Goal: Task Accomplishment & Management: Manage account settings

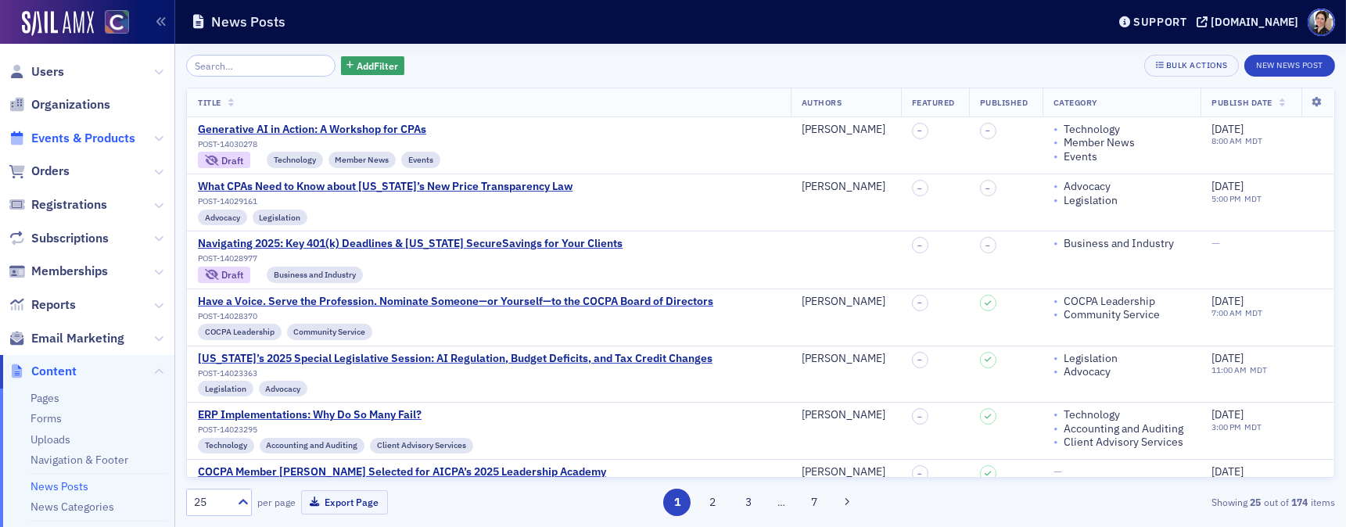
click at [106, 135] on span "Events & Products" at bounding box center [83, 138] width 104 height 17
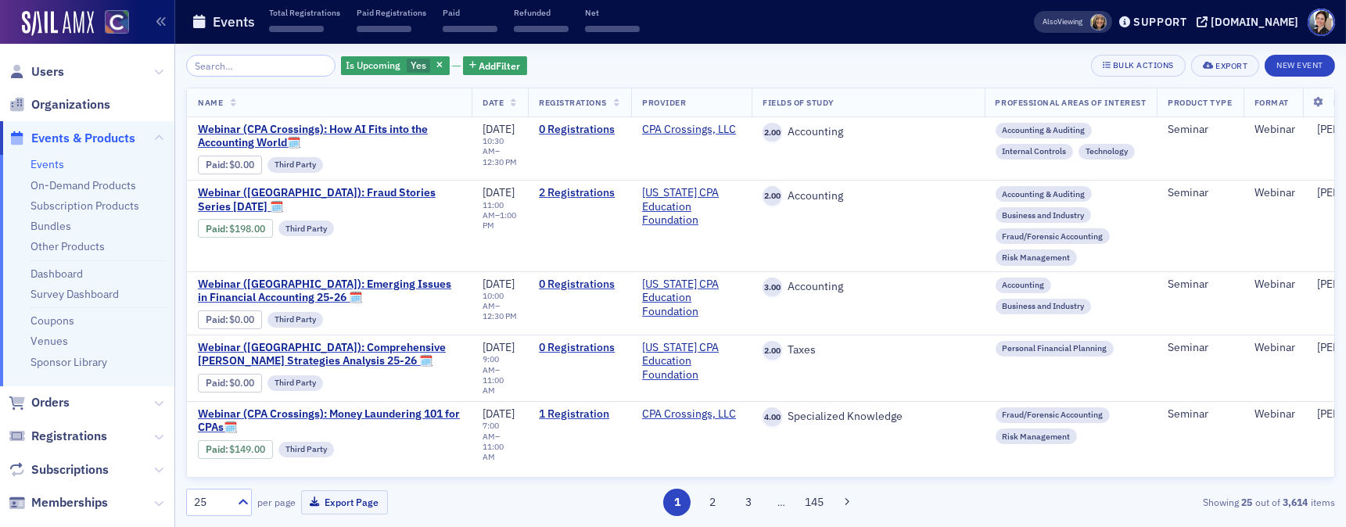
click at [271, 65] on input "search" at bounding box center [260, 66] width 149 height 22
click at [436, 63] on icon "button" at bounding box center [439, 66] width 6 height 9
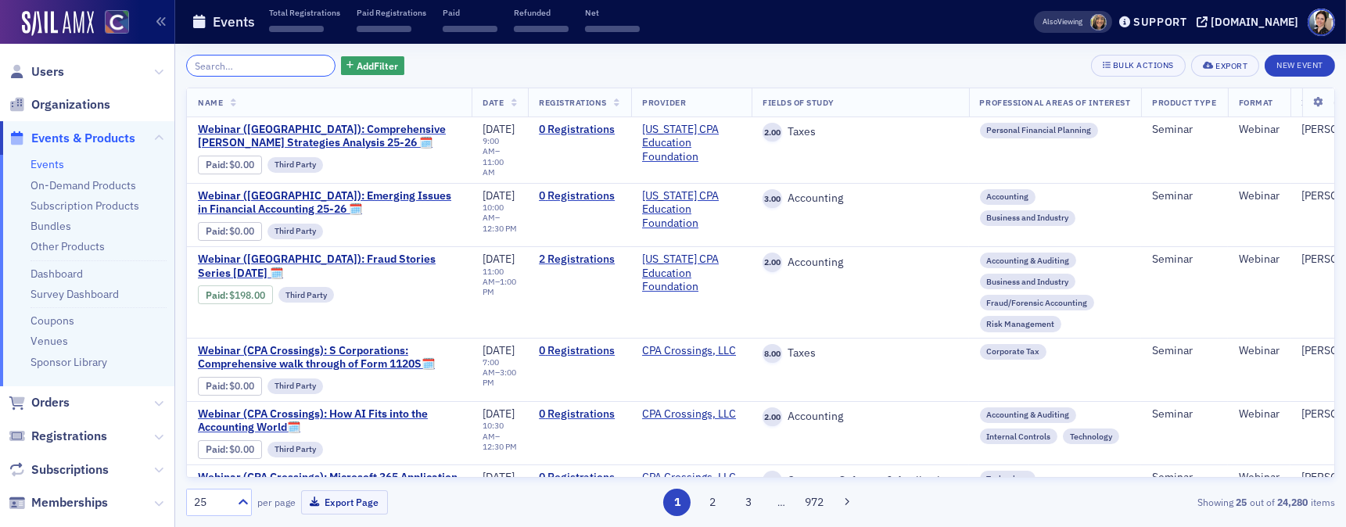
click at [242, 70] on input "search" at bounding box center [260, 66] width 149 height 22
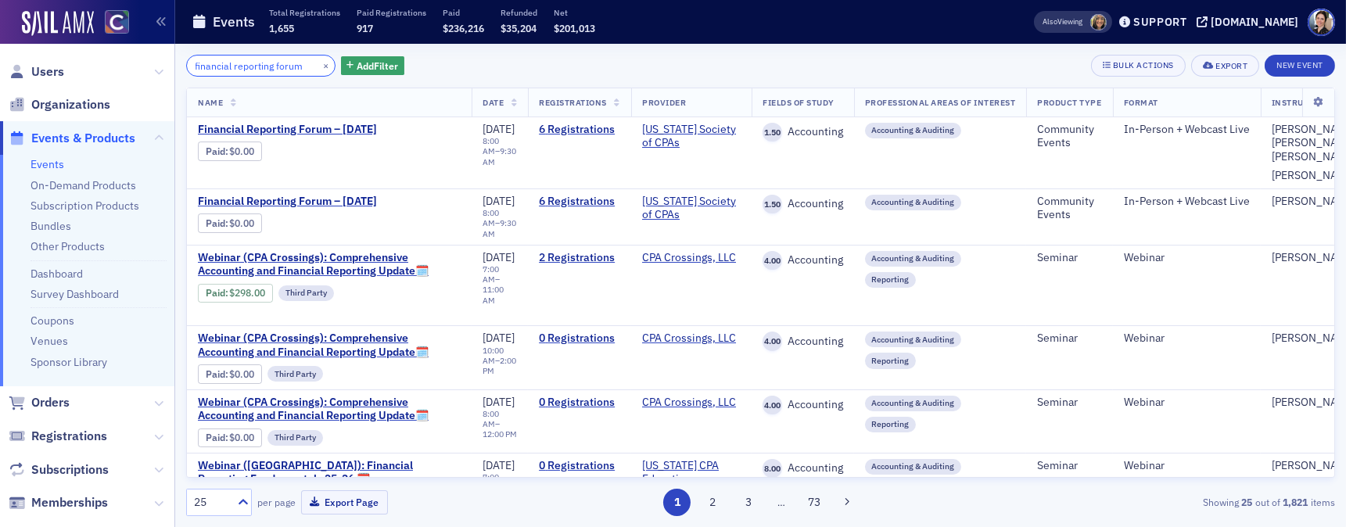
scroll to position [0, 3]
type input "financial reporting forum"
click at [368, 129] on span "Financial Reporting Forum – July 2025" at bounding box center [329, 130] width 263 height 14
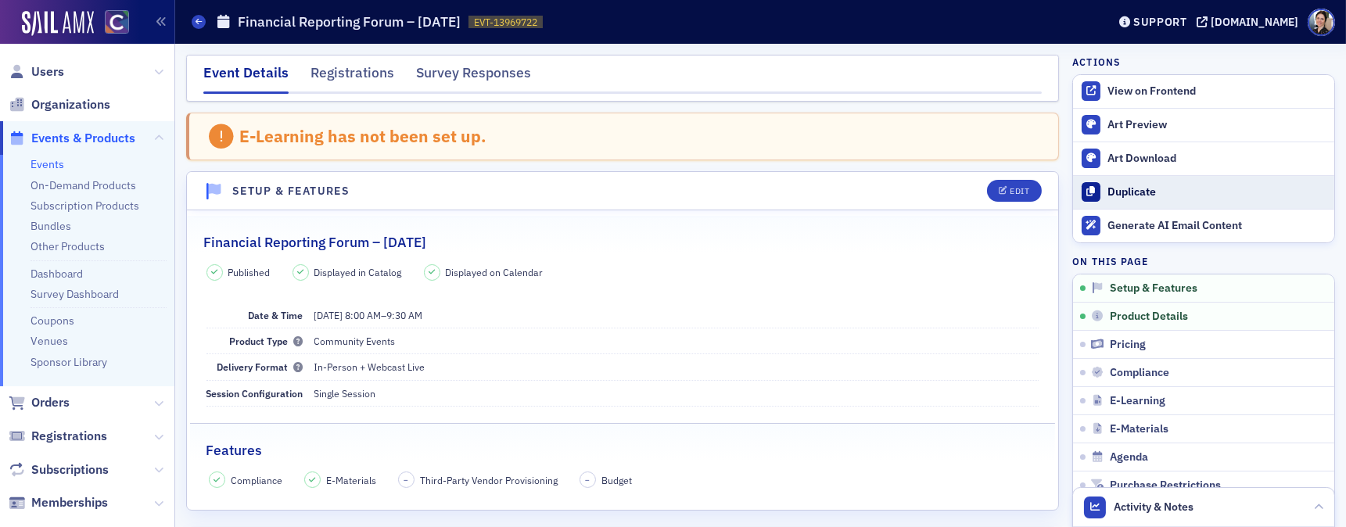
click at [1128, 191] on div "Duplicate" at bounding box center [1217, 192] width 219 height 14
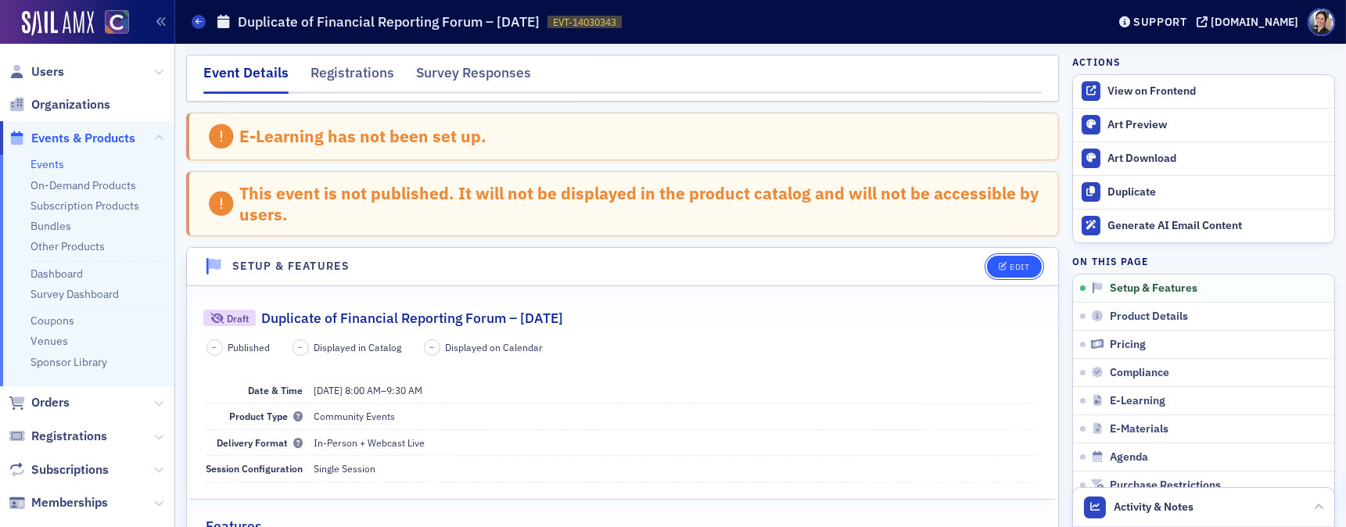
click at [1023, 267] on div "Edit" at bounding box center [1020, 267] width 20 height 9
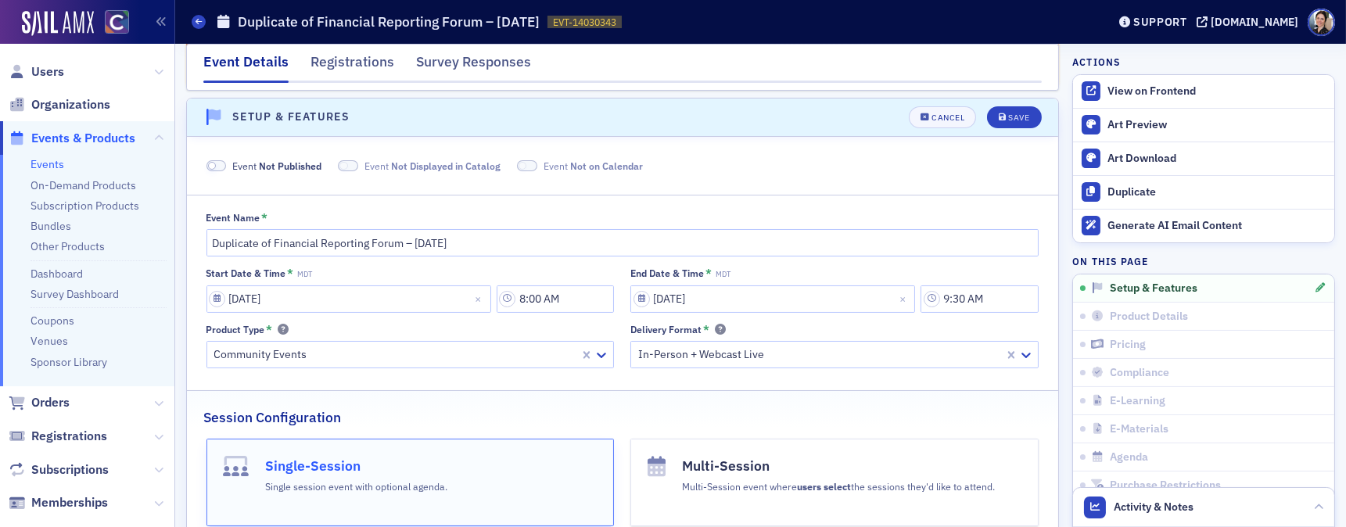
scroll to position [154, 0]
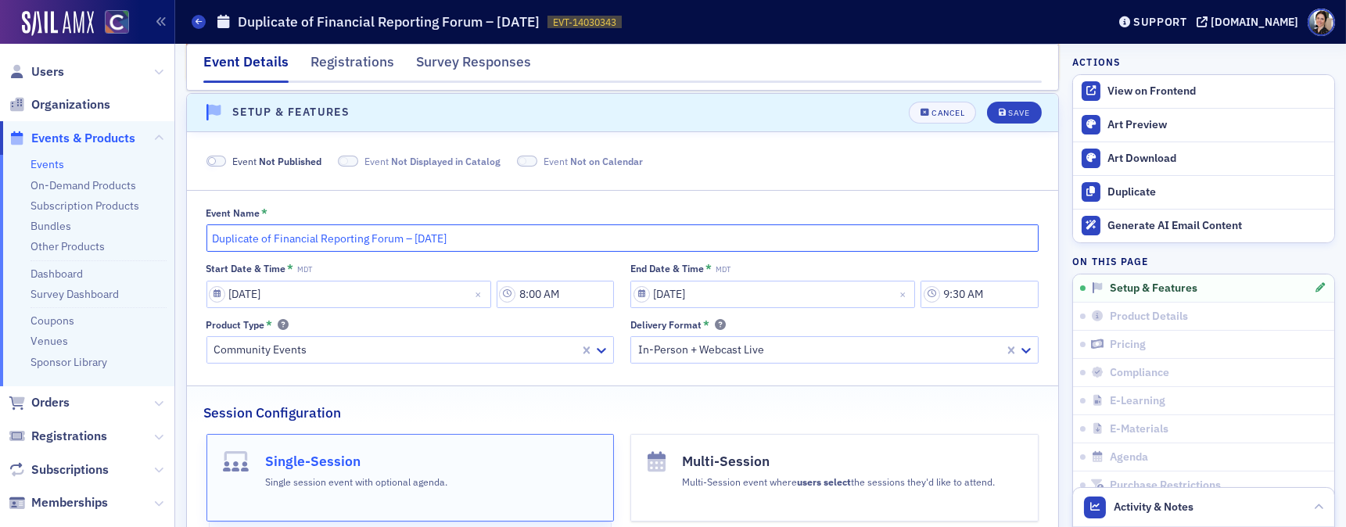
drag, startPoint x: 275, startPoint y: 236, endPoint x: 184, endPoint y: 235, distance: 90.8
drag, startPoint x: 354, startPoint y: 238, endPoint x: 370, endPoint y: 237, distance: 16.4
click at [370, 237] on input "Financial Reporting Forum – July 2025" at bounding box center [623, 238] width 833 height 27
type input "Financial Reporting Forum – [DATE]"
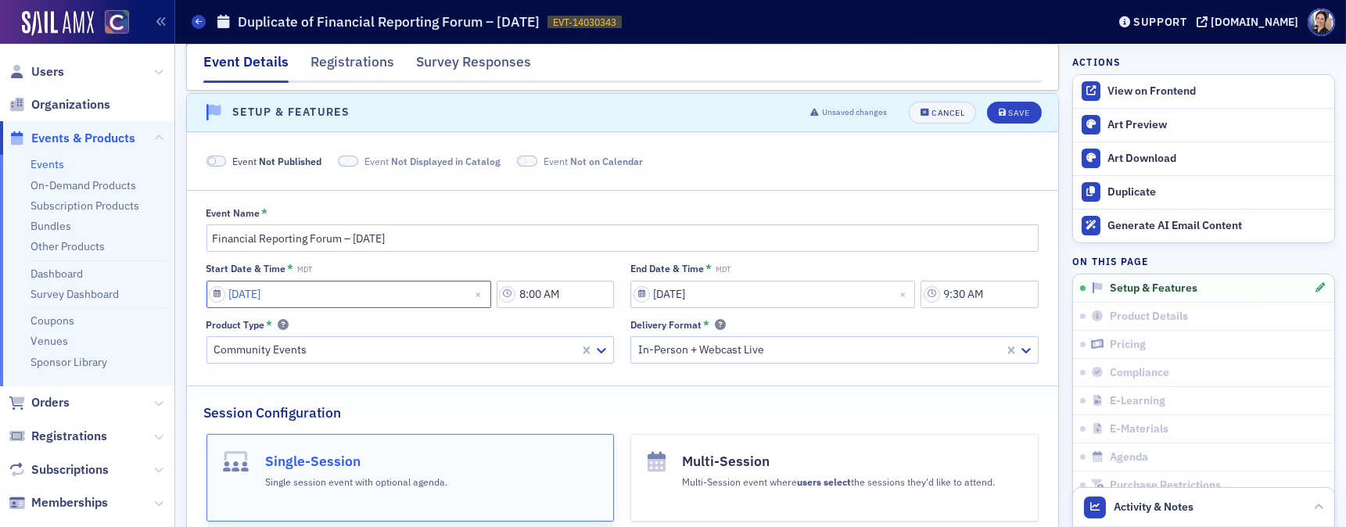
click at [461, 294] on input "07/16/2025" at bounding box center [349, 294] width 285 height 27
select select "6"
select select "2025"
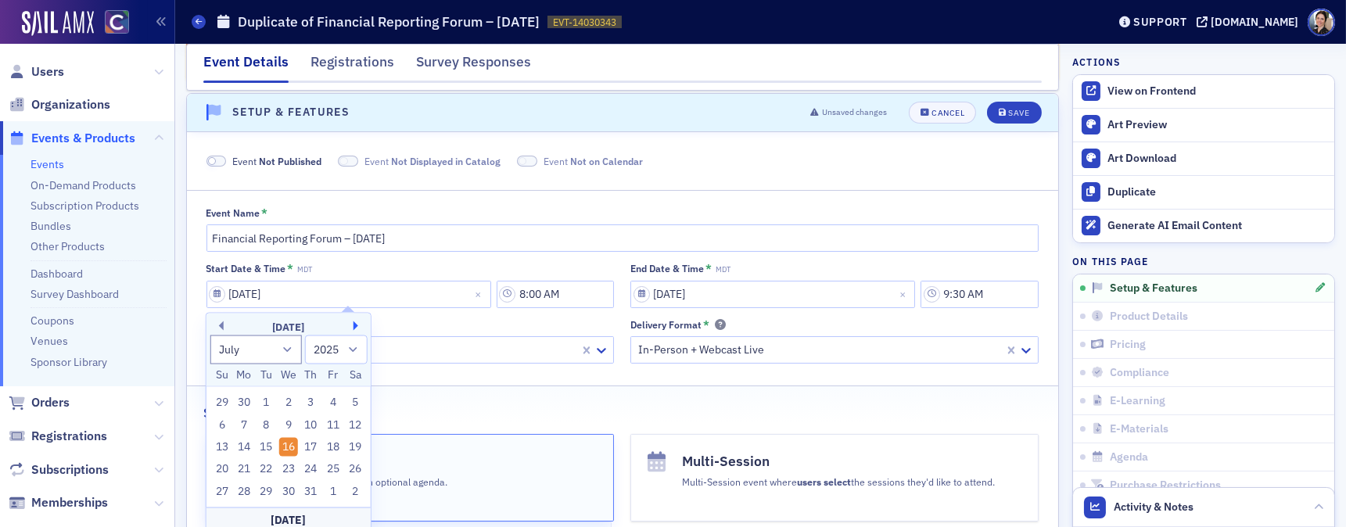
click at [354, 327] on button "Next Month" at bounding box center [358, 326] width 9 height 9
select select "8"
click at [286, 446] on div "17" at bounding box center [288, 447] width 19 height 19
type input "09/17/2025"
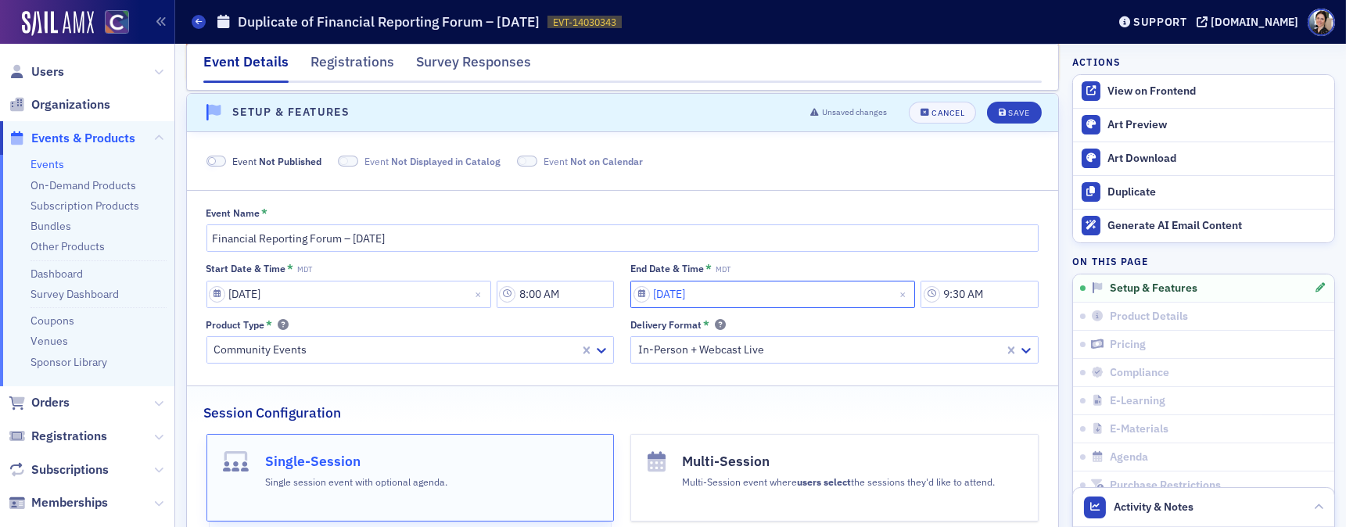
click at [785, 284] on input "07/16/2025" at bounding box center [772, 294] width 285 height 27
select select "6"
select select "2025"
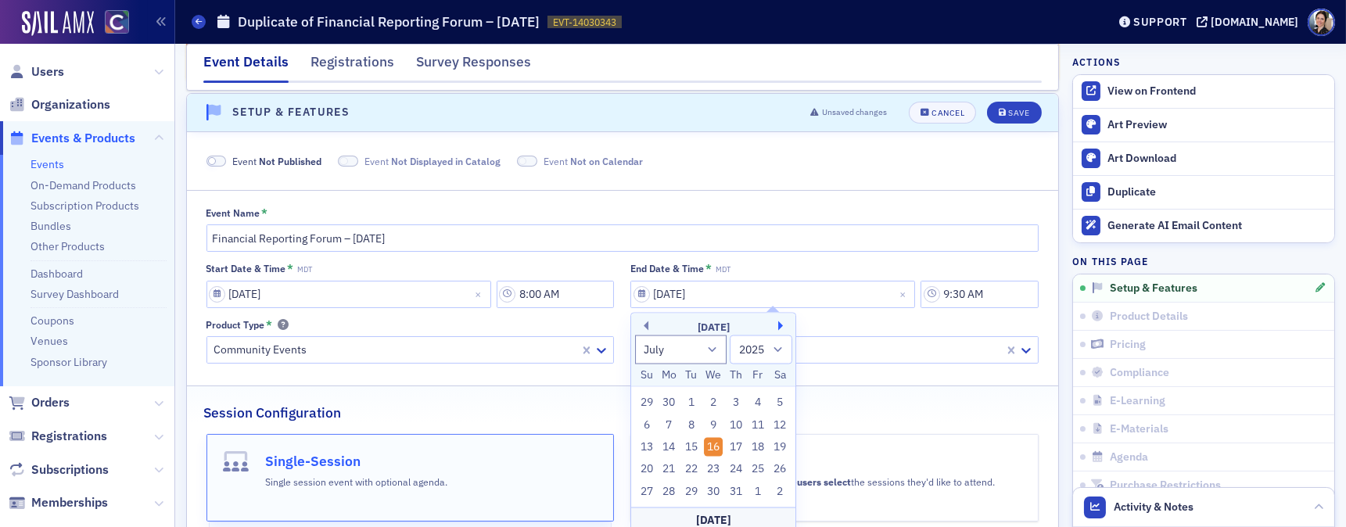
click at [779, 327] on button "Next Month" at bounding box center [782, 326] width 9 height 9
select select "8"
click at [713, 442] on div "17" at bounding box center [713, 447] width 19 height 19
type input "09/17/2025"
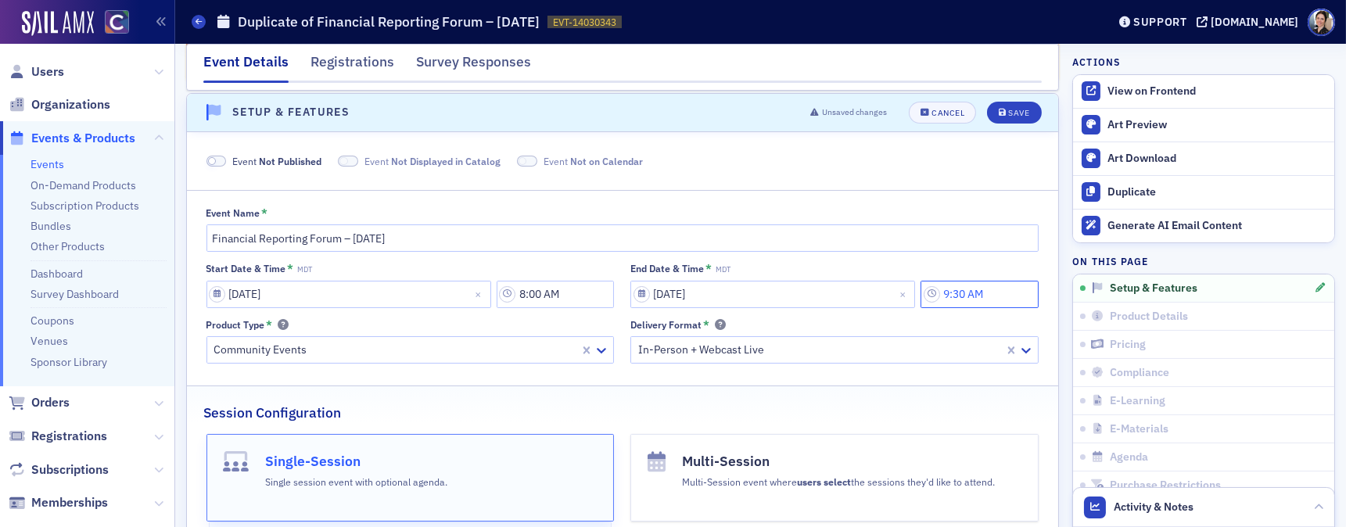
click at [979, 297] on input "9:30 AM" at bounding box center [980, 294] width 118 height 27
click at [853, 291] on icon at bounding box center [852, 292] width 9 height 5
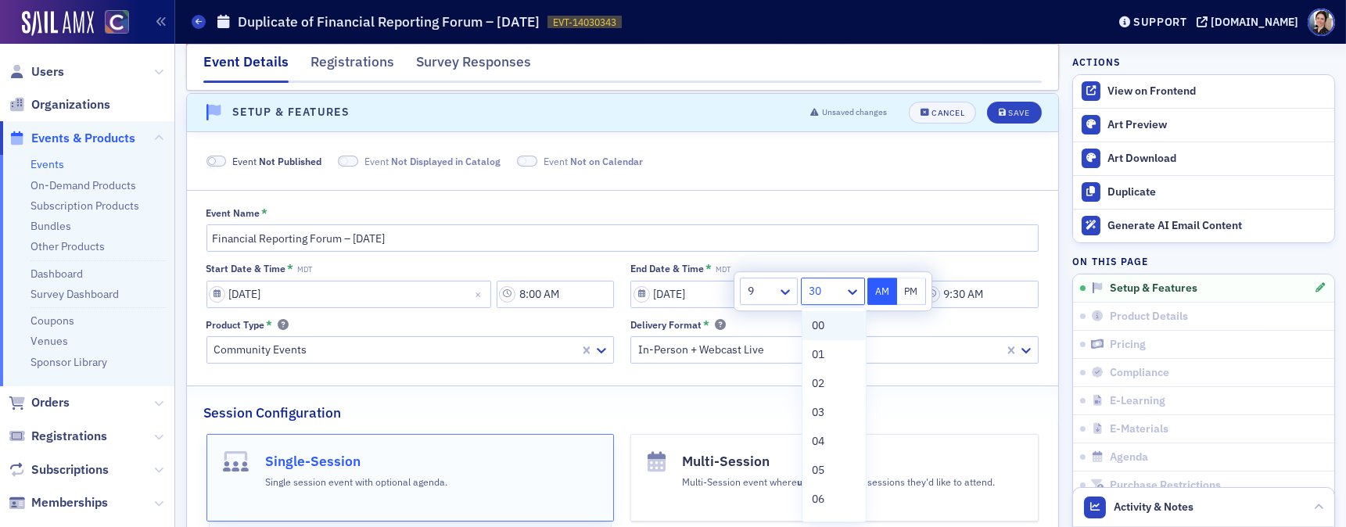
click at [828, 325] on div "00" at bounding box center [834, 326] width 45 height 16
type input "9:00 AM"
click at [880, 296] on button "AM" at bounding box center [883, 291] width 30 height 27
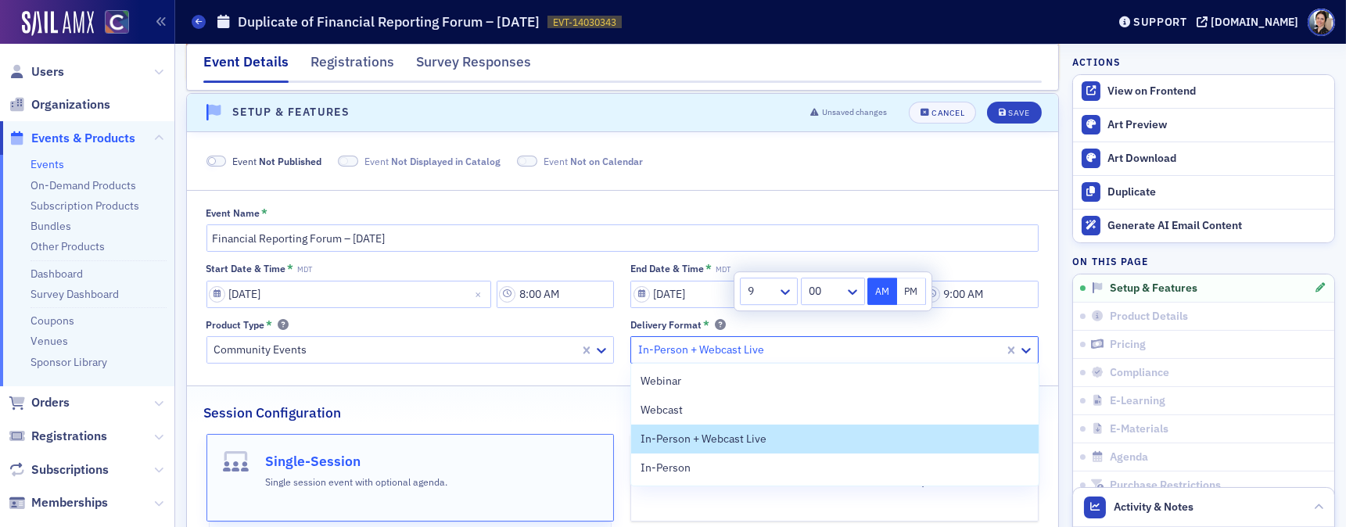
click at [866, 340] on div at bounding box center [820, 350] width 366 height 20
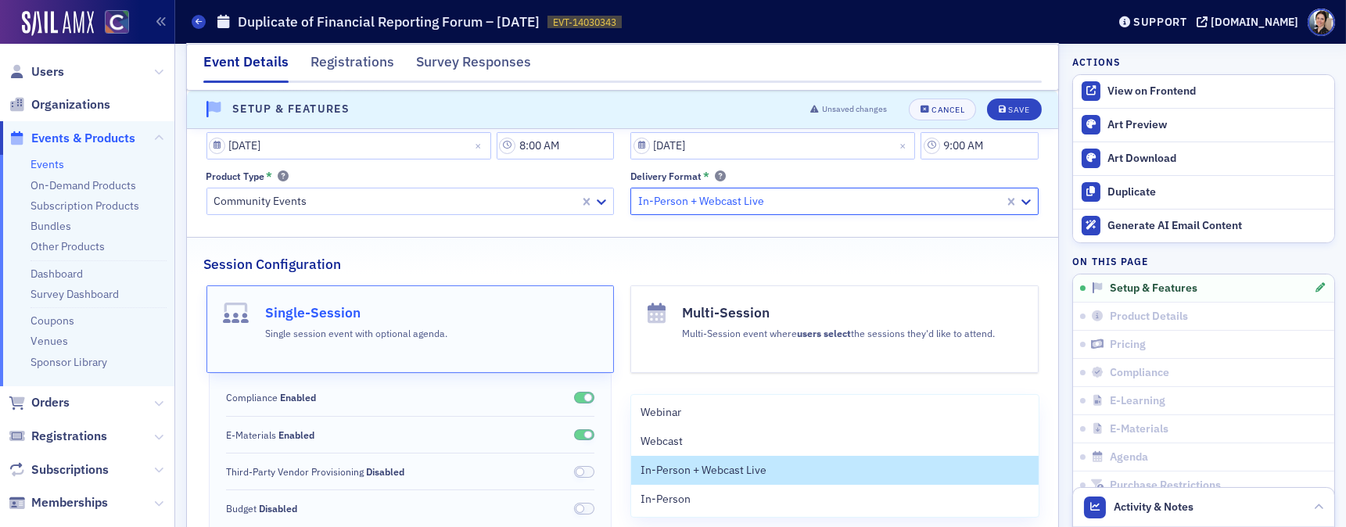
scroll to position [2, 0]
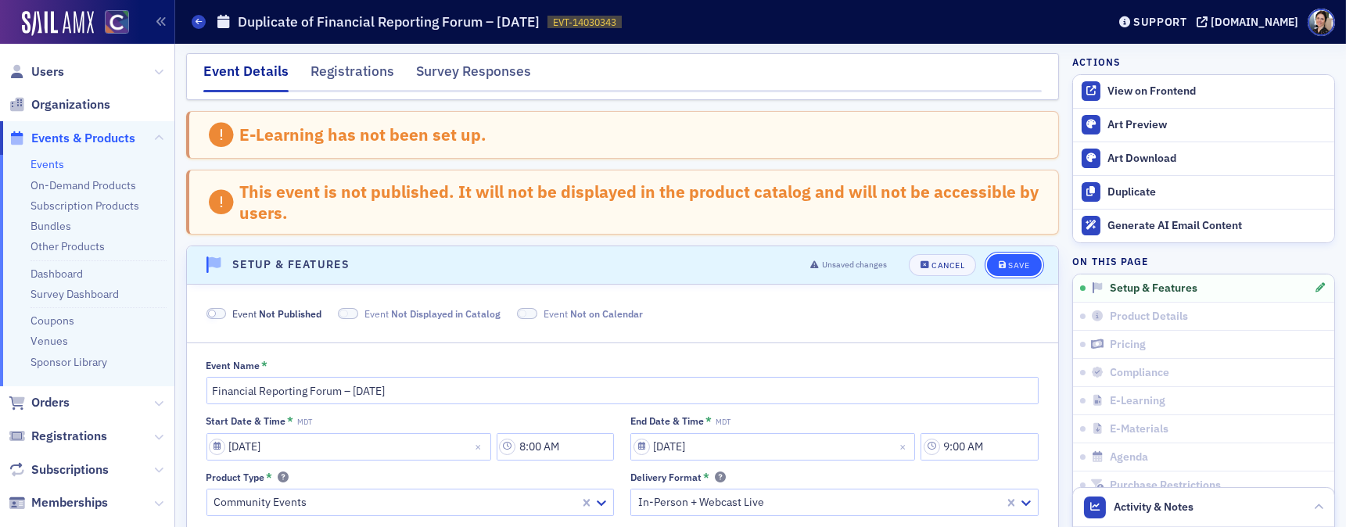
click at [1027, 268] on button "Save" at bounding box center [1014, 265] width 54 height 22
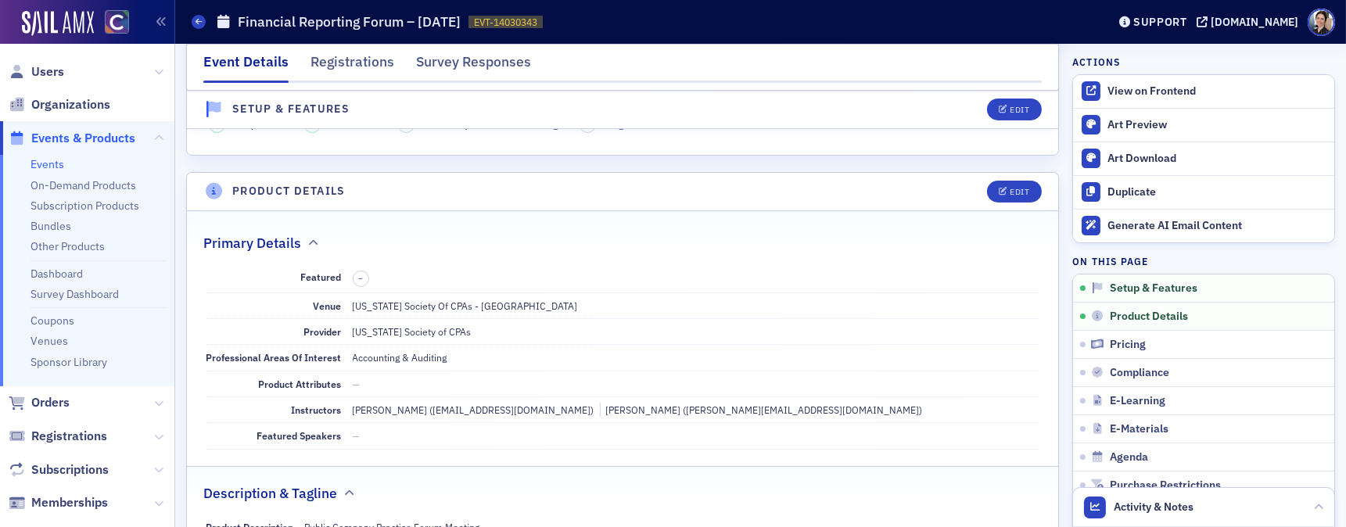
scroll to position [433, 0]
click at [1028, 186] on div "Edit" at bounding box center [1020, 190] width 20 height 9
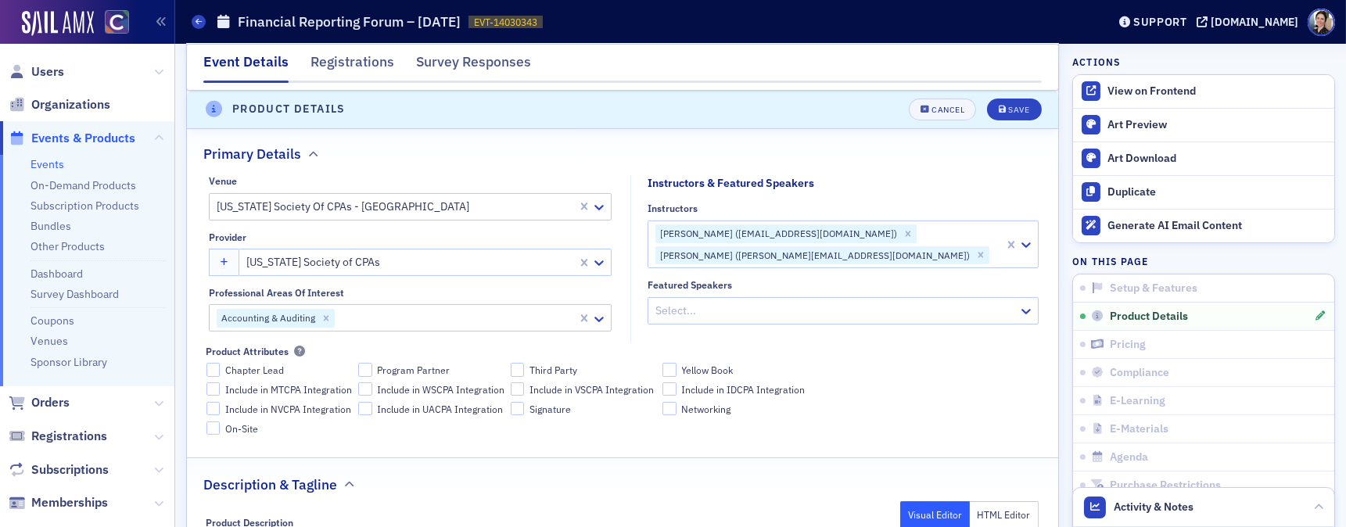
scroll to position [569, 0]
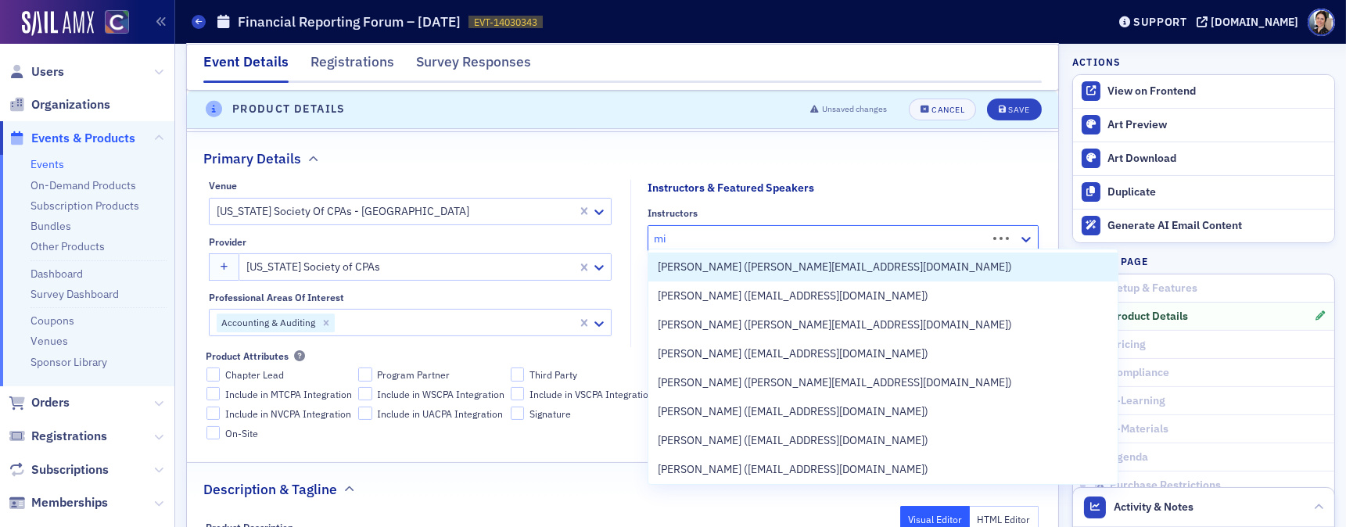
type input "m"
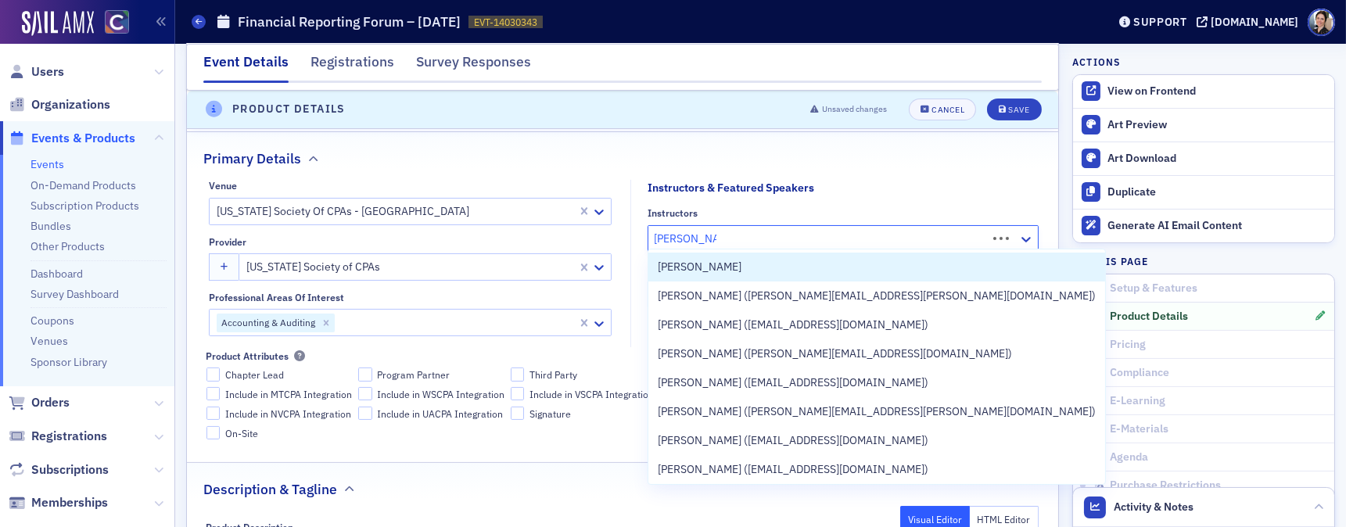
type input "michelle carr"
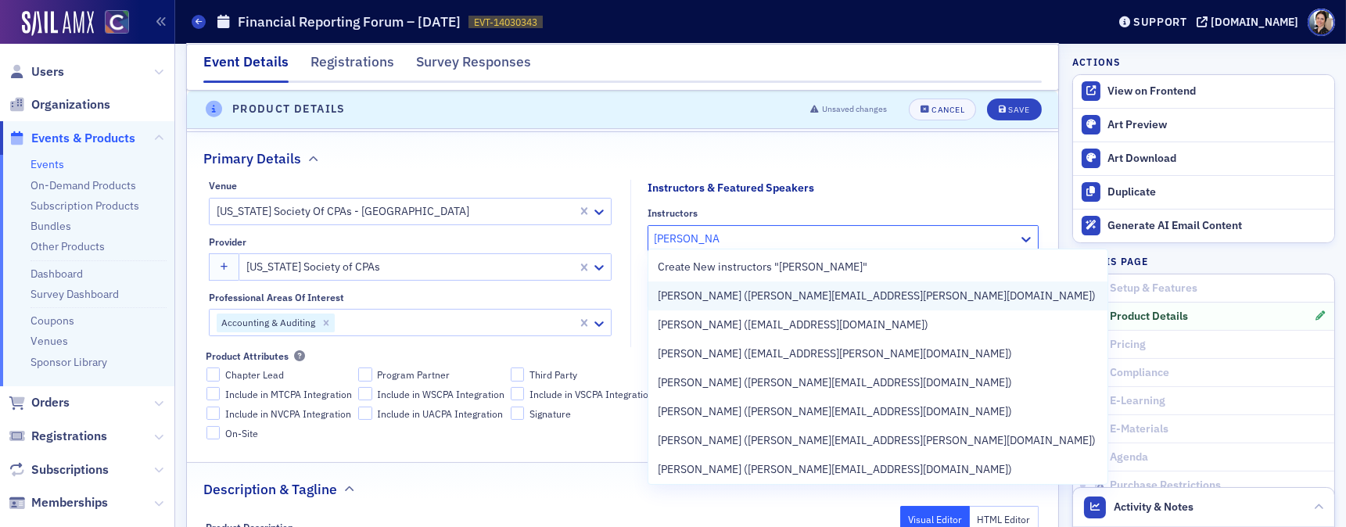
click at [792, 299] on span "[PERSON_NAME] ([PERSON_NAME][EMAIL_ADDRESS][PERSON_NAME][DOMAIN_NAME])" at bounding box center [877, 296] width 438 height 16
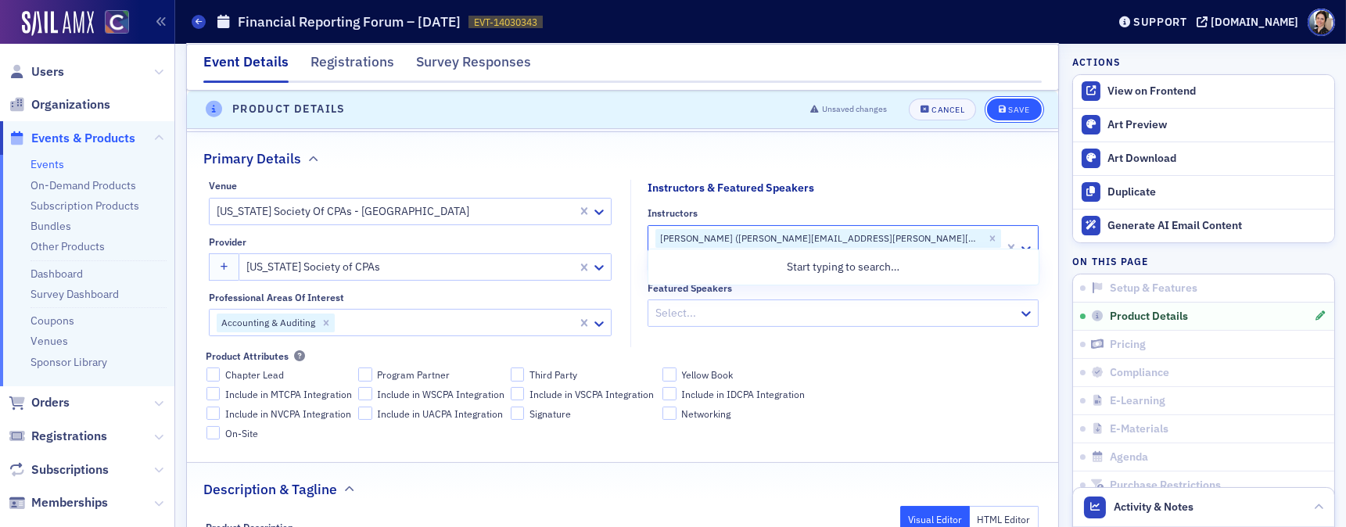
click at [1022, 110] on div "Save" at bounding box center [1018, 110] width 21 height 9
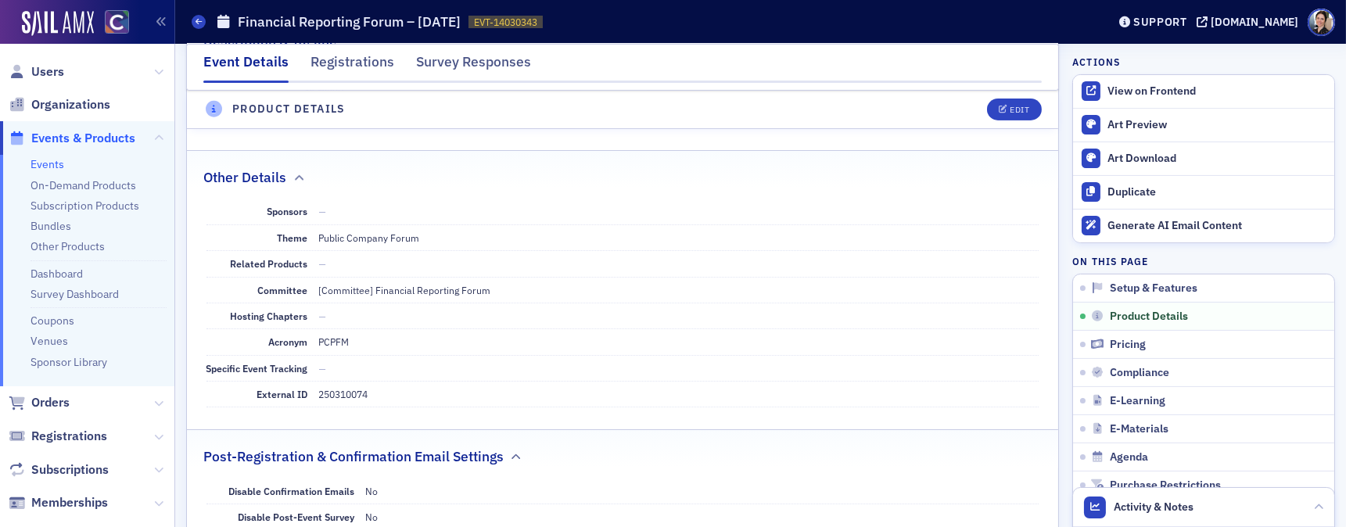
scroll to position [889, 0]
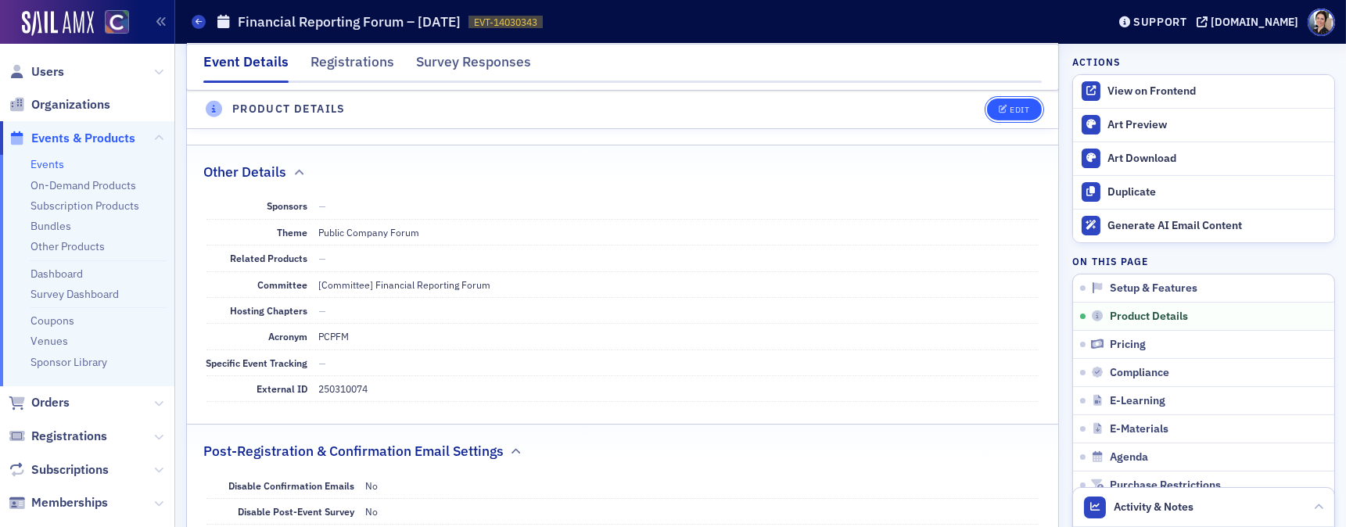
click at [1025, 113] on div "Edit" at bounding box center [1020, 110] width 20 height 9
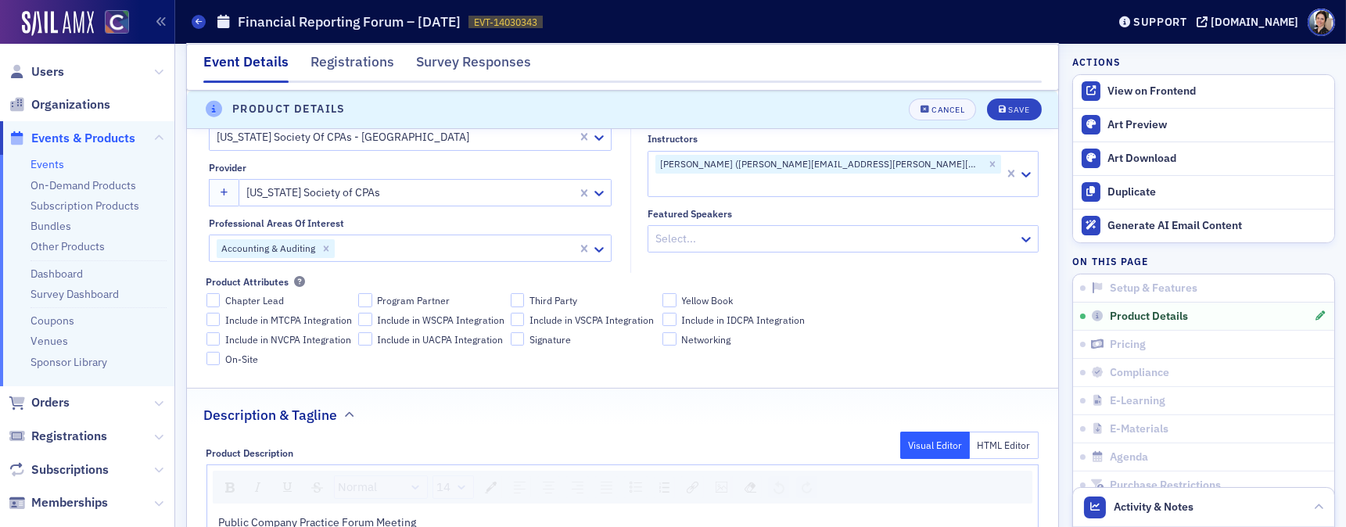
scroll to position [644, 0]
click at [372, 244] on div at bounding box center [455, 248] width 239 height 20
click at [470, 415] on div "Description & Tagline" at bounding box center [622, 406] width 839 height 37
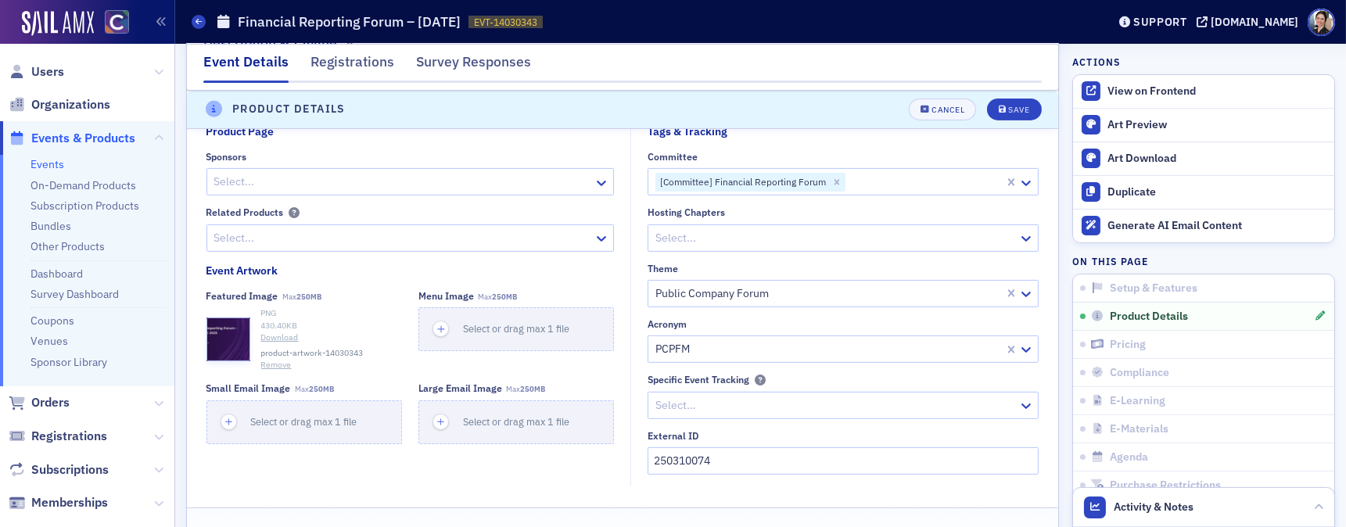
scroll to position [1014, 0]
click at [679, 459] on input "250310074" at bounding box center [843, 462] width 391 height 27
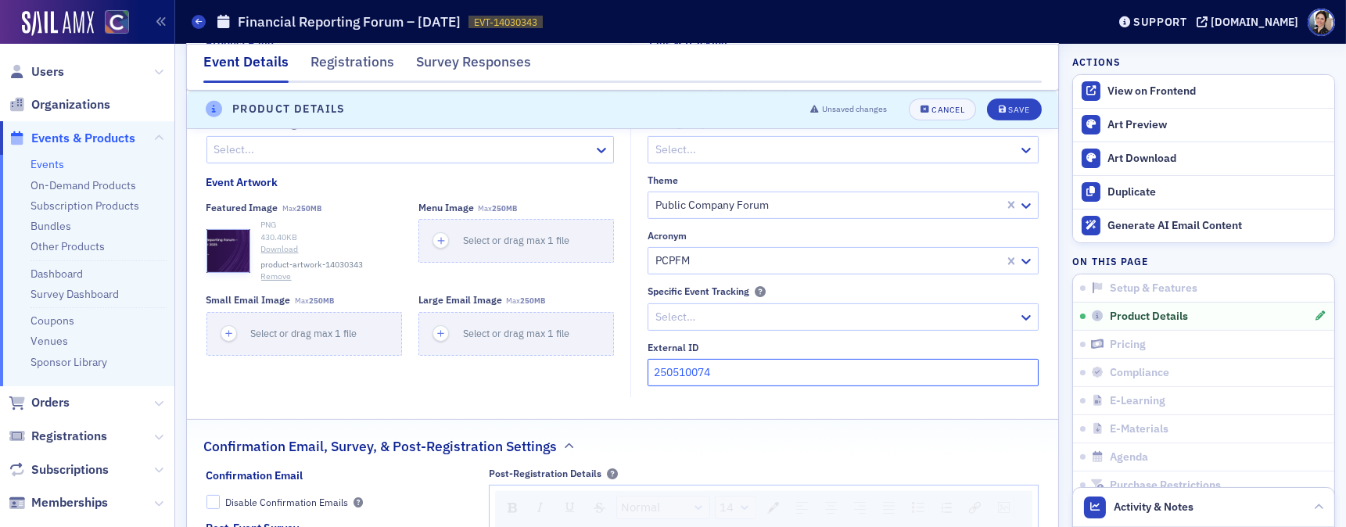
scroll to position [1105, 0]
type input "250510074"
click at [1025, 110] on div "Save" at bounding box center [1018, 110] width 21 height 9
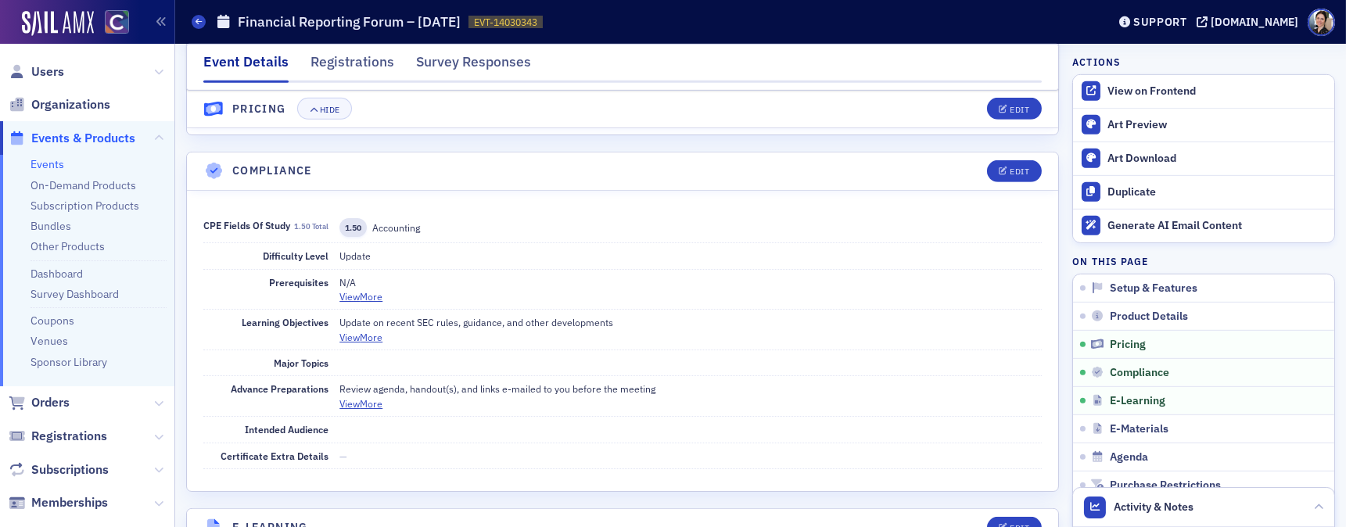
scroll to position [1802, 0]
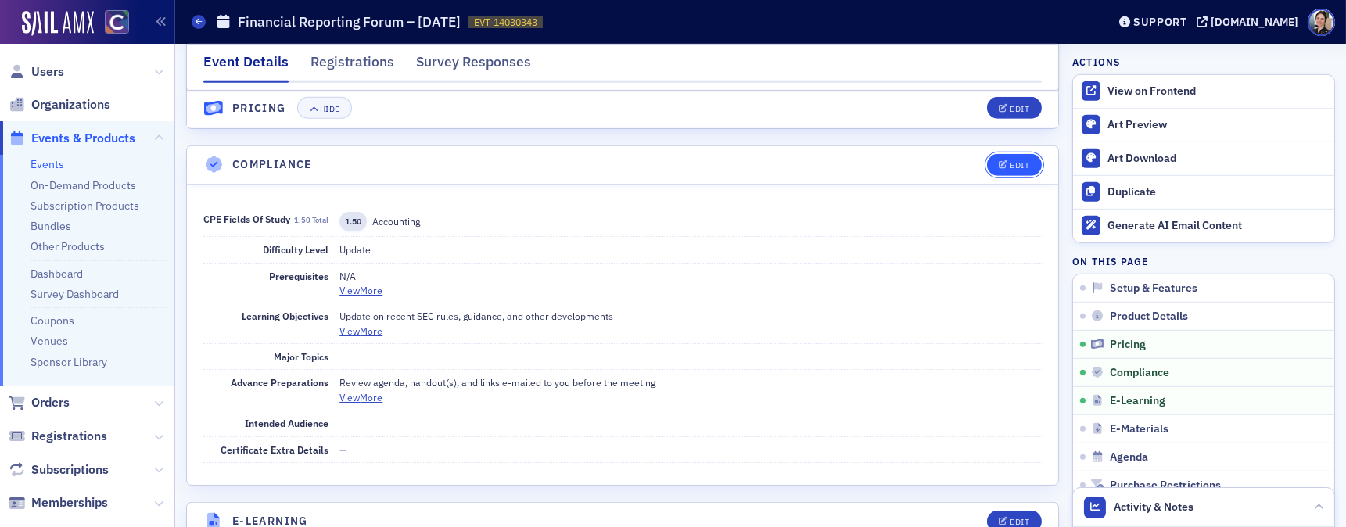
click at [1024, 161] on div "Edit" at bounding box center [1020, 165] width 20 height 9
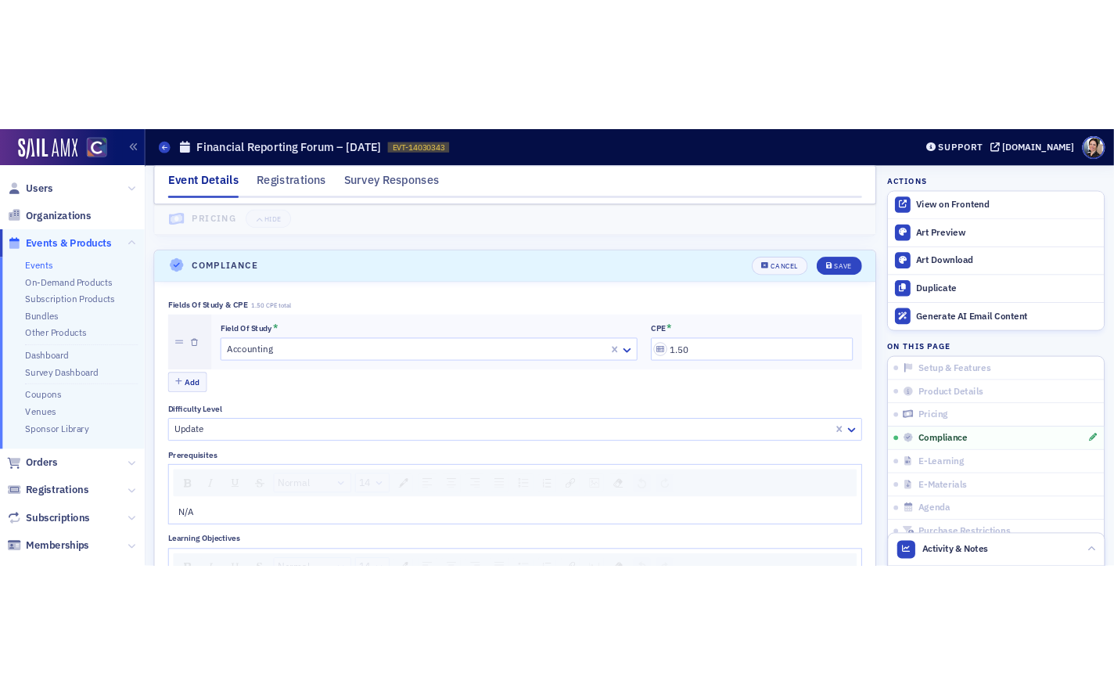
scroll to position [1839, 0]
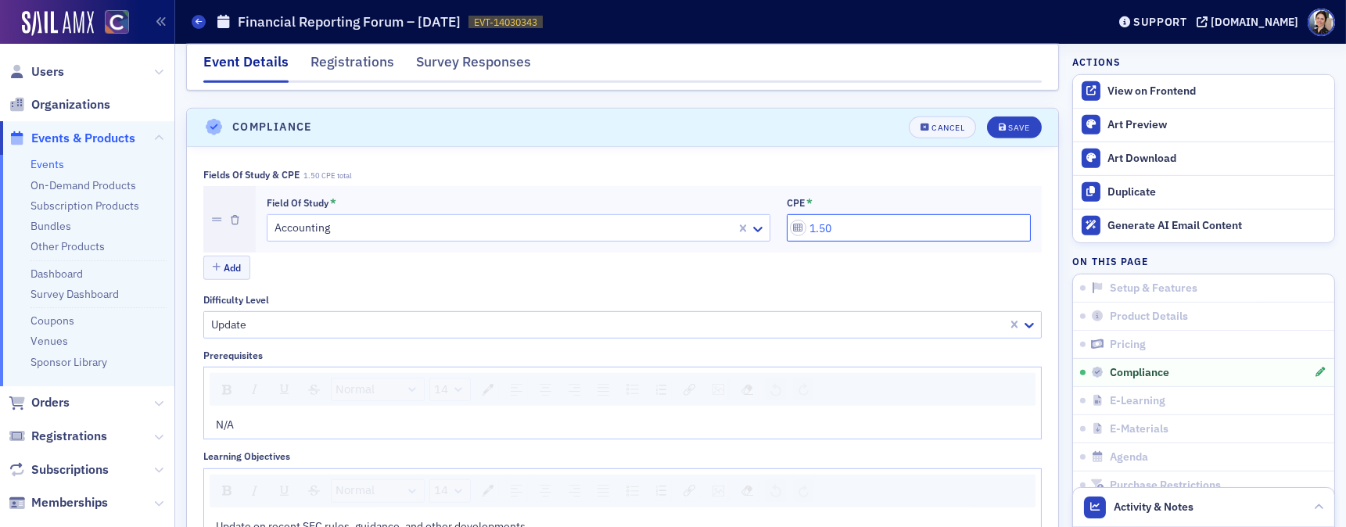
click at [842, 214] on input "1.50" at bounding box center [909, 227] width 244 height 27
type input "1.00"
click at [899, 311] on div "Update" at bounding box center [622, 324] width 839 height 27
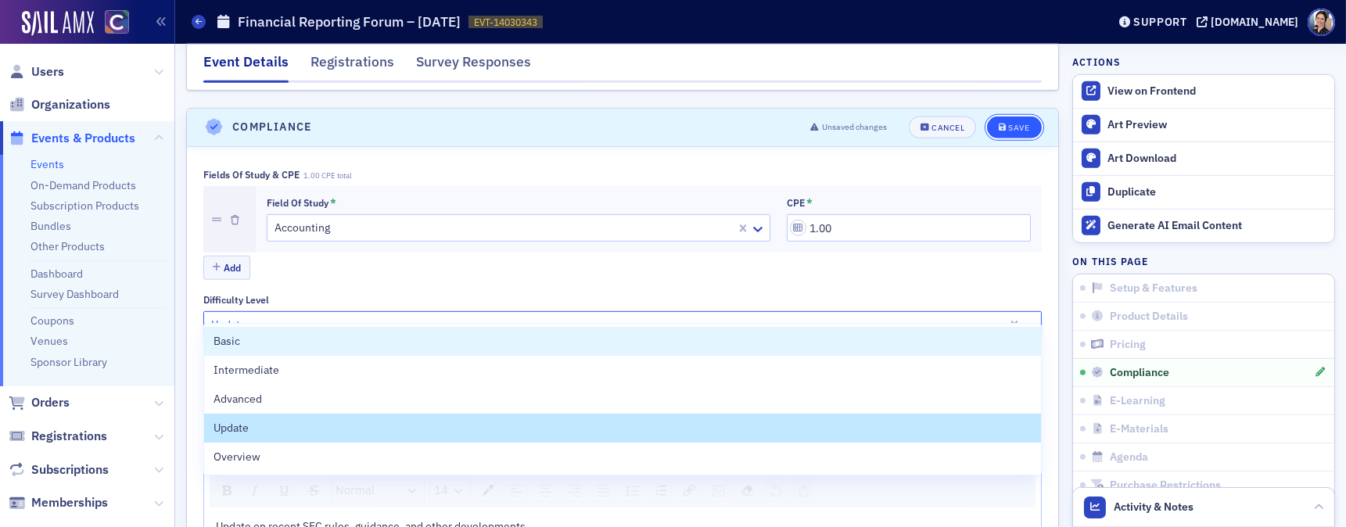
click at [1015, 124] on div "Save" at bounding box center [1018, 128] width 21 height 9
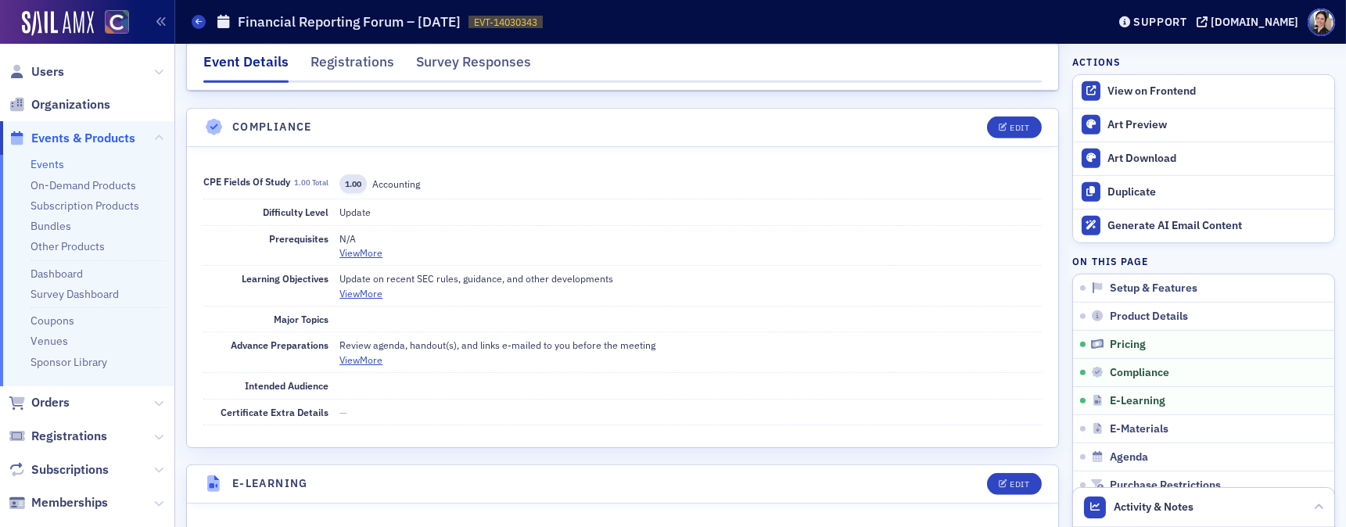
drag, startPoint x: 841, startPoint y: 98, endPoint x: 926, endPoint y: 41, distance: 102.6
click at [841, 109] on header "Compliance Edit" at bounding box center [622, 128] width 871 height 38
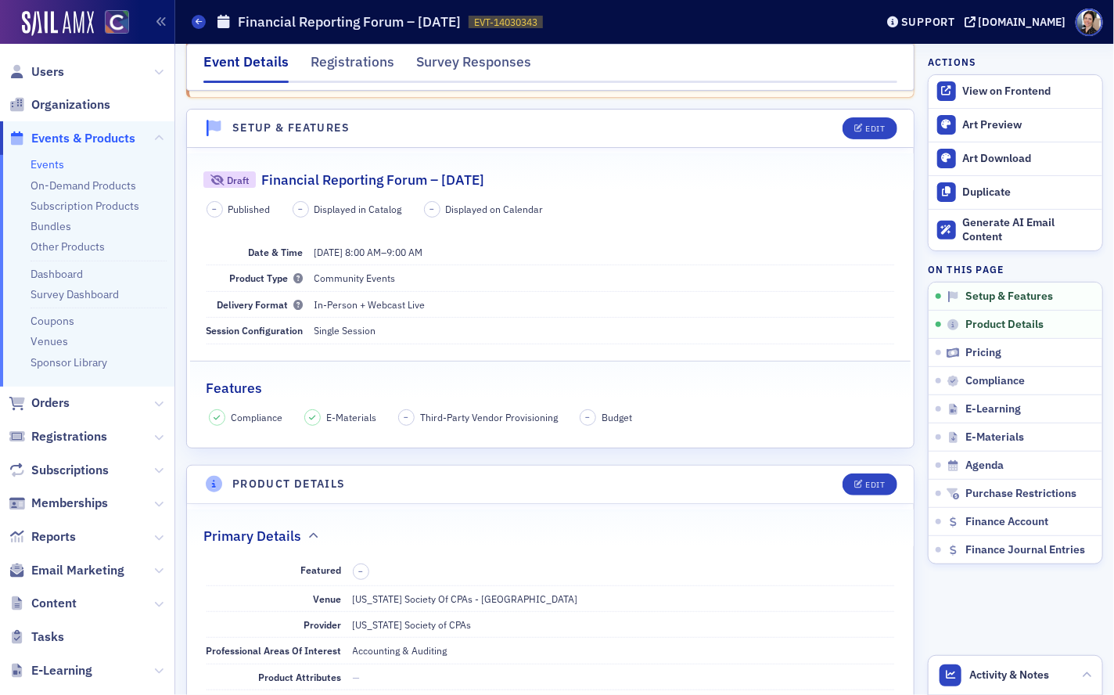
scroll to position [0, 0]
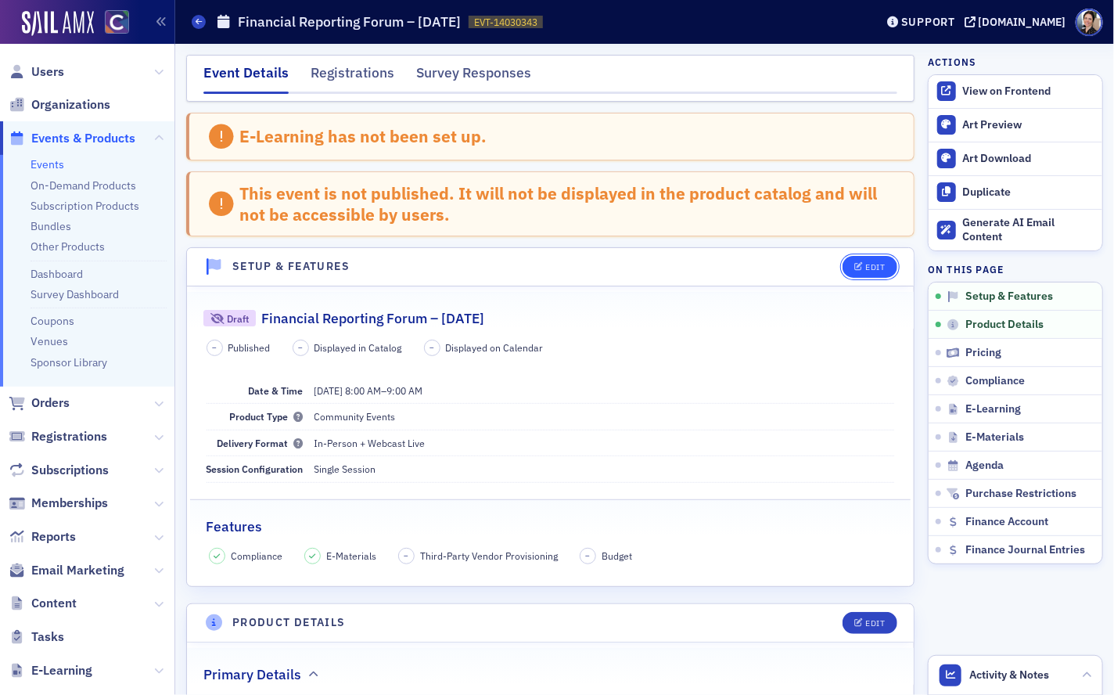
click at [875, 264] on div "Edit" at bounding box center [875, 267] width 20 height 9
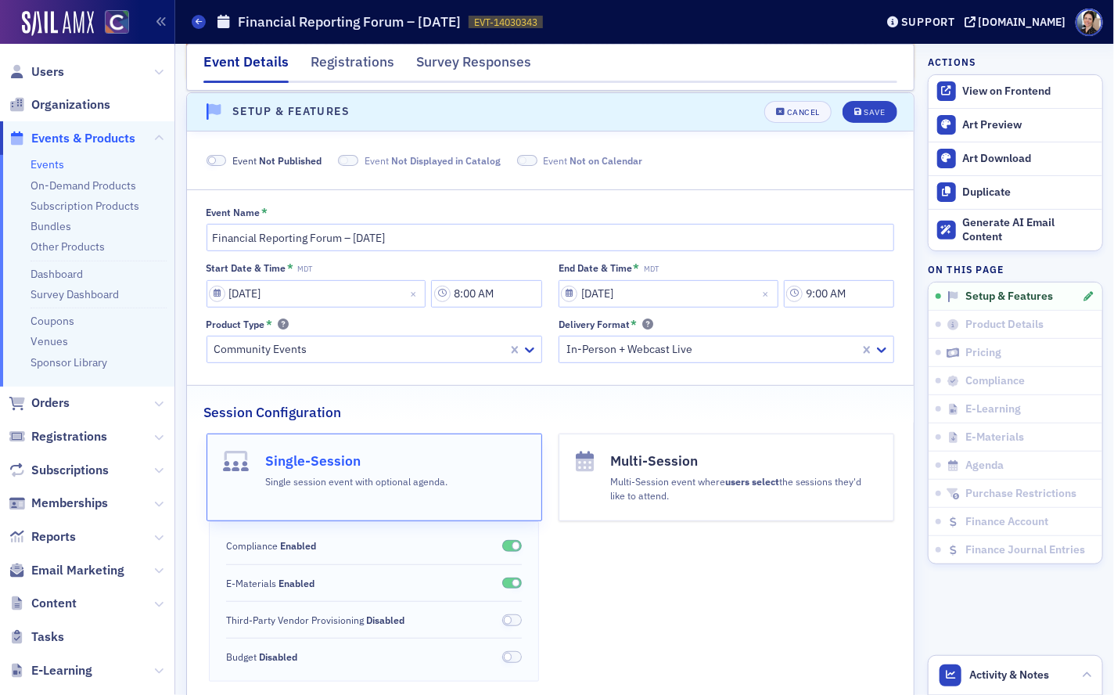
scroll to position [156, 0]
click at [222, 160] on span at bounding box center [217, 159] width 20 height 12
drag, startPoint x: 884, startPoint y: 110, endPoint x: 868, endPoint y: 116, distance: 17.6
click at [884, 110] on div "Save" at bounding box center [874, 110] width 21 height 9
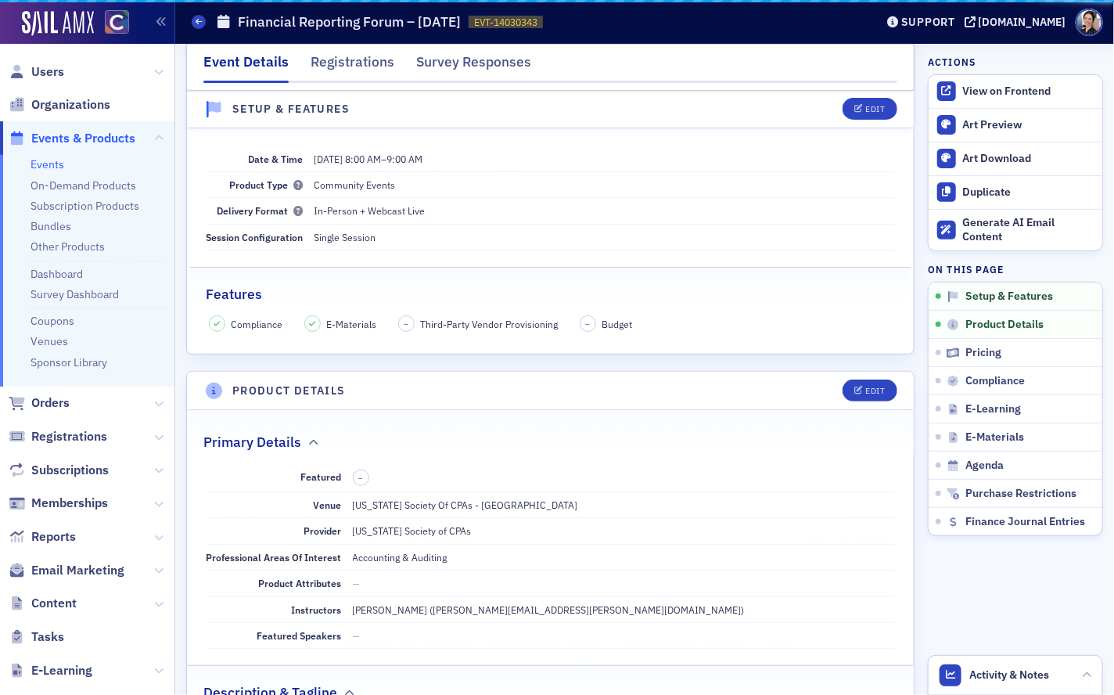
scroll to position [81, 0]
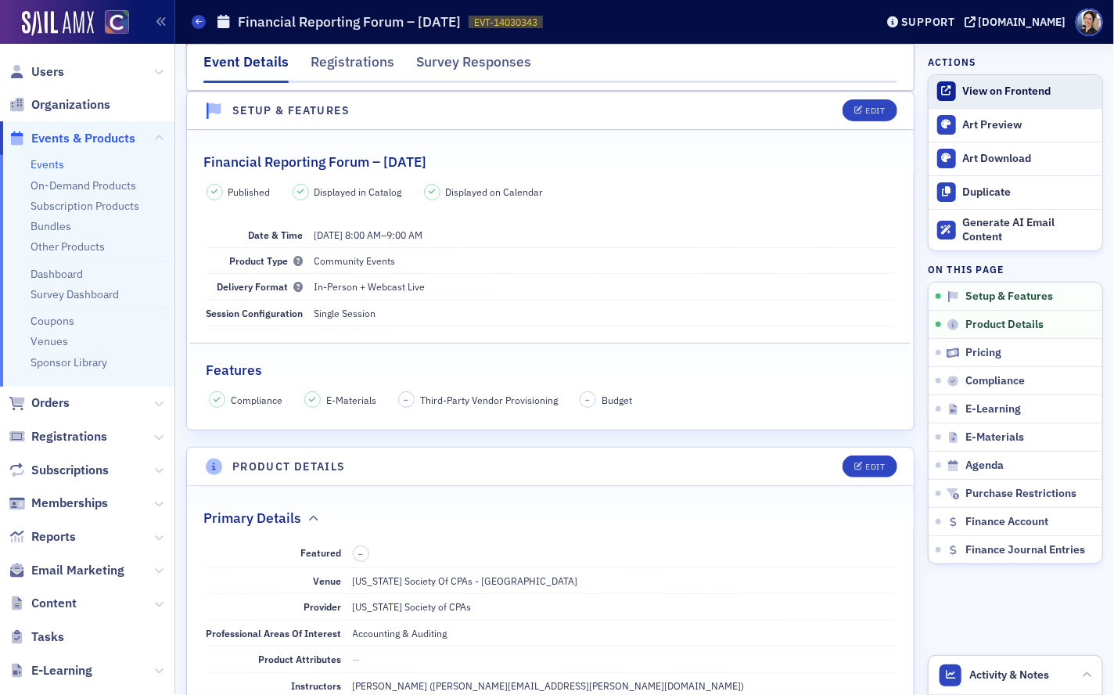
click at [1031, 91] on div "View on Frontend" at bounding box center [1028, 91] width 131 height 14
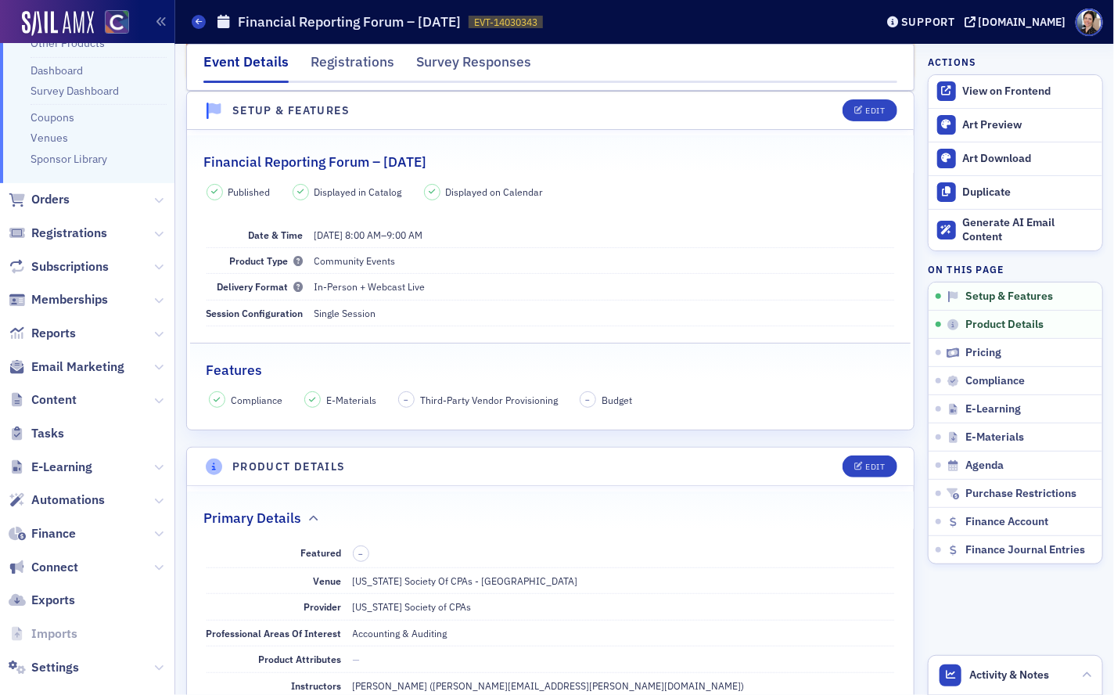
scroll to position [223, 0]
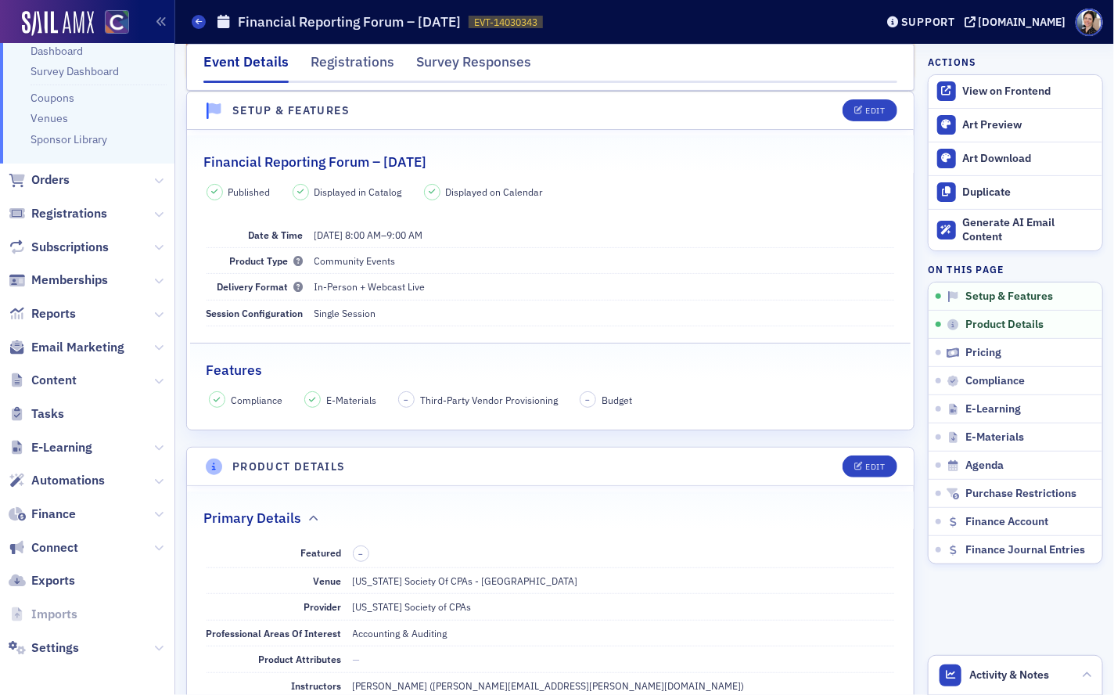
drag, startPoint x: 52, startPoint y: 641, endPoint x: 20, endPoint y: 630, distance: 34.6
click at [52, 526] on span "Settings" at bounding box center [55, 647] width 48 height 17
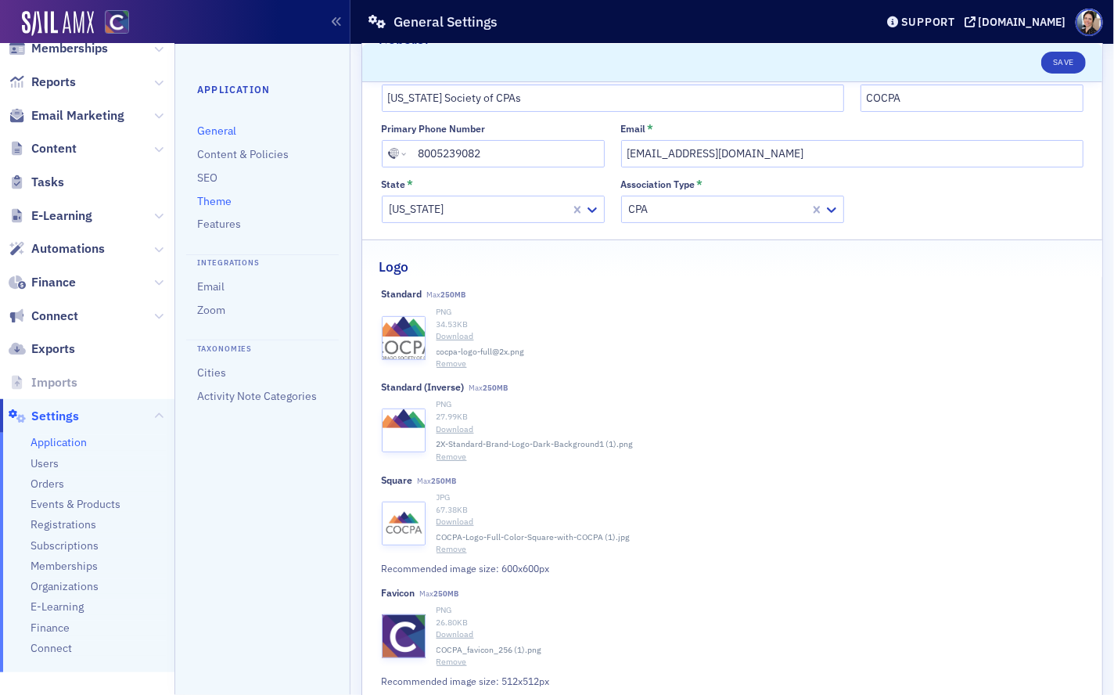
click at [221, 201] on link "Theme" at bounding box center [214, 201] width 34 height 14
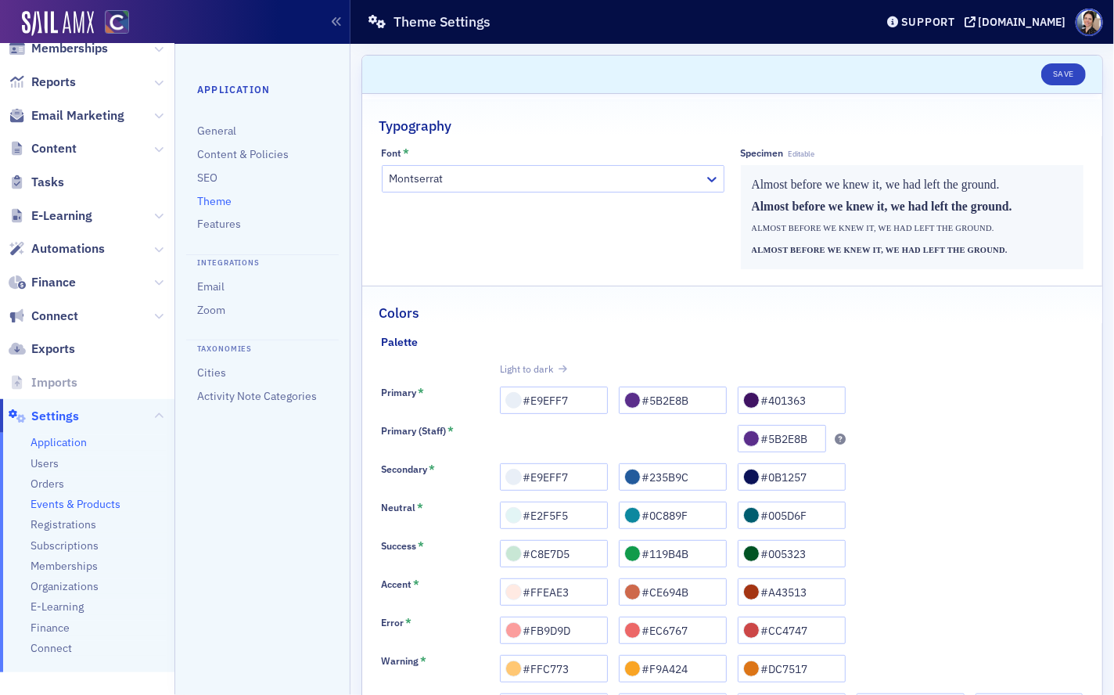
click at [91, 502] on span "Events & Products" at bounding box center [76, 504] width 90 height 15
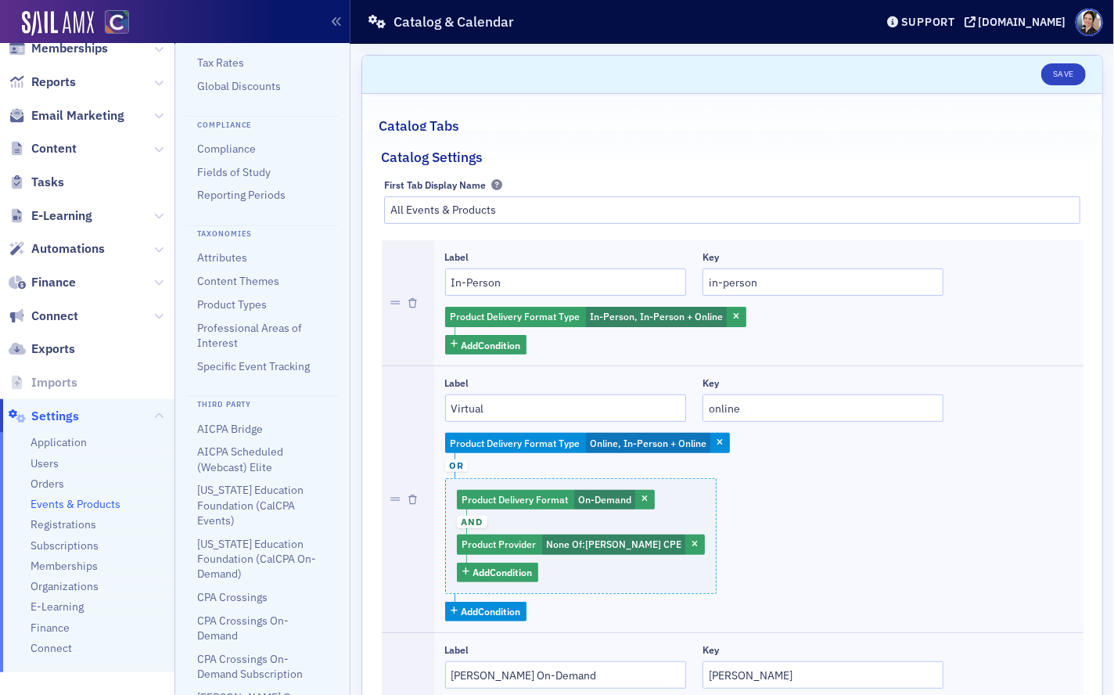
scroll to position [221, 0]
click at [223, 259] on link "Attributes" at bounding box center [222, 260] width 50 height 14
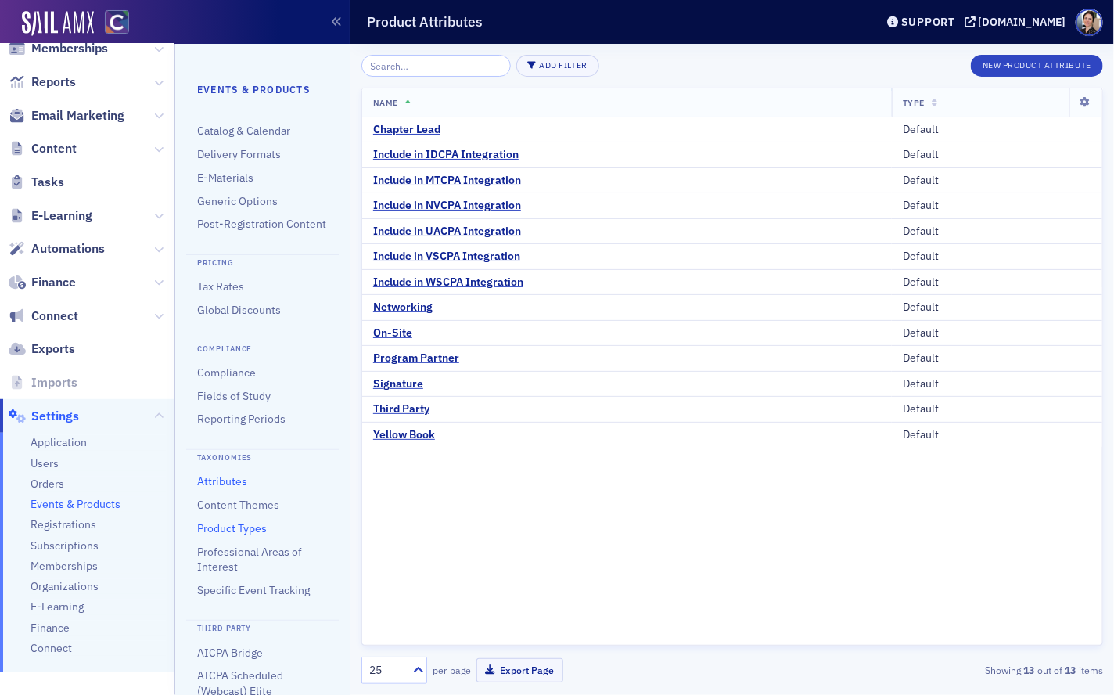
click at [246, 526] on link "Product Types" at bounding box center [232, 528] width 70 height 14
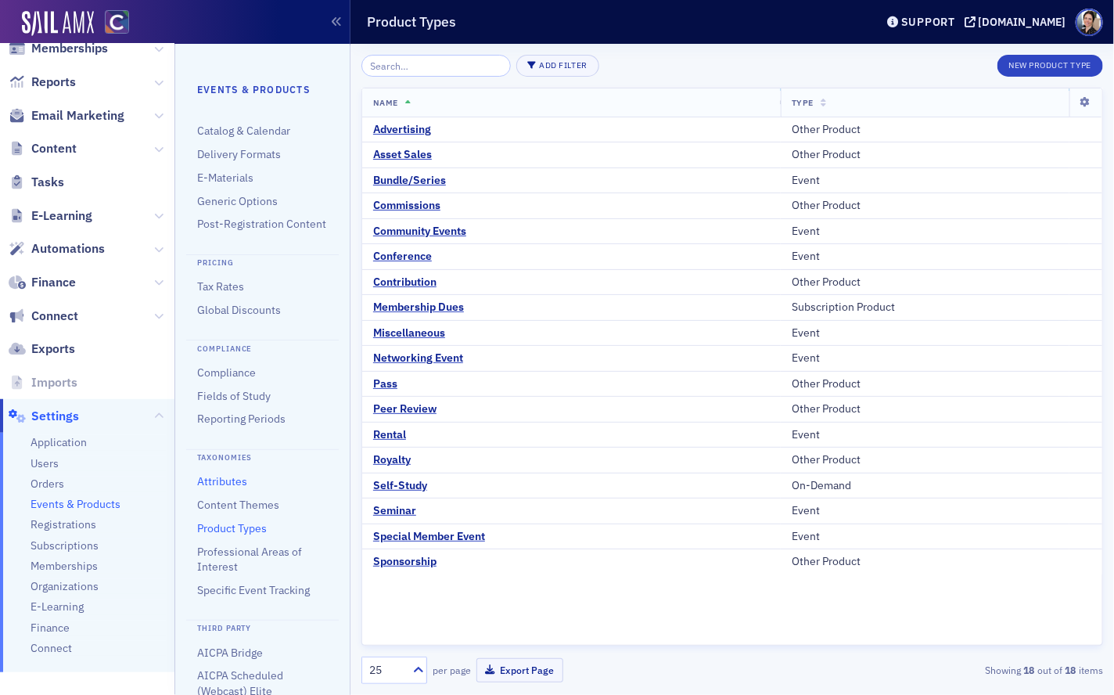
click at [226, 479] on link "Attributes" at bounding box center [222, 481] width 50 height 14
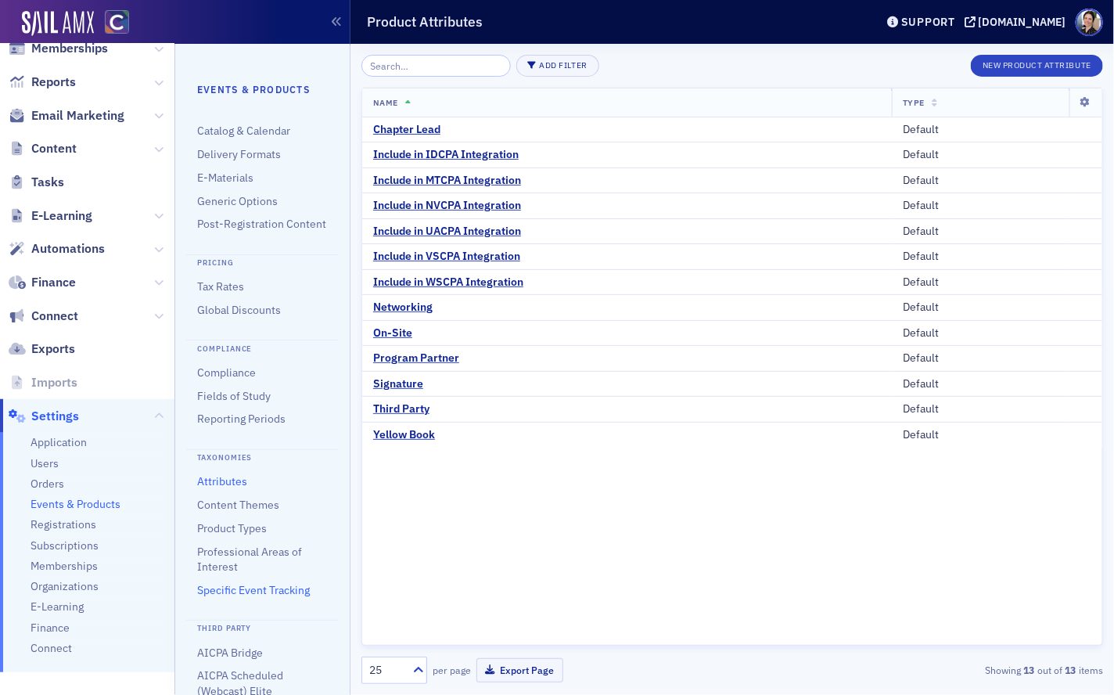
click at [259, 526] on link "Specific Event Tracking" at bounding box center [253, 590] width 113 height 14
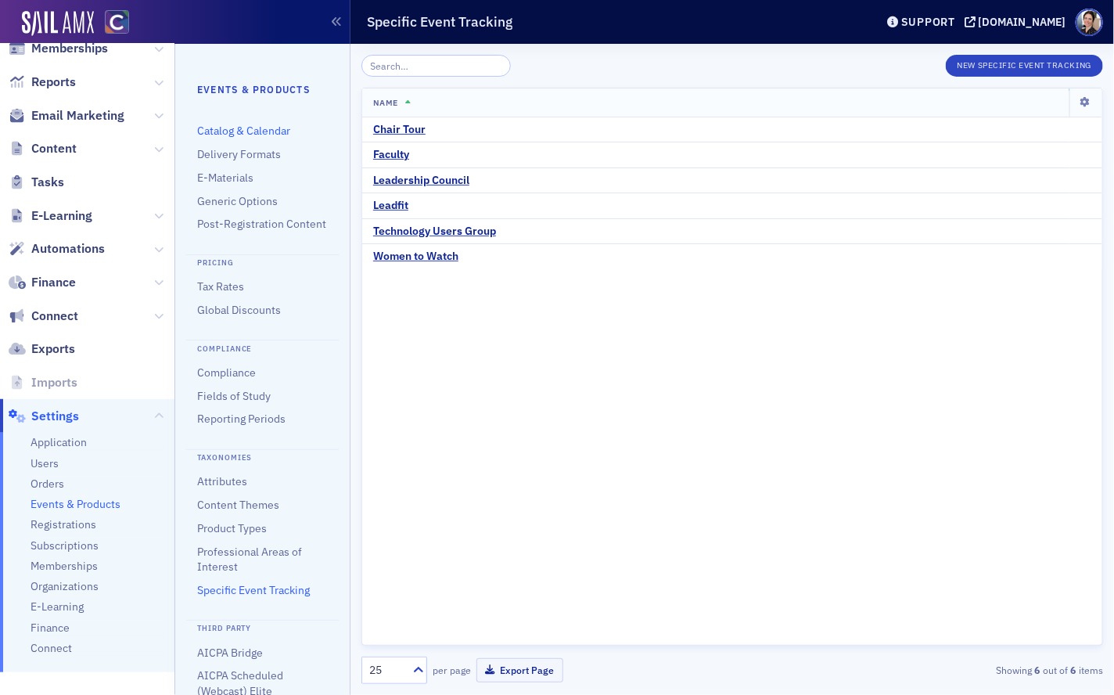
click at [221, 130] on link "Catalog & Calendar" at bounding box center [243, 131] width 93 height 14
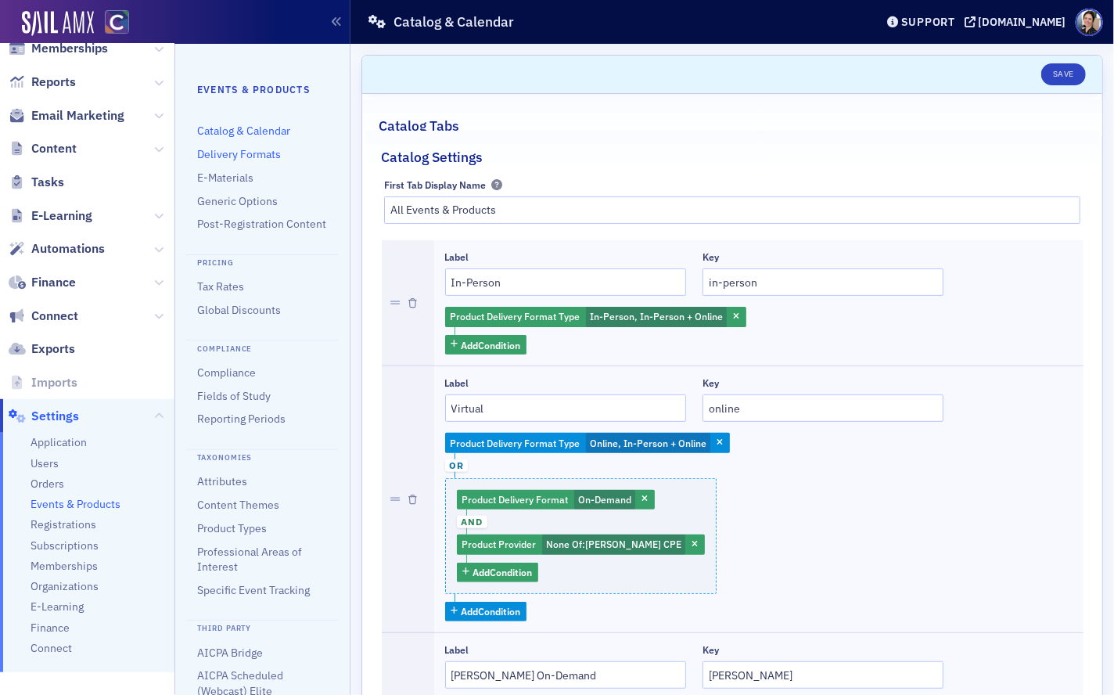
click at [246, 152] on link "Delivery Formats" at bounding box center [239, 154] width 84 height 14
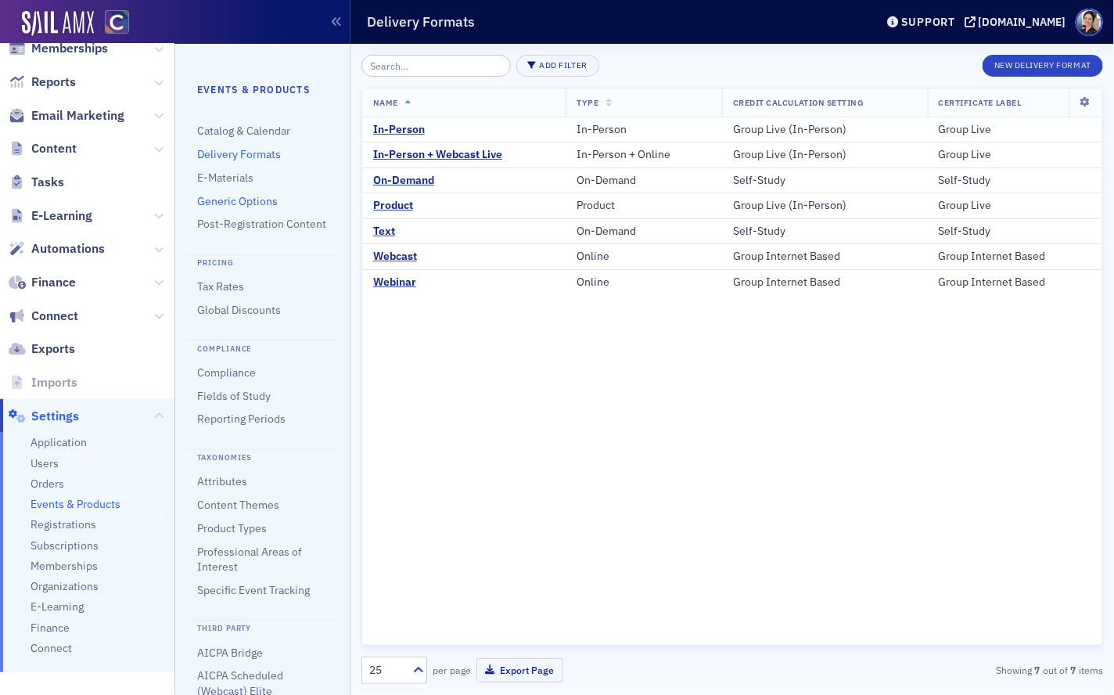
click at [258, 200] on link "Generic Options" at bounding box center [237, 201] width 81 height 14
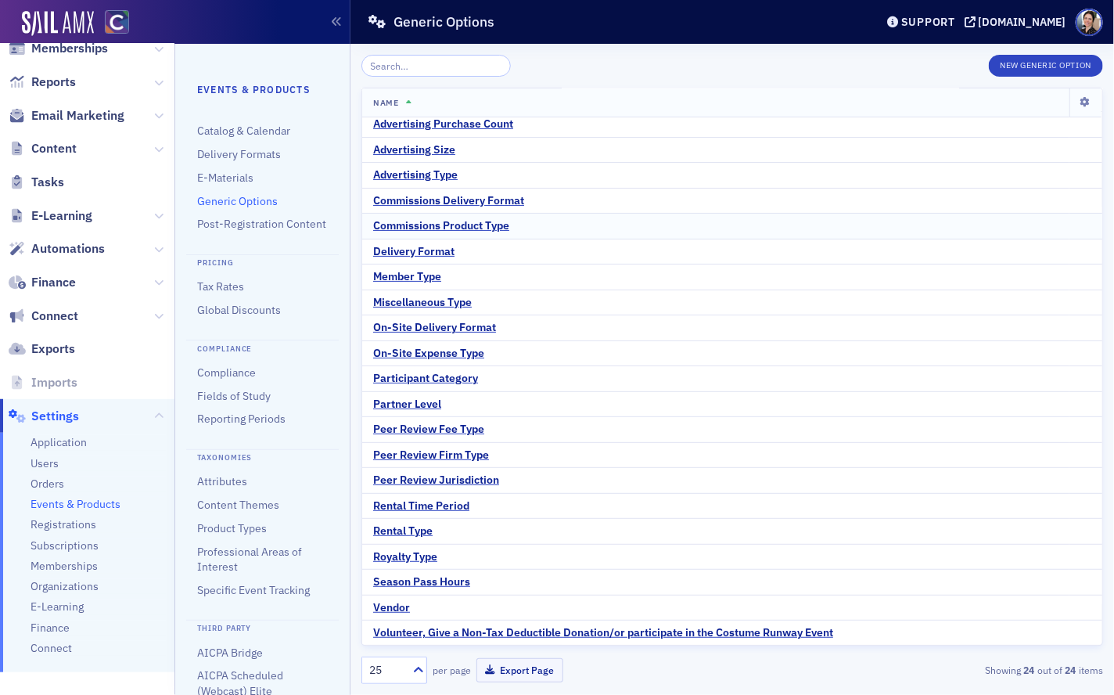
scroll to position [82, 0]
click at [419, 380] on div "Participant Category" at bounding box center [425, 378] width 105 height 14
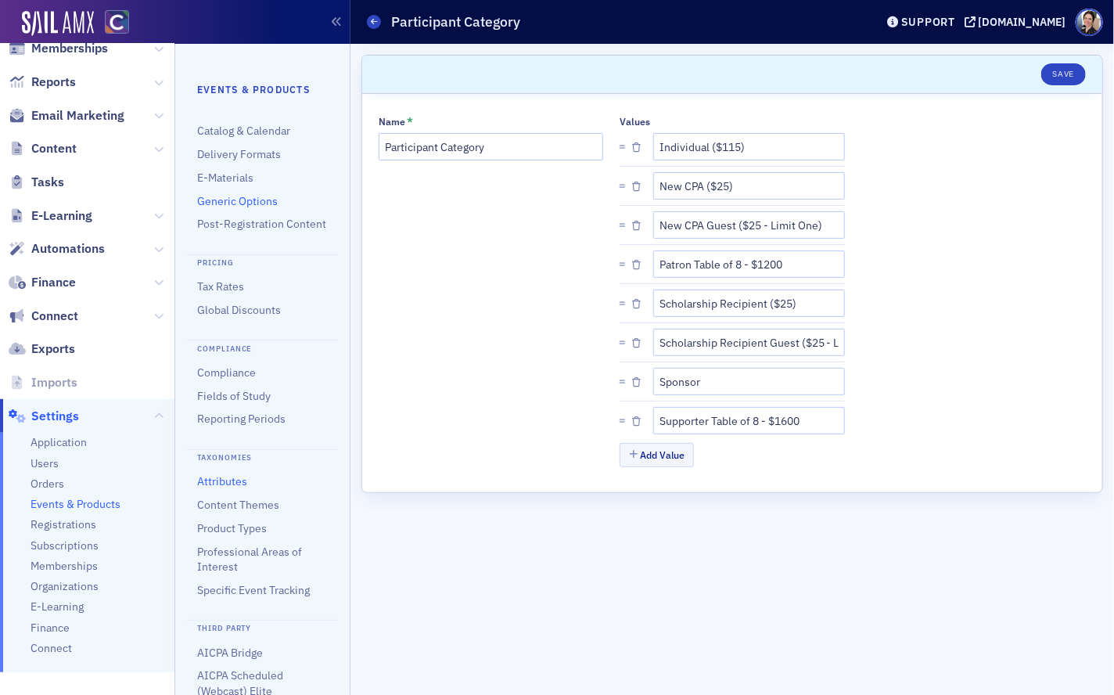
click at [230, 482] on link "Attributes" at bounding box center [222, 481] width 50 height 14
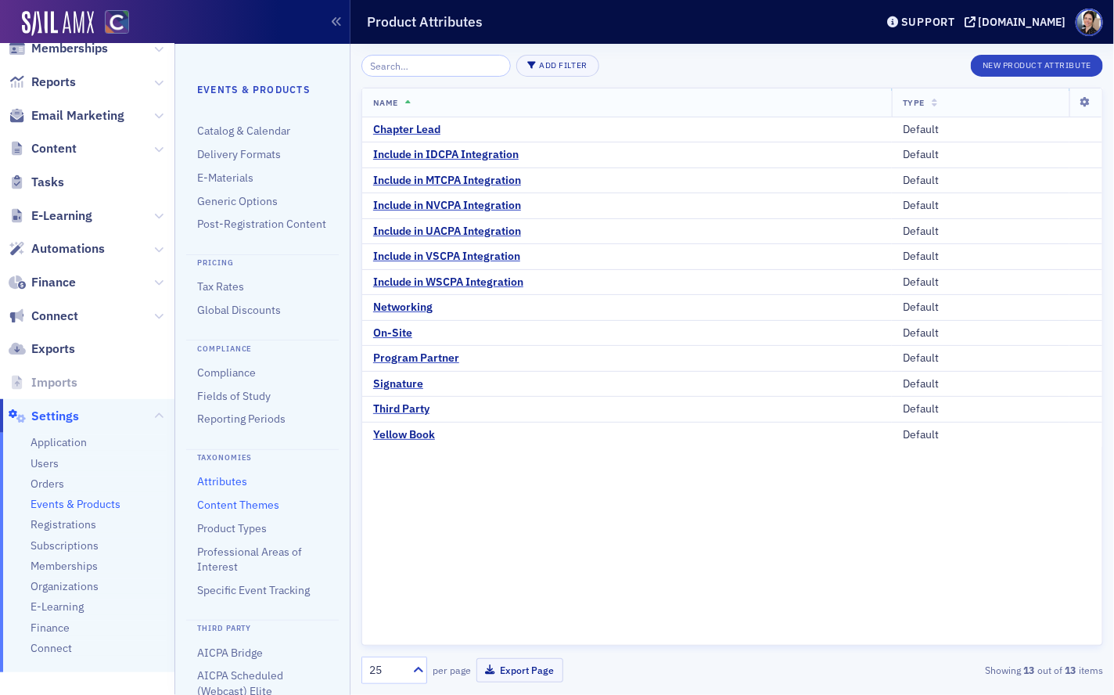
click at [231, 505] on link "Content Themes" at bounding box center [238, 505] width 82 height 14
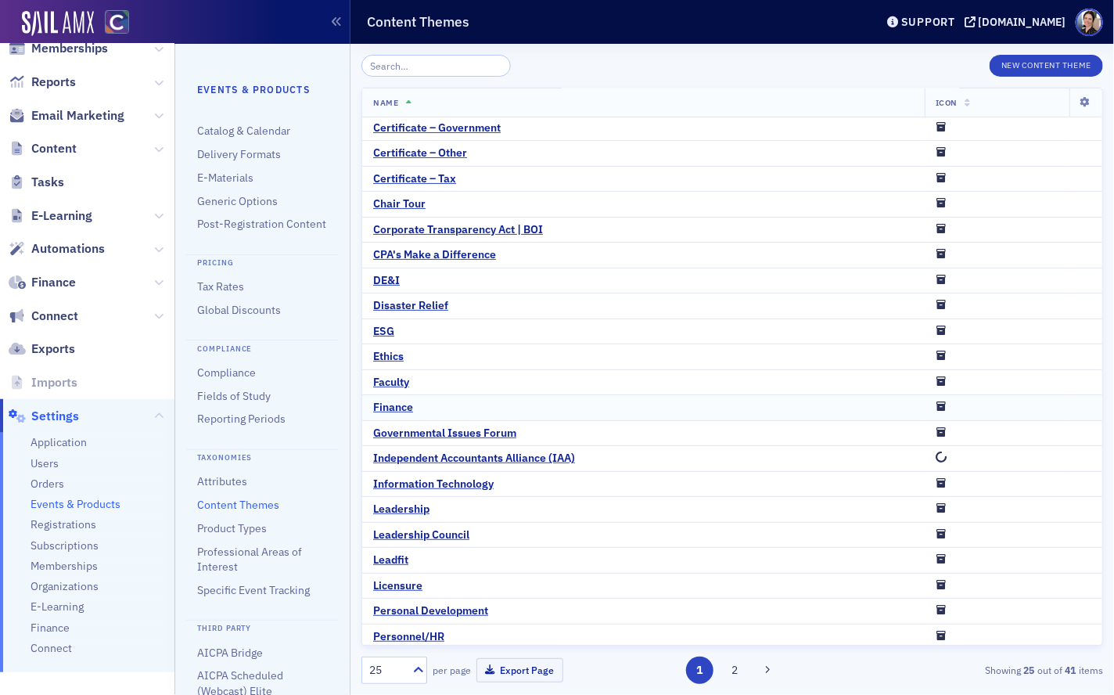
scroll to position [107, 0]
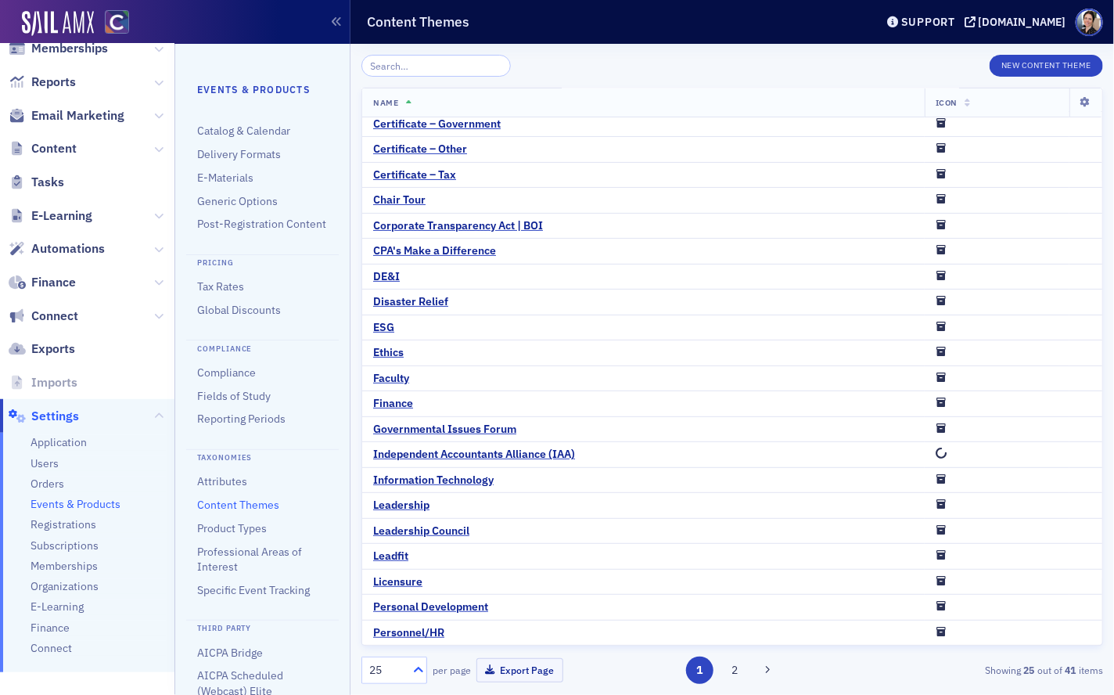
click at [415, 526] on icon at bounding box center [418, 668] width 9 height 5
click at [383, 526] on span "50" at bounding box center [378, 545] width 13 height 16
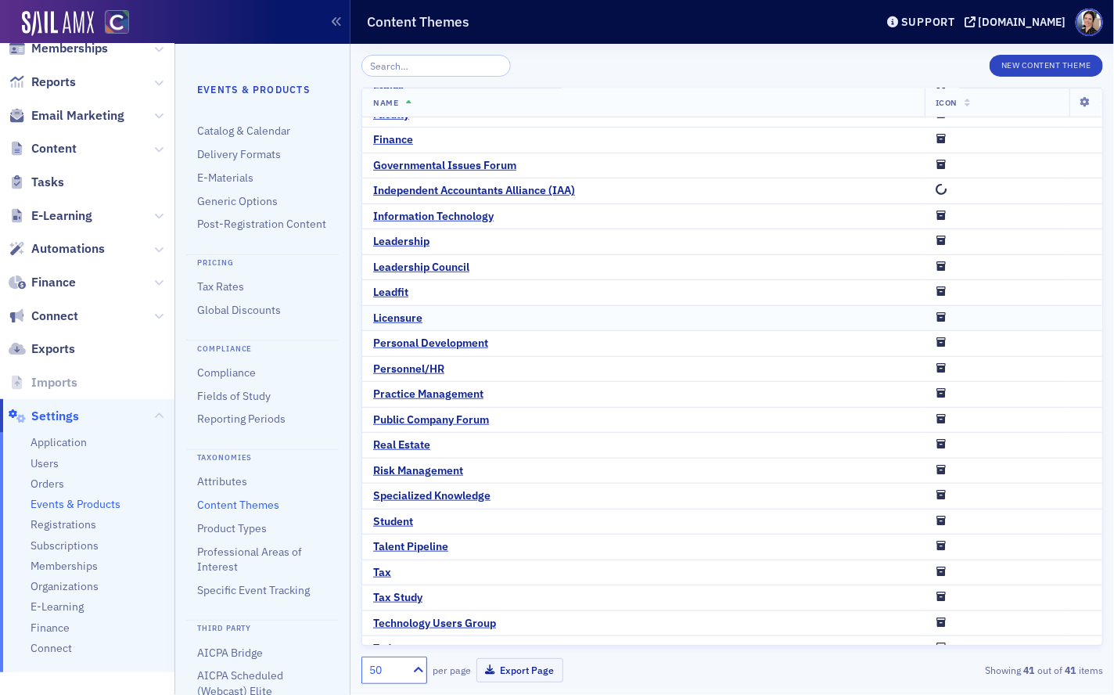
scroll to position [378, 0]
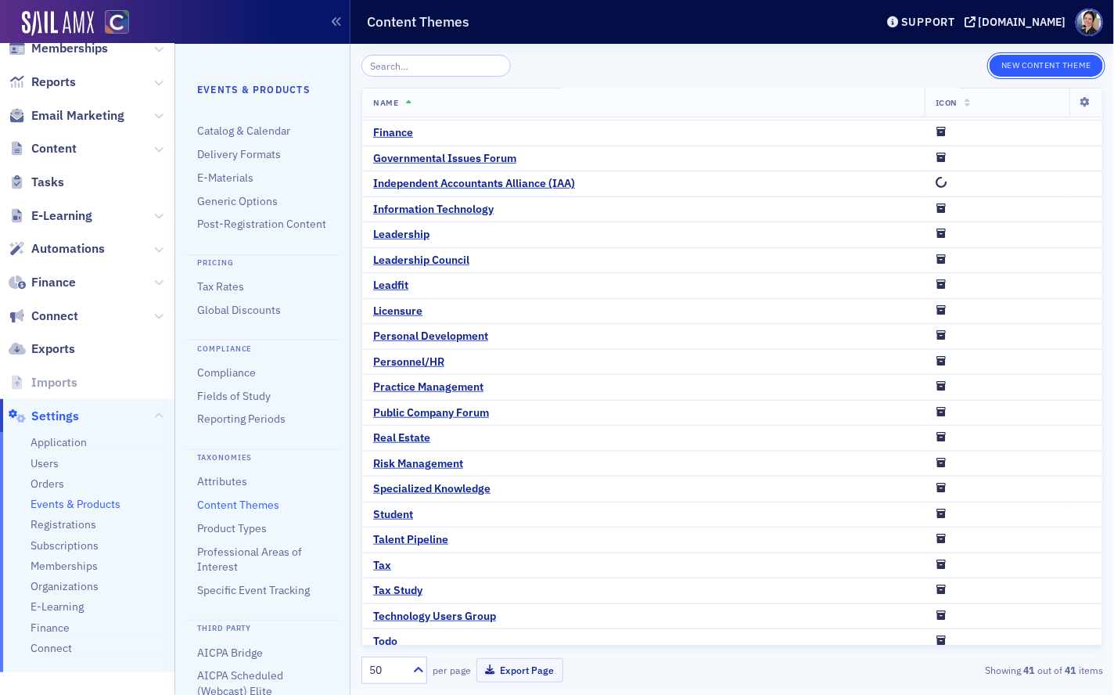
click at [1054, 63] on button "New Content Theme" at bounding box center [1046, 66] width 113 height 22
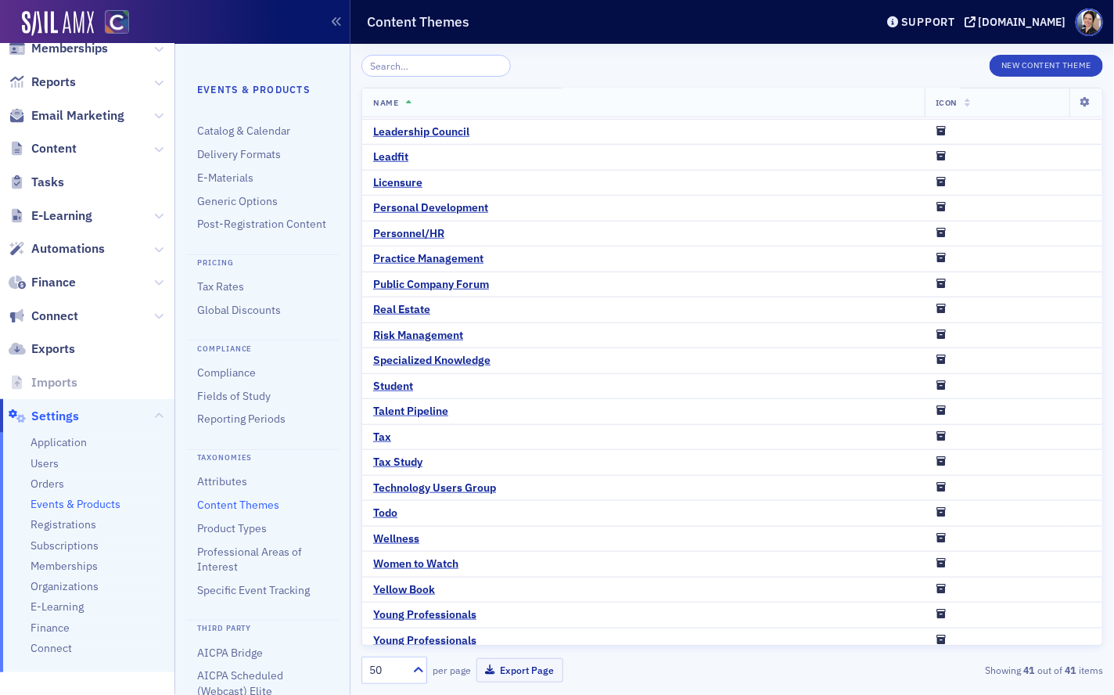
scroll to position [516, 0]
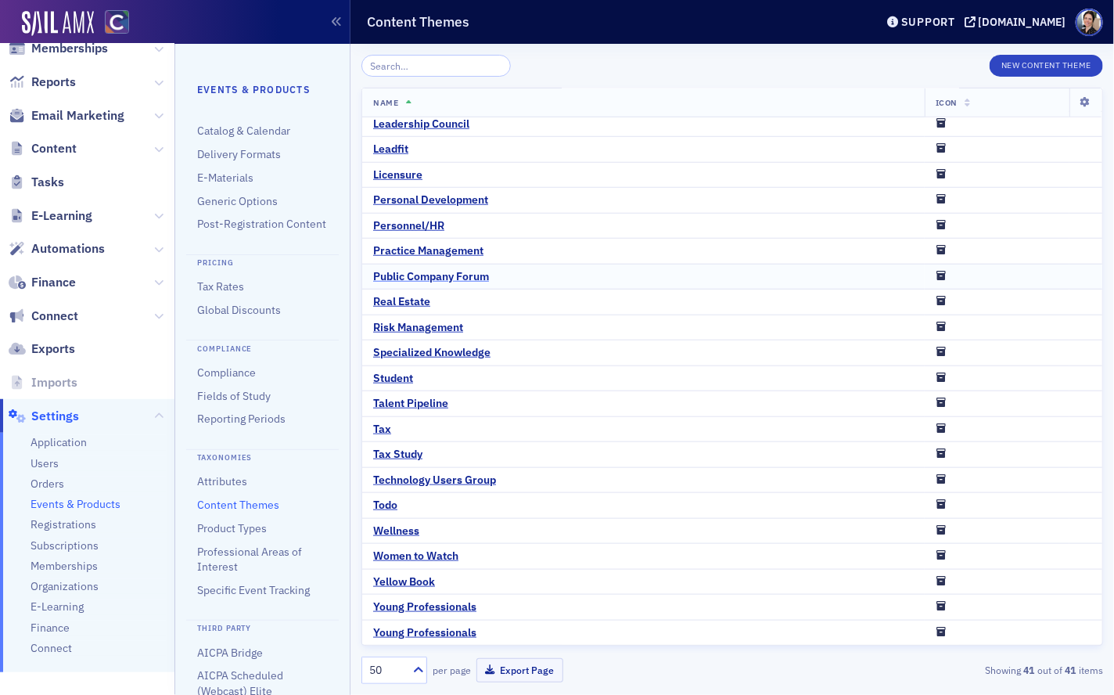
click at [418, 278] on div "Public Company Forum" at bounding box center [431, 277] width 116 height 14
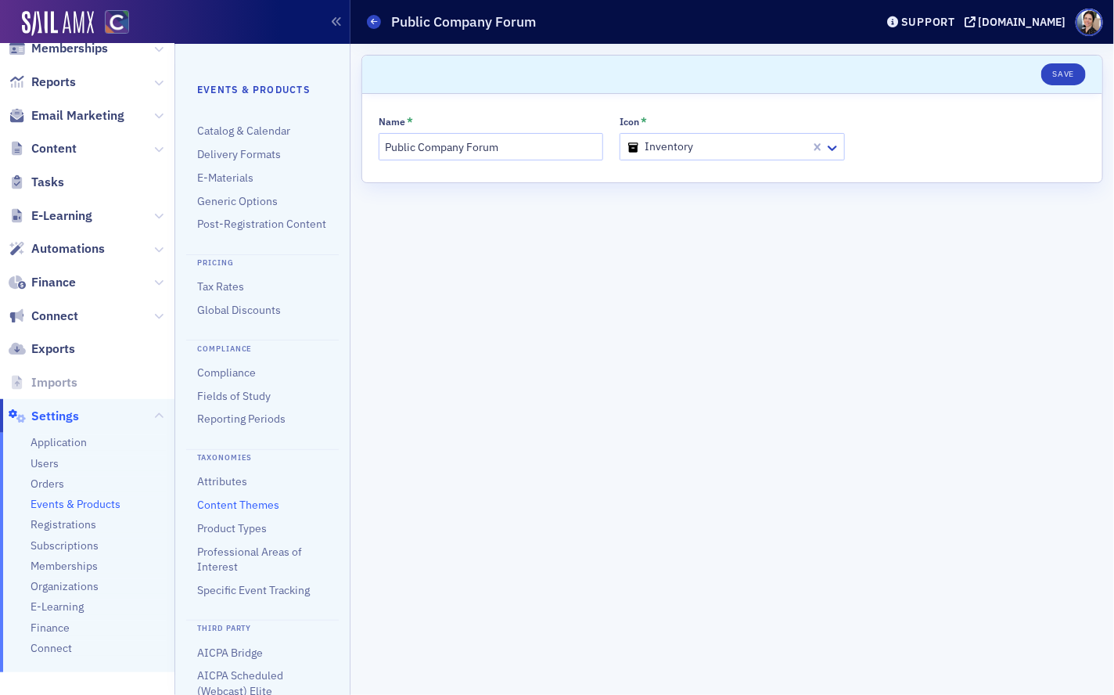
click at [745, 150] on div at bounding box center [717, 147] width 182 height 20
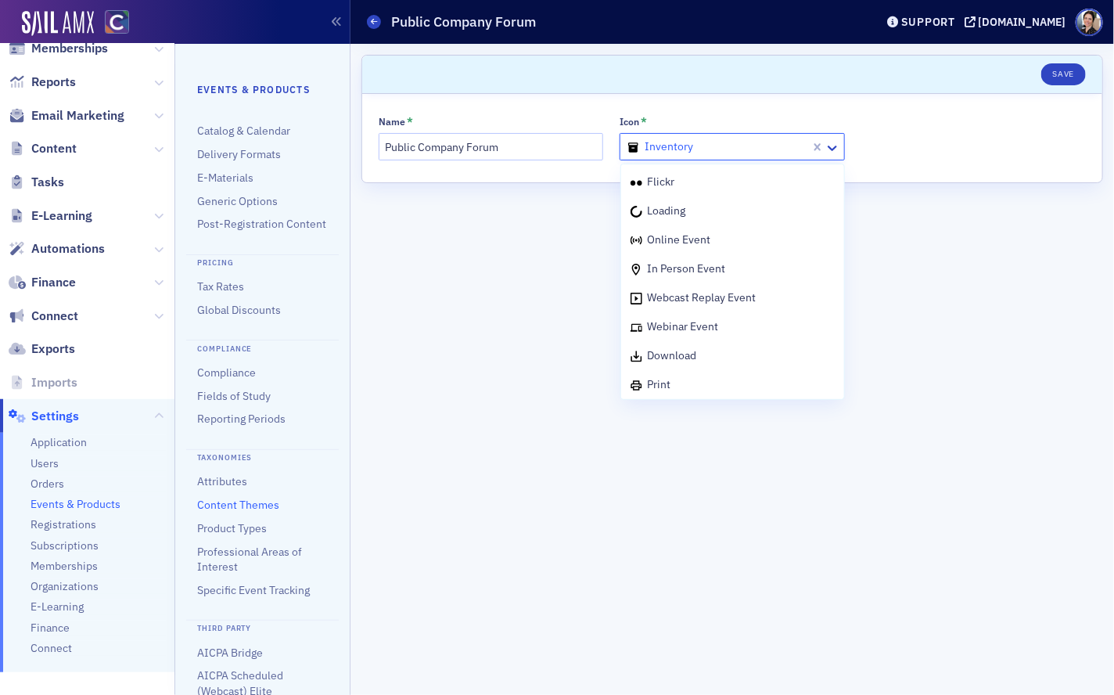
click at [745, 150] on div at bounding box center [717, 147] width 182 height 20
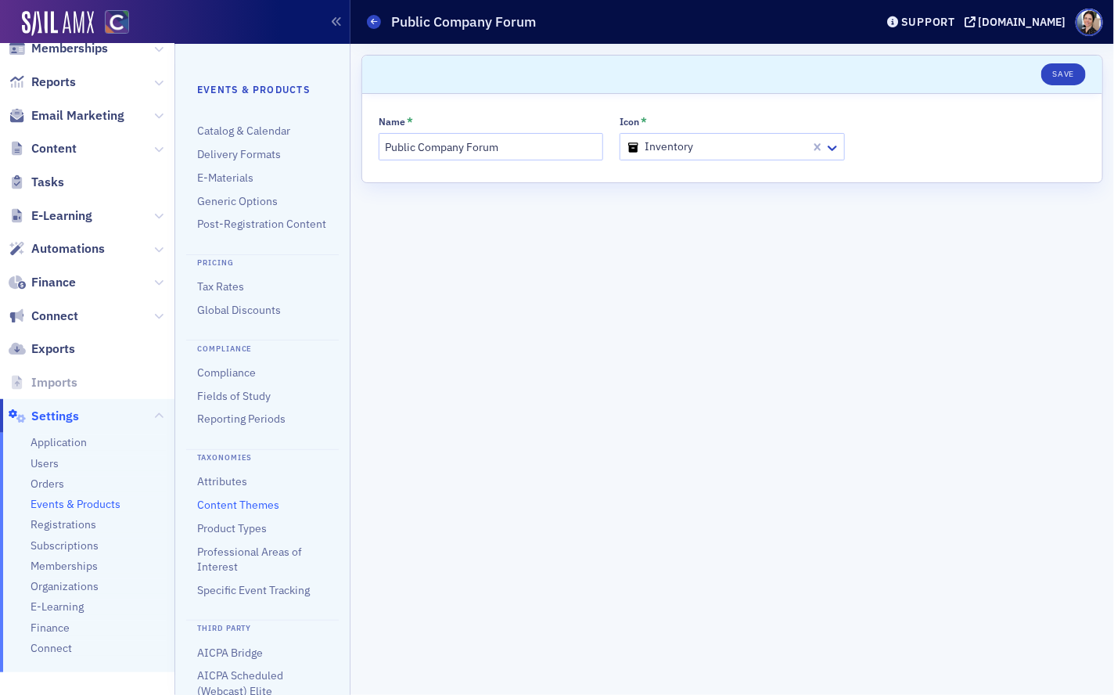
drag, startPoint x: 597, startPoint y: 258, endPoint x: 587, endPoint y: 247, distance: 14.9
click at [597, 258] on form "Scroll to Save Name * Public Company Forum Icon * inventory" at bounding box center [732, 369] width 742 height 629
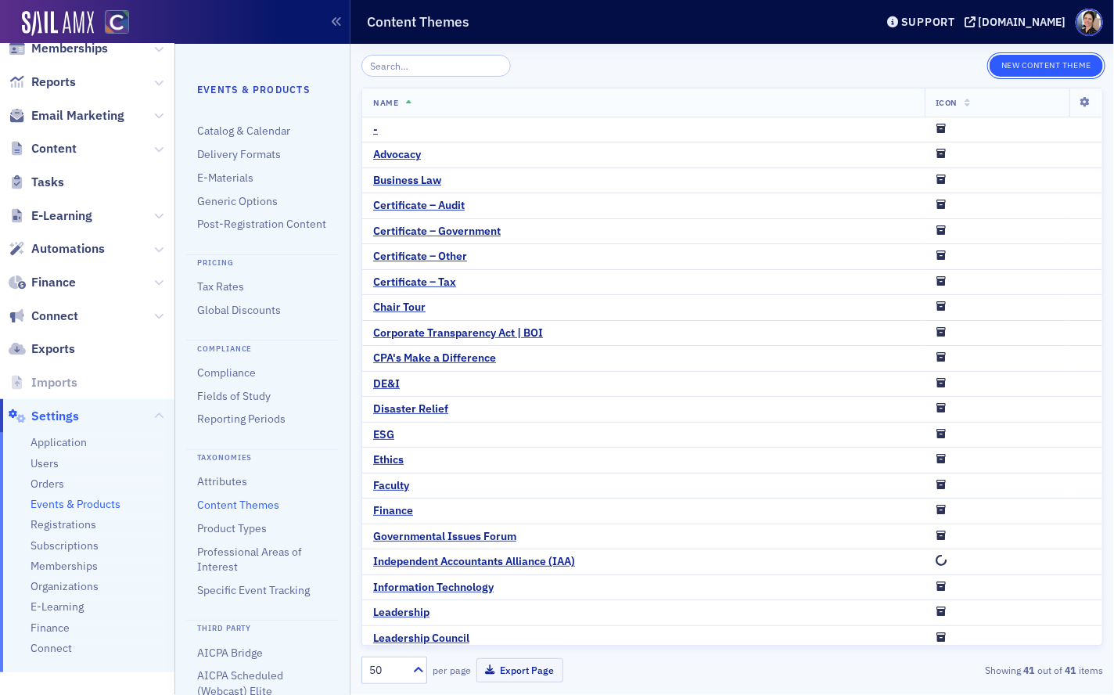
click at [1058, 61] on button "New Content Theme" at bounding box center [1046, 66] width 113 height 22
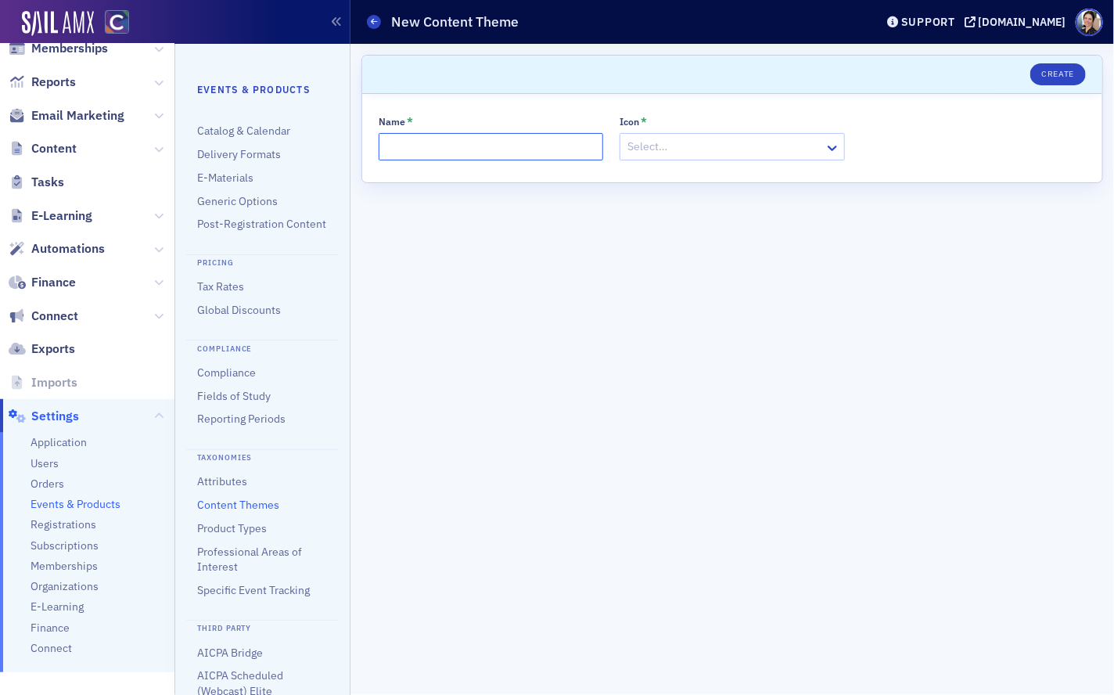
click at [523, 149] on input "Name *" at bounding box center [491, 146] width 225 height 27
type input "Financial Reporting Forum"
click at [677, 144] on div at bounding box center [724, 147] width 196 height 20
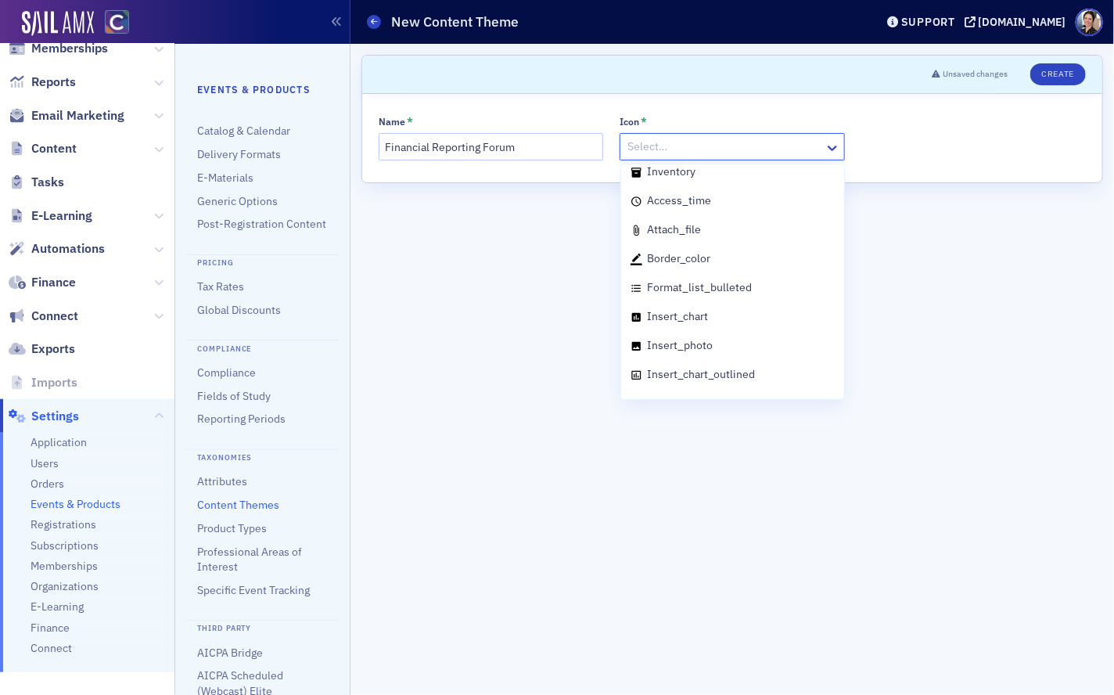
scroll to position [1816, 0]
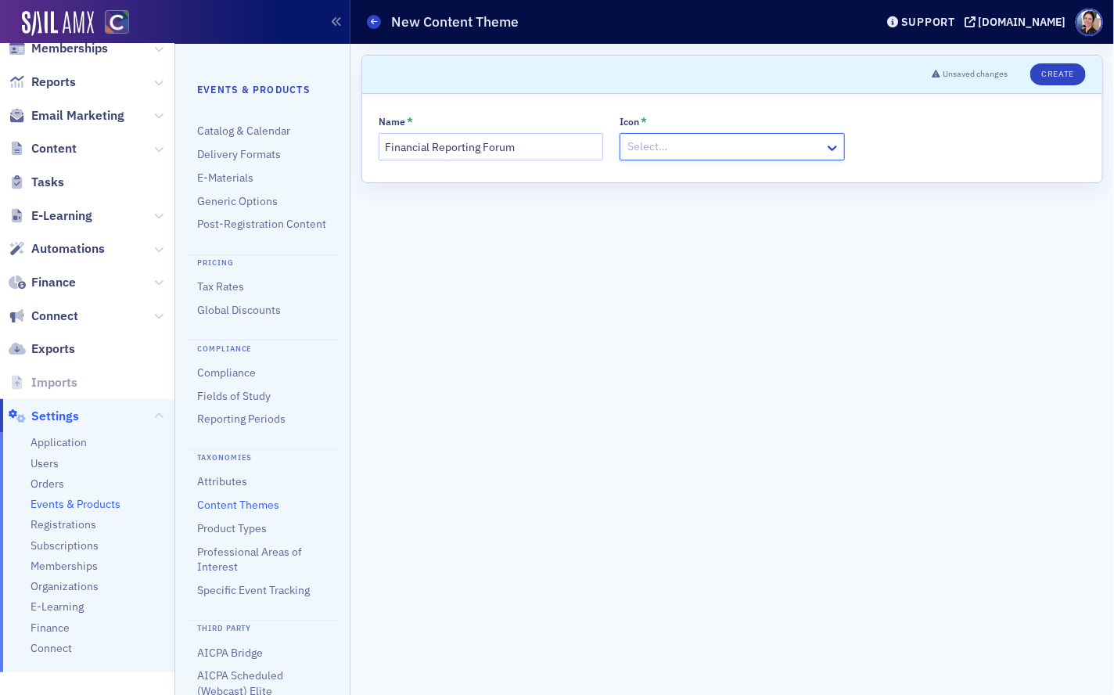
click at [692, 143] on div at bounding box center [724, 147] width 196 height 20
type input "inve"
click at [685, 180] on span "inventory" at bounding box center [671, 181] width 48 height 14
click at [1069, 72] on button "Create" at bounding box center [1058, 74] width 56 height 22
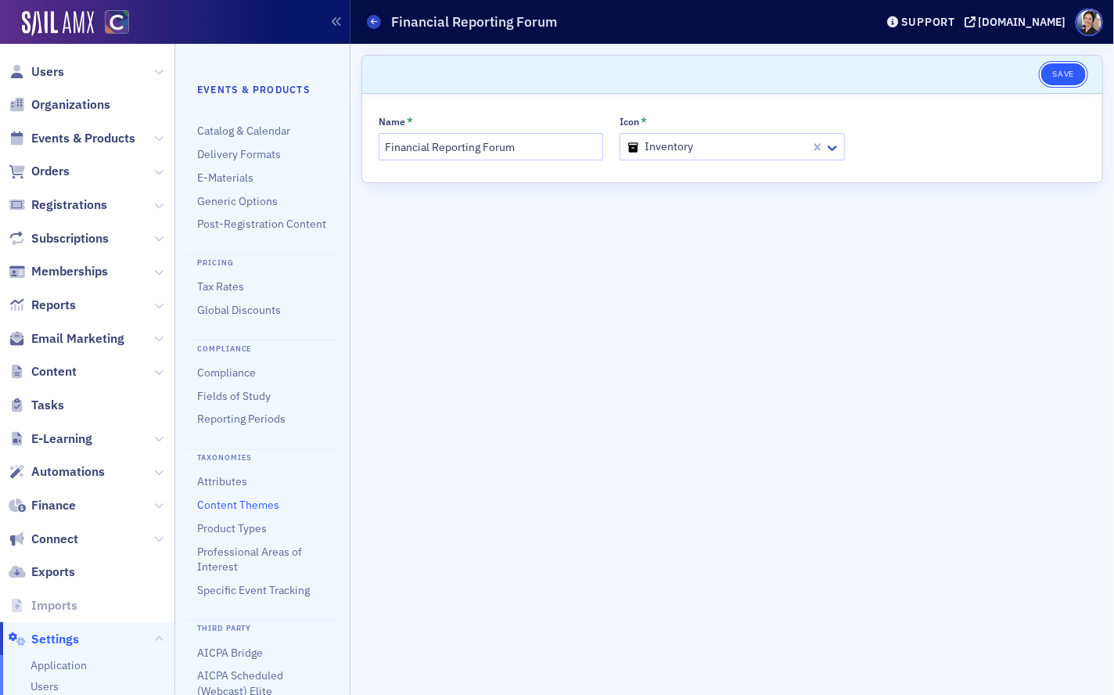
drag, startPoint x: 1078, startPoint y: 76, endPoint x: 1063, endPoint y: 68, distance: 16.8
click at [1076, 74] on button "Save" at bounding box center [1063, 74] width 45 height 22
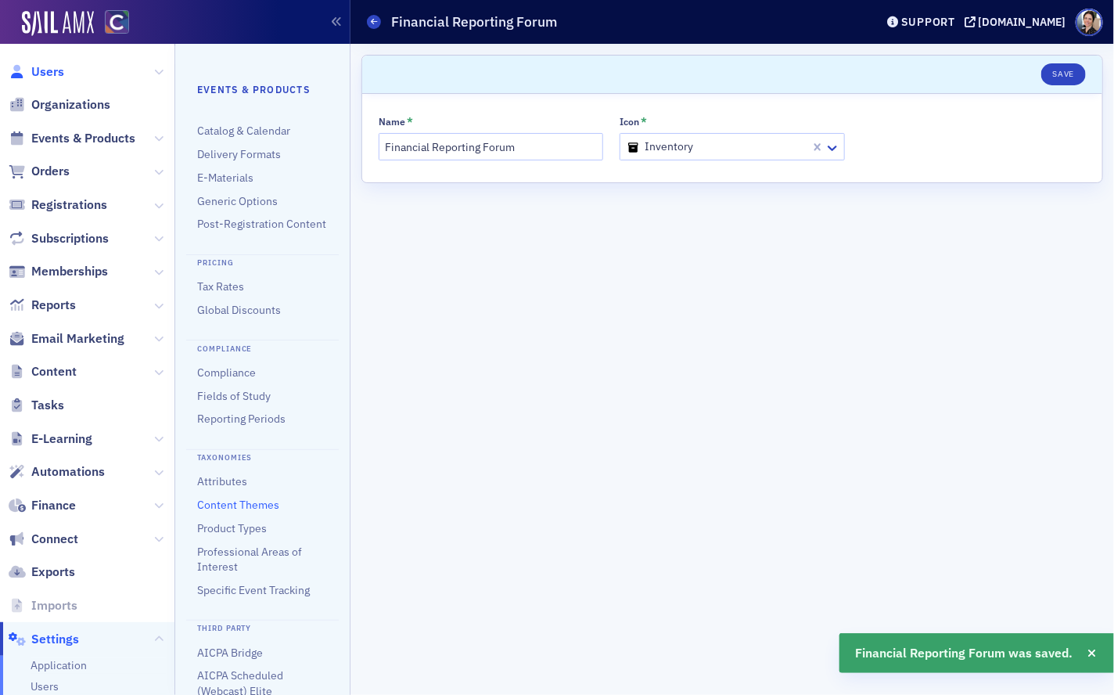
click at [57, 78] on span "Users" at bounding box center [47, 71] width 33 height 17
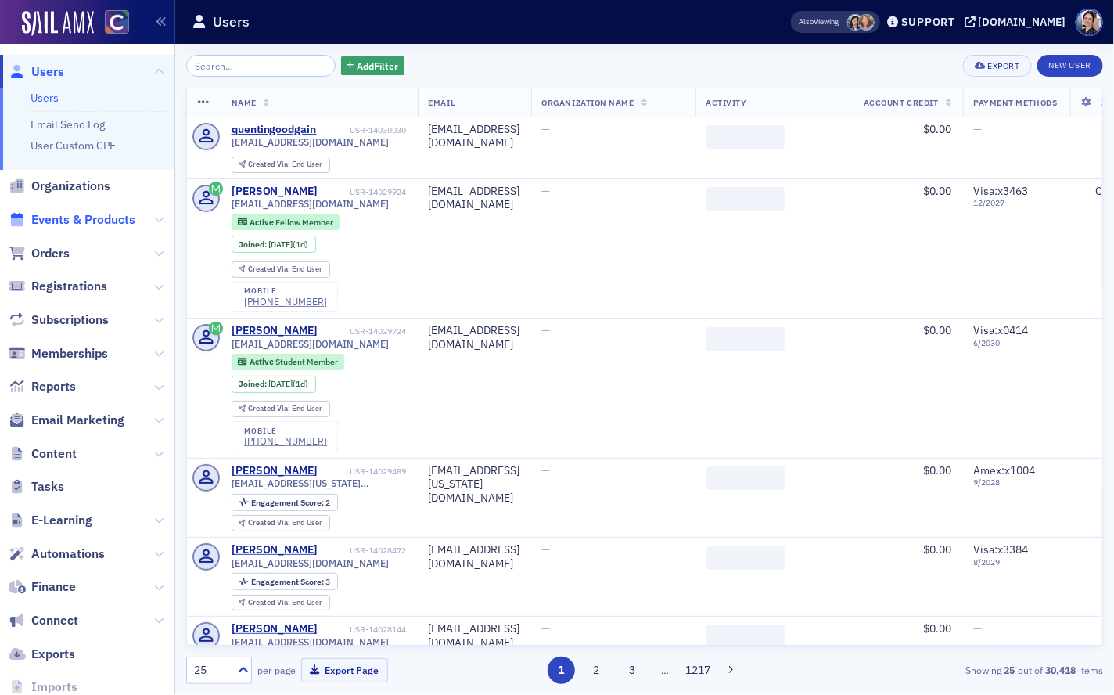
click at [78, 221] on span "Events & Products" at bounding box center [83, 219] width 104 height 17
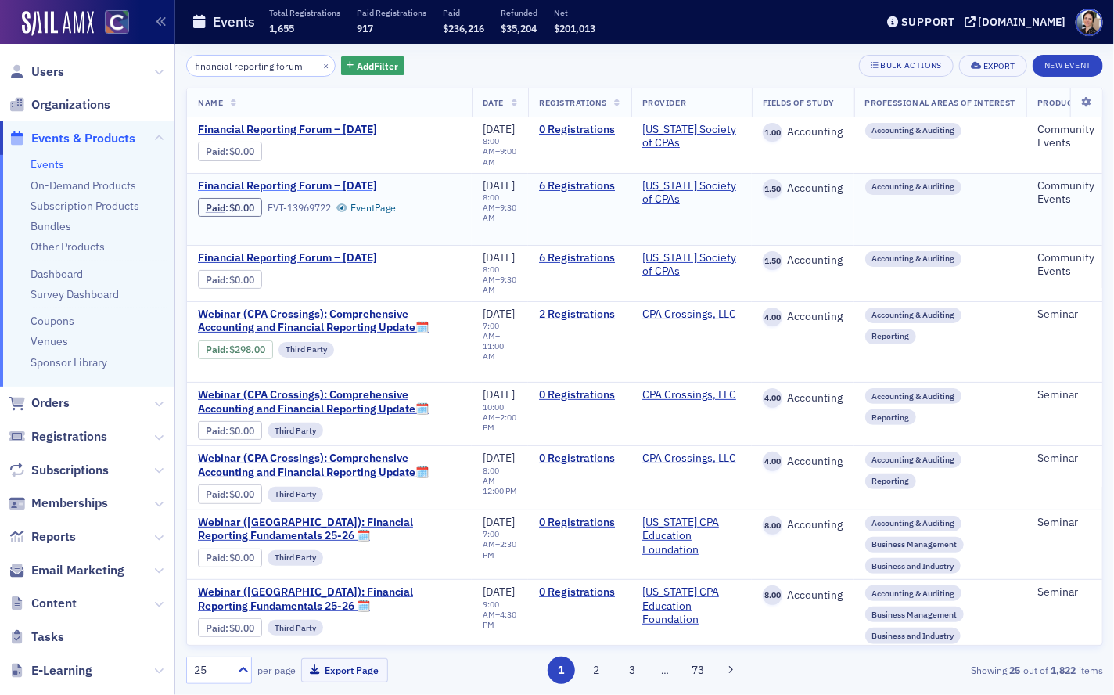
click at [362, 179] on span "Financial Reporting Forum – [DATE]" at bounding box center [329, 186] width 263 height 14
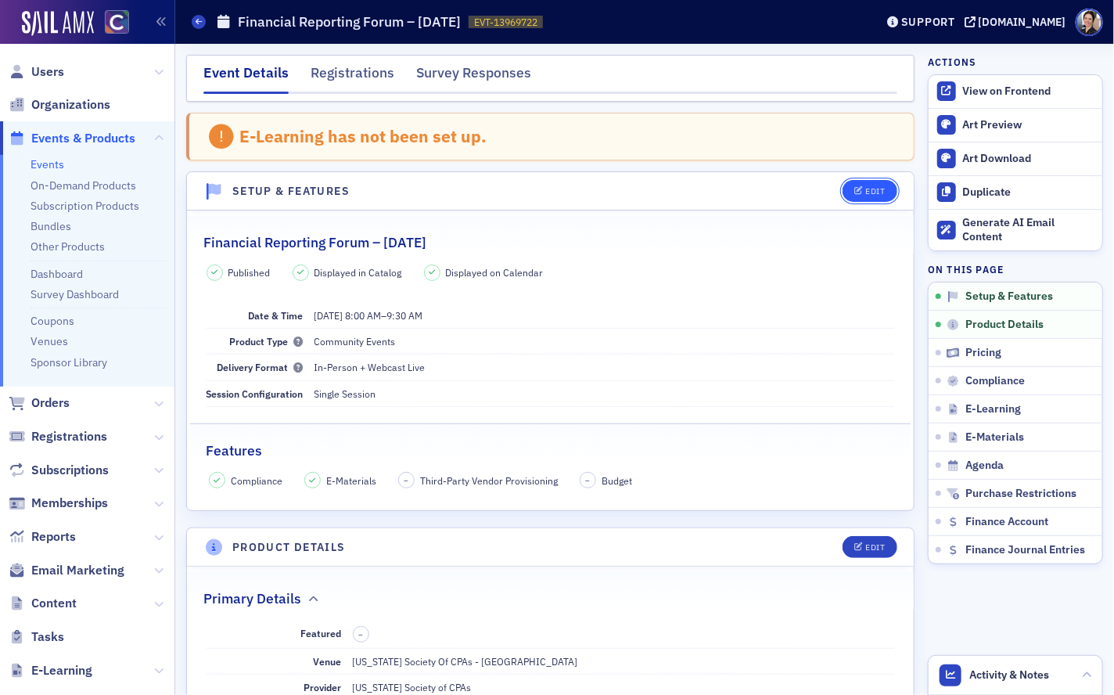
click at [882, 194] on div "Edit" at bounding box center [875, 191] width 20 height 9
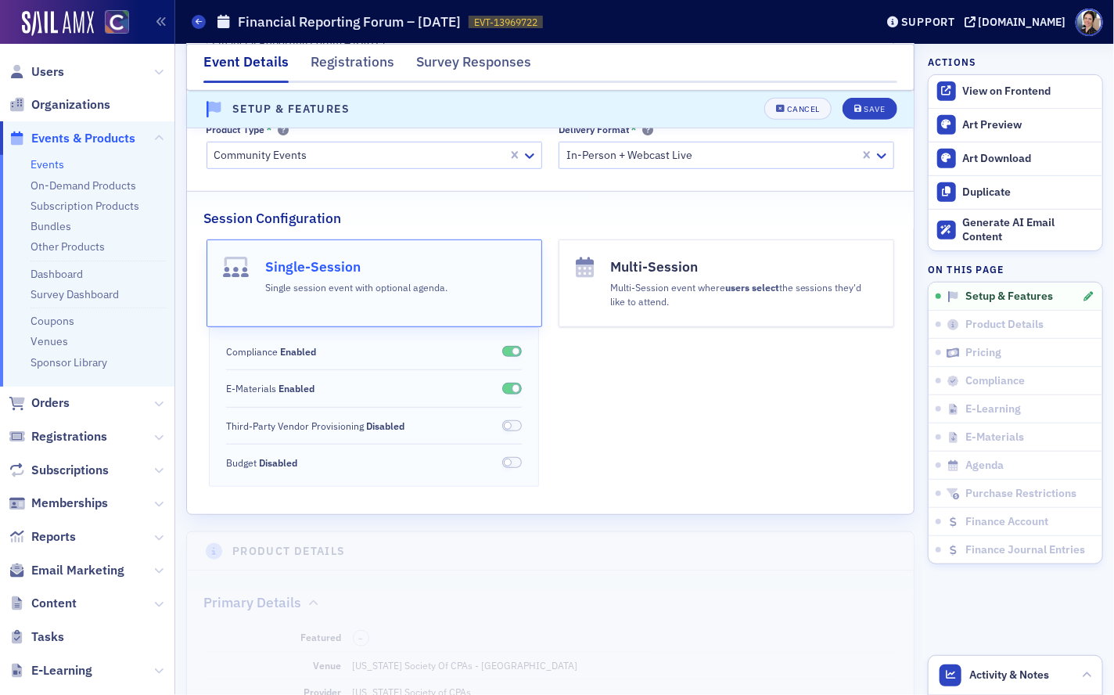
scroll to position [279, 0]
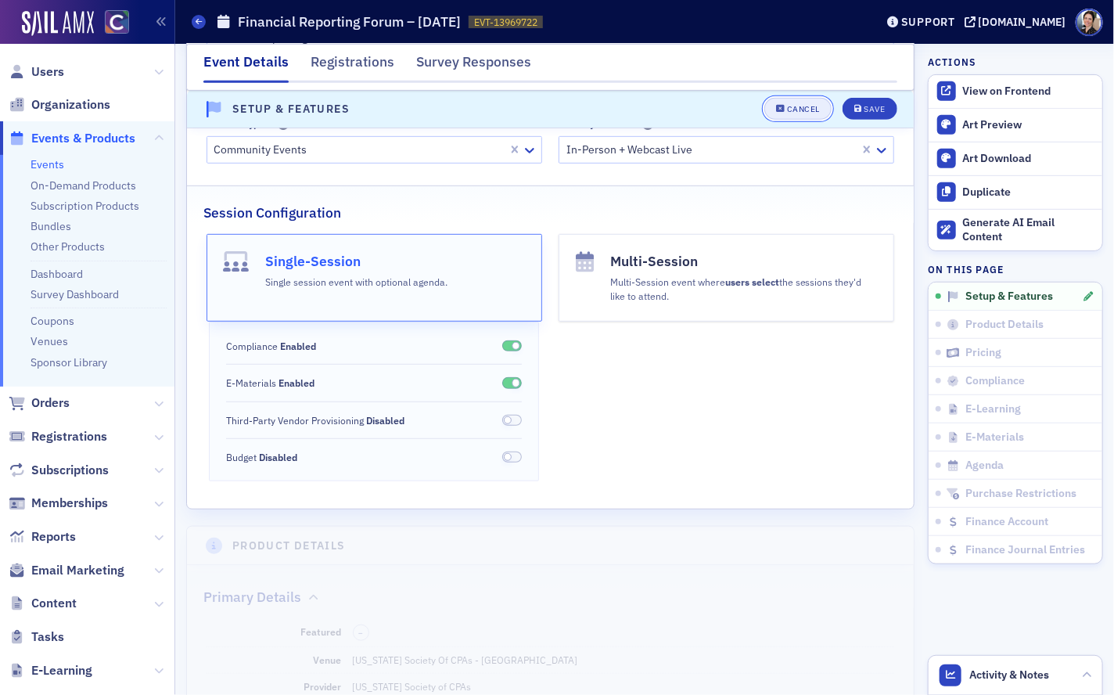
click at [804, 117] on button "Cancel" at bounding box center [797, 110] width 67 height 22
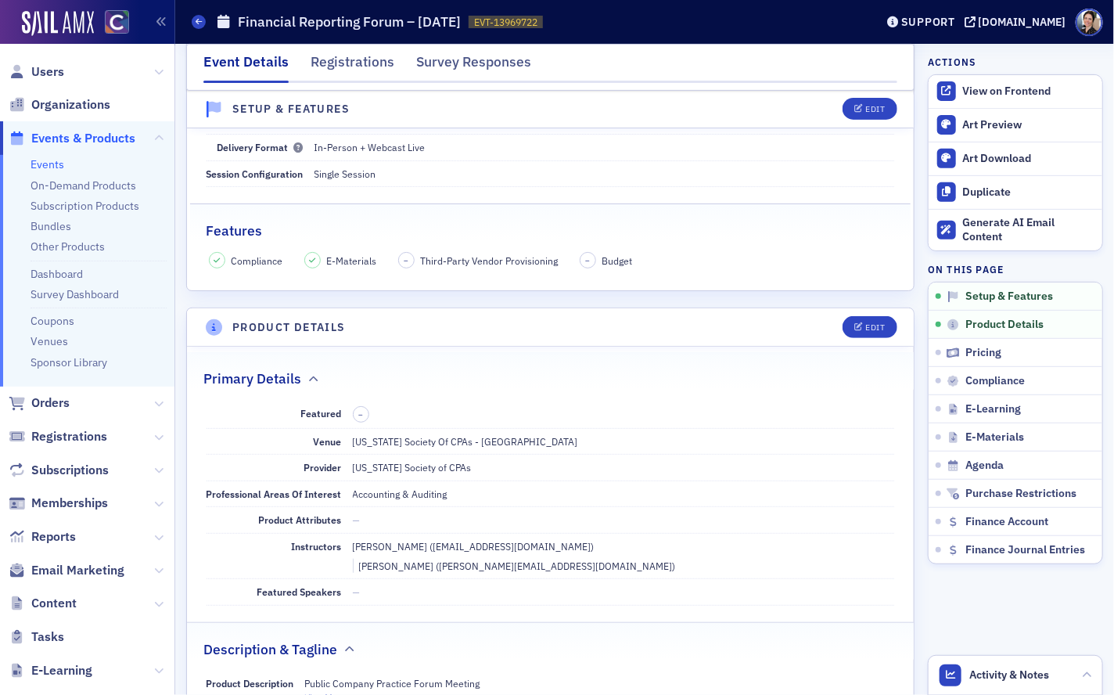
scroll to position [299, 0]
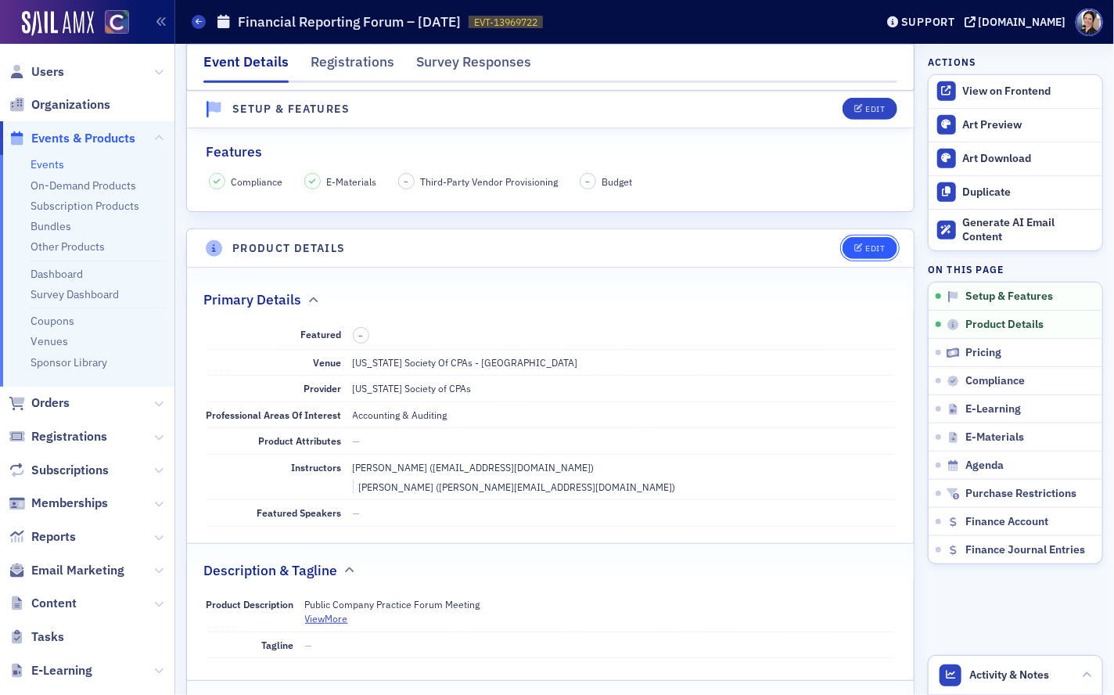
click at [871, 245] on div "Edit" at bounding box center [875, 248] width 20 height 9
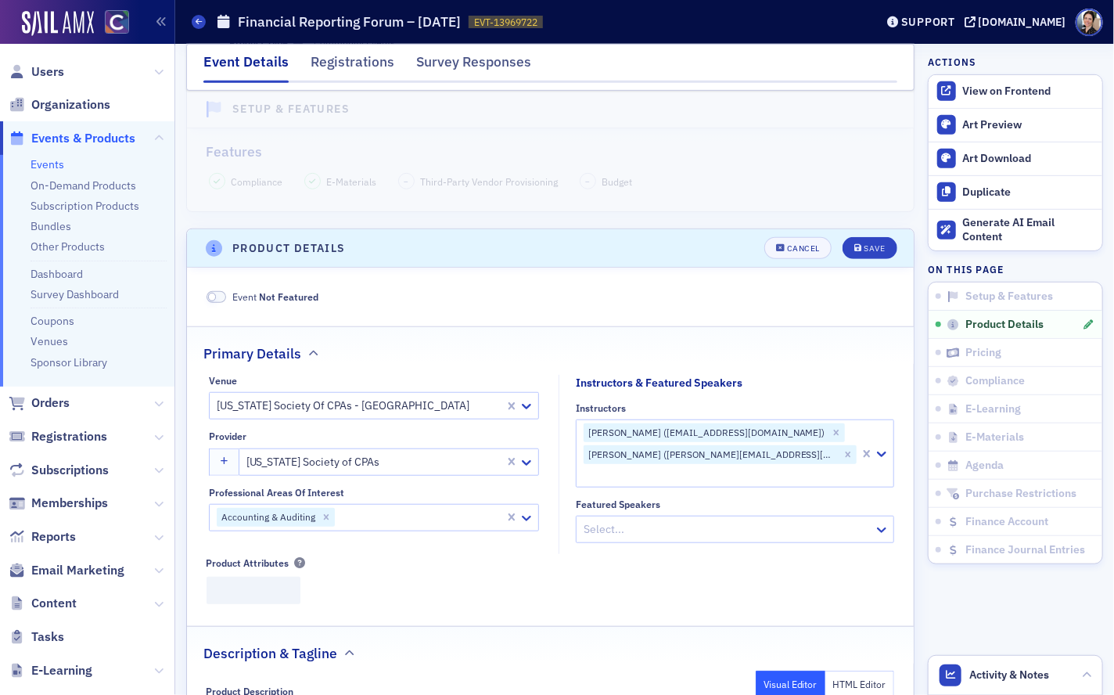
scroll to position [436, 0]
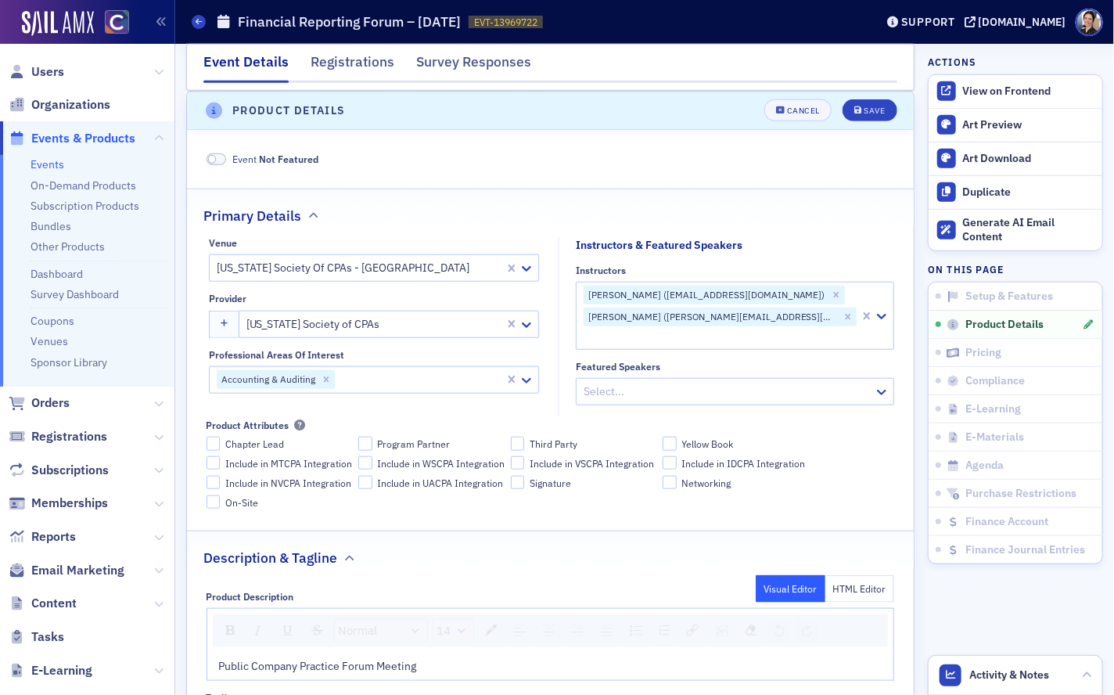
click at [416, 270] on div at bounding box center [359, 268] width 288 height 20
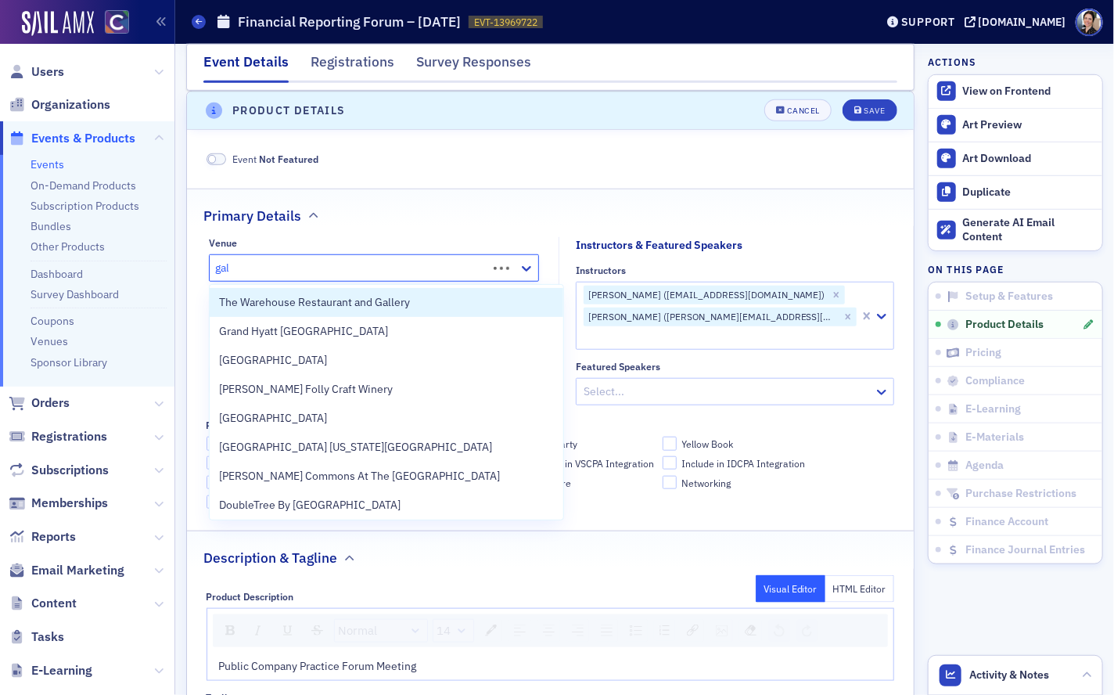
type input "gall"
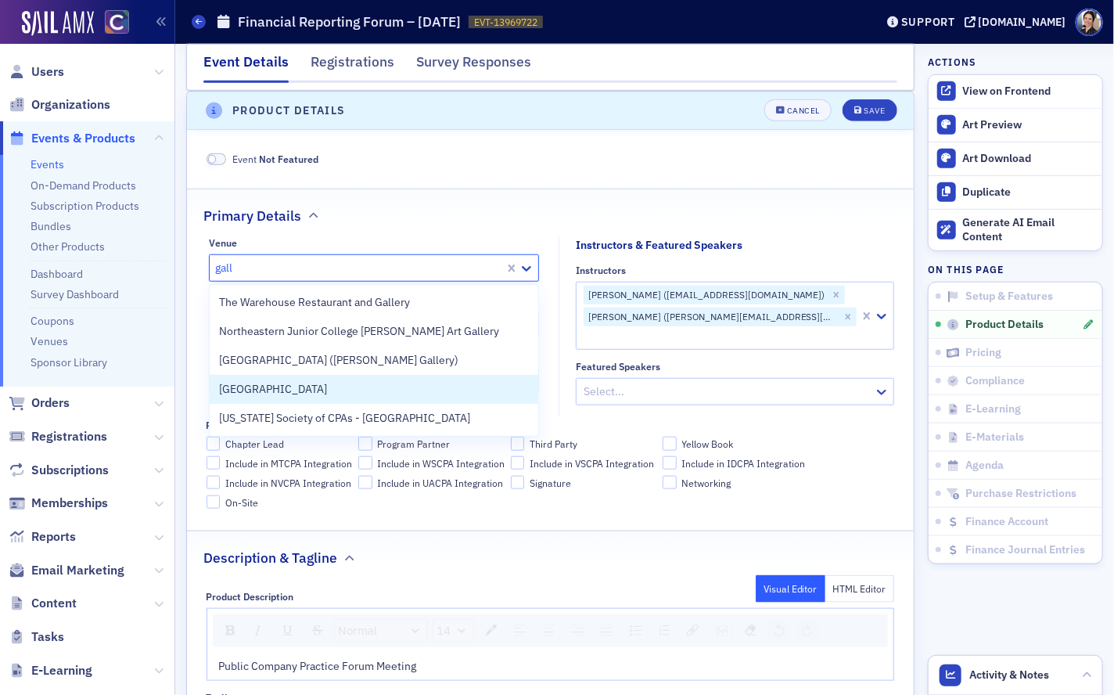
click at [328, 390] on div "[GEOGRAPHIC_DATA]" at bounding box center [374, 389] width 310 height 16
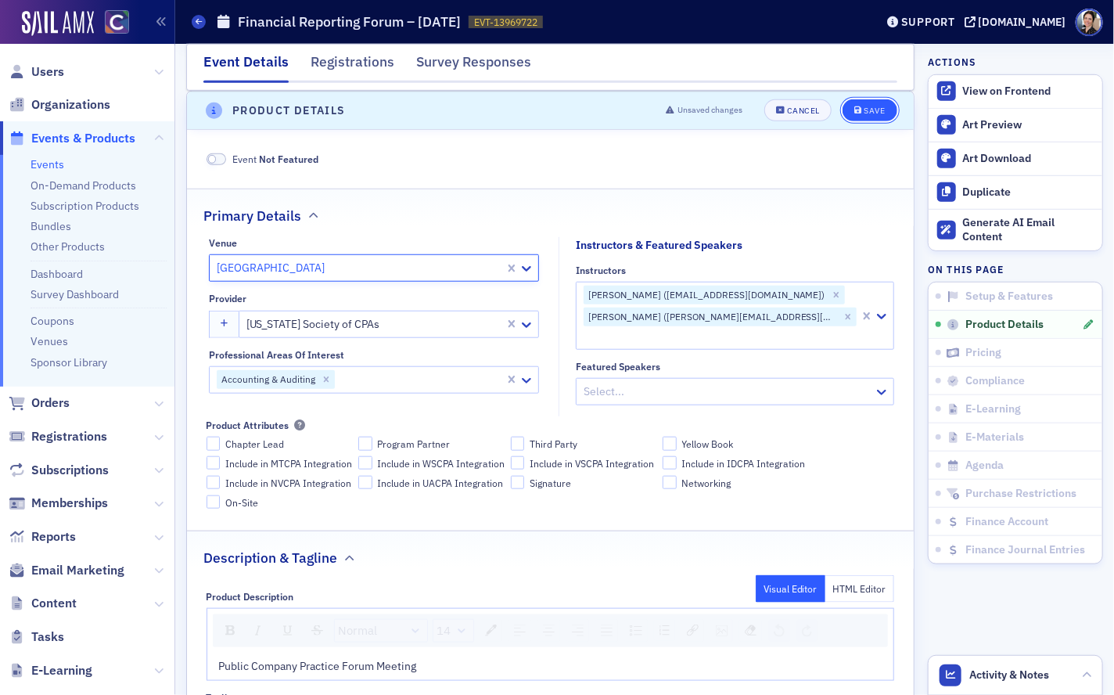
click at [874, 106] on div "Save" at bounding box center [874, 110] width 21 height 9
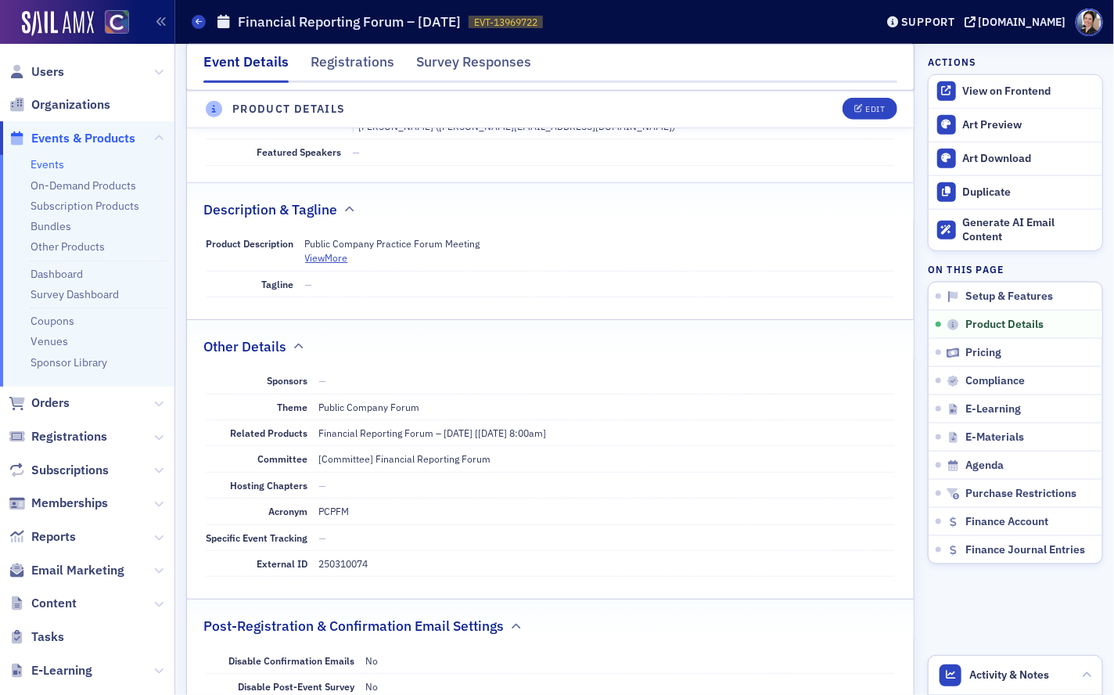
scroll to position [791, 0]
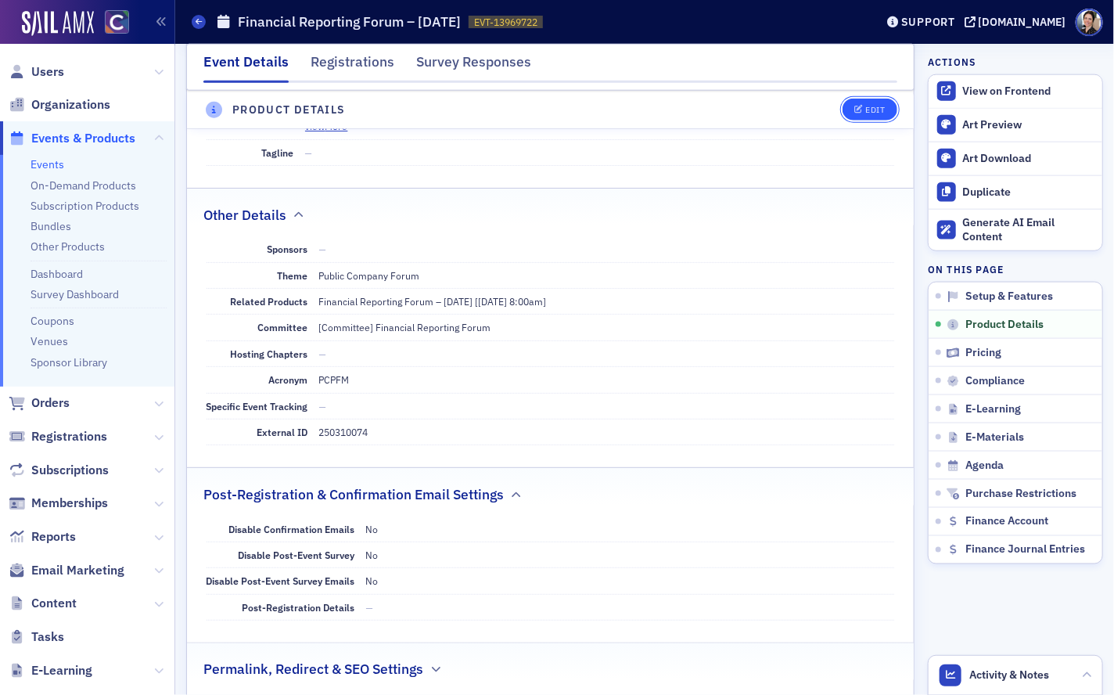
click at [877, 106] on div "Edit" at bounding box center [875, 110] width 20 height 9
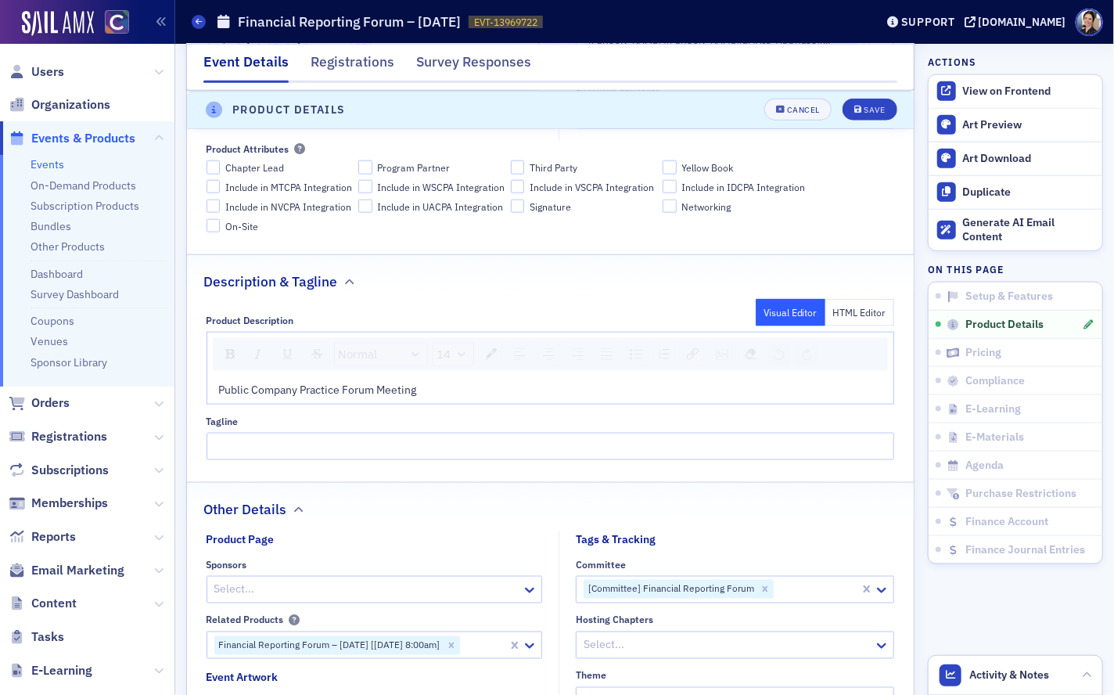
scroll to position [726, 0]
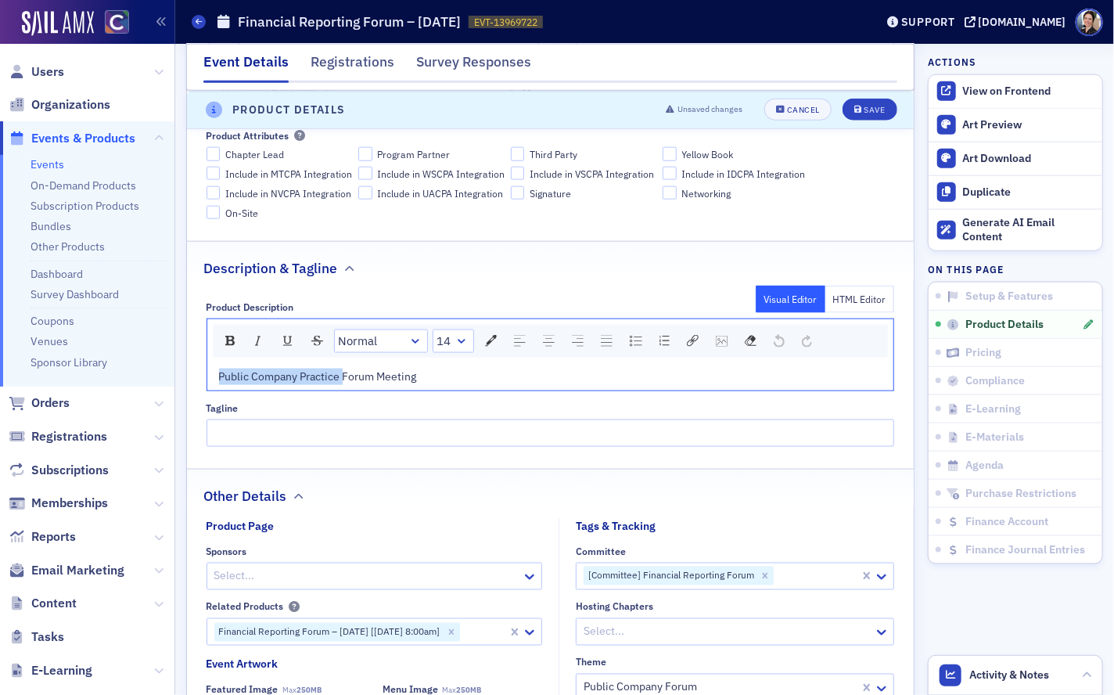
drag, startPoint x: 344, startPoint y: 365, endPoint x: 200, endPoint y: 361, distance: 144.0
click at [199, 362] on div "Product Description Visual Editor HTML Editor Normal 14 Public Company Practice…" at bounding box center [550, 368] width 727 height 157
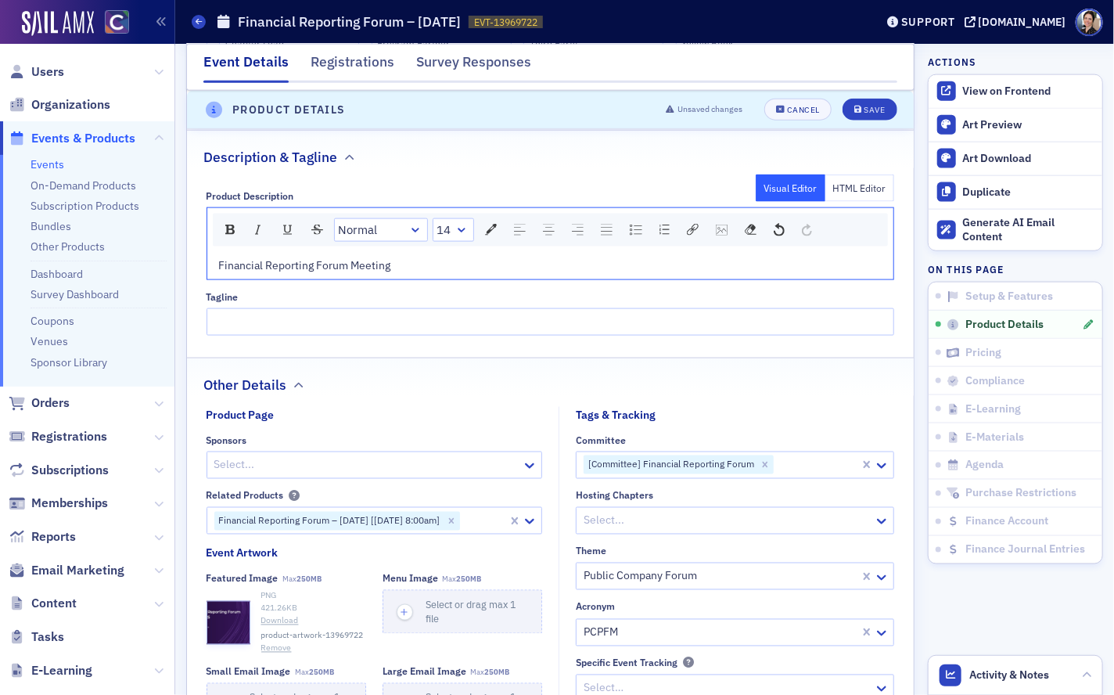
scroll to position [853, 0]
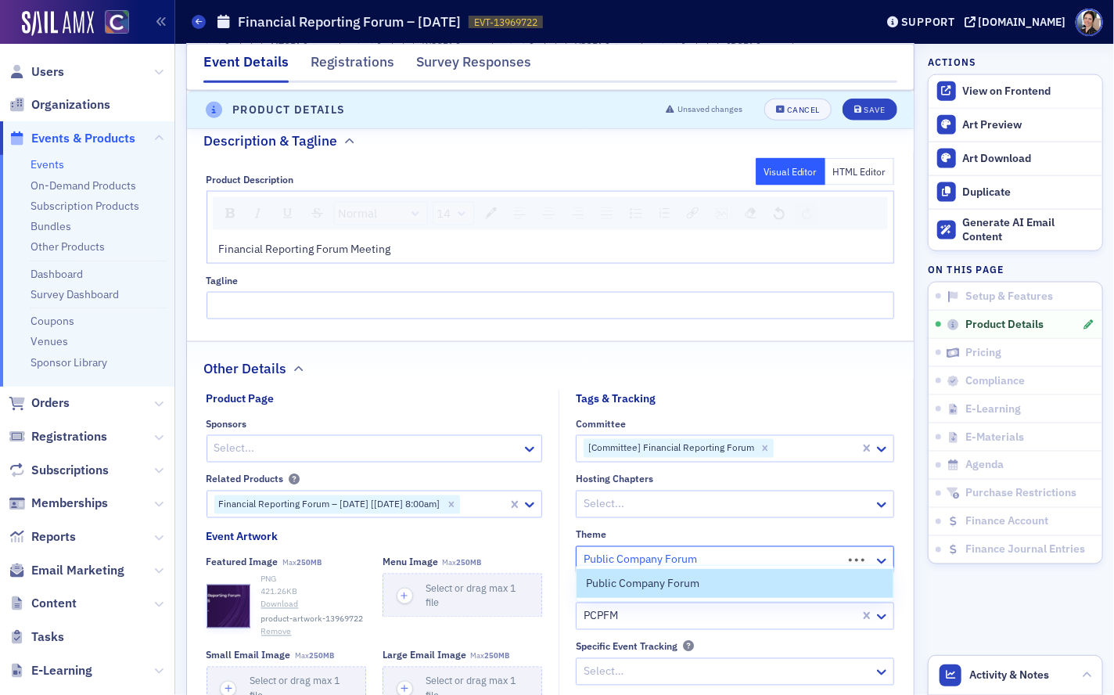
click at [706, 526] on div at bounding box center [711, 560] width 259 height 20
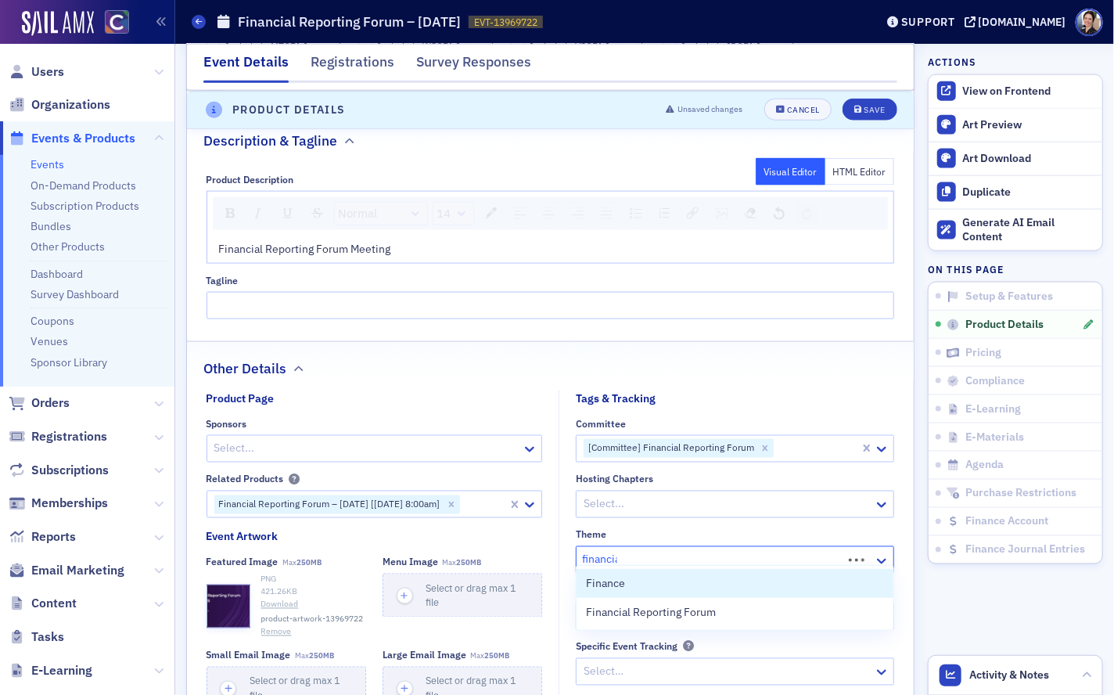
type input "financial"
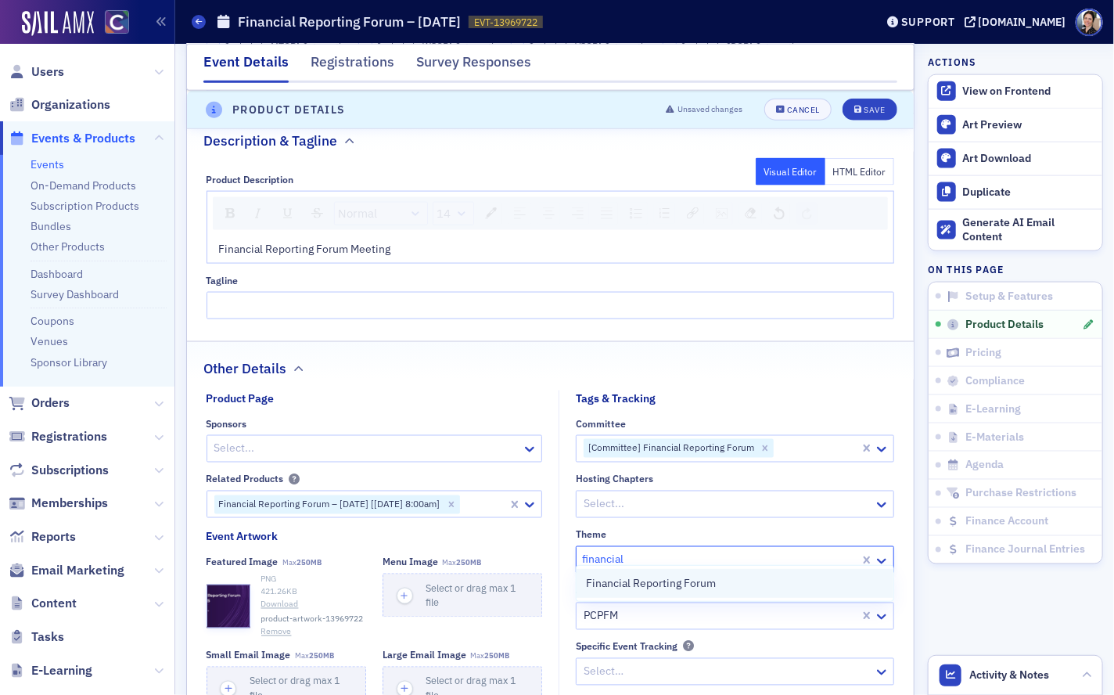
click at [698, 526] on span "Financial Reporting Forum" at bounding box center [651, 583] width 130 height 16
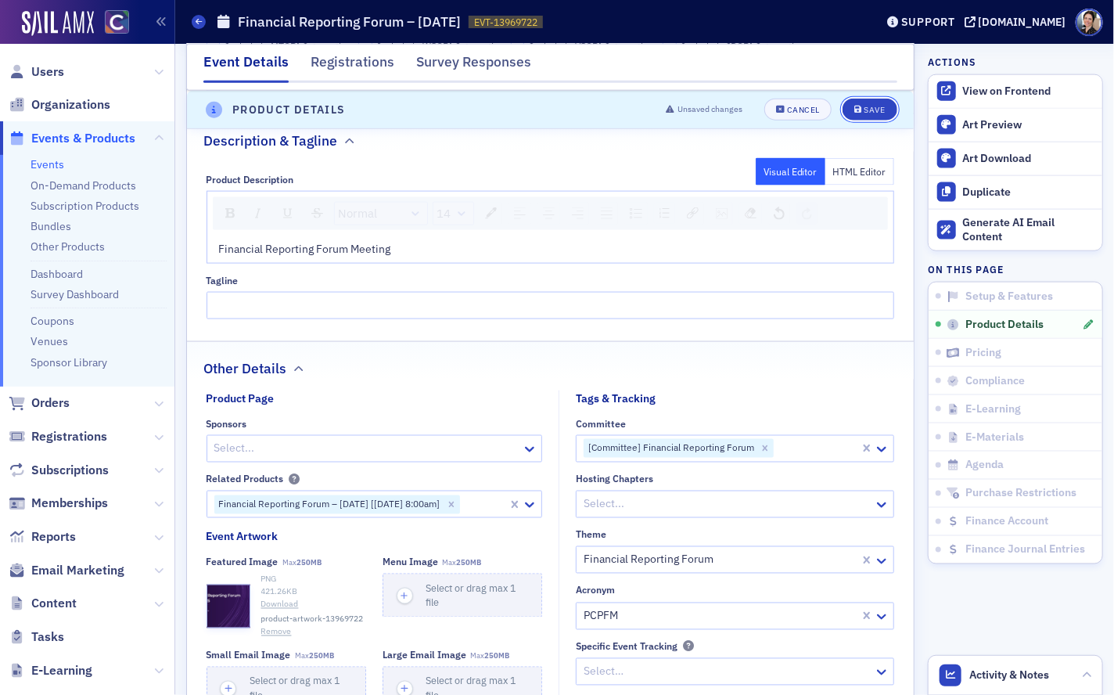
drag, startPoint x: 881, startPoint y: 106, endPoint x: 845, endPoint y: 117, distance: 37.8
click at [880, 106] on div "Save" at bounding box center [874, 110] width 21 height 9
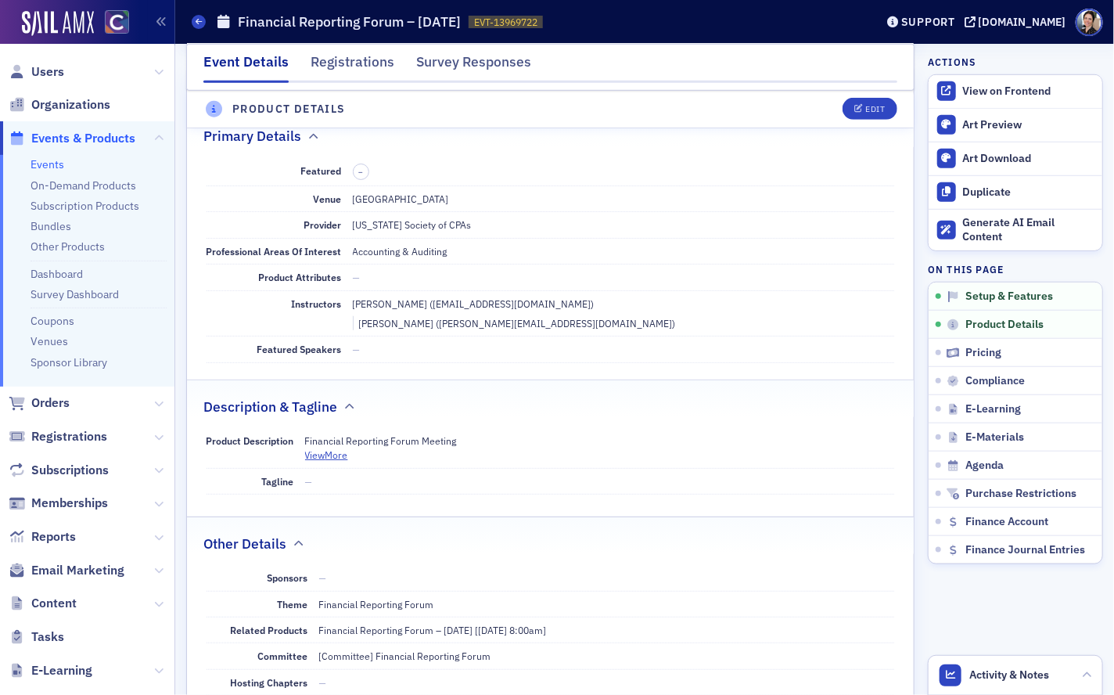
scroll to position [436, 0]
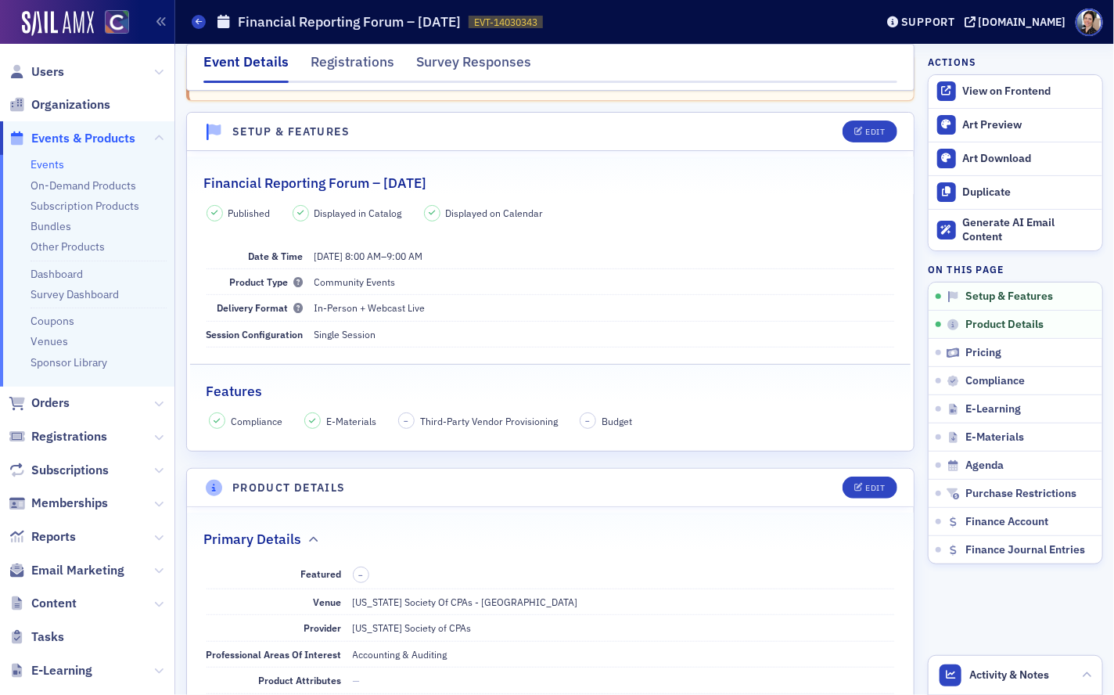
scroll to position [130, 0]
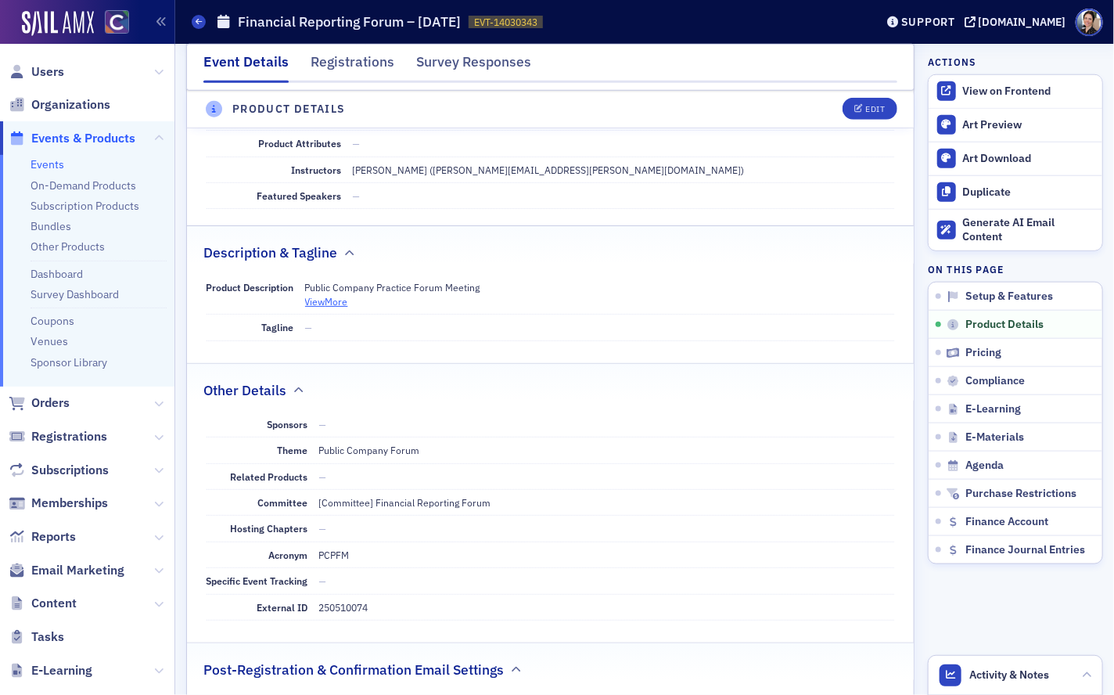
click at [328, 308] on button "View More" at bounding box center [326, 301] width 43 height 14
click at [331, 304] on button "View Less" at bounding box center [325, 300] width 40 height 14
click at [340, 305] on button "View More" at bounding box center [326, 300] width 43 height 14
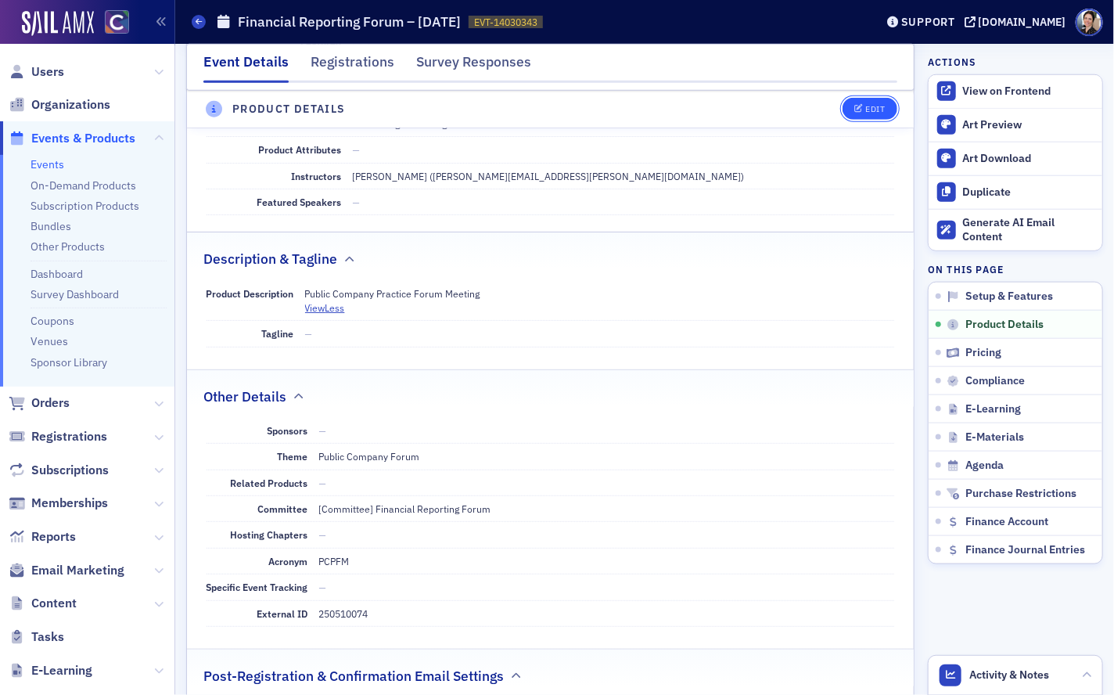
click at [880, 106] on div "Edit" at bounding box center [875, 110] width 20 height 9
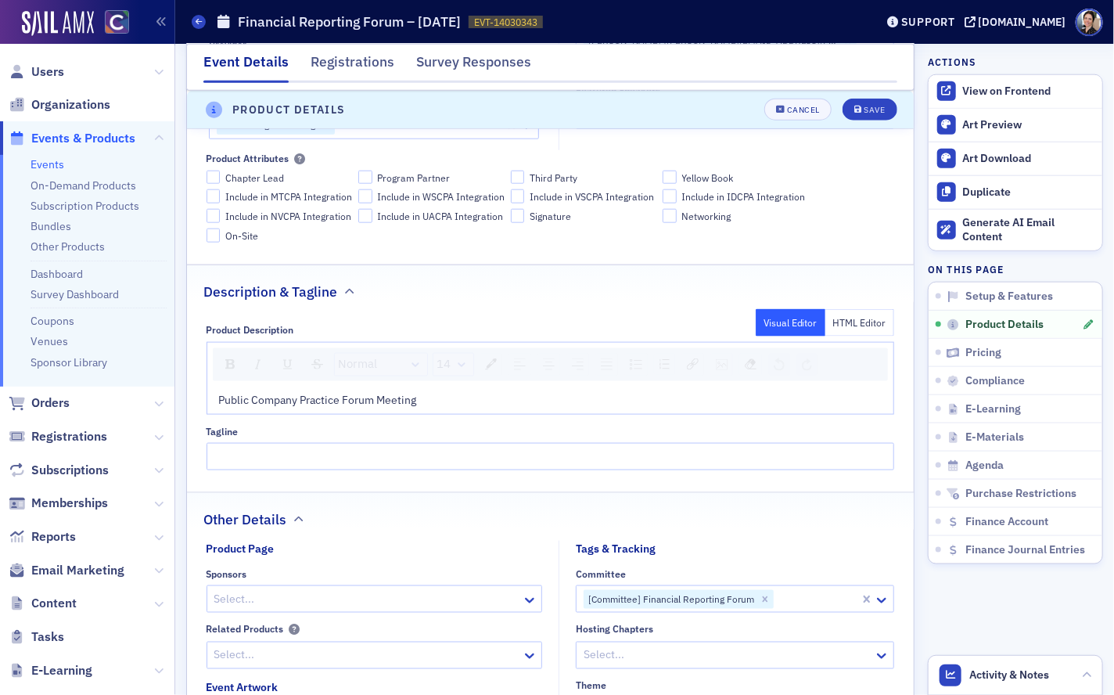
scroll to position [699, 0]
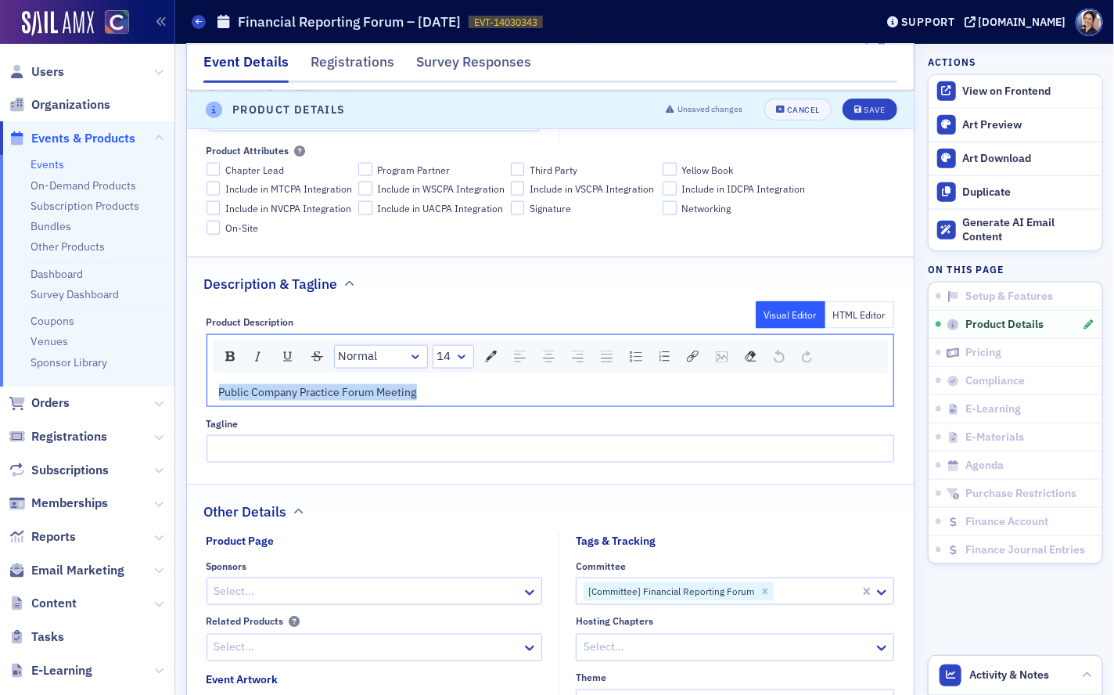
drag, startPoint x: 428, startPoint y: 394, endPoint x: 185, endPoint y: 386, distance: 243.4
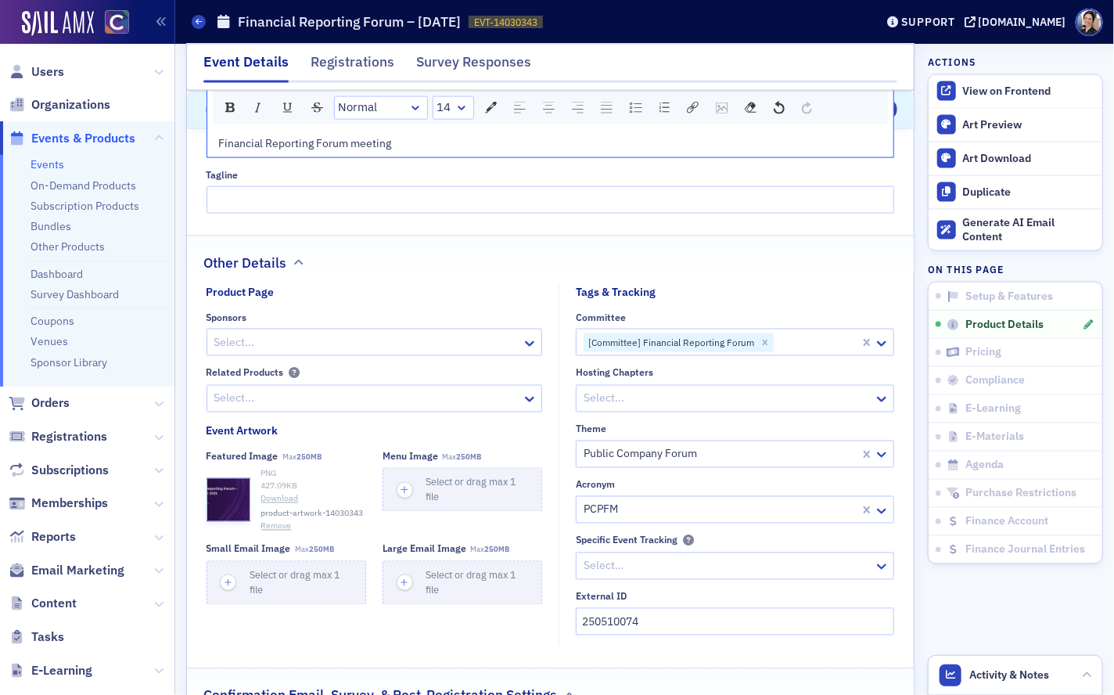
scroll to position [940, 0]
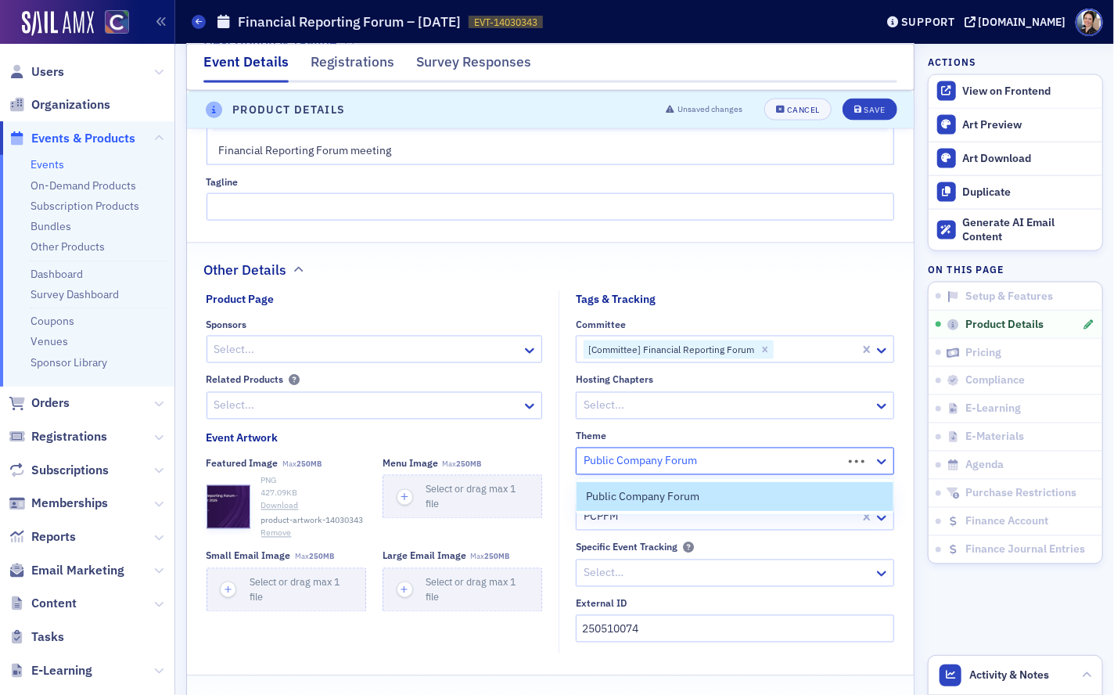
click at [753, 461] on div at bounding box center [711, 461] width 259 height 20
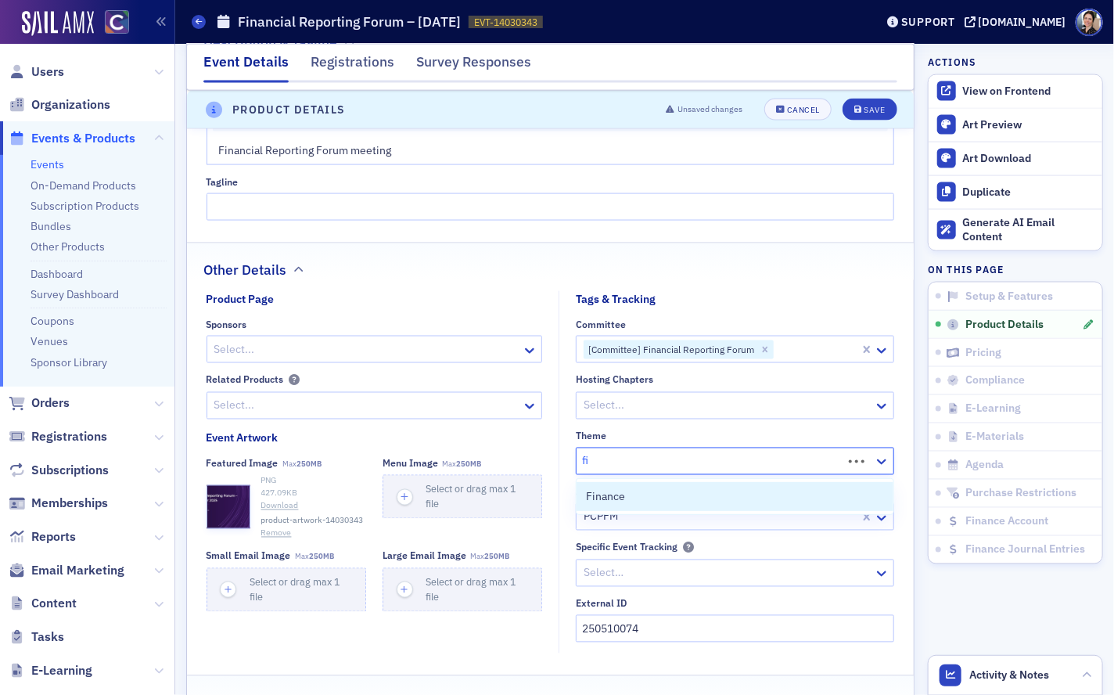
type input "f"
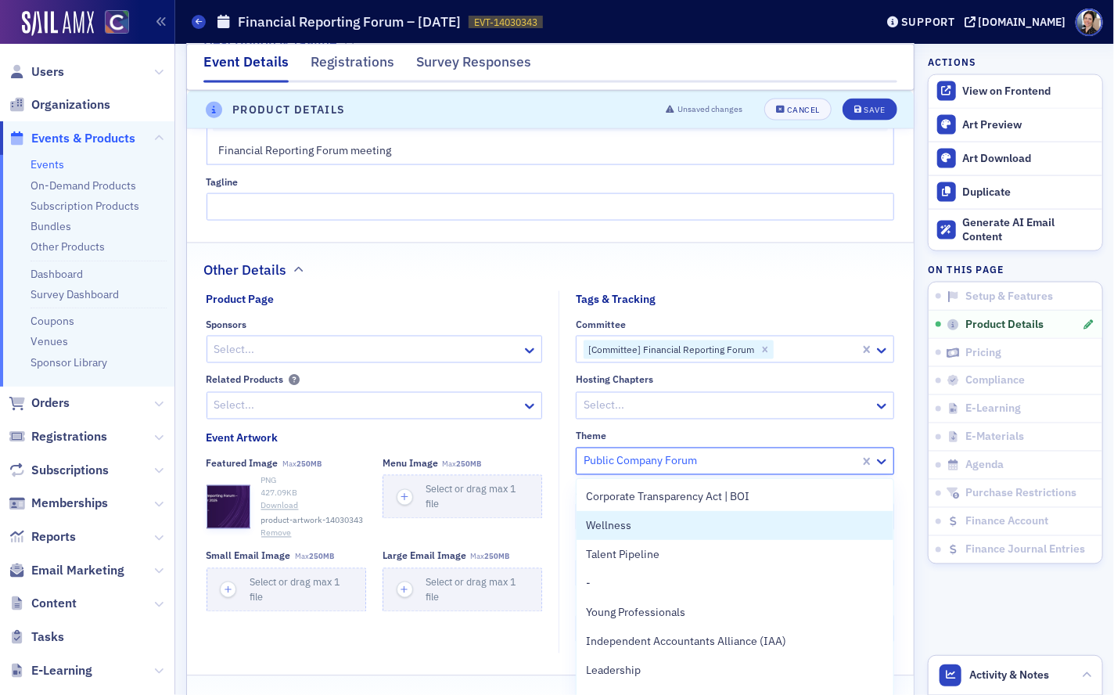
scroll to position [957, 0]
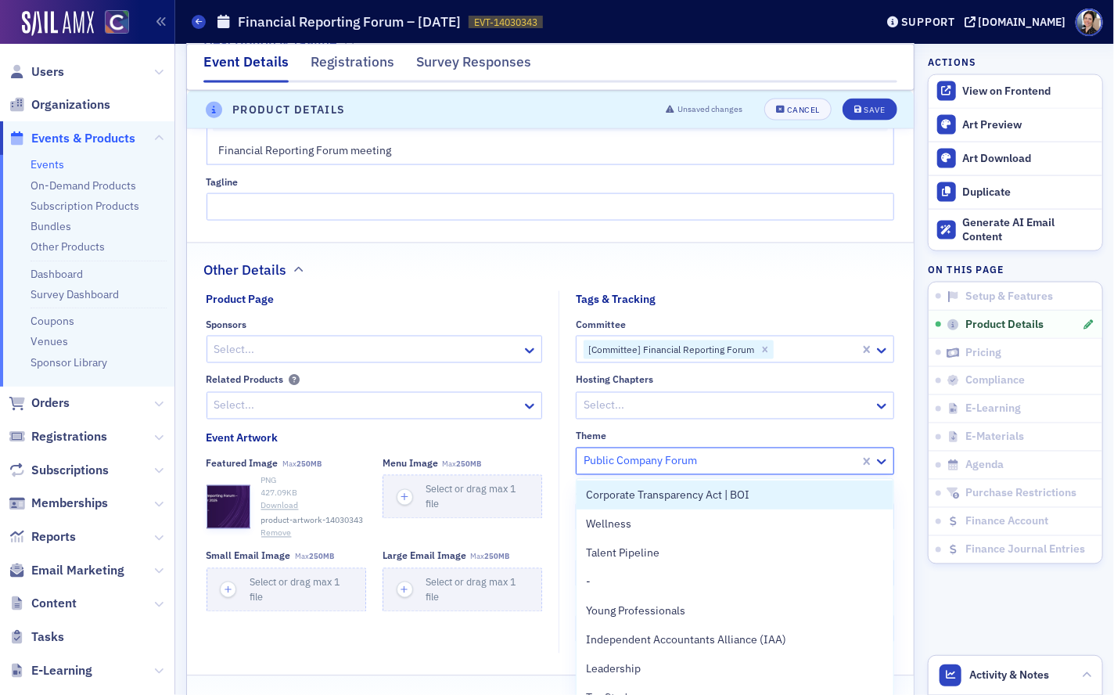
click at [694, 465] on div at bounding box center [720, 461] width 276 height 20
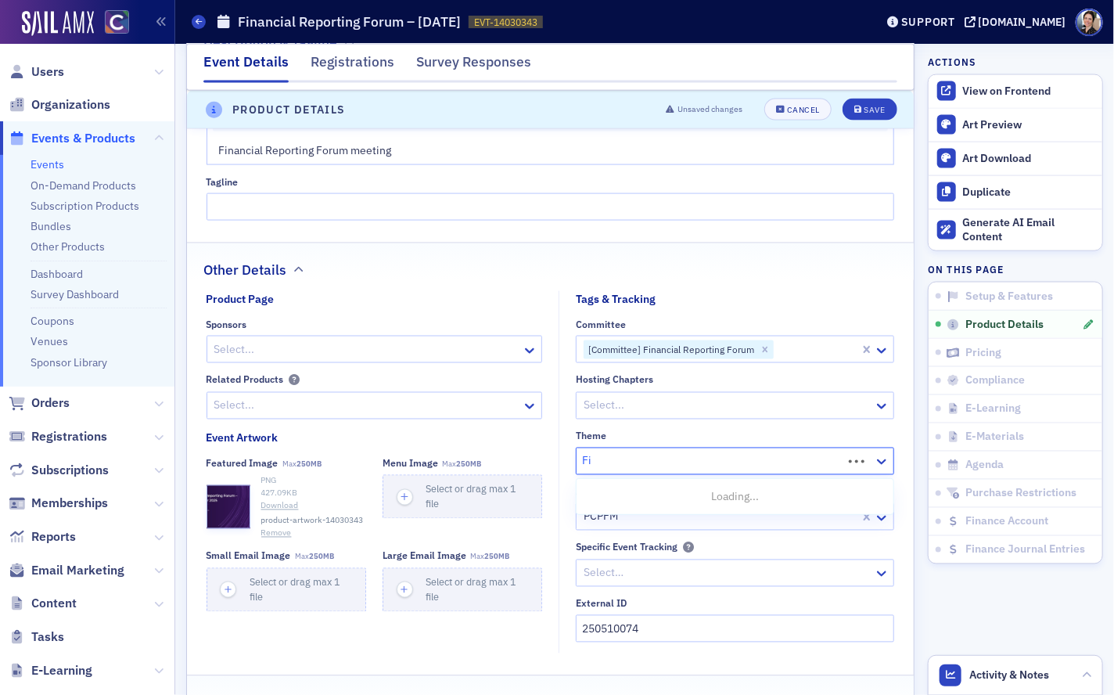
type input "F"
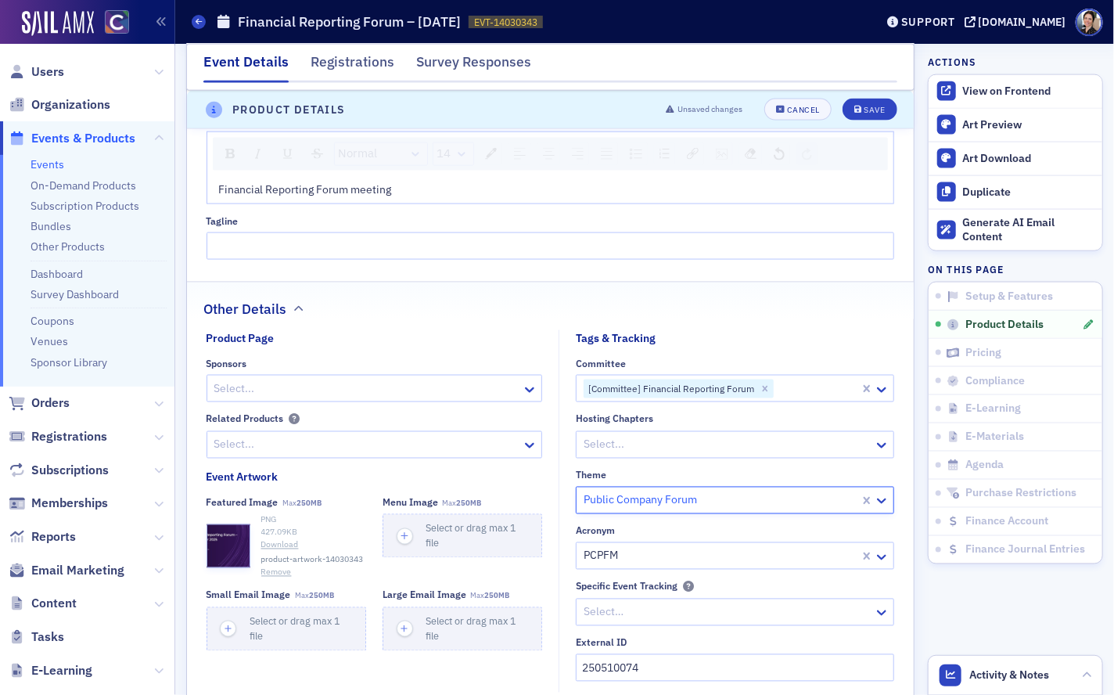
scroll to position [909, 0]
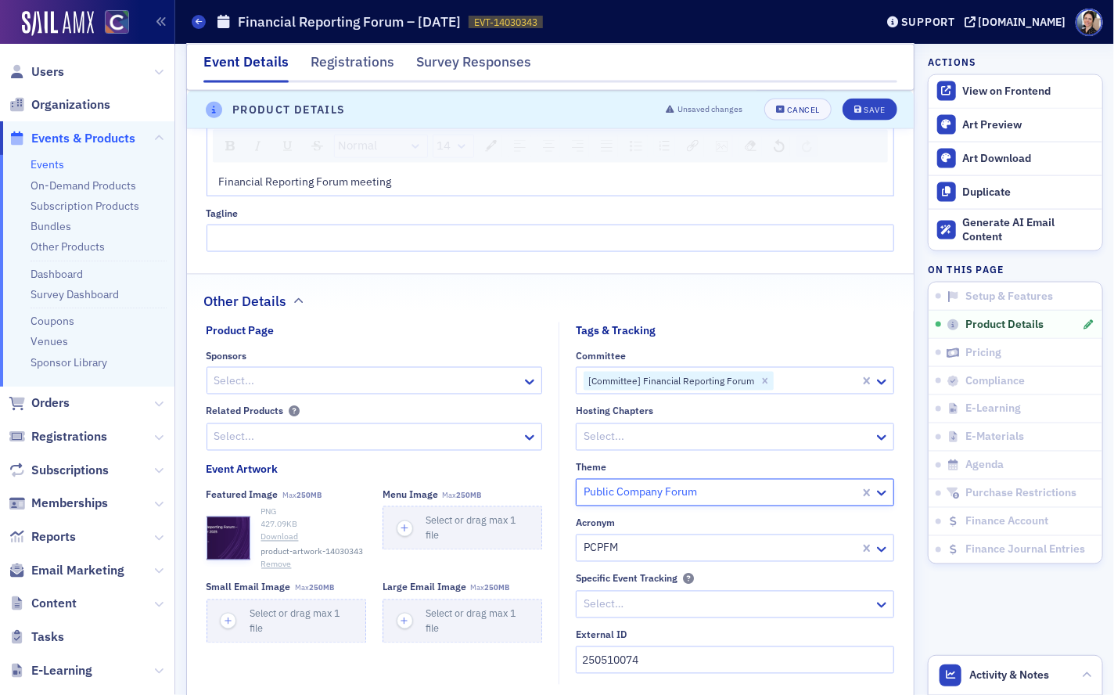
click at [772, 496] on div at bounding box center [720, 493] width 276 height 20
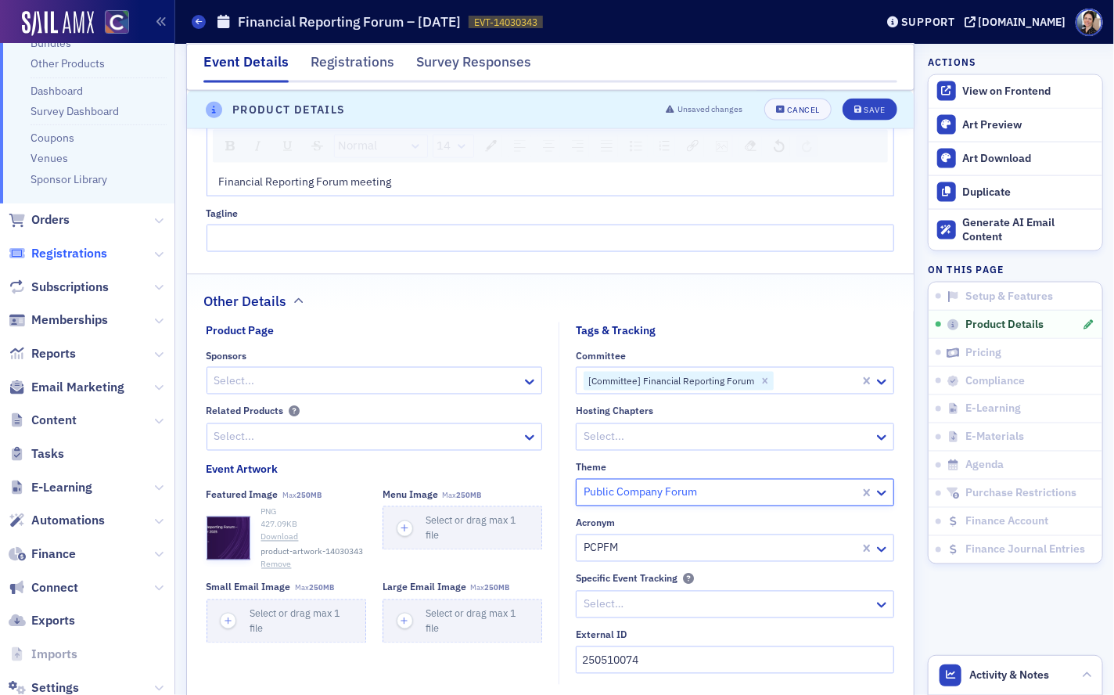
scroll to position [223, 0]
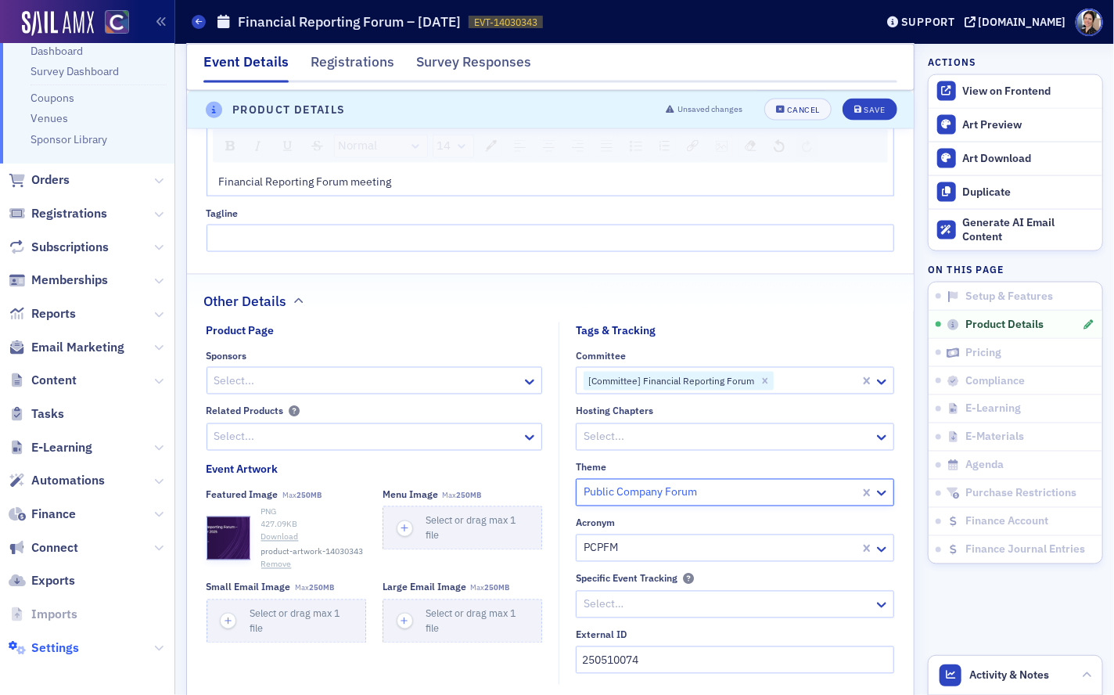
click at [62, 644] on span "Settings" at bounding box center [55, 647] width 48 height 17
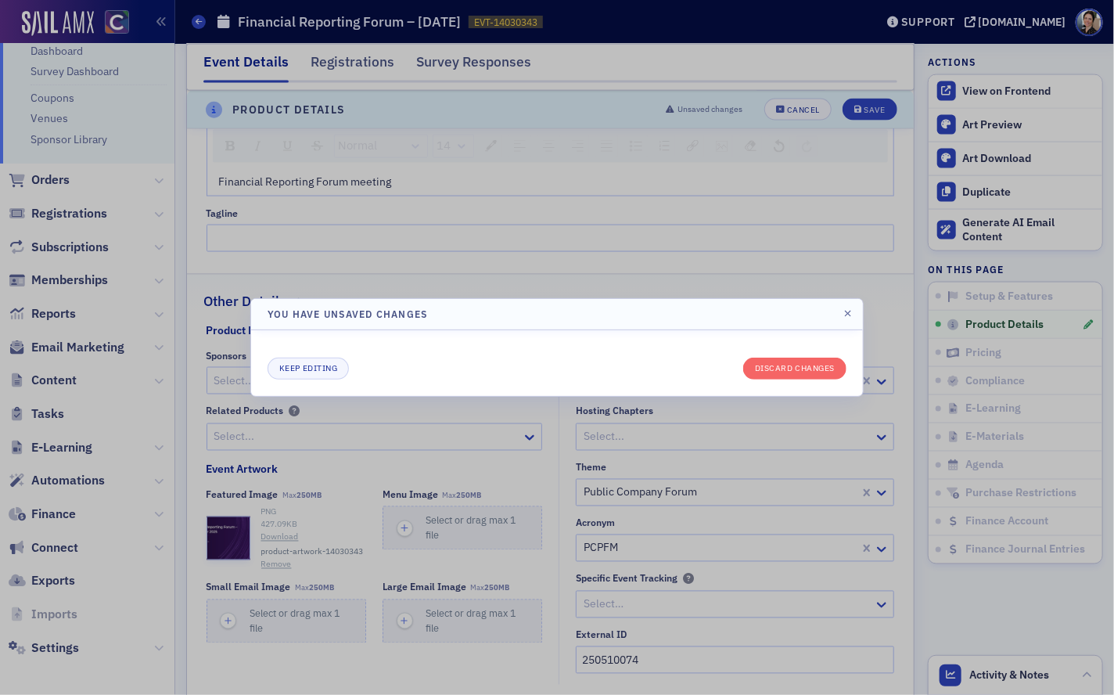
click at [725, 287] on div at bounding box center [557, 347] width 1114 height 695
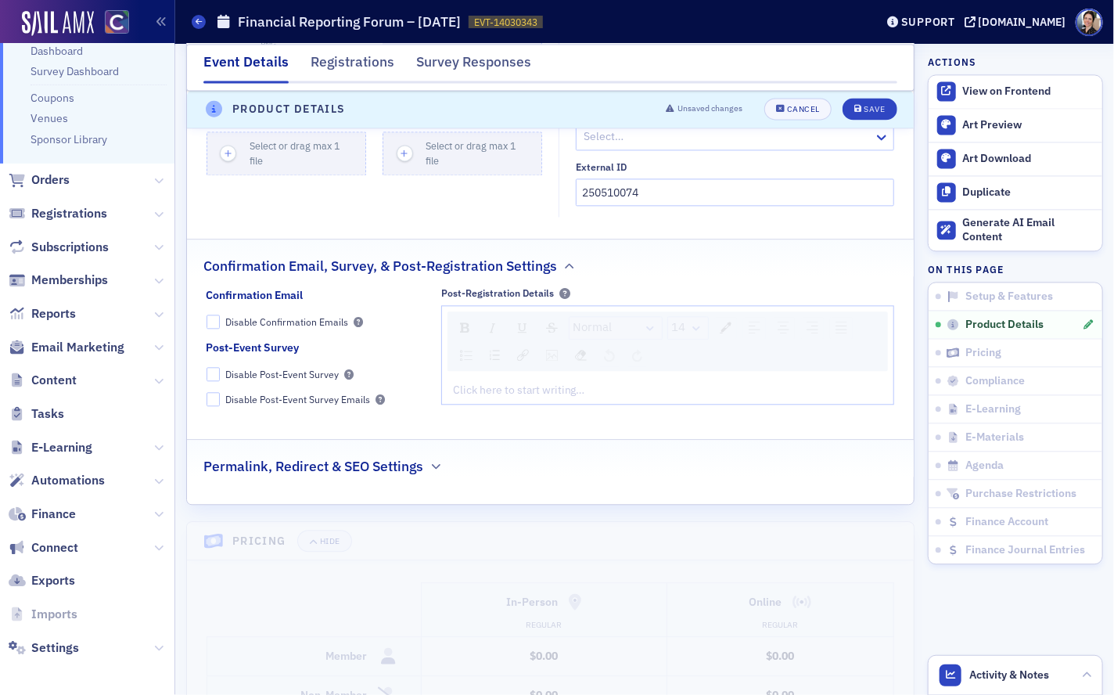
scroll to position [1557, 0]
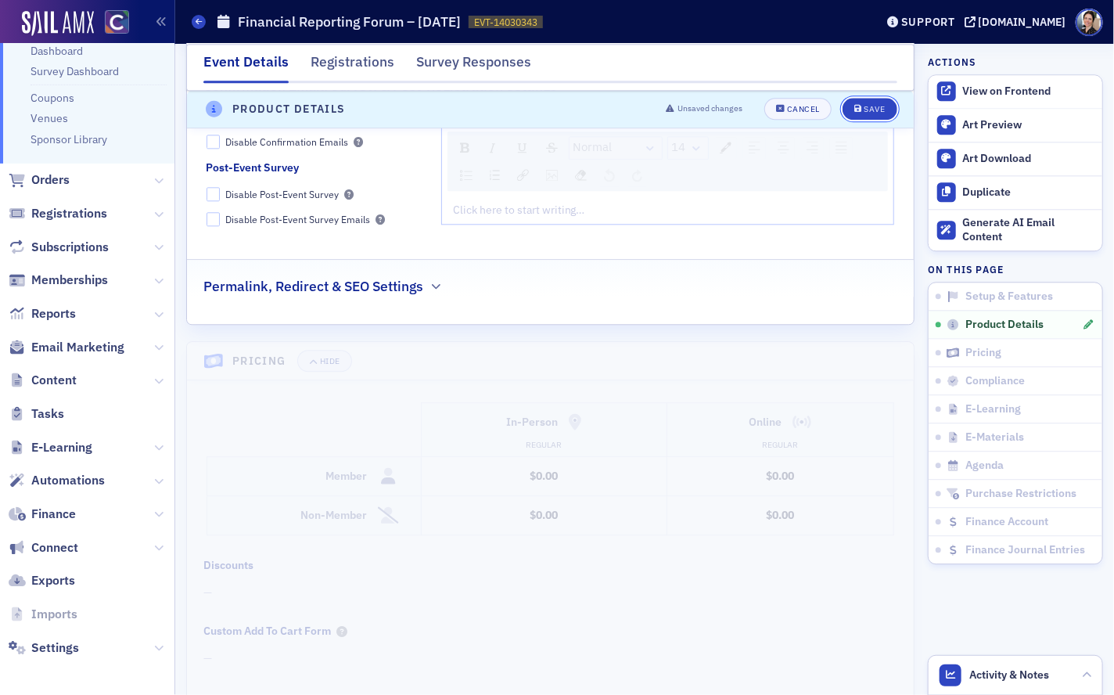
drag, startPoint x: 880, startPoint y: 105, endPoint x: 671, endPoint y: 142, distance: 212.1
click at [880, 106] on div "Save" at bounding box center [874, 110] width 21 height 9
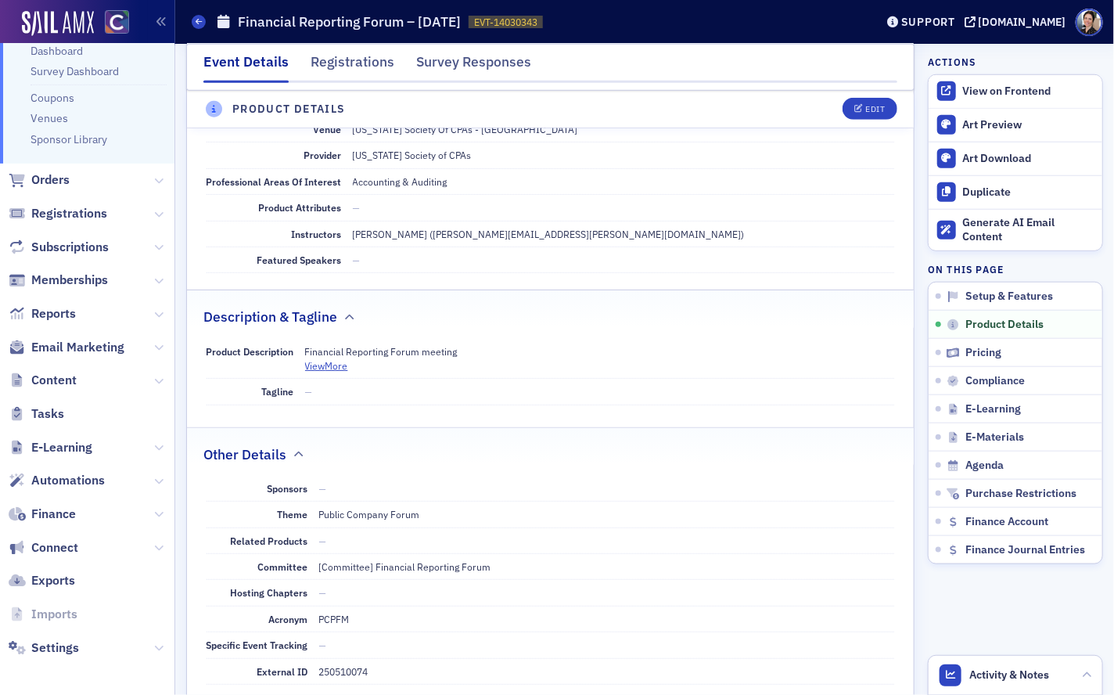
scroll to position [436, 0]
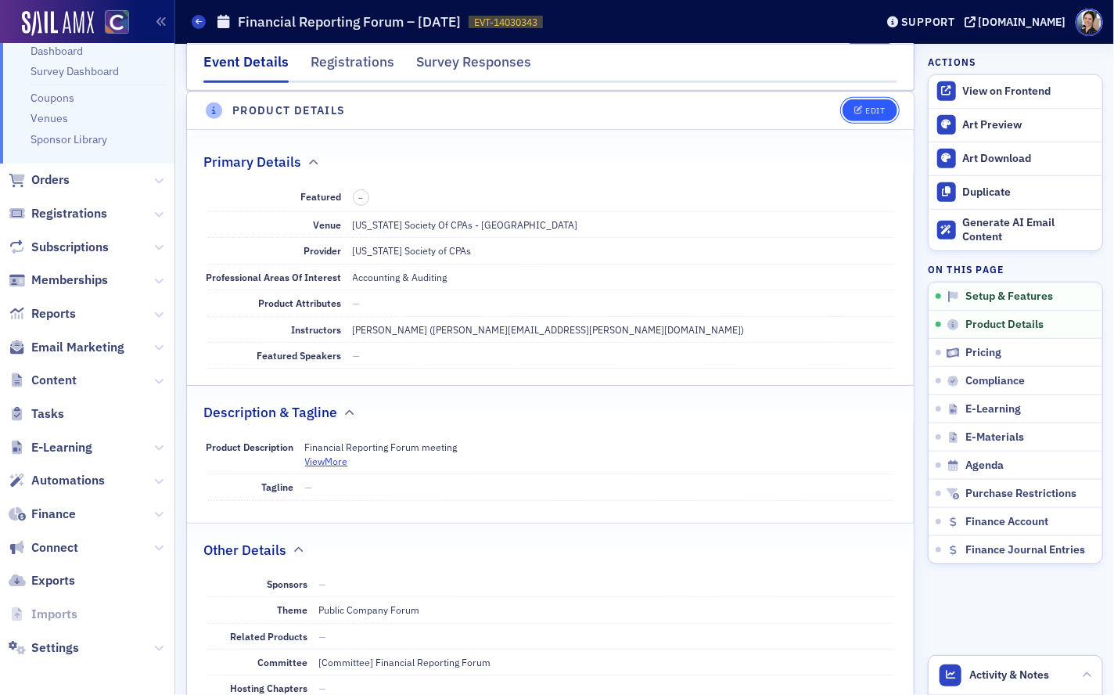
click at [884, 110] on div "Edit" at bounding box center [875, 110] width 20 height 9
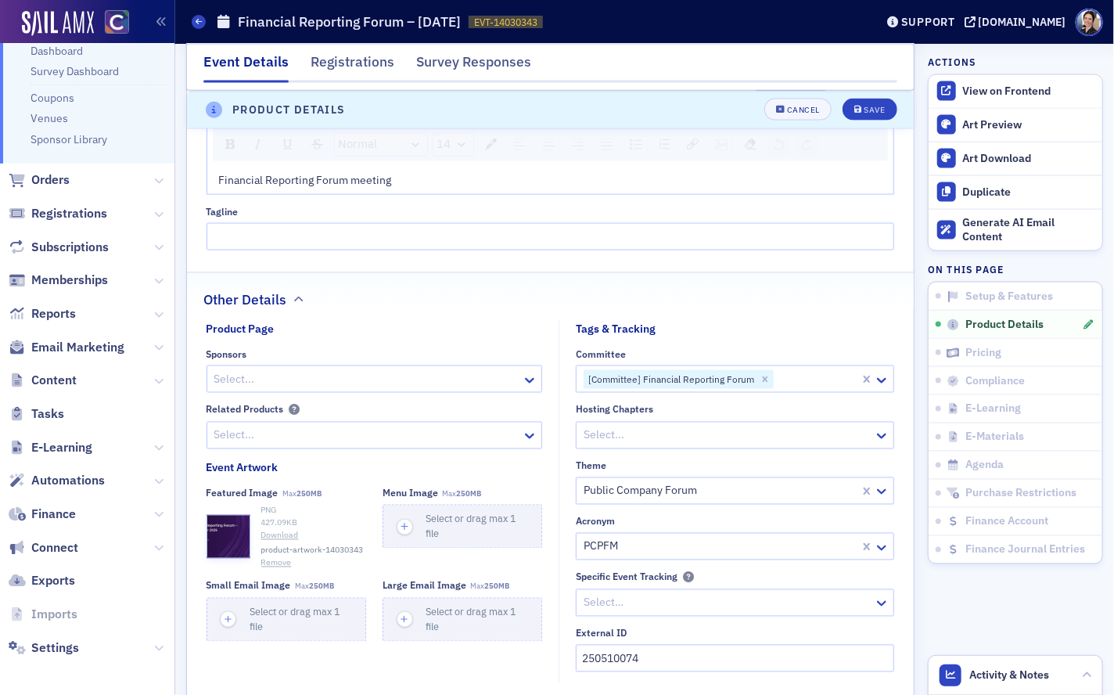
scroll to position [968, 0]
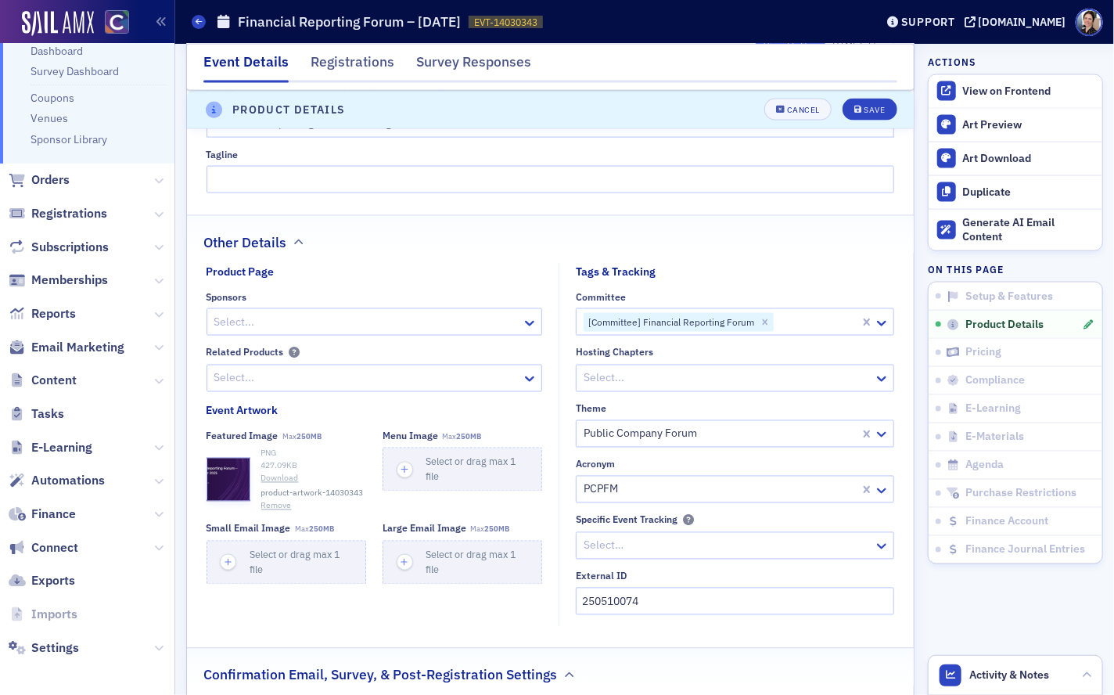
click at [714, 436] on div at bounding box center [720, 434] width 276 height 20
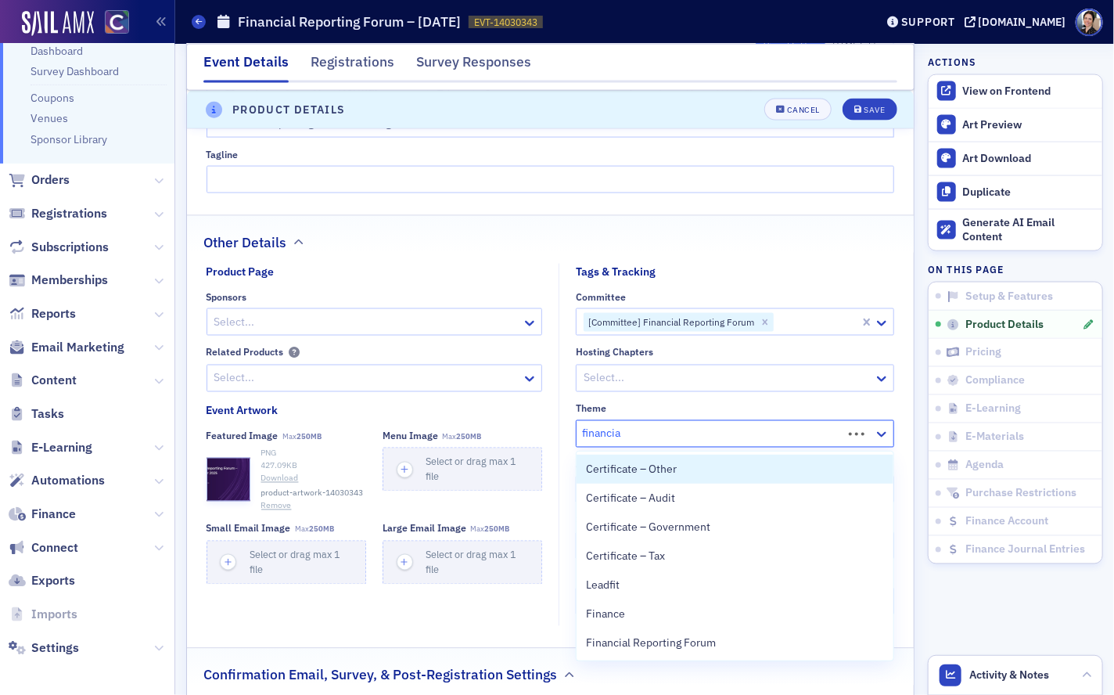
type input "financial"
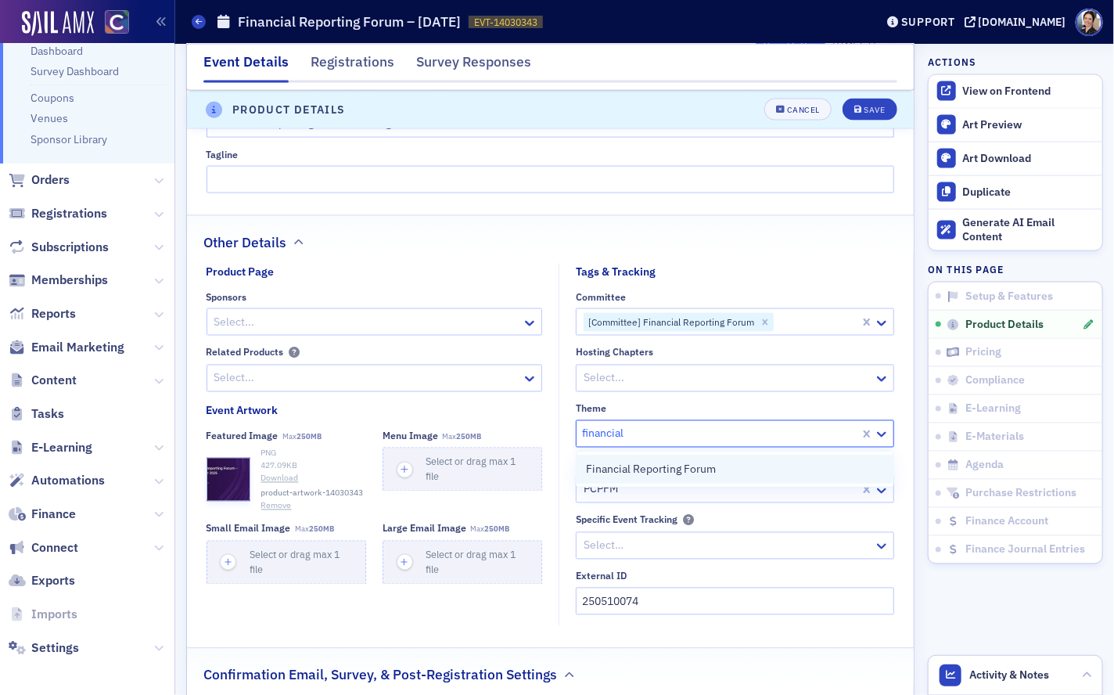
click at [735, 471] on div "Financial Reporting Forum" at bounding box center [735, 469] width 298 height 16
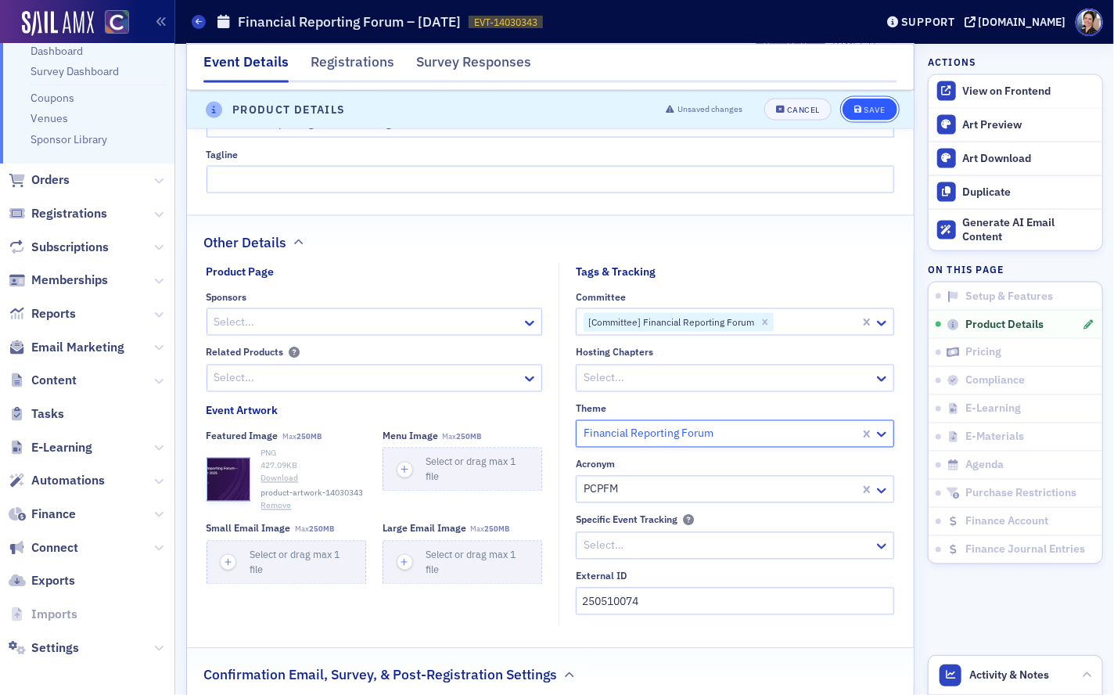
click at [879, 106] on div "Save" at bounding box center [874, 110] width 21 height 9
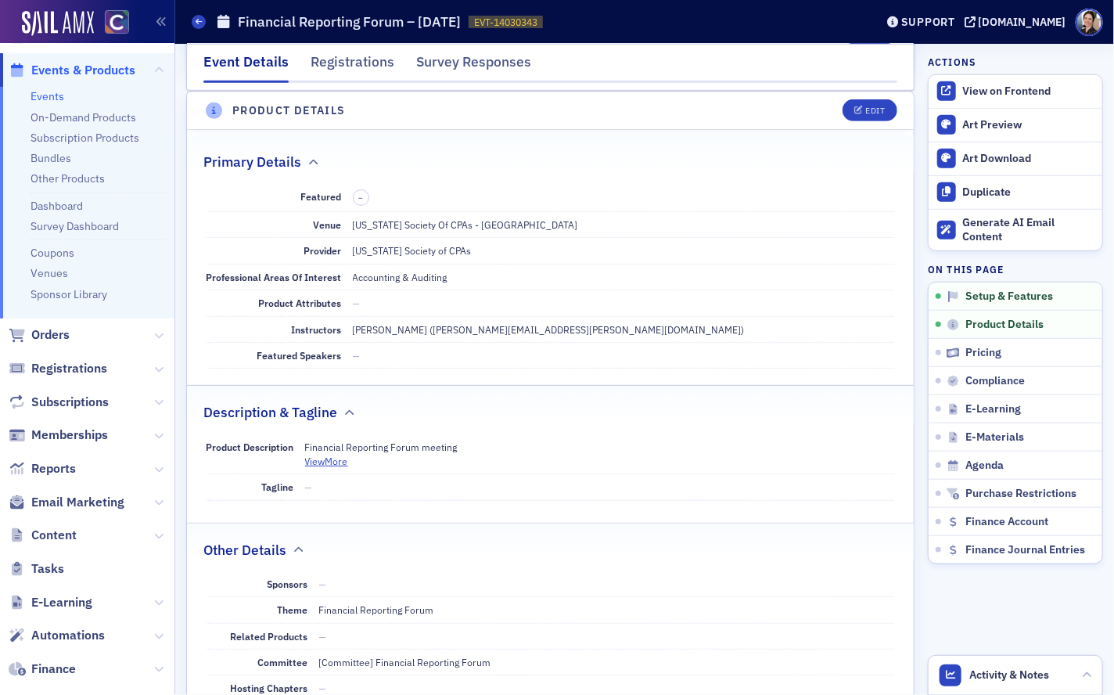
scroll to position [0, 0]
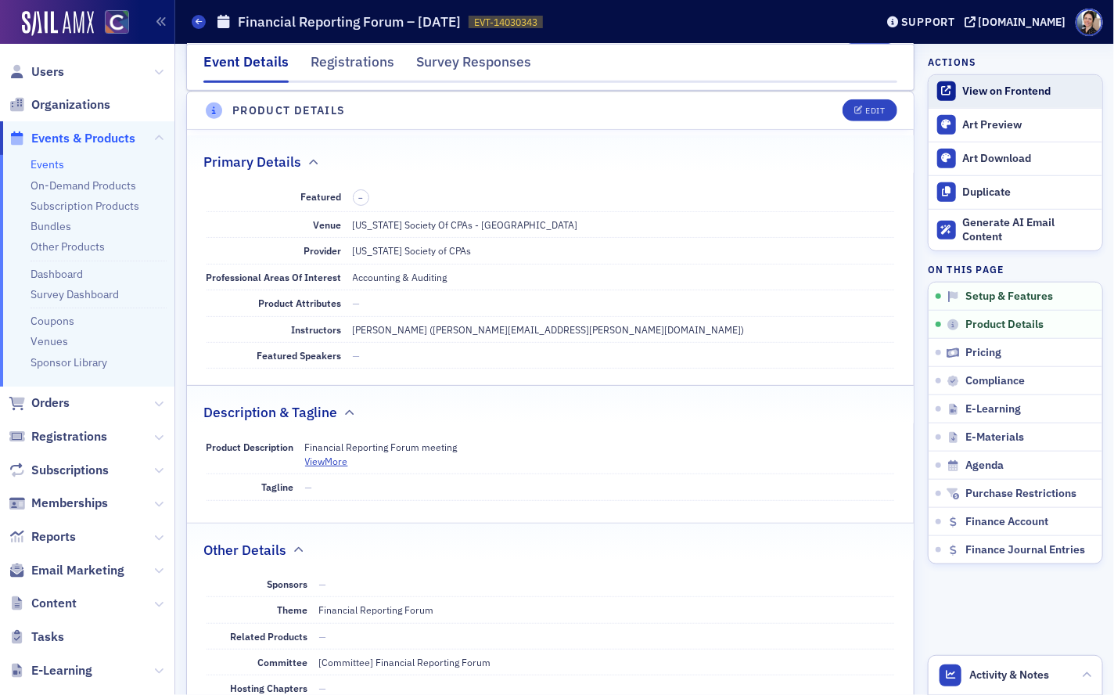
drag, startPoint x: 1020, startPoint y: 92, endPoint x: 1007, endPoint y: 95, distance: 13.7
click at [1020, 92] on div "View on Frontend" at bounding box center [1028, 91] width 131 height 14
click at [85, 131] on span "Events & Products" at bounding box center [83, 138] width 104 height 17
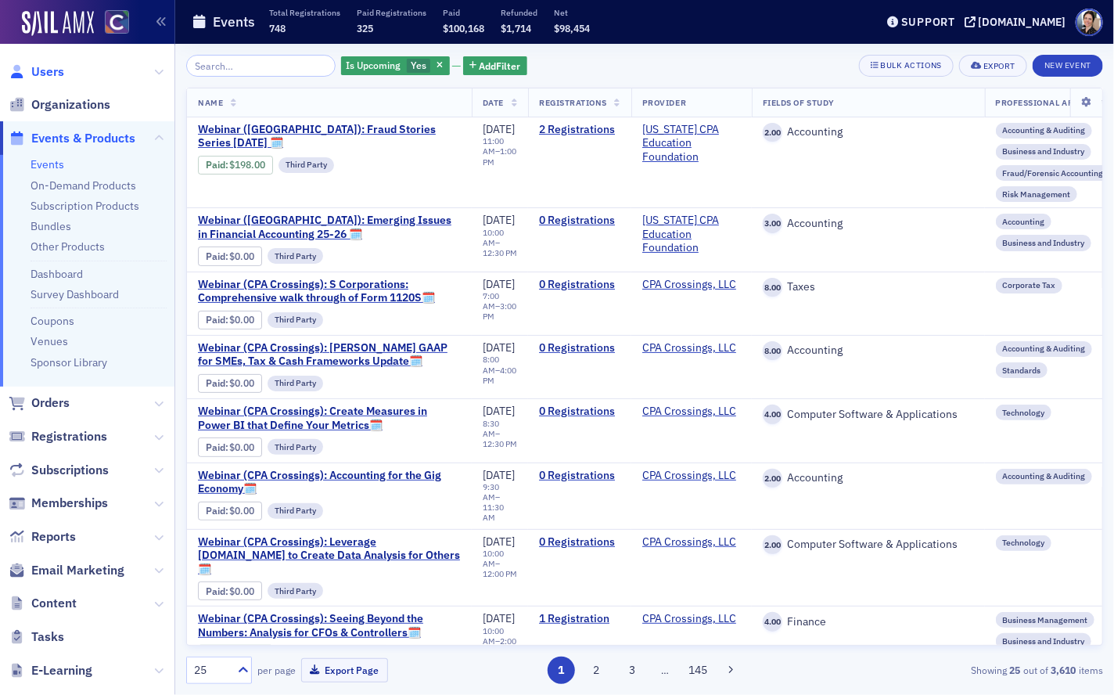
drag, startPoint x: 38, startPoint y: 70, endPoint x: 57, endPoint y: 69, distance: 19.6
click at [38, 70] on span "Users" at bounding box center [47, 71] width 33 height 17
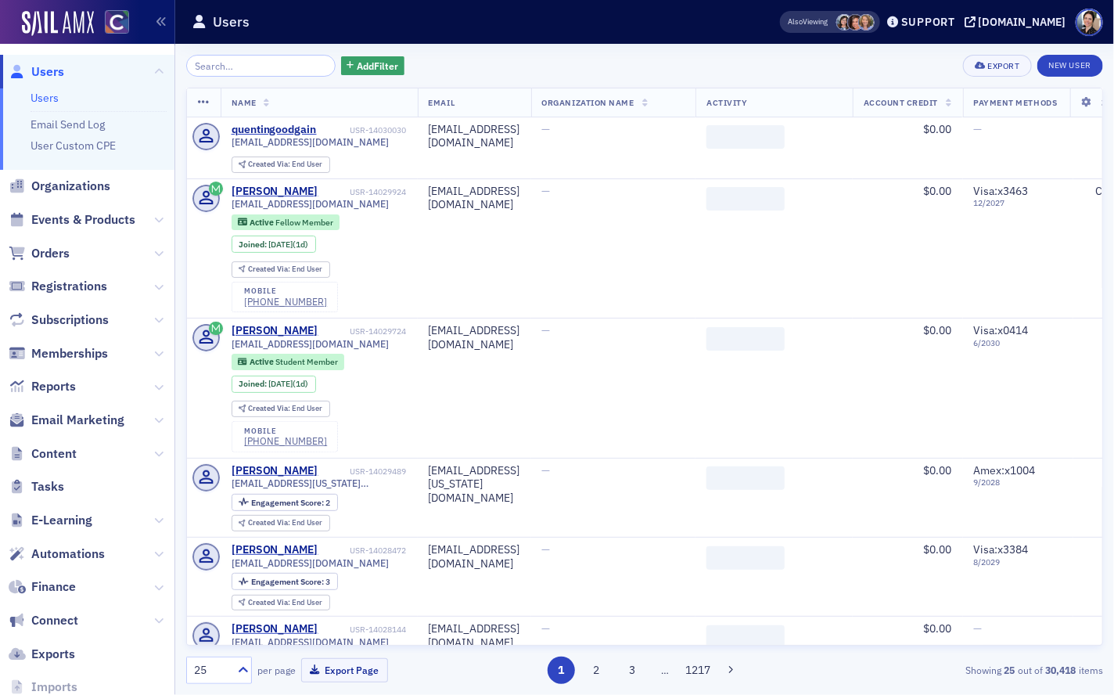
click at [270, 65] on input "search" at bounding box center [260, 66] width 149 height 22
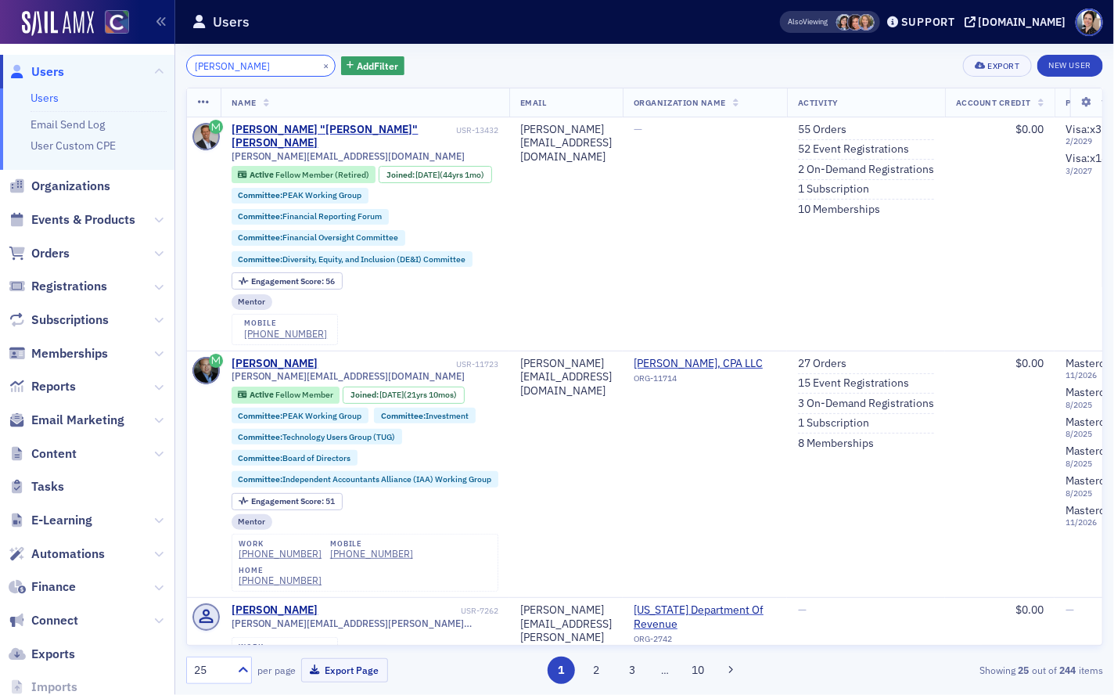
drag, startPoint x: 250, startPoint y: 72, endPoint x: 95, endPoint y: 56, distance: 154.9
click at [95, 56] on div "Users Users Email Send Log User Custom CPE Organizations Events & Products Orde…" at bounding box center [557, 347] width 1114 height 695
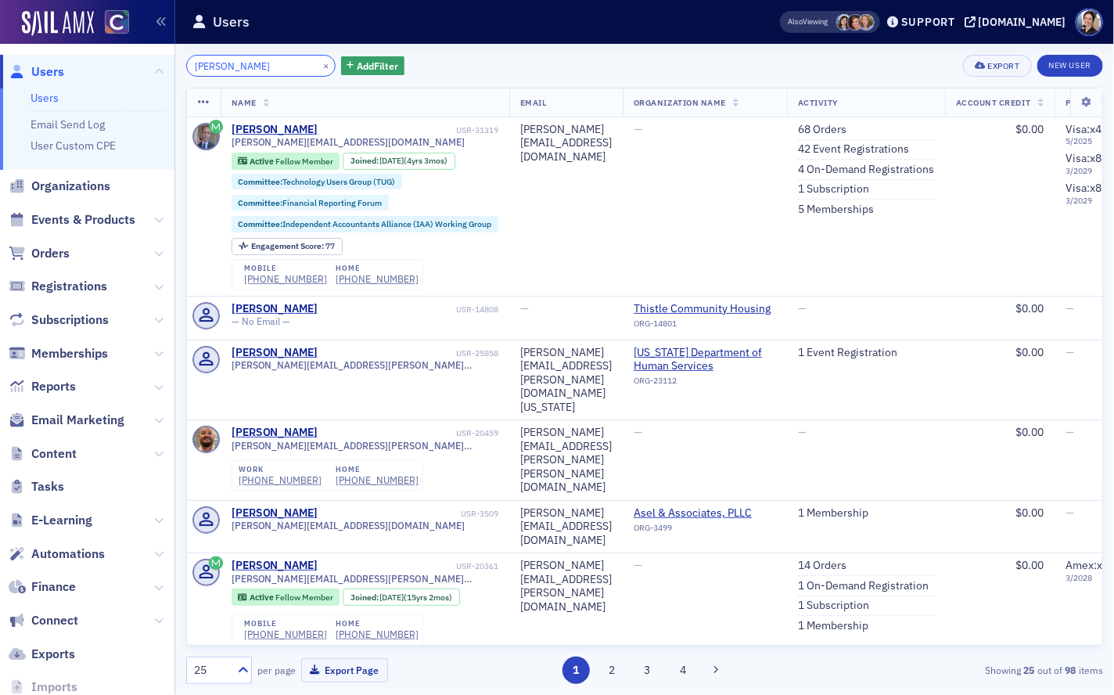
type input "[PERSON_NAME]"
click at [909, 149] on link "42 Event Registrations" at bounding box center [853, 149] width 111 height 14
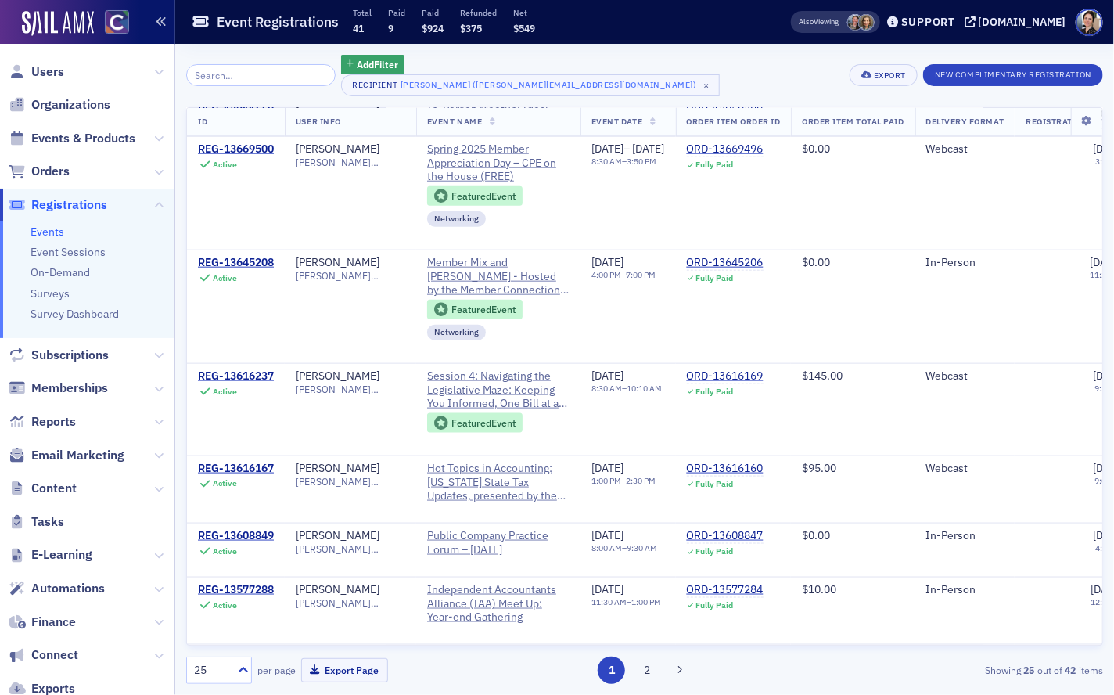
scroll to position [690, 0]
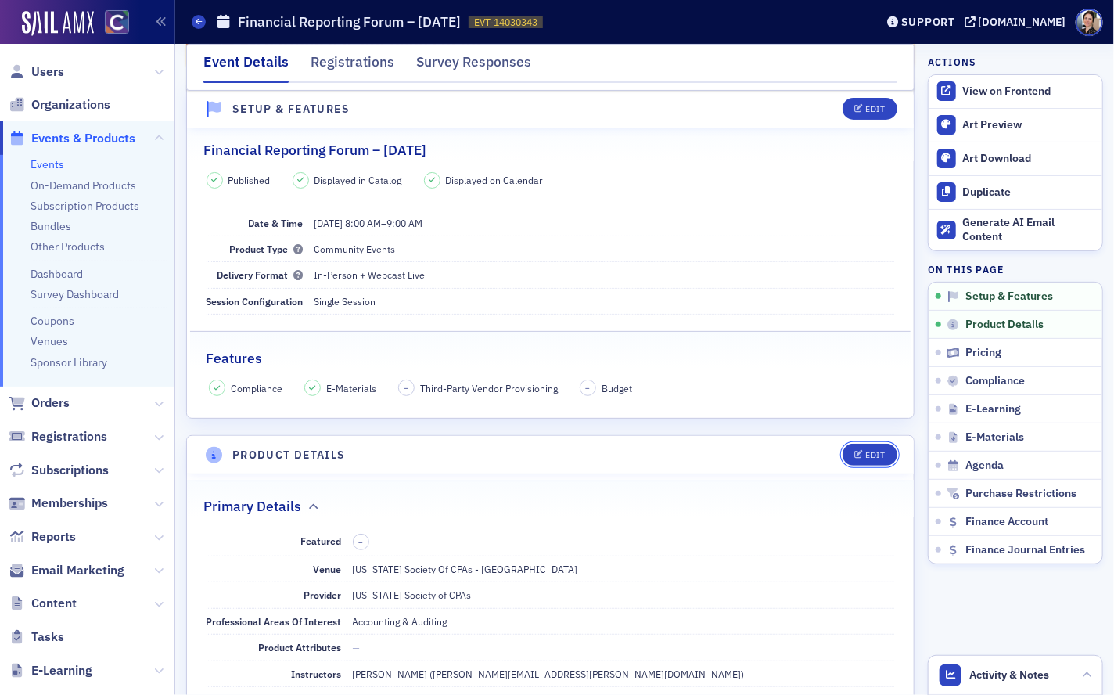
drag, startPoint x: 880, startPoint y: 454, endPoint x: 824, endPoint y: 415, distance: 68.6
click at [880, 454] on div "Edit" at bounding box center [875, 455] width 20 height 9
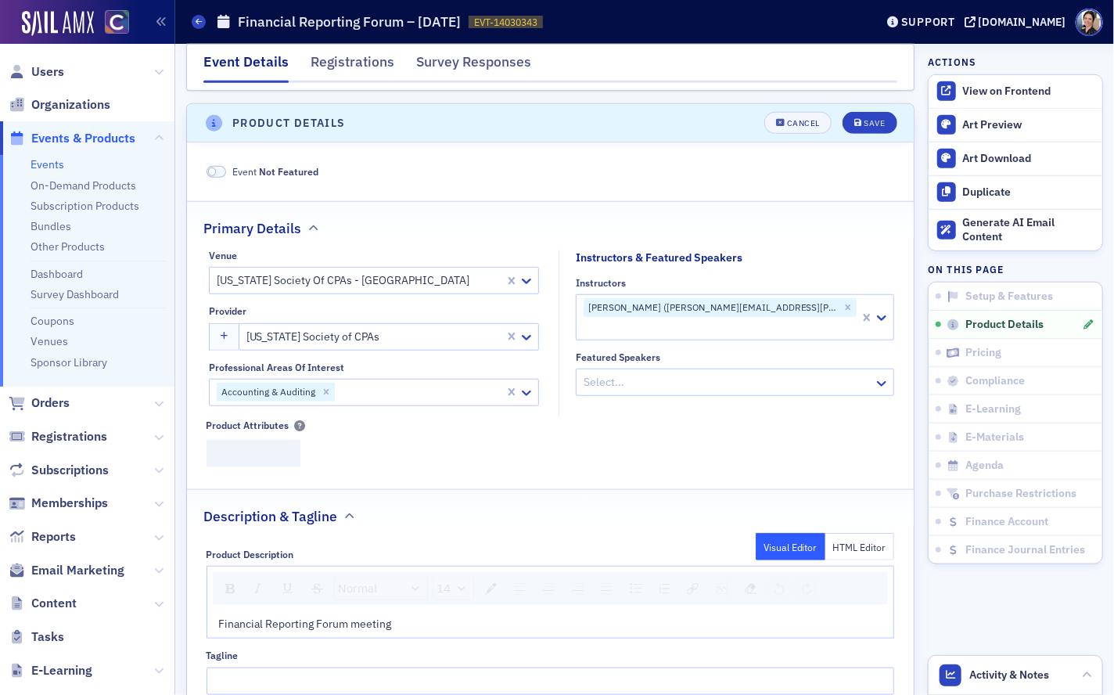
scroll to position [436, 0]
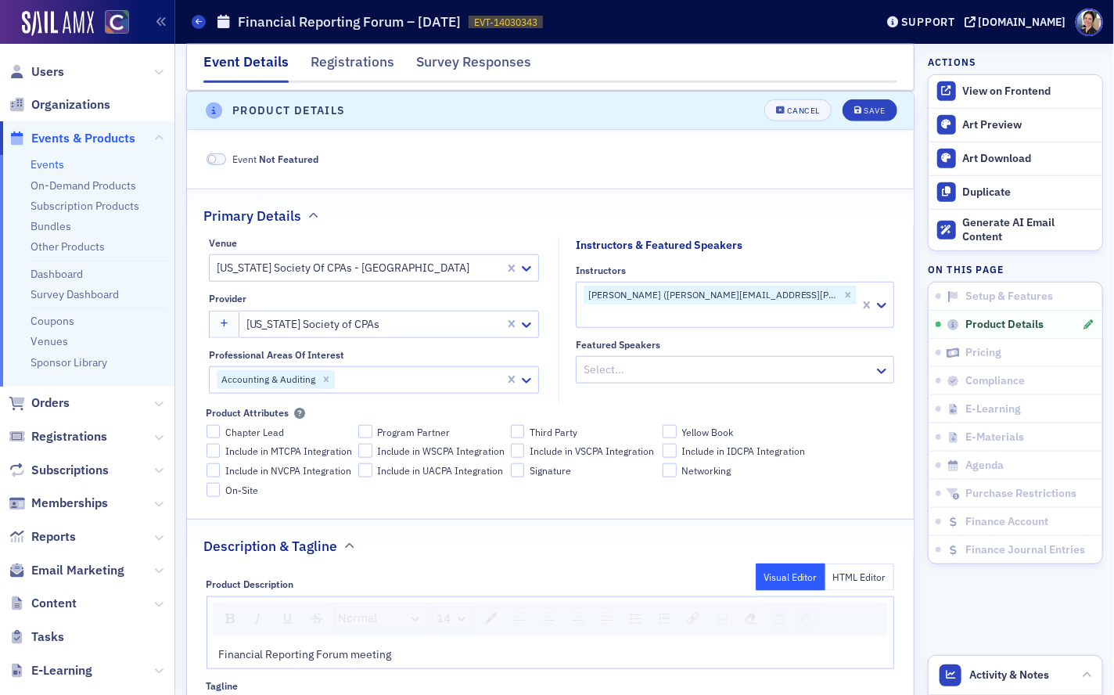
click at [447, 266] on div at bounding box center [359, 268] width 288 height 20
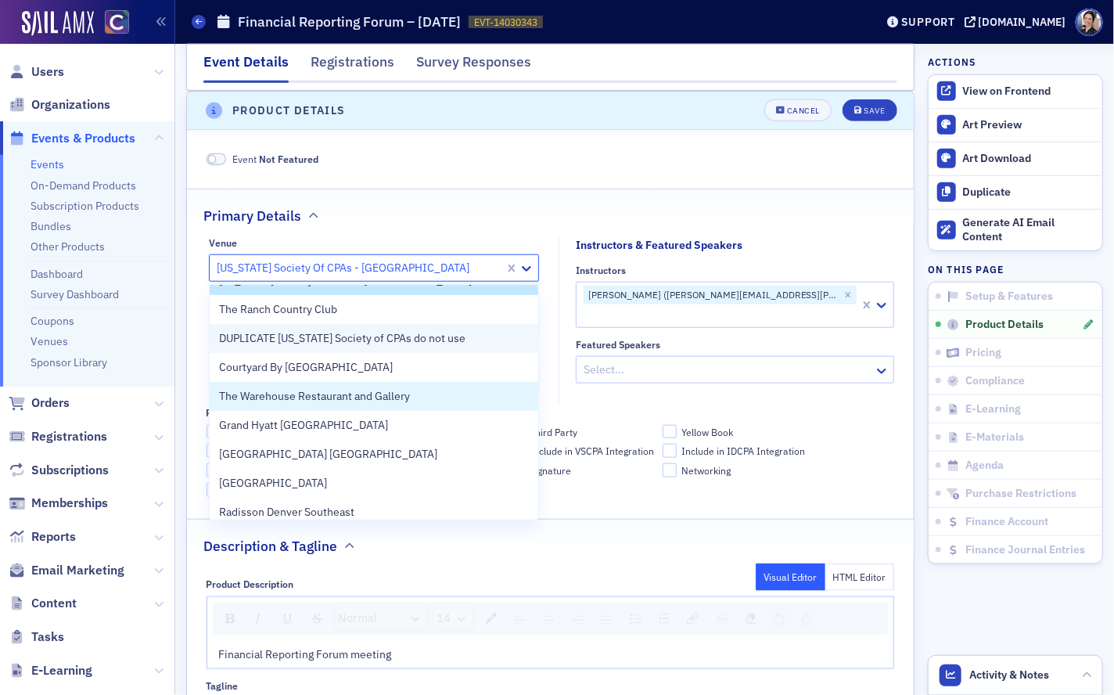
scroll to position [20, 0]
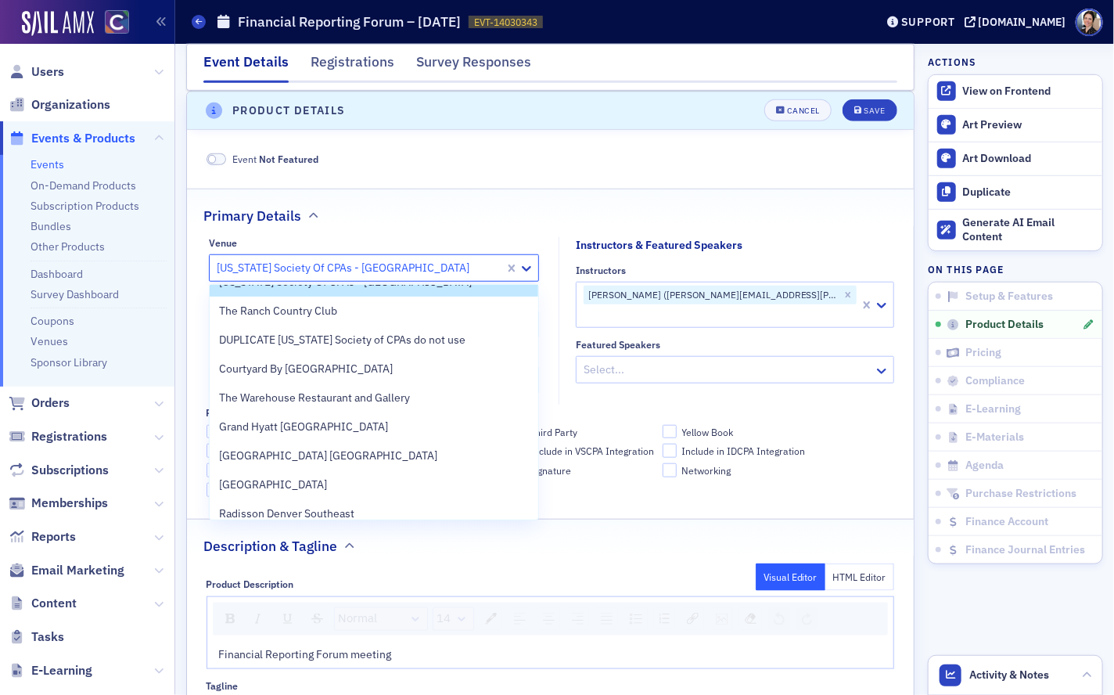
click at [433, 198] on div "Primary Details" at bounding box center [550, 207] width 694 height 37
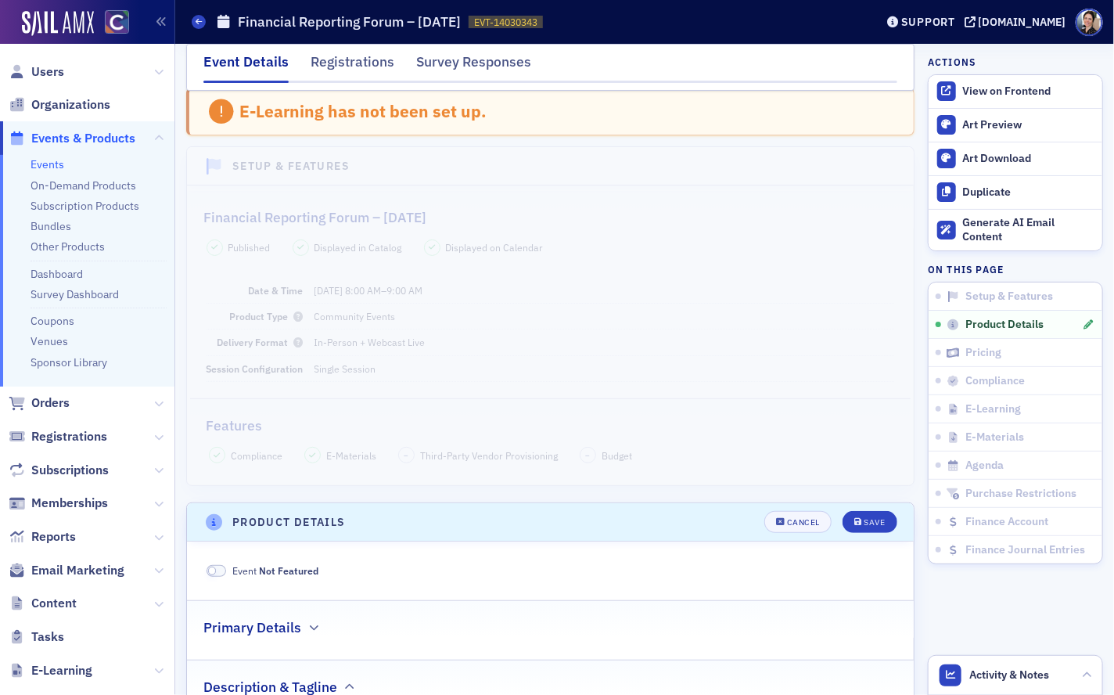
scroll to position [0, 0]
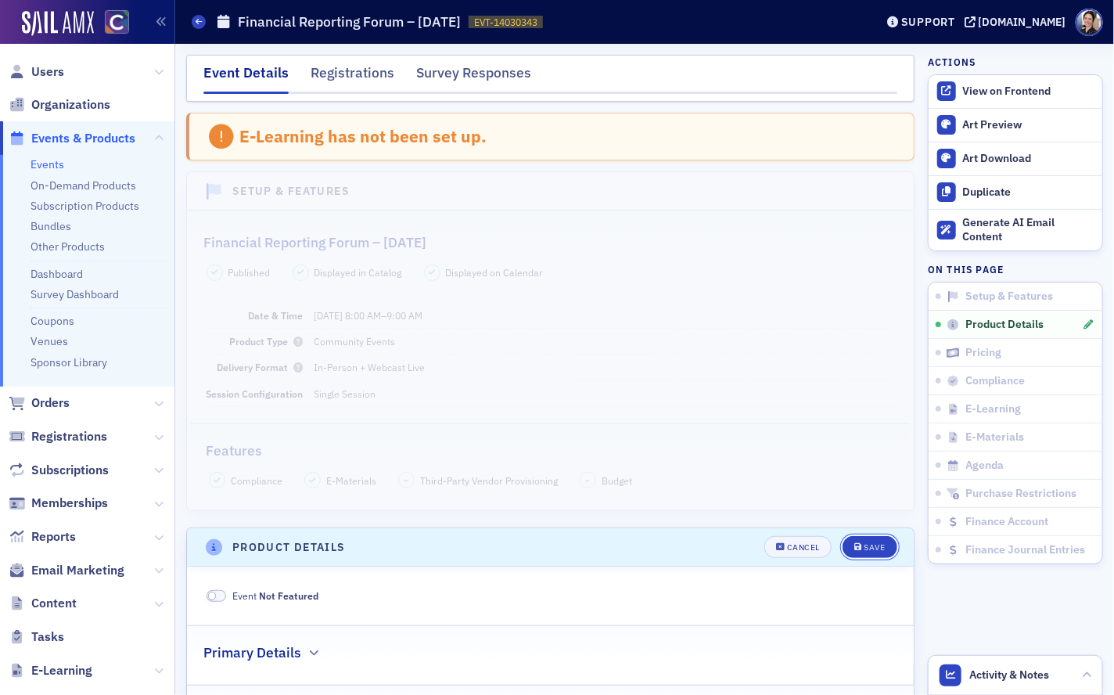
drag, startPoint x: 875, startPoint y: 548, endPoint x: 831, endPoint y: 531, distance: 47.1
click at [874, 548] on div "Save" at bounding box center [874, 547] width 21 height 9
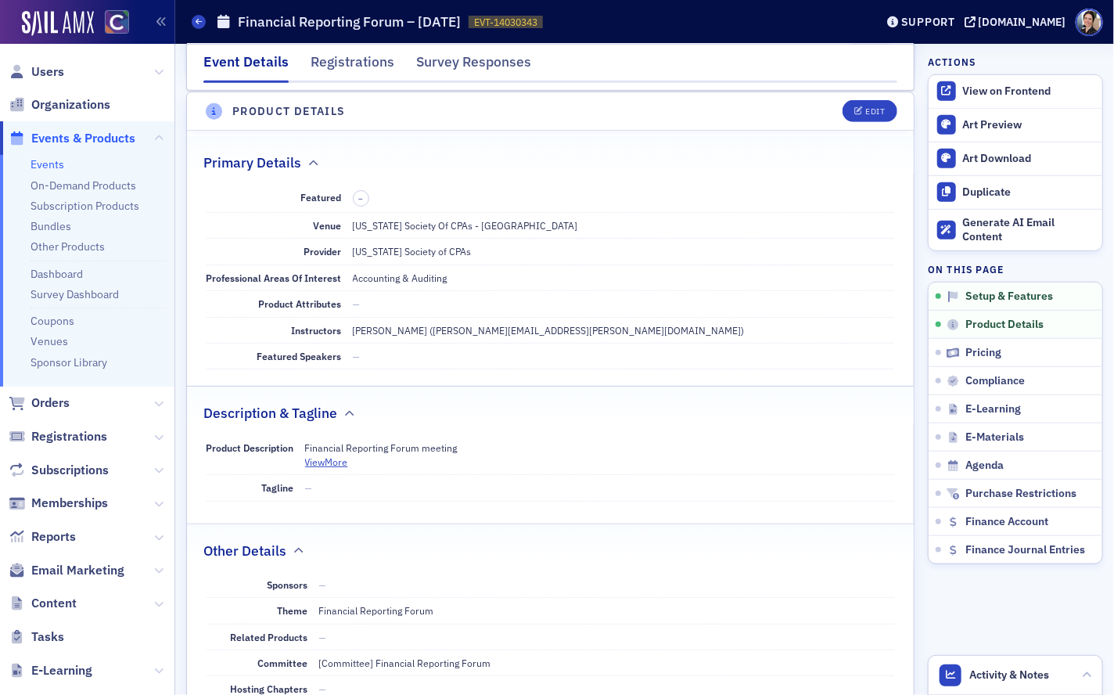
scroll to position [436, 0]
click at [868, 108] on div "Edit" at bounding box center [875, 110] width 20 height 9
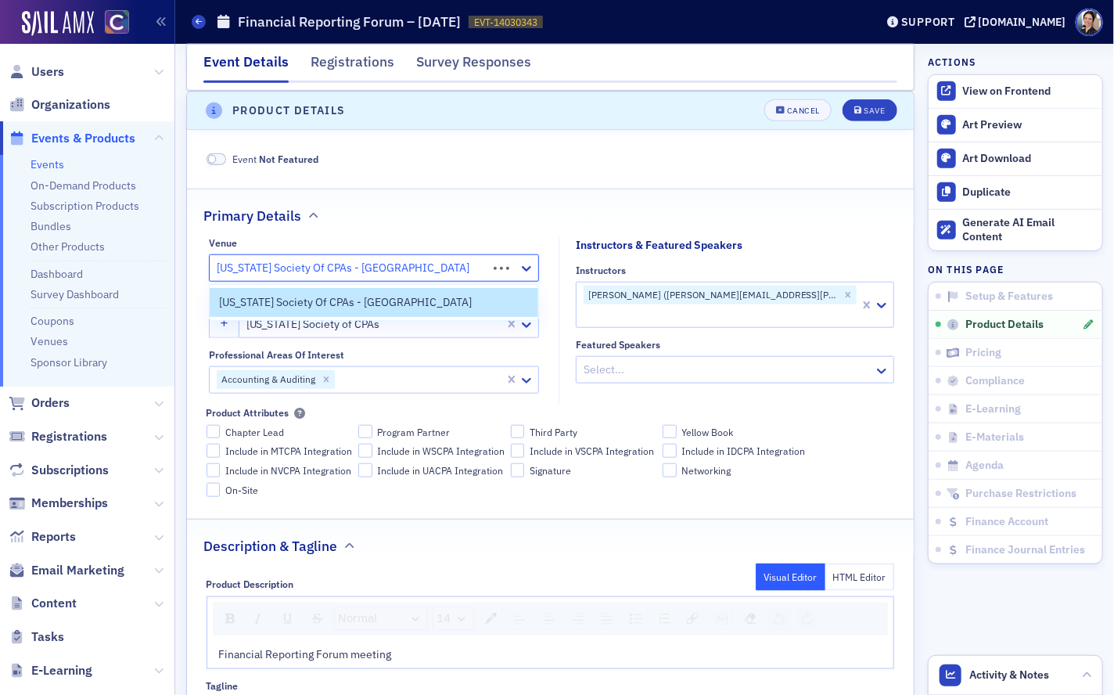
click at [365, 264] on div at bounding box center [350, 268] width 271 height 20
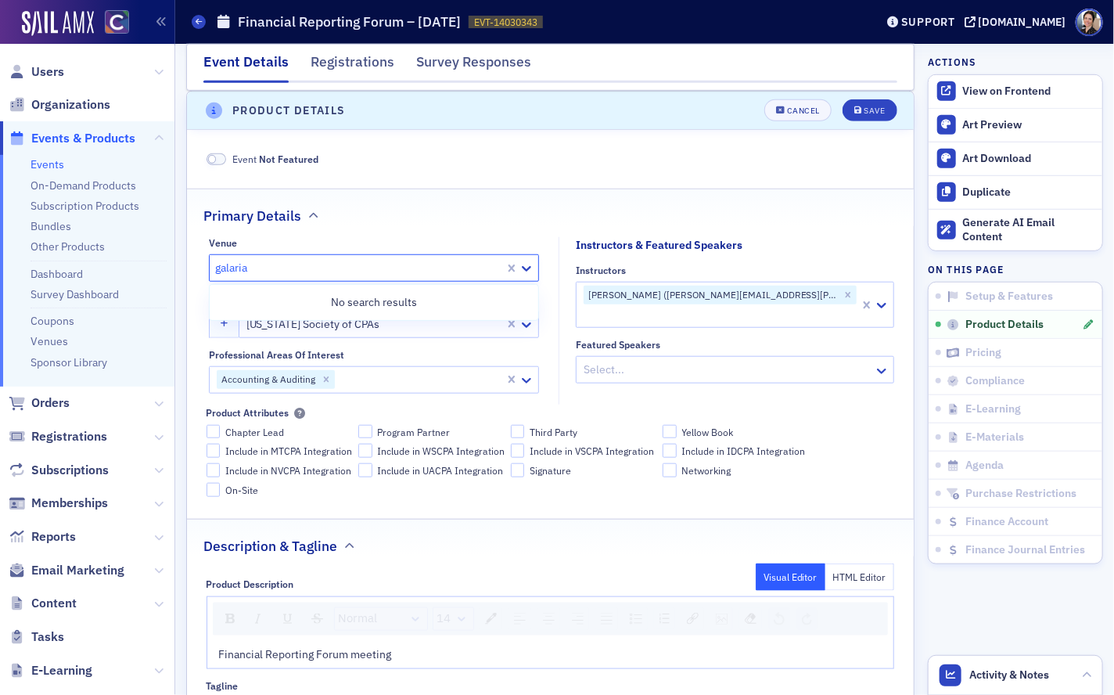
scroll to position [438, 0]
type input "gal"
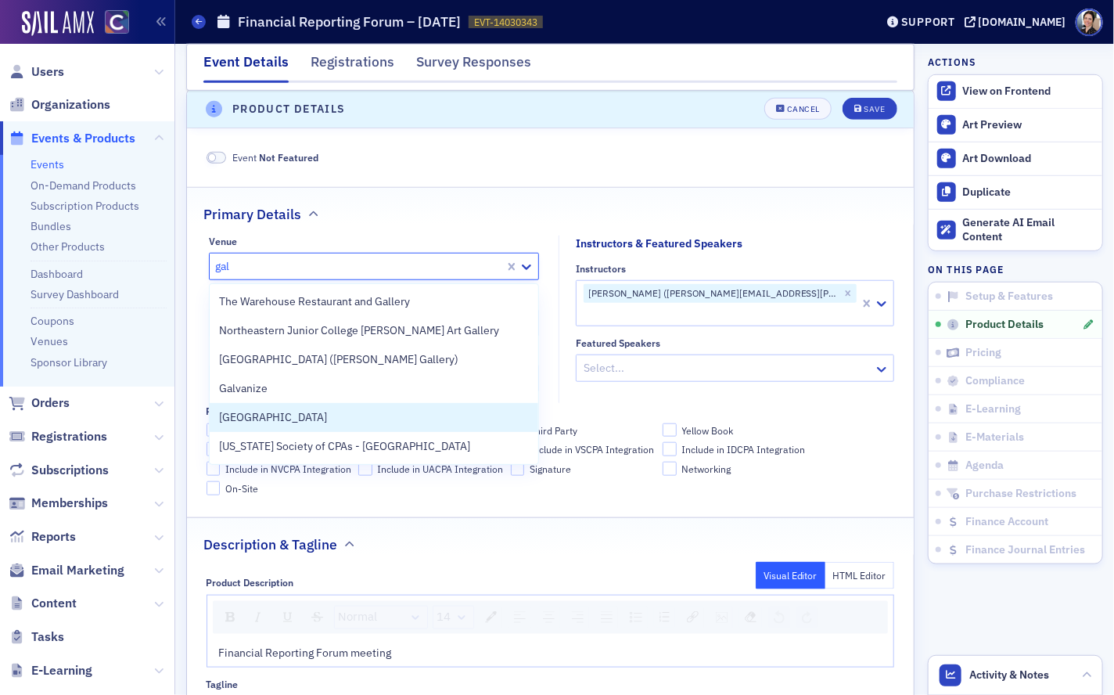
click at [301, 418] on span "[GEOGRAPHIC_DATA]" at bounding box center [273, 417] width 108 height 16
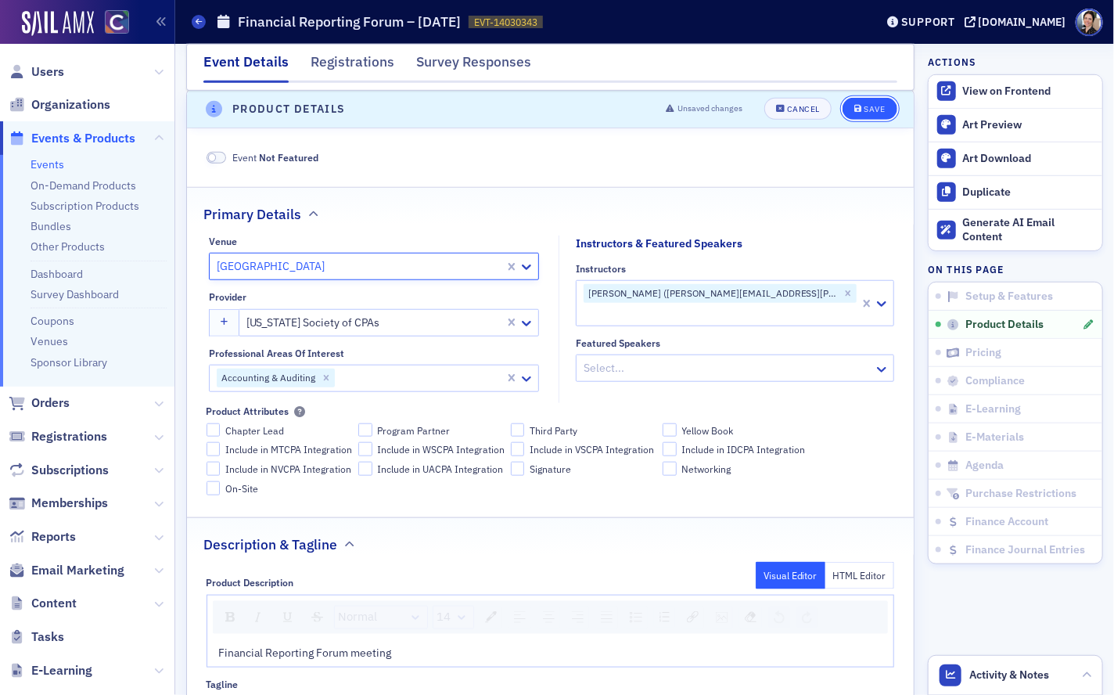
click at [872, 106] on div "Save" at bounding box center [874, 110] width 21 height 9
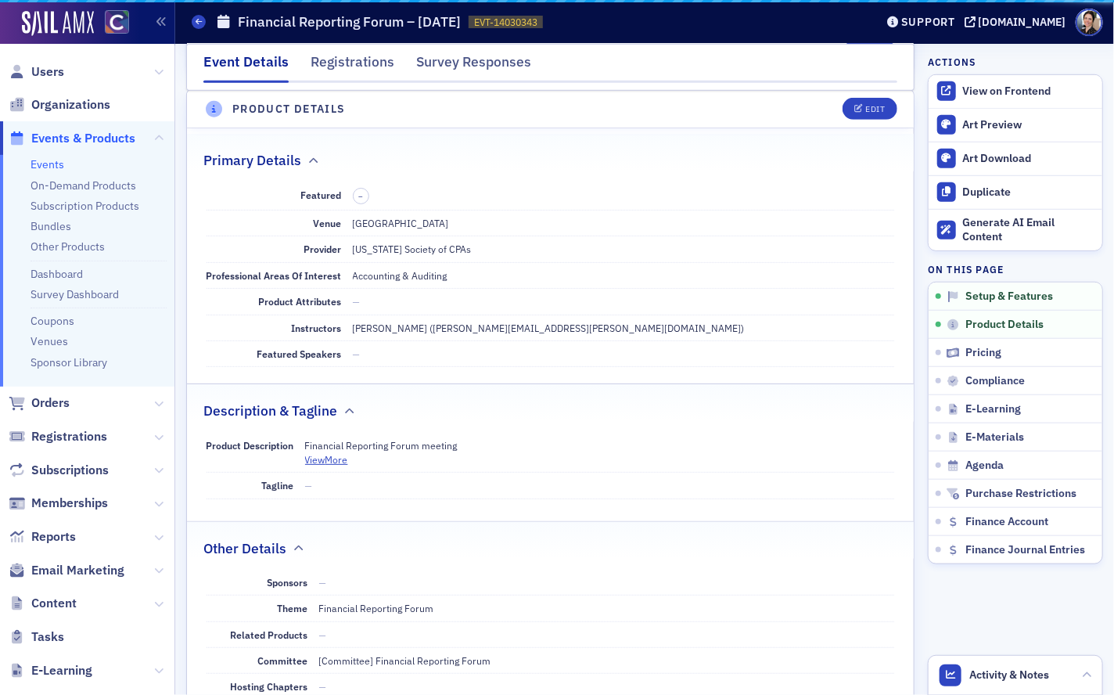
scroll to position [436, 0]
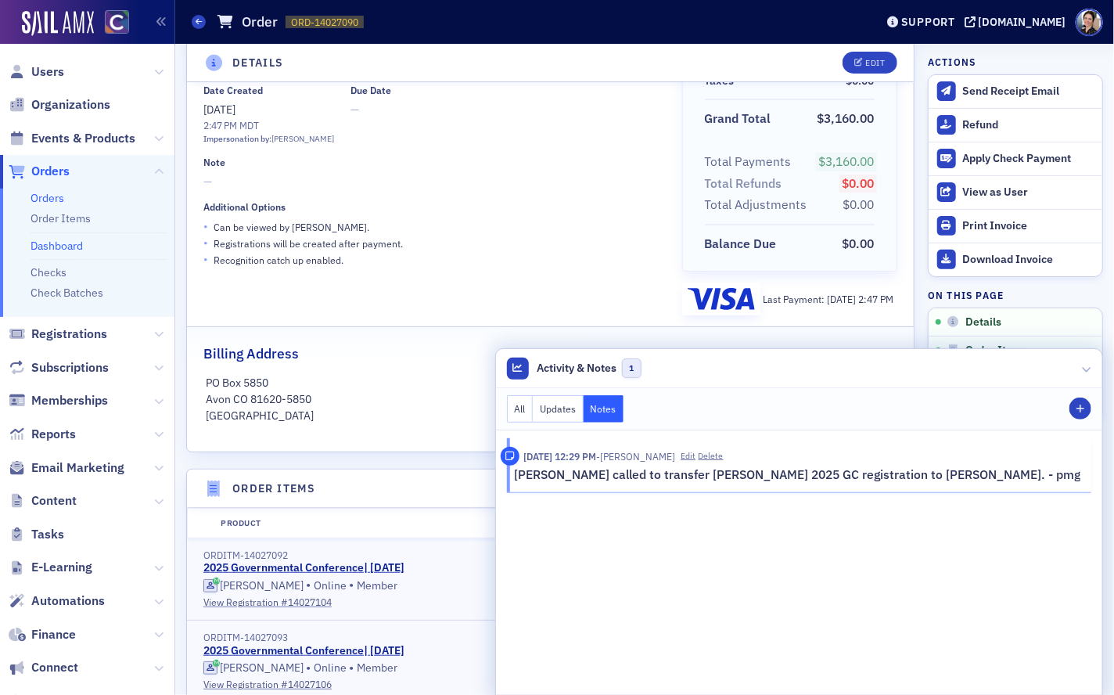
scroll to position [1, 0]
click at [95, 140] on span "Events & Products" at bounding box center [83, 137] width 104 height 17
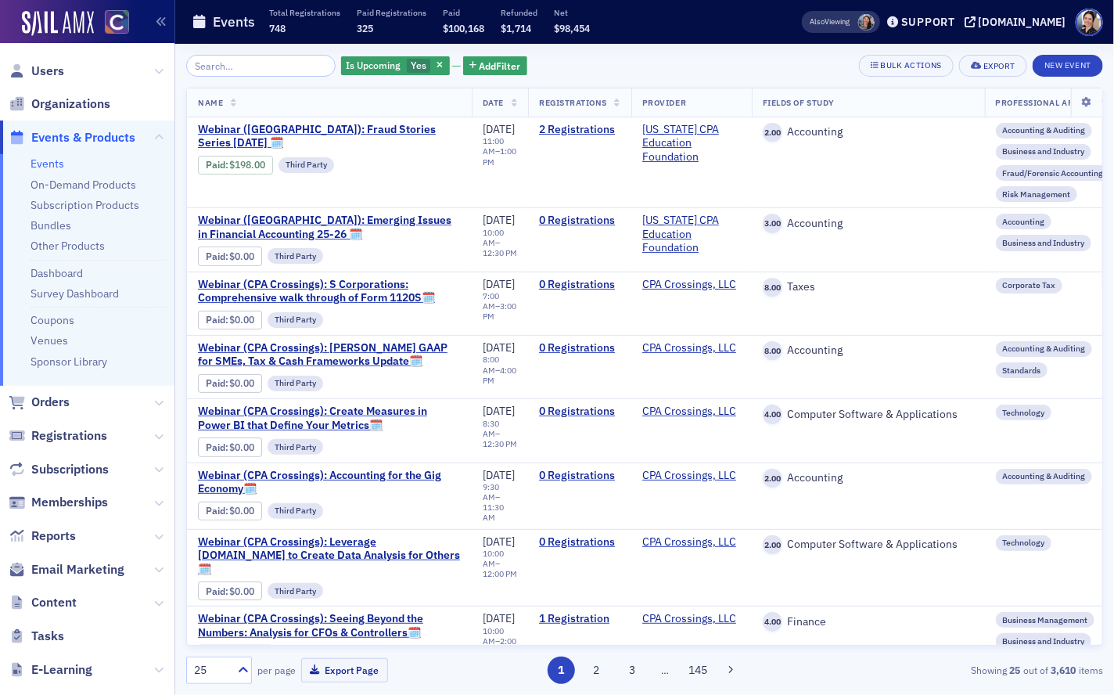
drag, startPoint x: 54, startPoint y: 338, endPoint x: 5, endPoint y: 329, distance: 49.4
click at [54, 337] on link "Venues" at bounding box center [50, 340] width 38 height 14
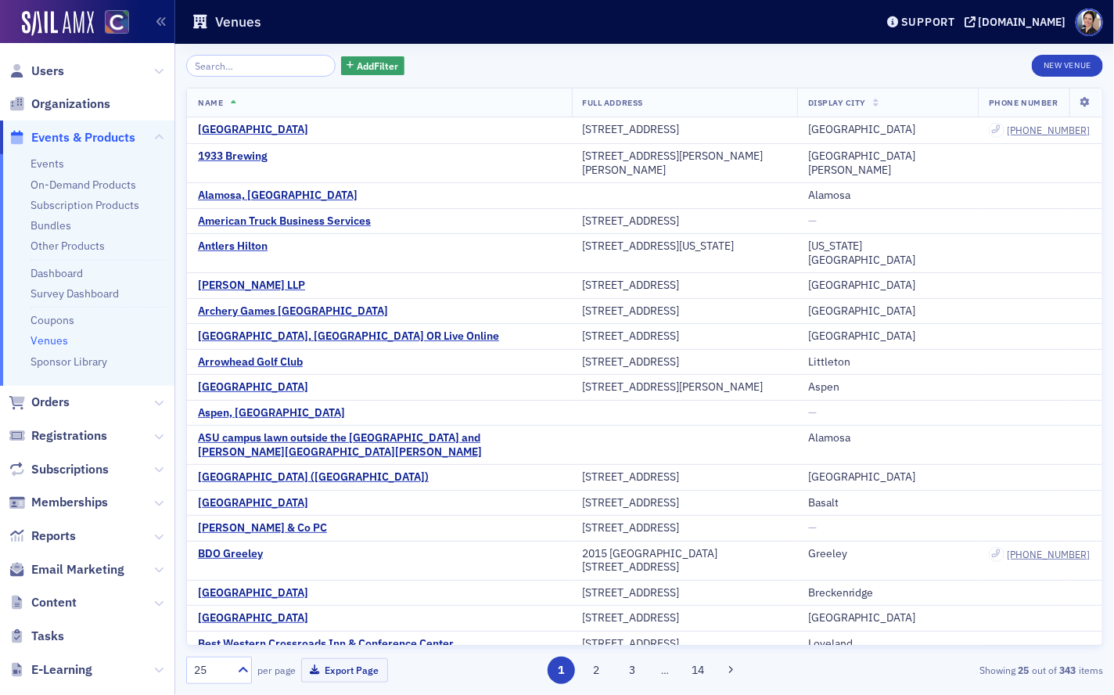
click at [278, 64] on input "search" at bounding box center [260, 66] width 149 height 22
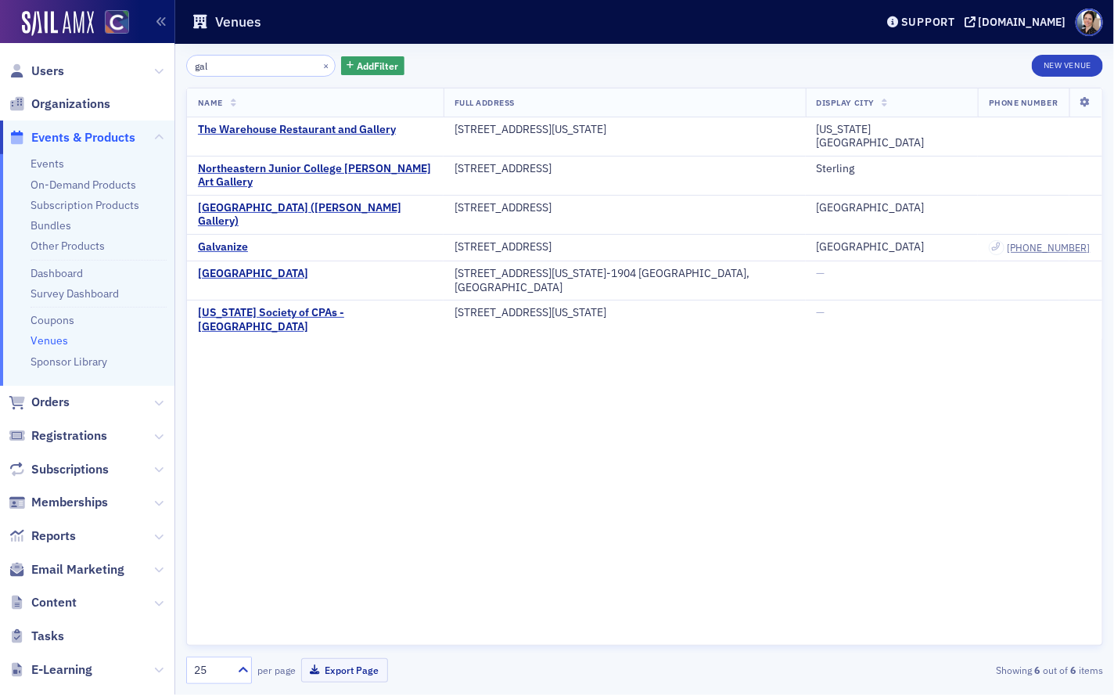
type input "gal"
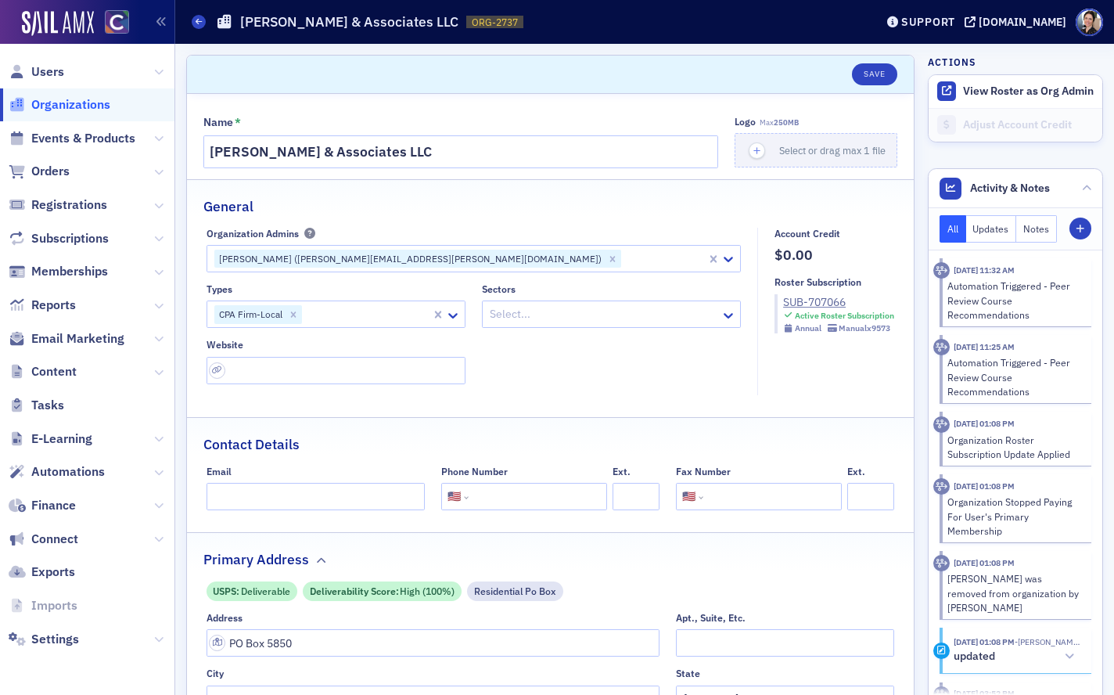
select select "US"
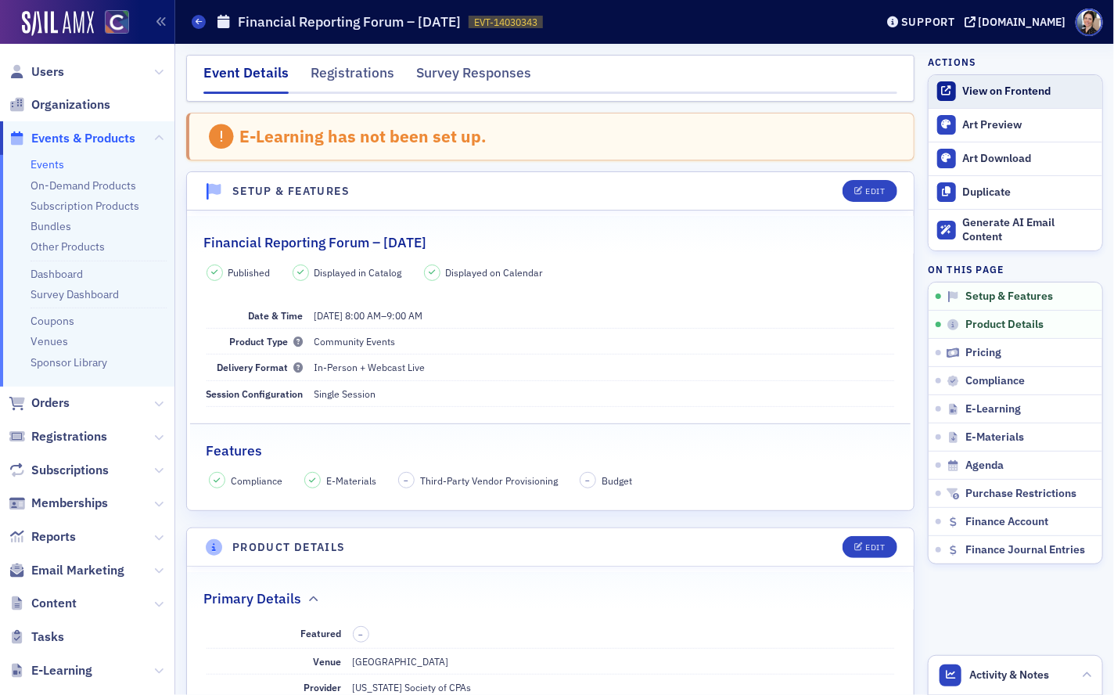
click at [1009, 88] on div "View on Frontend" at bounding box center [1028, 91] width 131 height 14
click at [59, 74] on span "Users" at bounding box center [47, 71] width 33 height 17
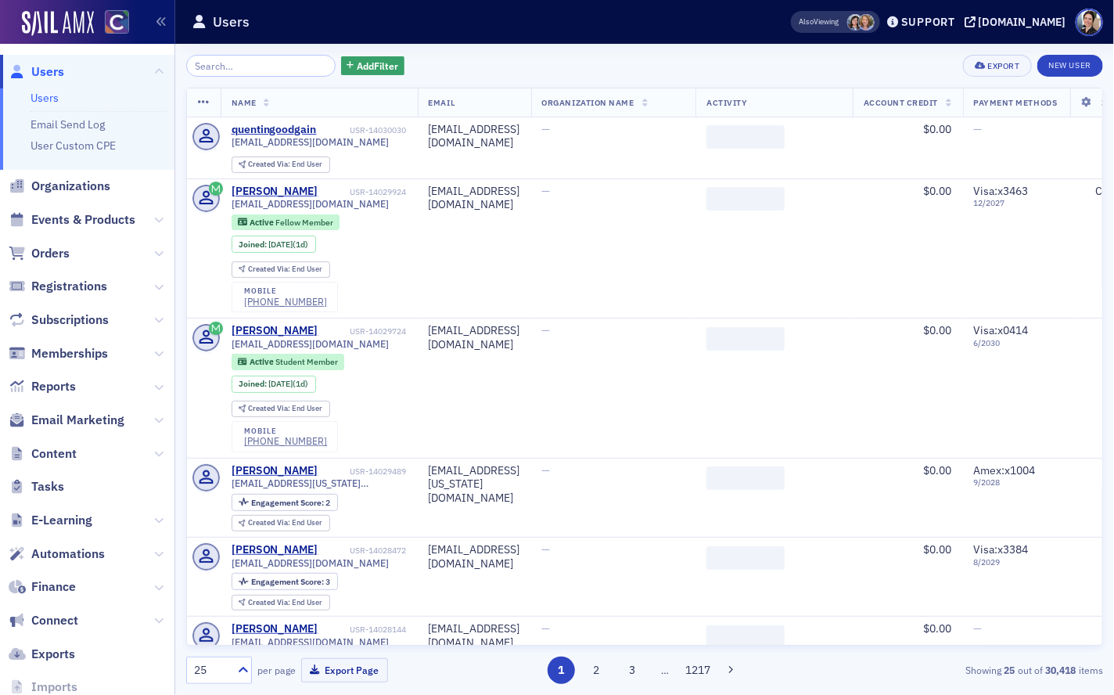
click at [267, 66] on input "search" at bounding box center [260, 66] width 149 height 22
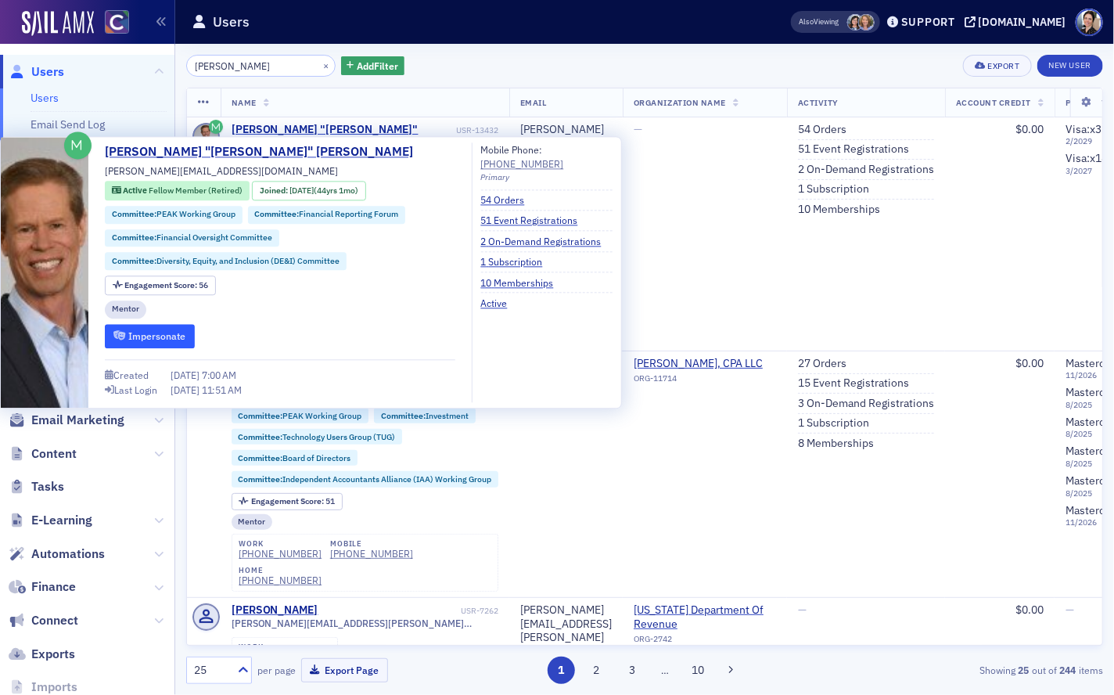
type input "[PERSON_NAME]"
click at [159, 330] on button "Impersonate" at bounding box center [150, 336] width 90 height 24
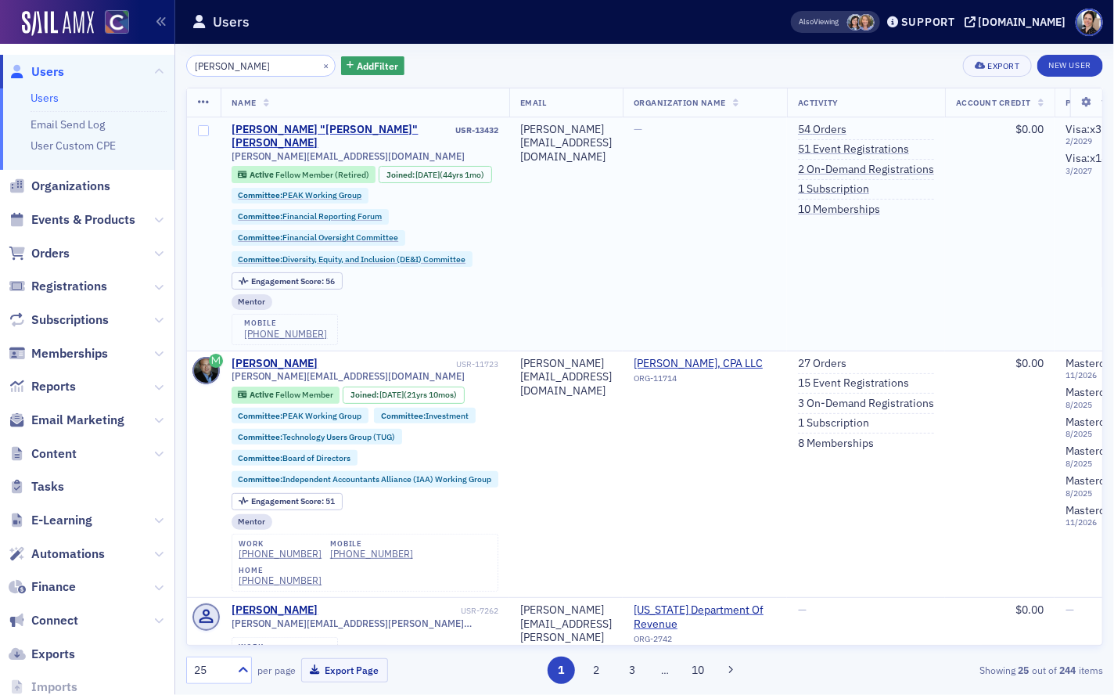
click at [758, 172] on td "—" at bounding box center [705, 233] width 164 height 233
drag, startPoint x: 924, startPoint y: 126, endPoint x: 781, endPoint y: 137, distance: 142.8
click at [846, 127] on link "54 Orders" at bounding box center [822, 130] width 48 height 14
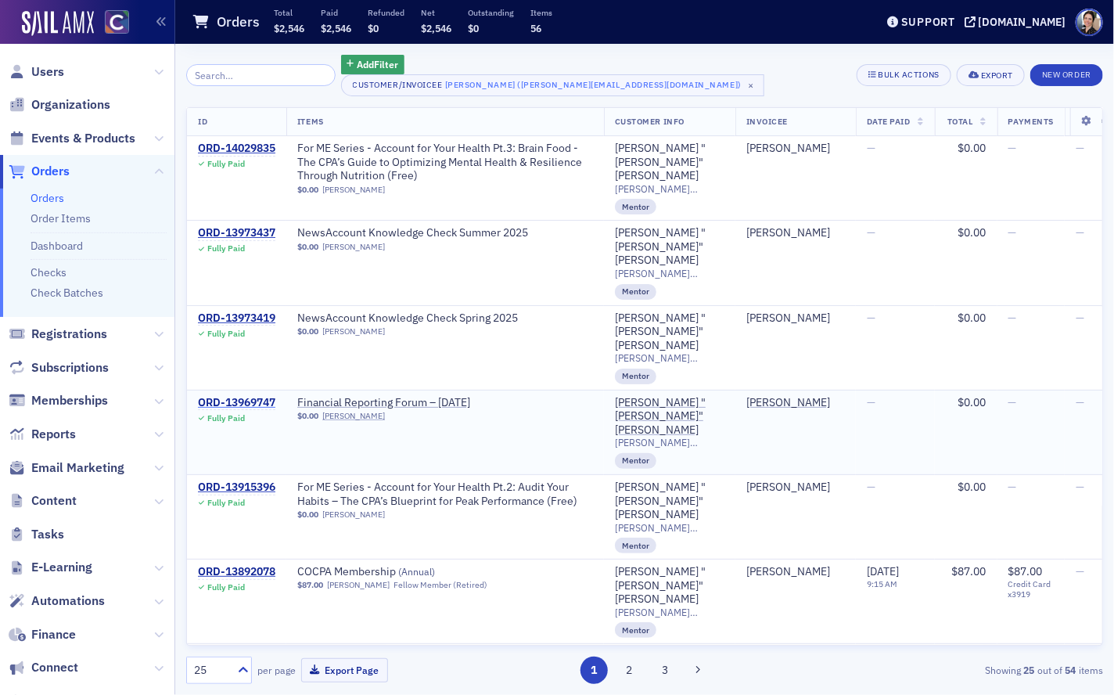
click at [224, 396] on div "ORD-13969747" at bounding box center [236, 403] width 77 height 14
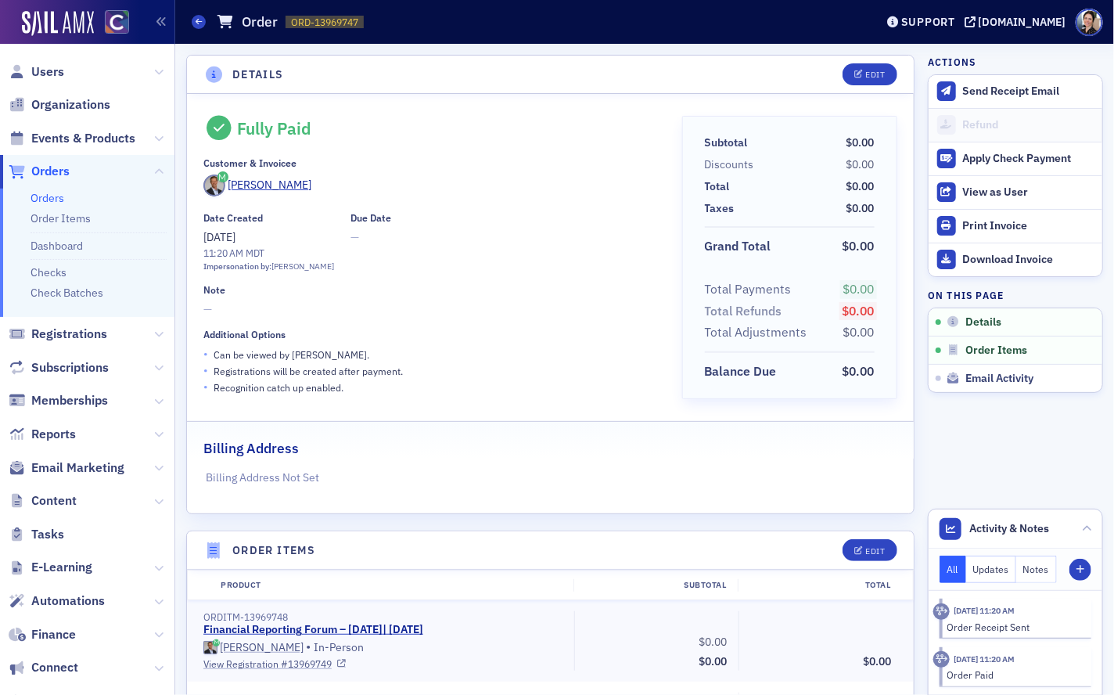
click at [262, 661] on link "View Registration # 13969749" at bounding box center [383, 663] width 360 height 14
click at [48, 72] on span "Users" at bounding box center [47, 71] width 33 height 17
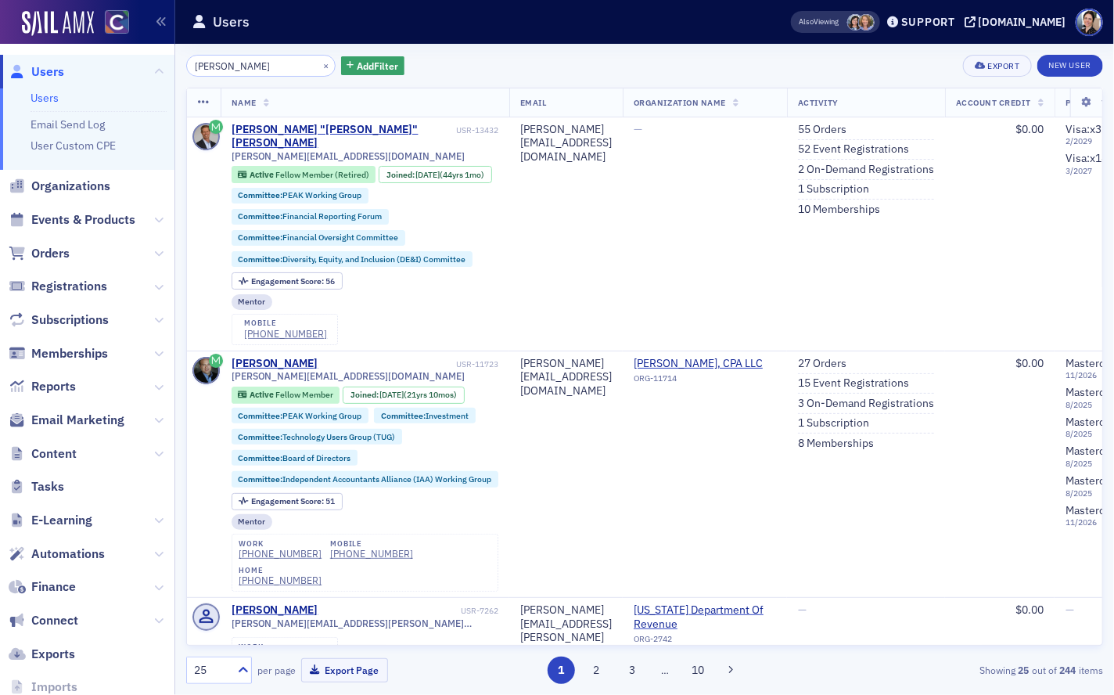
drag, startPoint x: 234, startPoint y: 69, endPoint x: 138, endPoint y: 66, distance: 96.3
click at [138, 66] on div "Users Users Email Send Log User Custom CPE Organizations Events & Products Orde…" at bounding box center [557, 347] width 1114 height 695
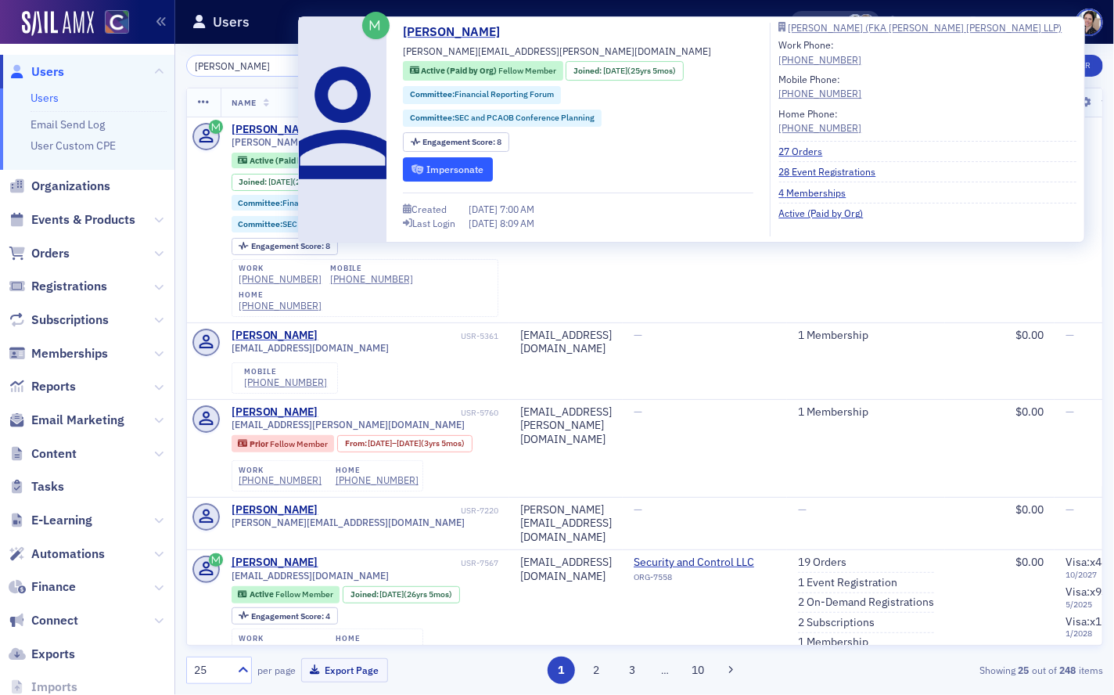
click at [462, 177] on button "Impersonate" at bounding box center [448, 169] width 90 height 24
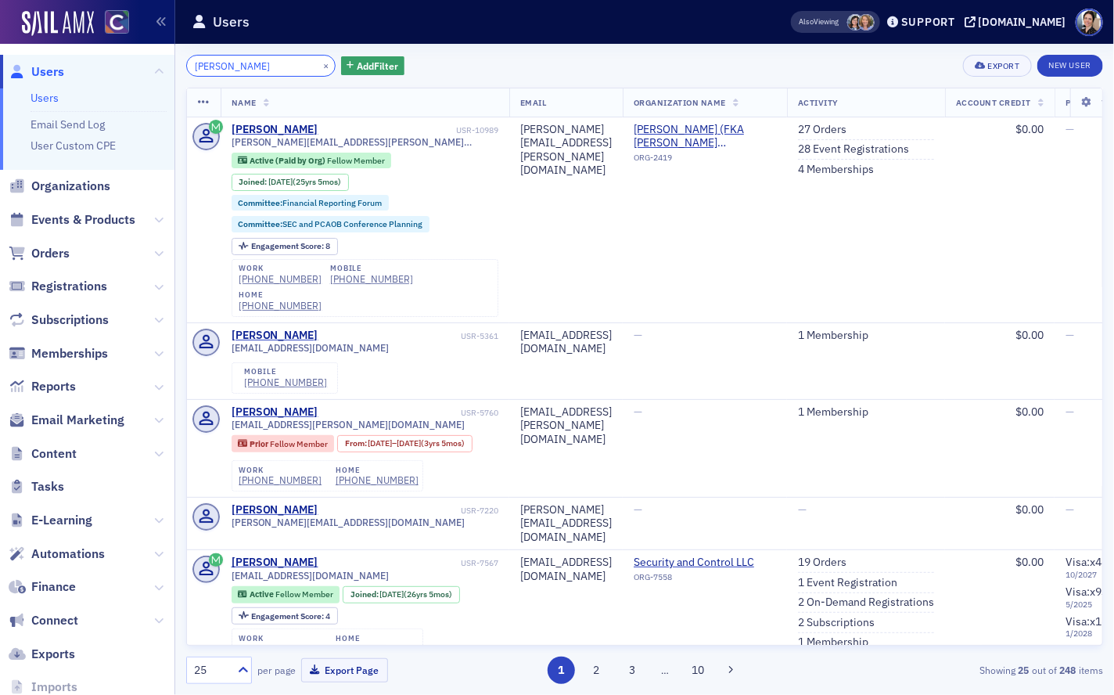
drag, startPoint x: 254, startPoint y: 65, endPoint x: 119, endPoint y: 56, distance: 135.6
click at [120, 57] on div "Users Users Email Send Log User Custom CPE Organizations Events & Products Orde…" at bounding box center [557, 347] width 1114 height 695
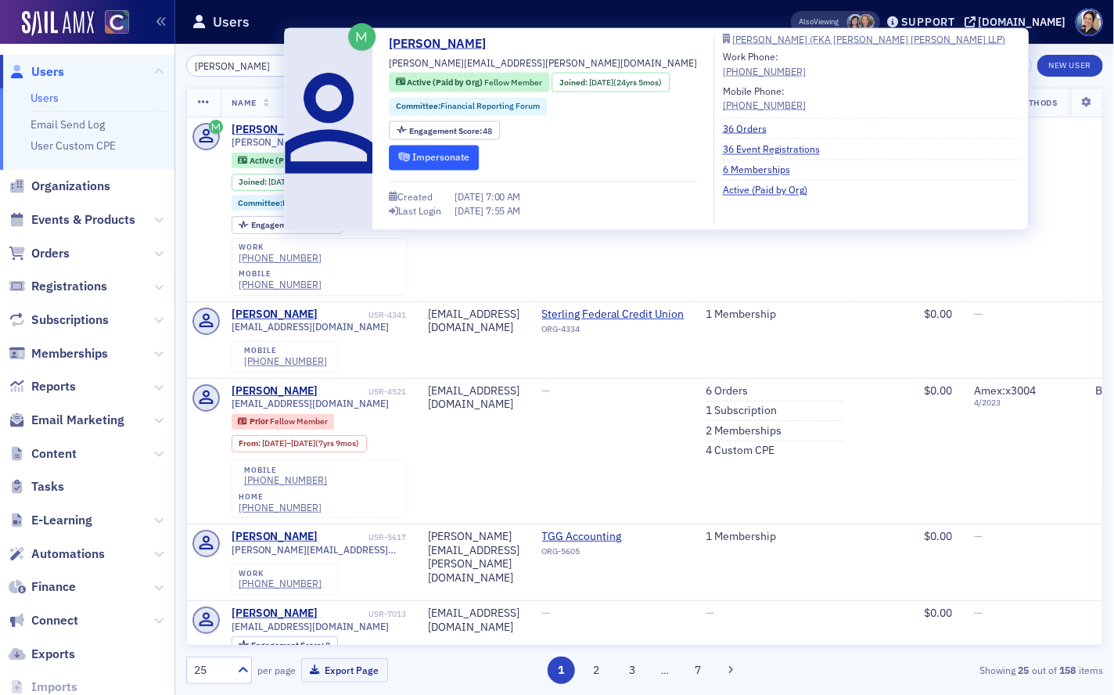
click at [438, 154] on button "Impersonate" at bounding box center [434, 157] width 90 height 24
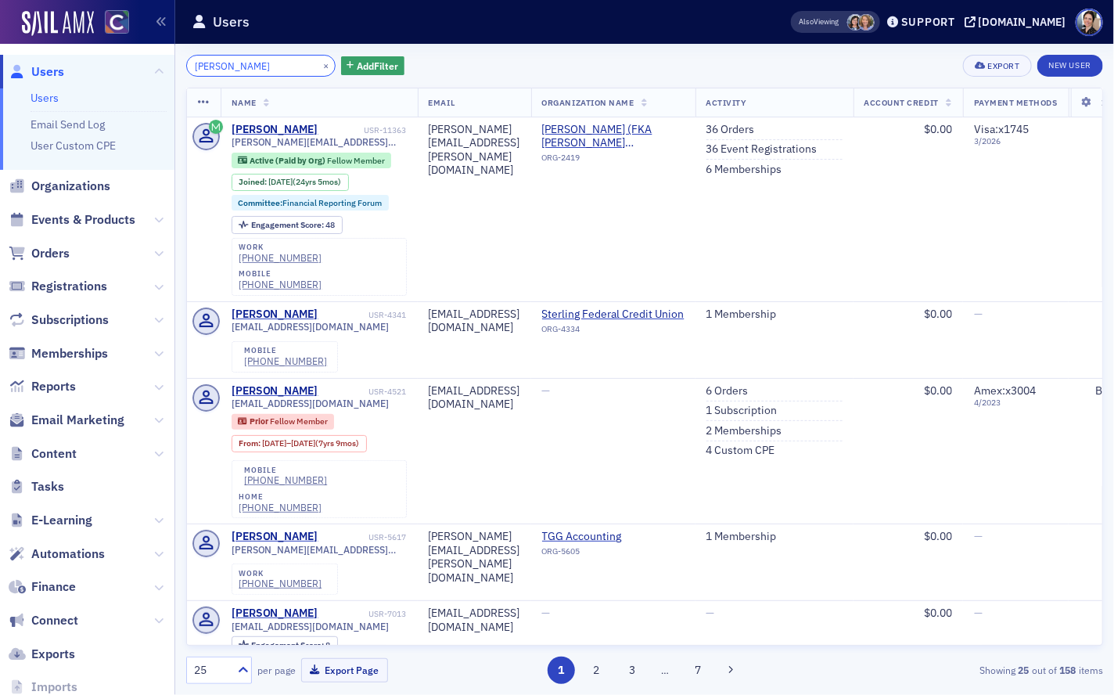
drag, startPoint x: 257, startPoint y: 72, endPoint x: 126, endPoint y: 57, distance: 132.3
click at [127, 58] on div "Users Users Email Send Log User Custom CPE Organizations Events & Products Orde…" at bounding box center [557, 347] width 1114 height 695
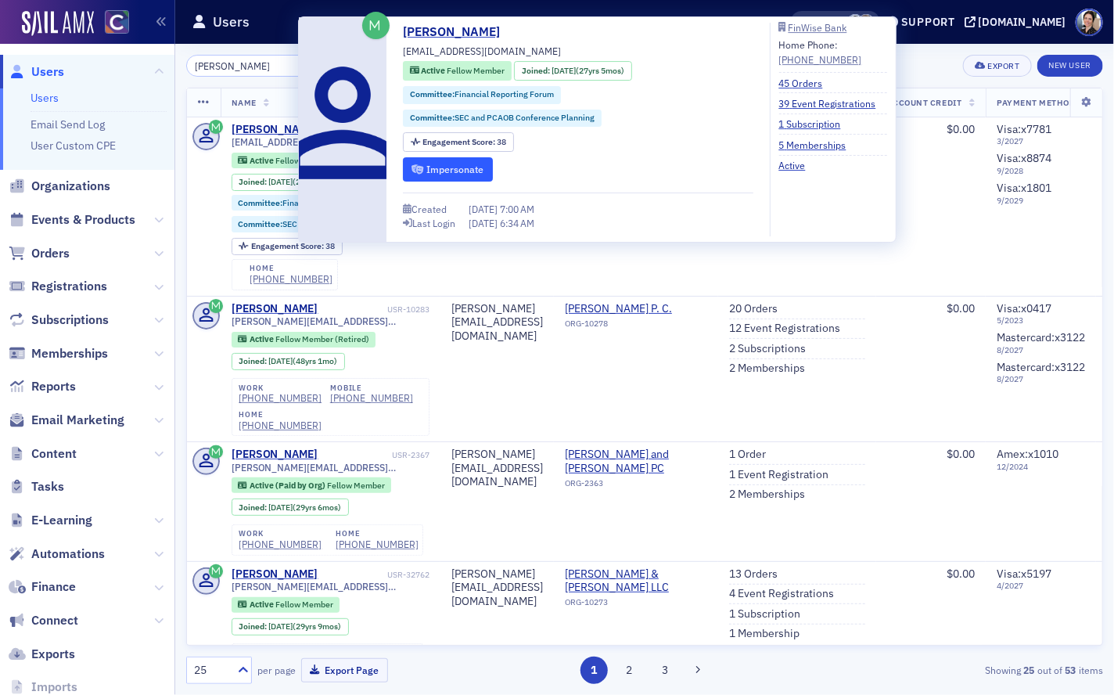
click at [465, 172] on button "Impersonate" at bounding box center [448, 169] width 90 height 24
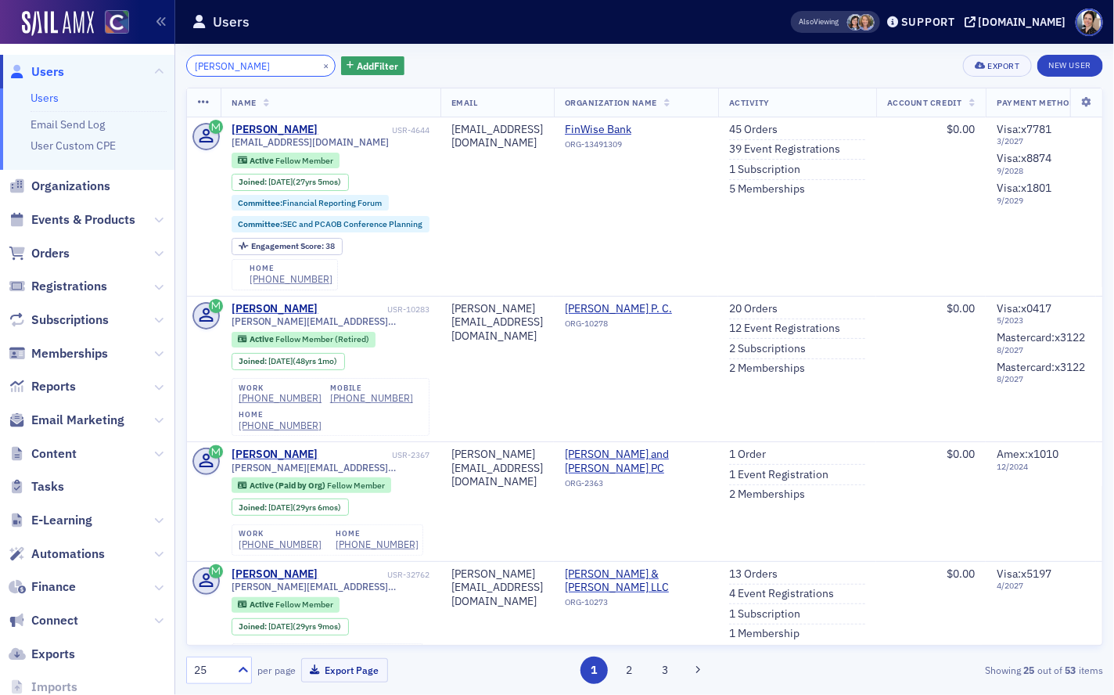
drag, startPoint x: 281, startPoint y: 66, endPoint x: 80, endPoint y: 54, distance: 201.4
click at [80, 54] on div "Users Users Email Send Log User Custom CPE Organizations Events & Products Orde…" at bounding box center [557, 347] width 1114 height 695
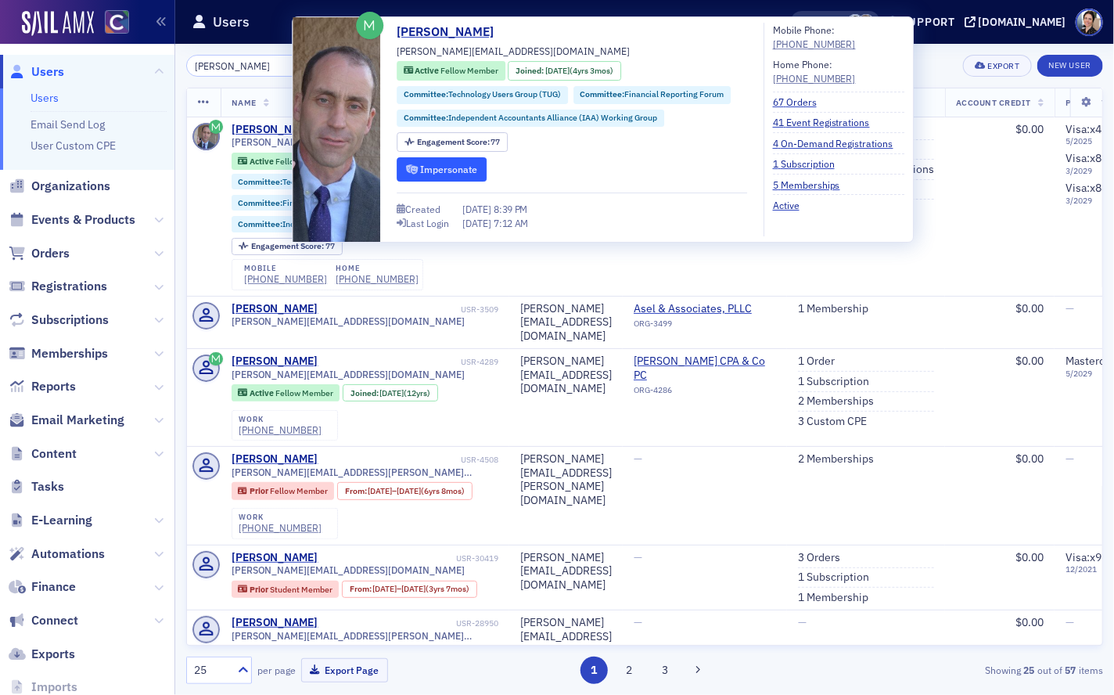
click at [446, 170] on button "Impersonate" at bounding box center [442, 169] width 90 height 24
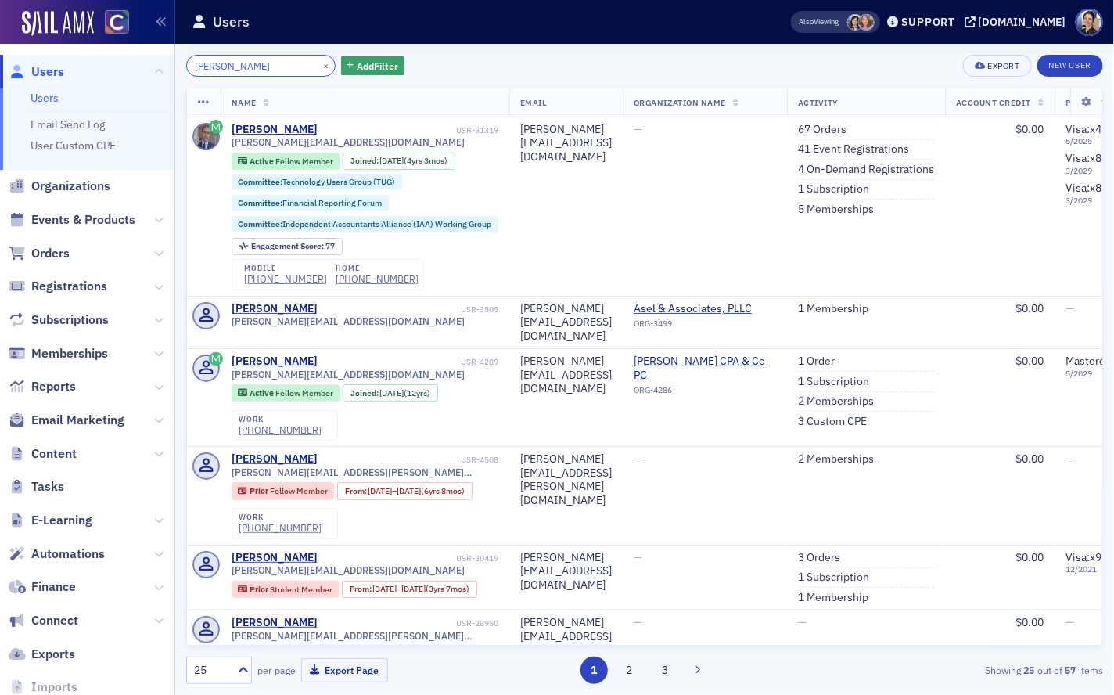
drag, startPoint x: 221, startPoint y: 67, endPoint x: 138, endPoint y: 58, distance: 82.7
click at [138, 58] on div "Users Users Email Send Log User Custom CPE Organizations Events & Products Orde…" at bounding box center [557, 347] width 1114 height 695
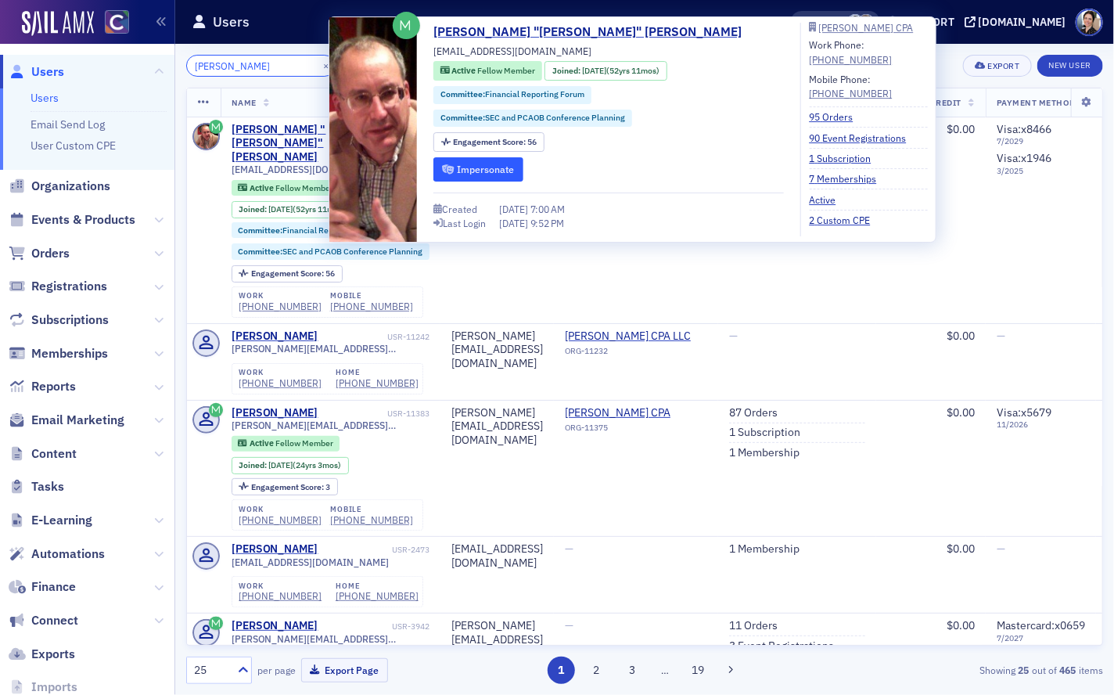
type input "robert poley"
click at [472, 167] on button "Impersonate" at bounding box center [478, 169] width 90 height 24
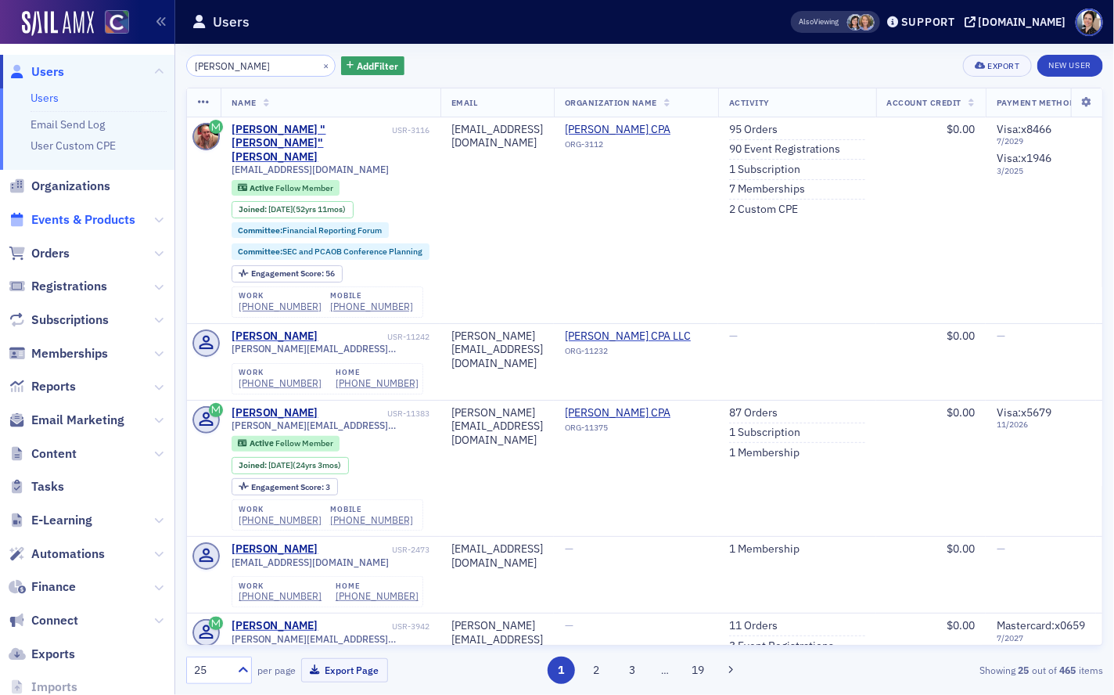
drag, startPoint x: 68, startPoint y: 221, endPoint x: 97, endPoint y: 222, distance: 29.0
click at [68, 221] on span "Events & Products" at bounding box center [83, 219] width 104 height 17
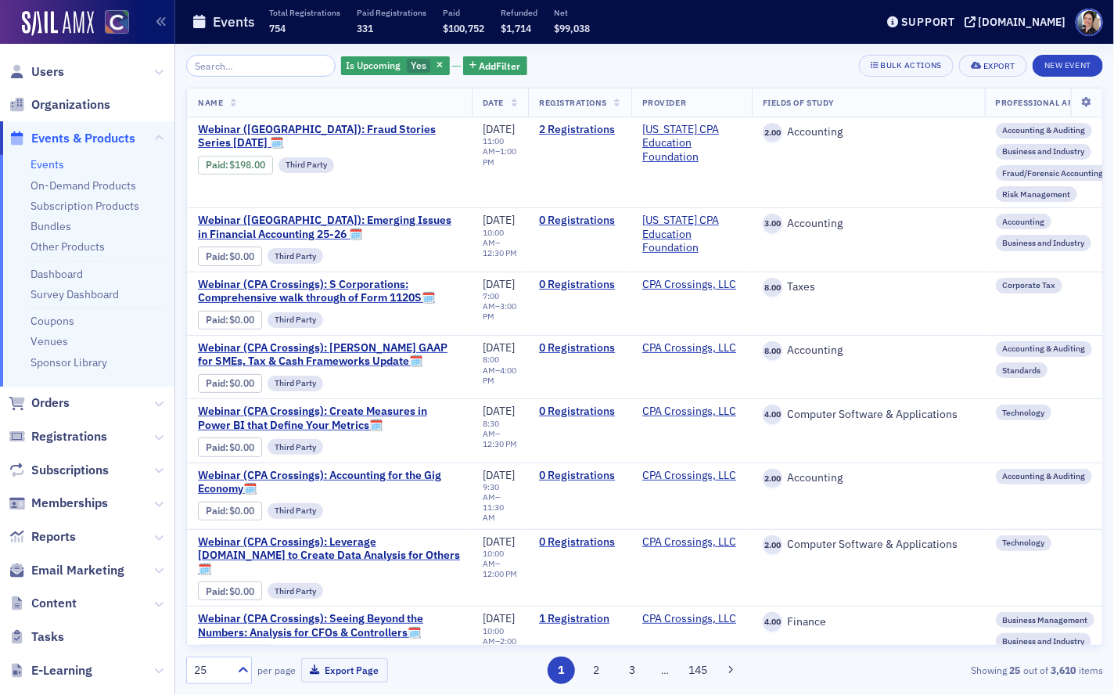
click at [250, 65] on input "search" at bounding box center [260, 66] width 149 height 22
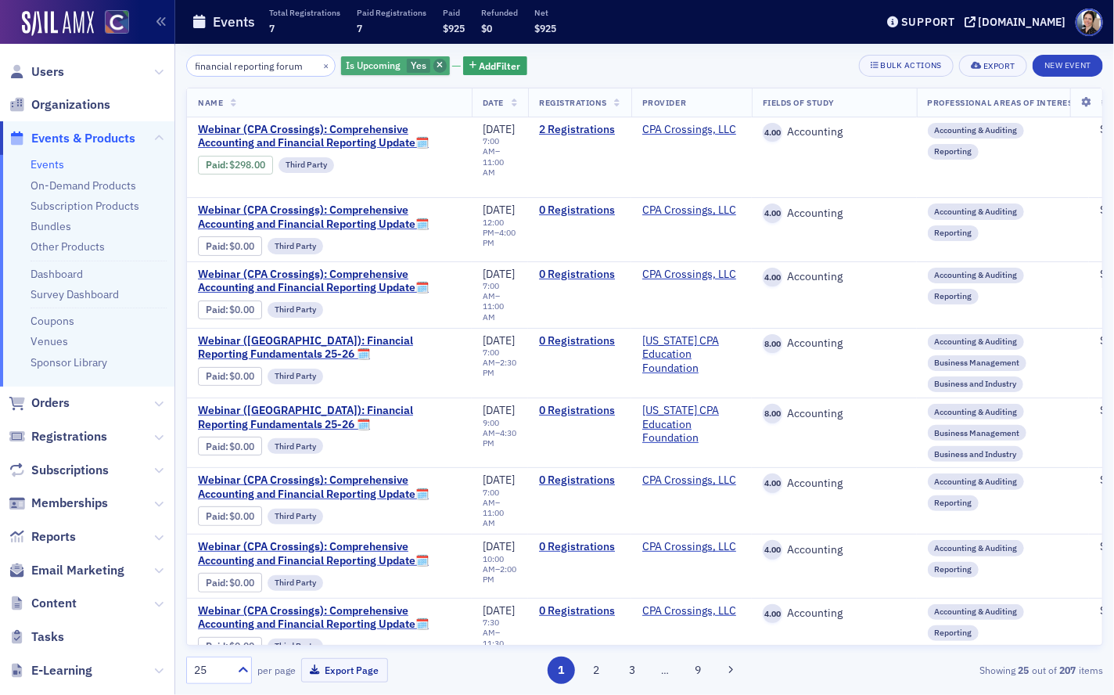
type input "financial reporting forum"
drag, startPoint x: 426, startPoint y: 63, endPoint x: 300, endPoint y: 92, distance: 129.1
click at [436, 63] on icon "button" at bounding box center [439, 66] width 6 height 9
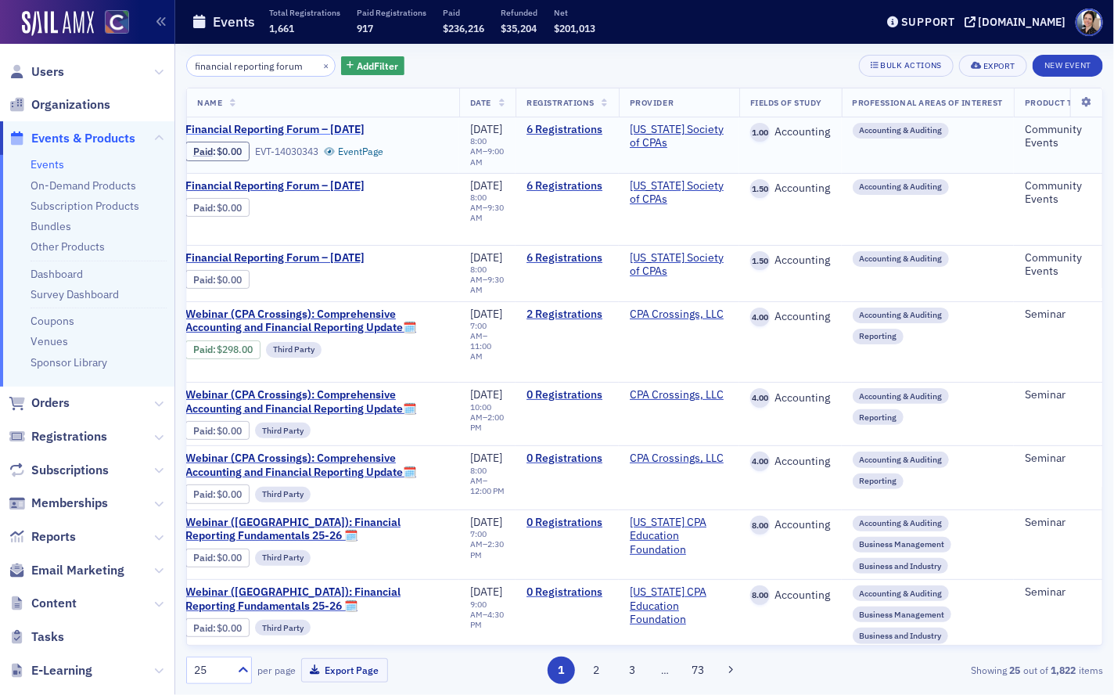
scroll to position [0, 14]
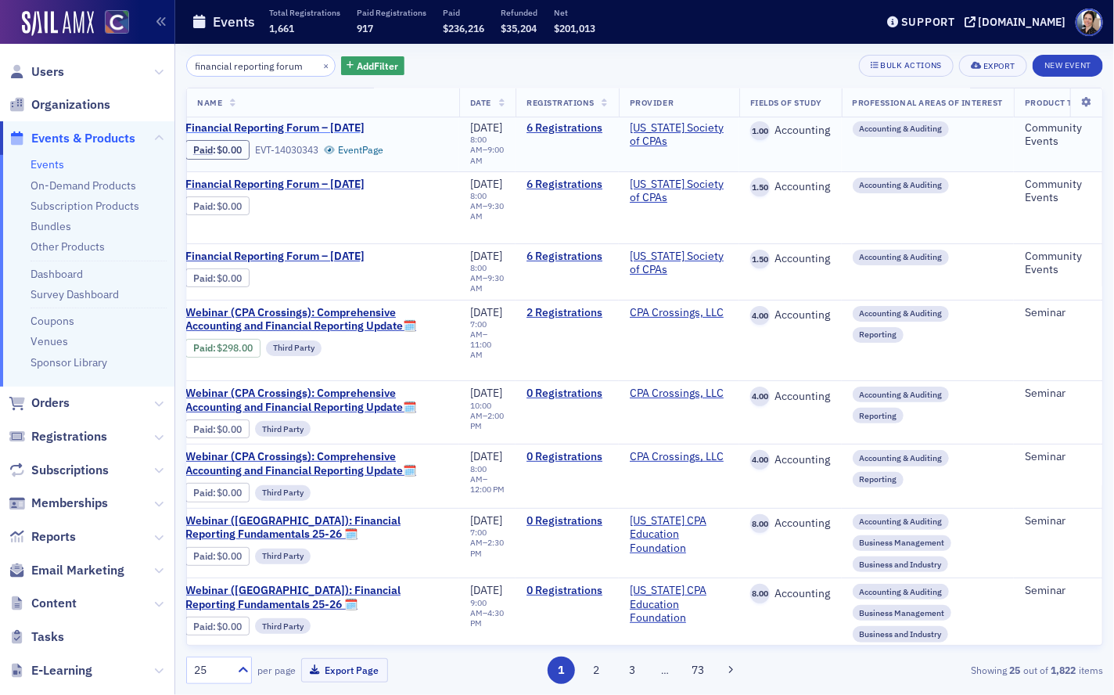
click at [311, 128] on span "Financial Reporting Forum – [DATE]" at bounding box center [316, 128] width 263 height 14
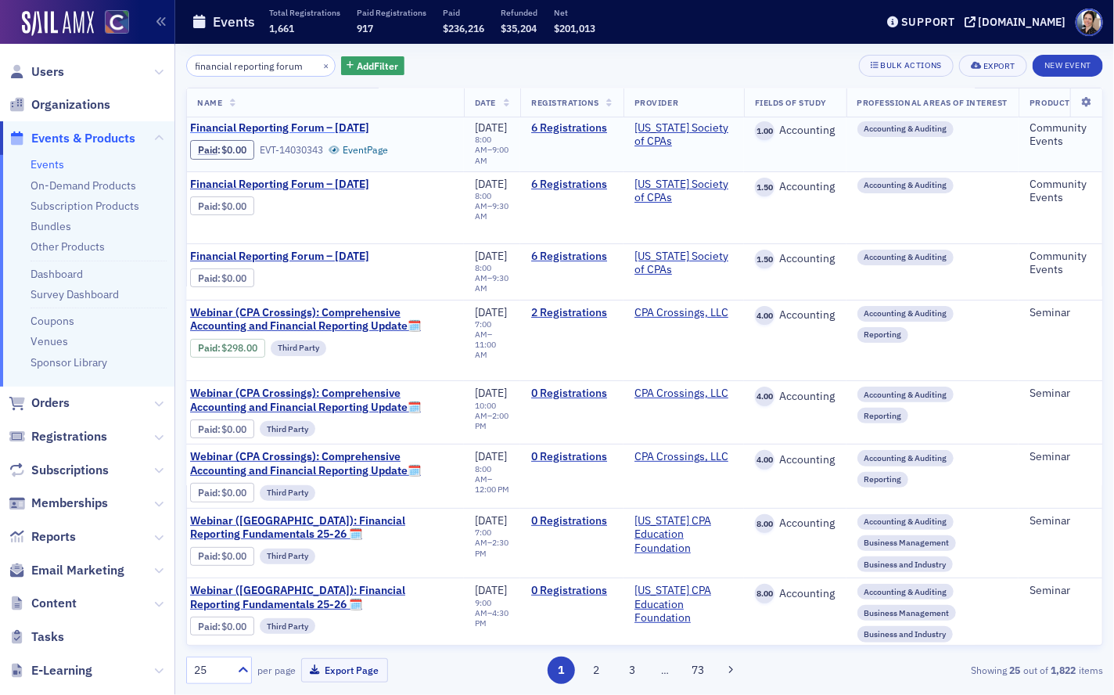
scroll to position [2, 11]
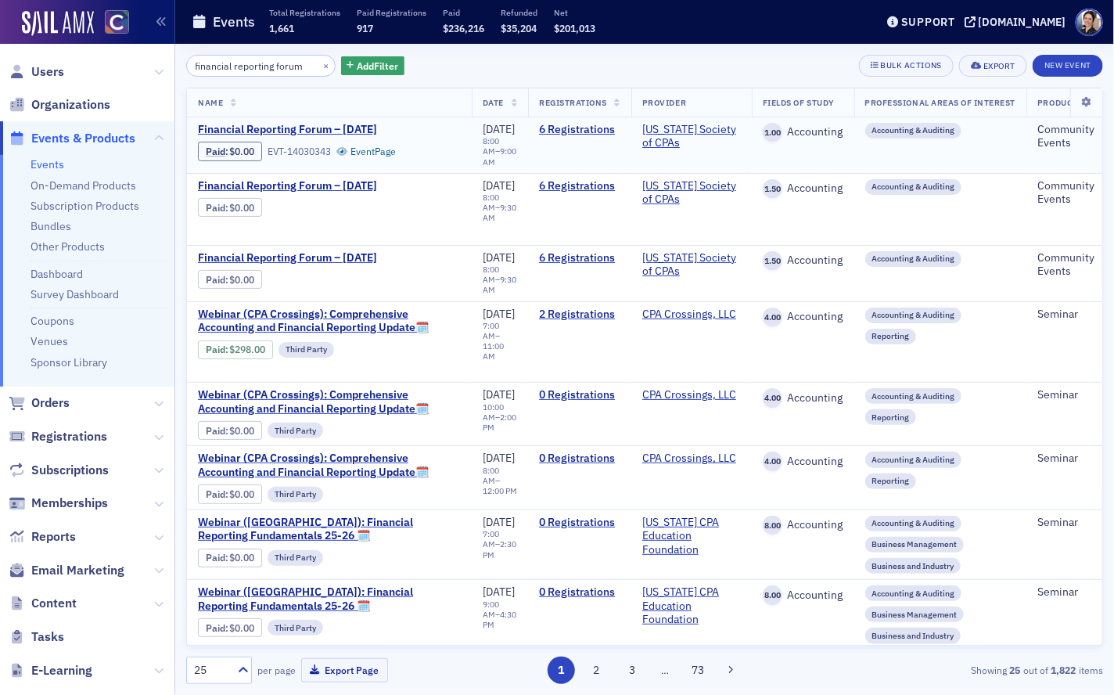
drag, startPoint x: 615, startPoint y: 135, endPoint x: 516, endPoint y: 147, distance: 99.3
click at [615, 135] on link "6 Registrations" at bounding box center [579, 130] width 81 height 14
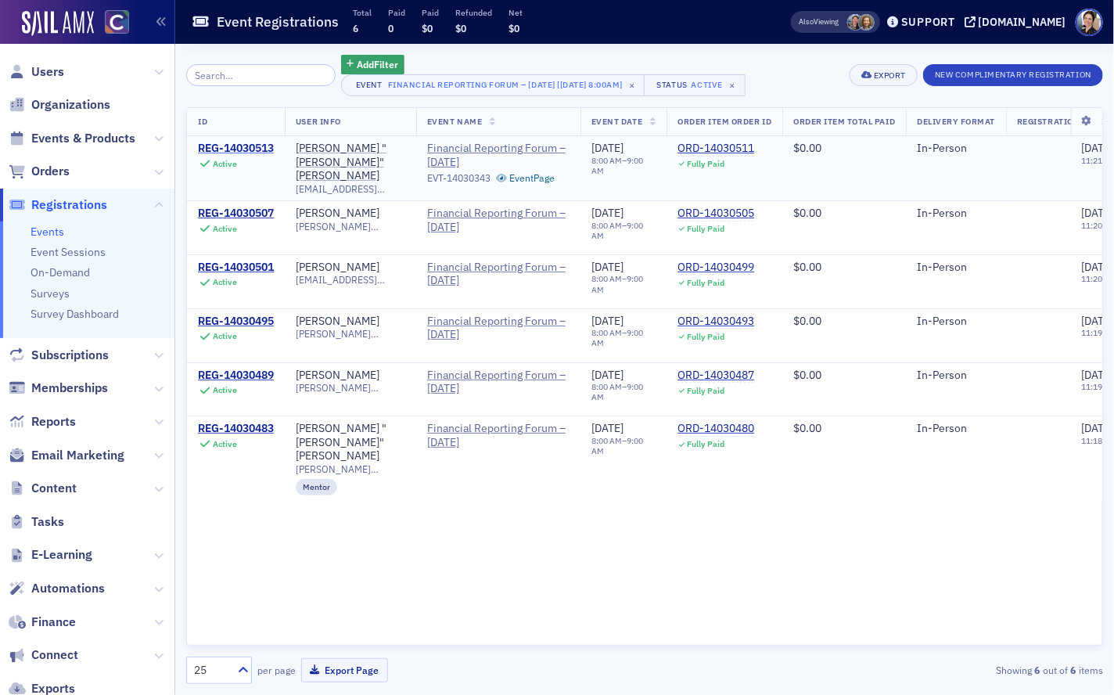
click at [235, 145] on div "REG-14030513" at bounding box center [236, 149] width 76 height 14
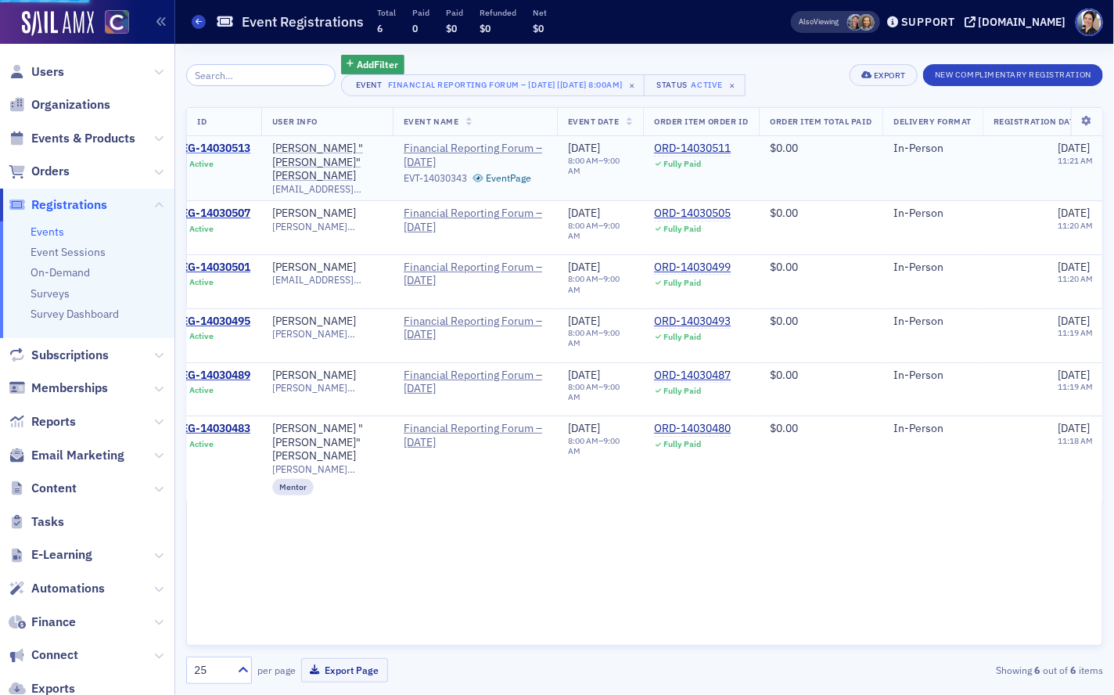
scroll to position [0, 25]
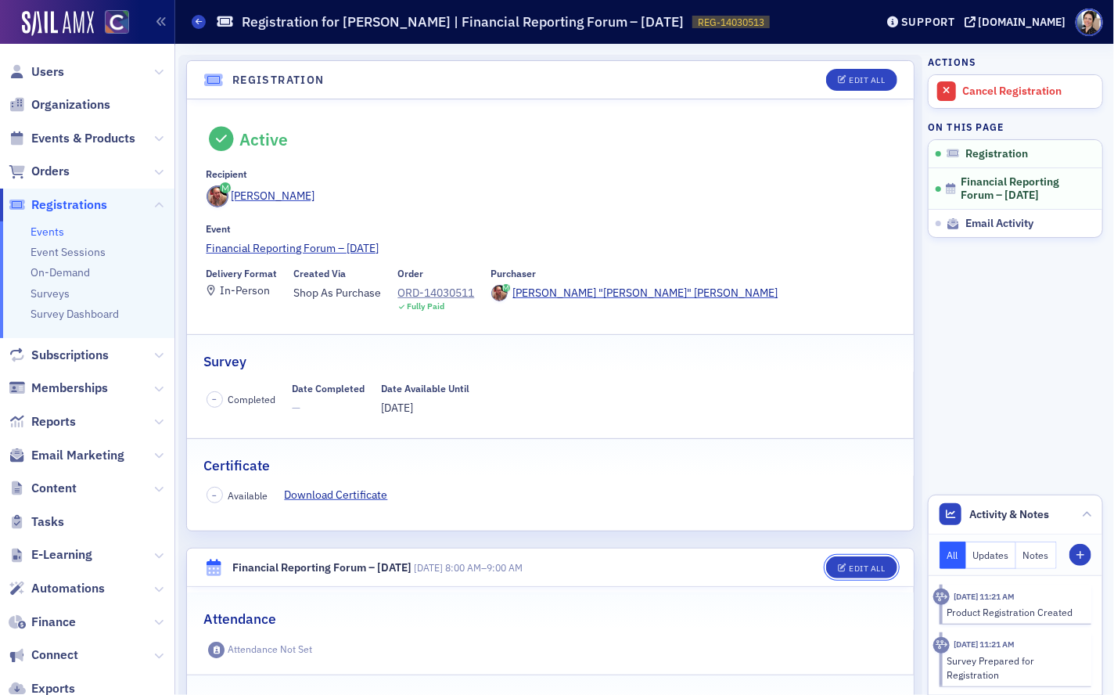
drag, startPoint x: 869, startPoint y: 565, endPoint x: 770, endPoint y: 486, distance: 126.9
click at [869, 565] on div "Edit All" at bounding box center [867, 568] width 36 height 9
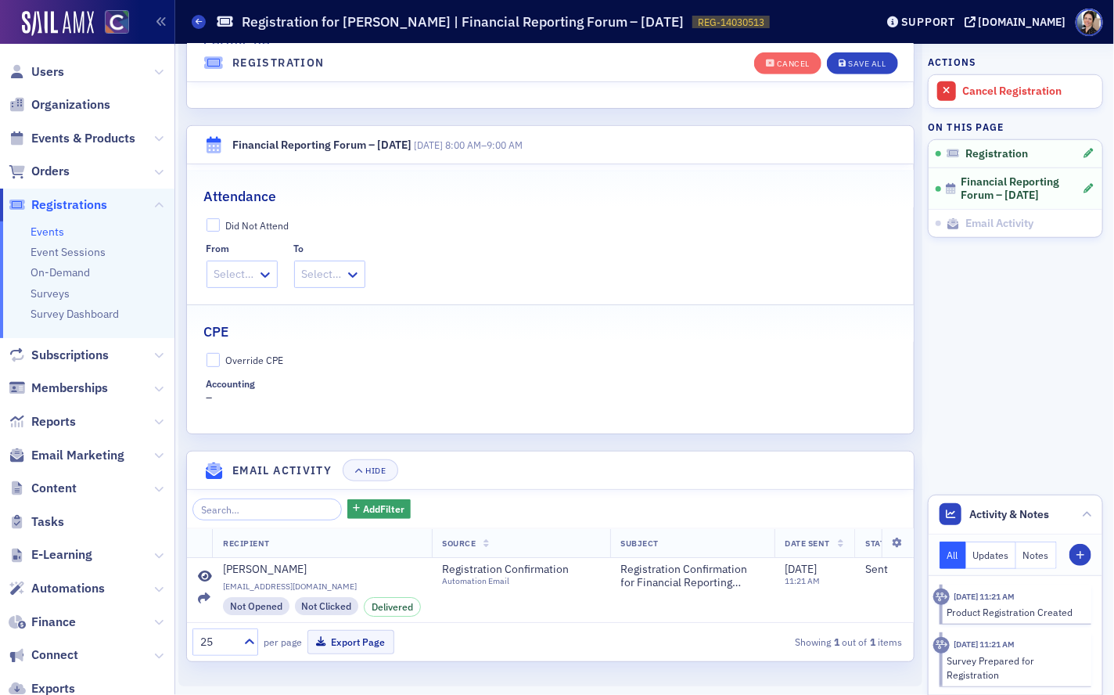
scroll to position [470, 0]
click at [264, 271] on icon at bounding box center [265, 272] width 16 height 16
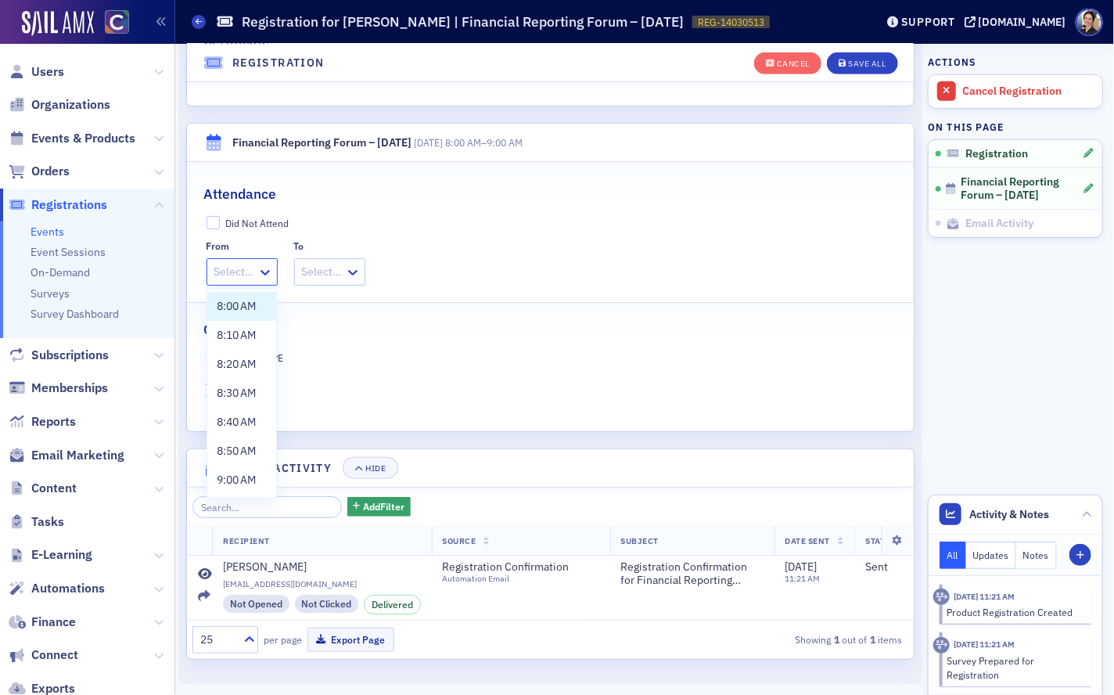
drag, startPoint x: 244, startPoint y: 306, endPoint x: 322, endPoint y: 285, distance: 81.0
click at [246, 306] on span "8:00 AM" at bounding box center [237, 306] width 40 height 16
click at [343, 271] on div at bounding box center [335, 272] width 43 height 20
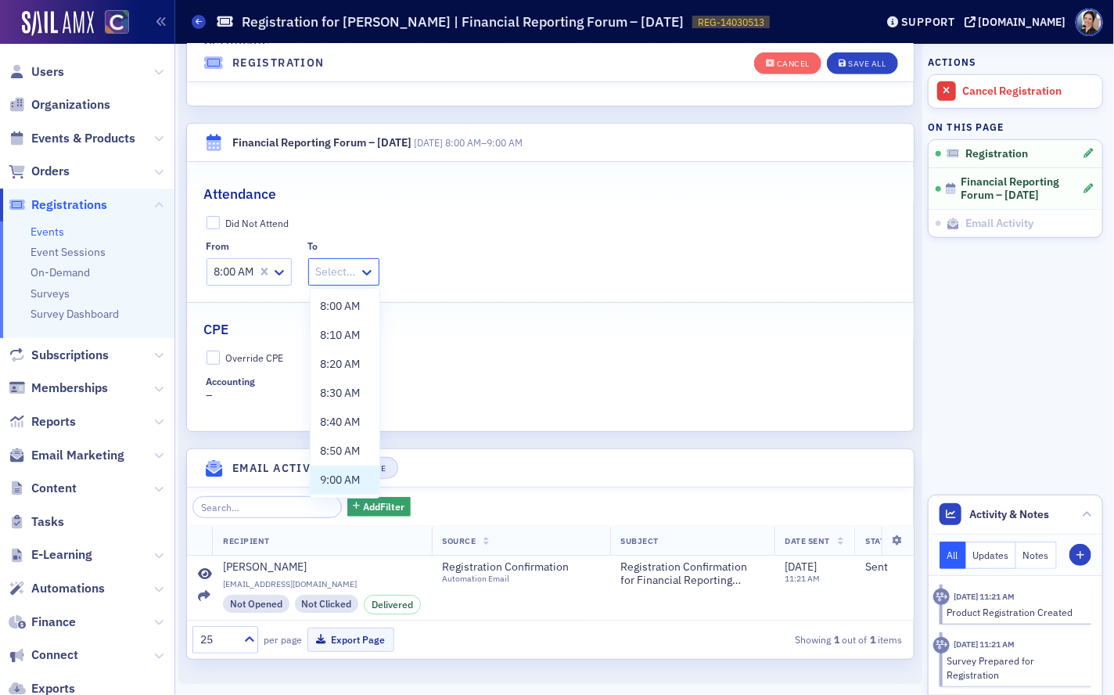
click at [351, 476] on span "9:00 AM" at bounding box center [340, 480] width 40 height 16
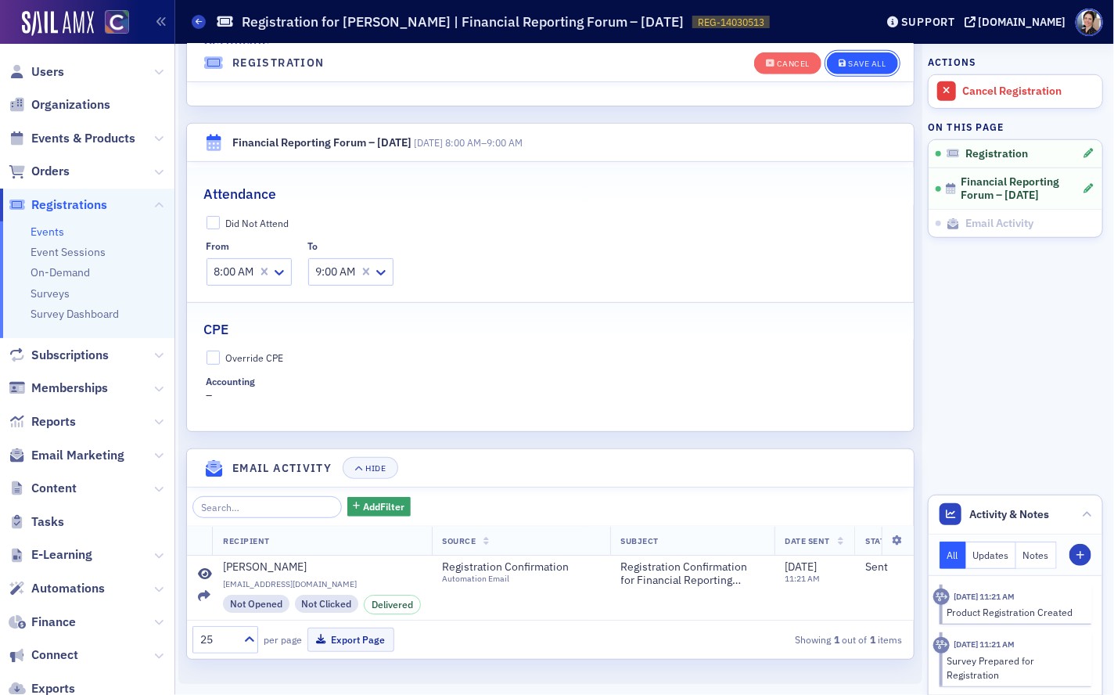
click at [876, 62] on div "Save All" at bounding box center [867, 63] width 38 height 9
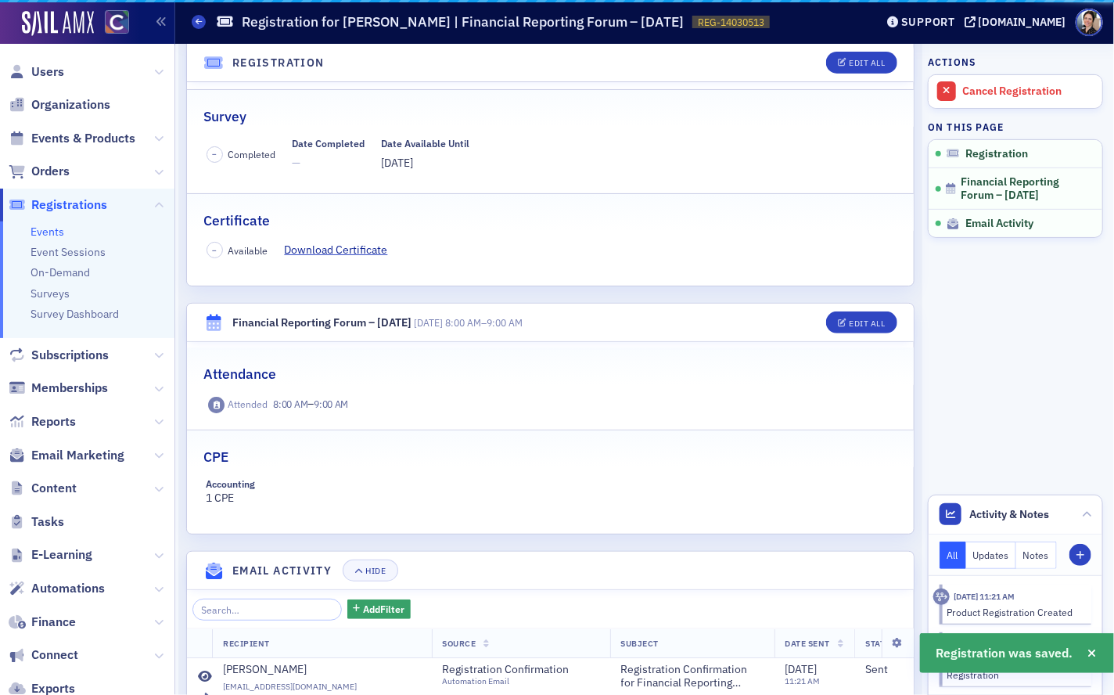
scroll to position [347, 0]
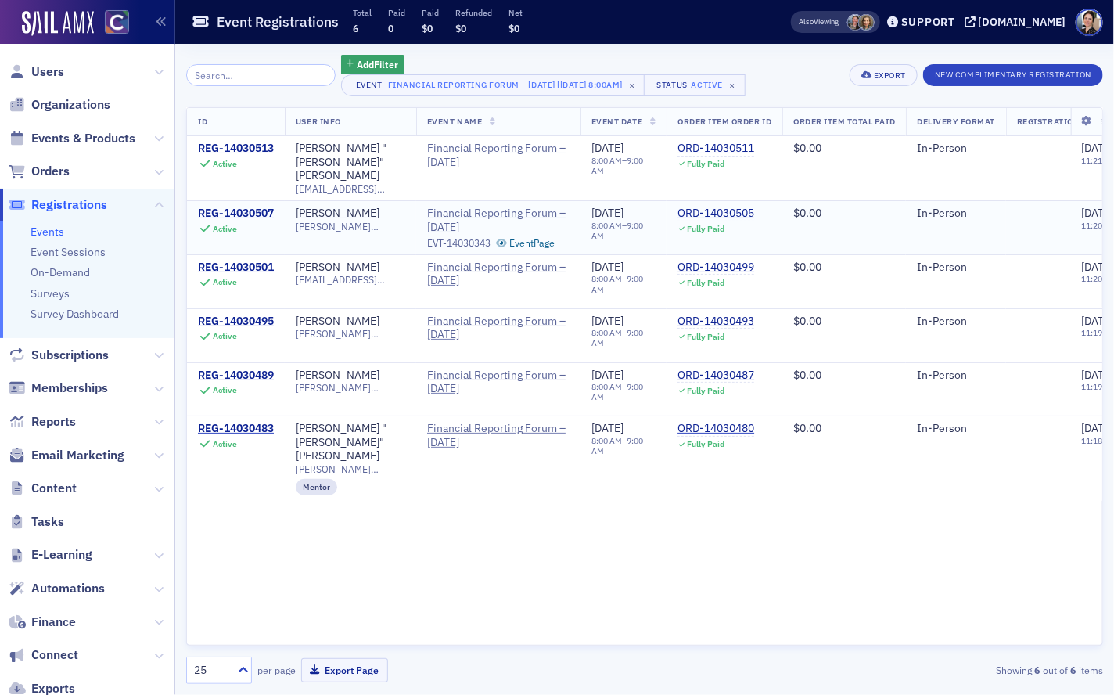
click at [239, 207] on div "REG-14030507" at bounding box center [236, 214] width 76 height 14
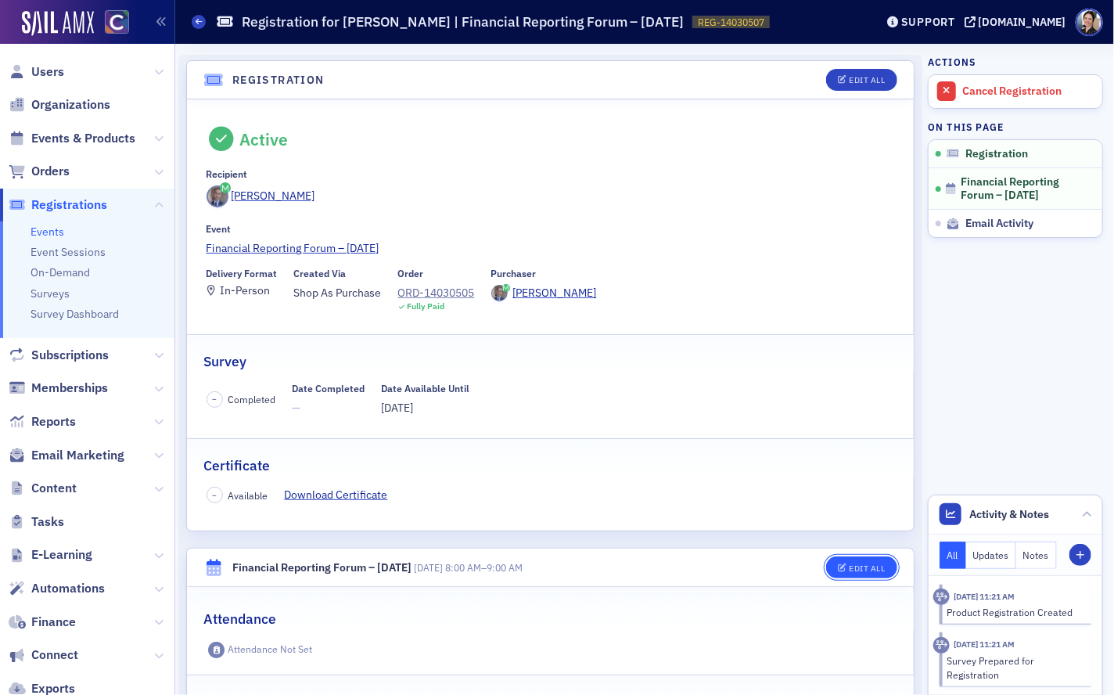
click at [870, 564] on div "Edit All" at bounding box center [867, 568] width 36 height 9
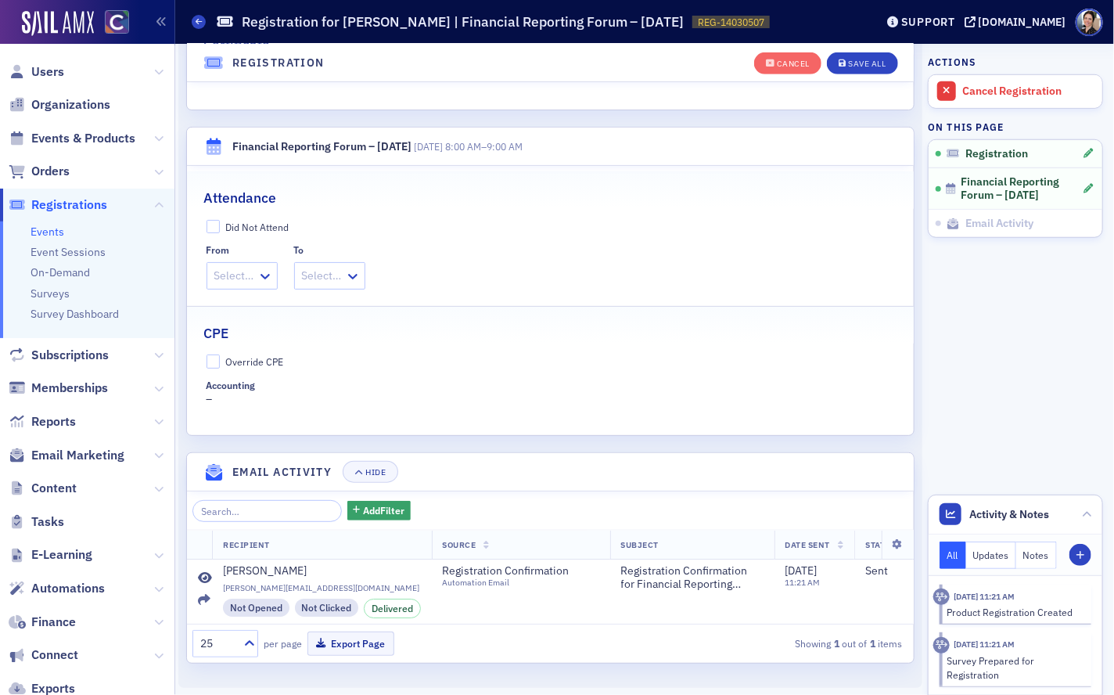
scroll to position [470, 0]
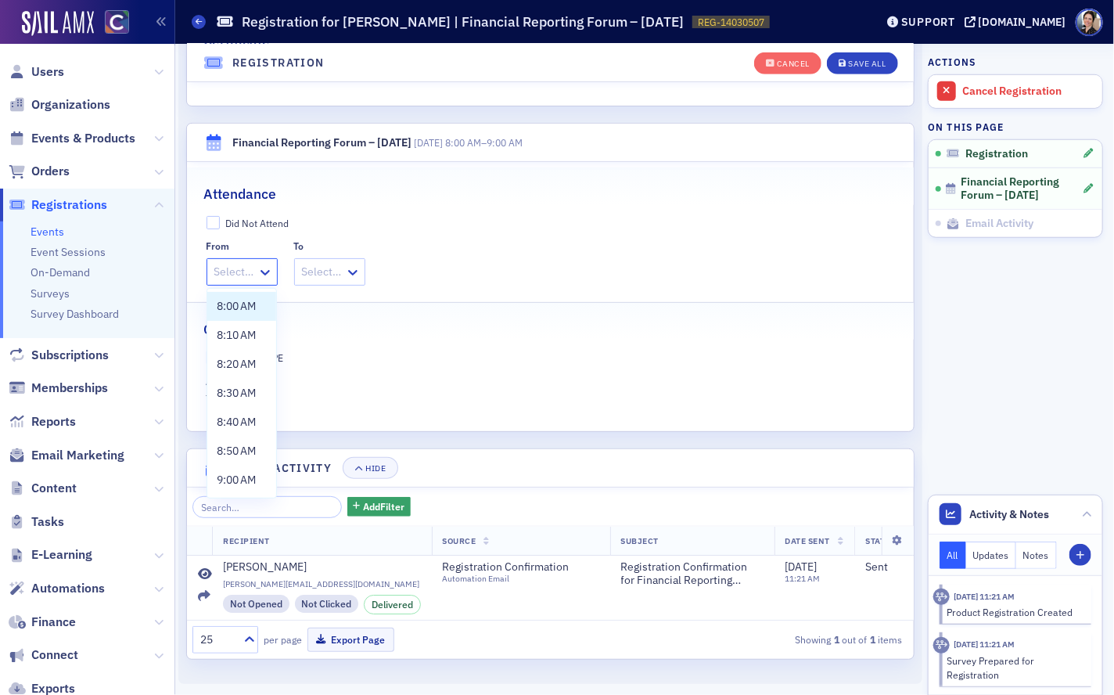
click at [239, 275] on div at bounding box center [234, 272] width 43 height 20
click at [246, 307] on span "8:00 AM" at bounding box center [237, 306] width 40 height 16
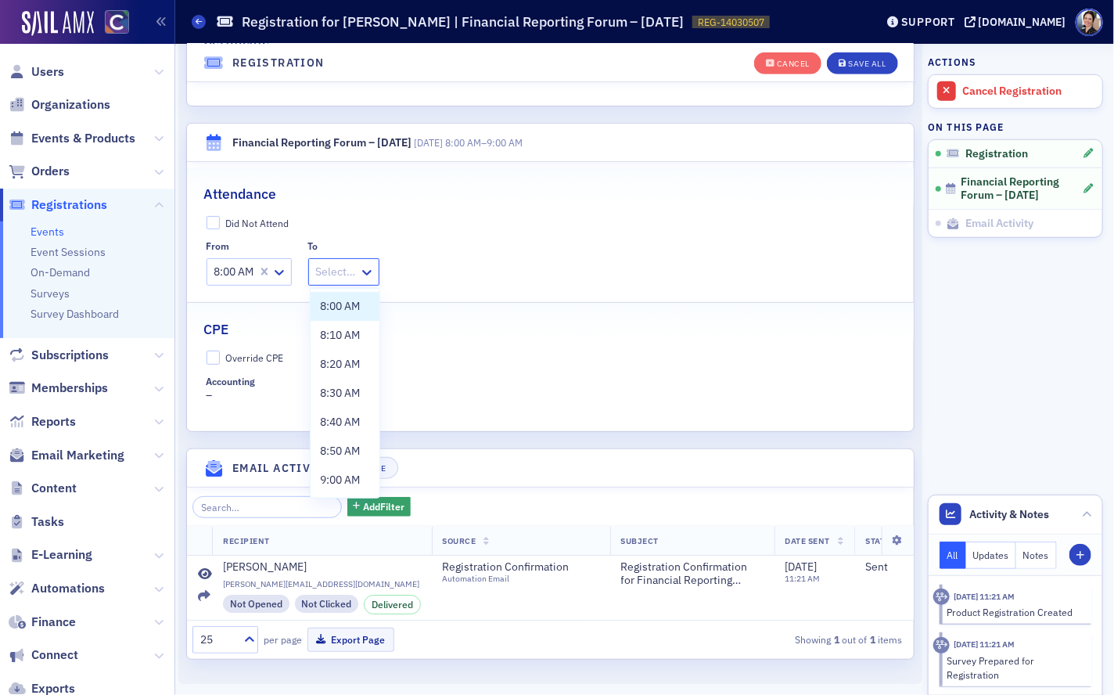
click at [343, 269] on div at bounding box center [335, 272] width 43 height 20
drag, startPoint x: 335, startPoint y: 479, endPoint x: 342, endPoint y: 469, distance: 12.4
click at [335, 478] on span "9:00 AM" at bounding box center [340, 480] width 40 height 16
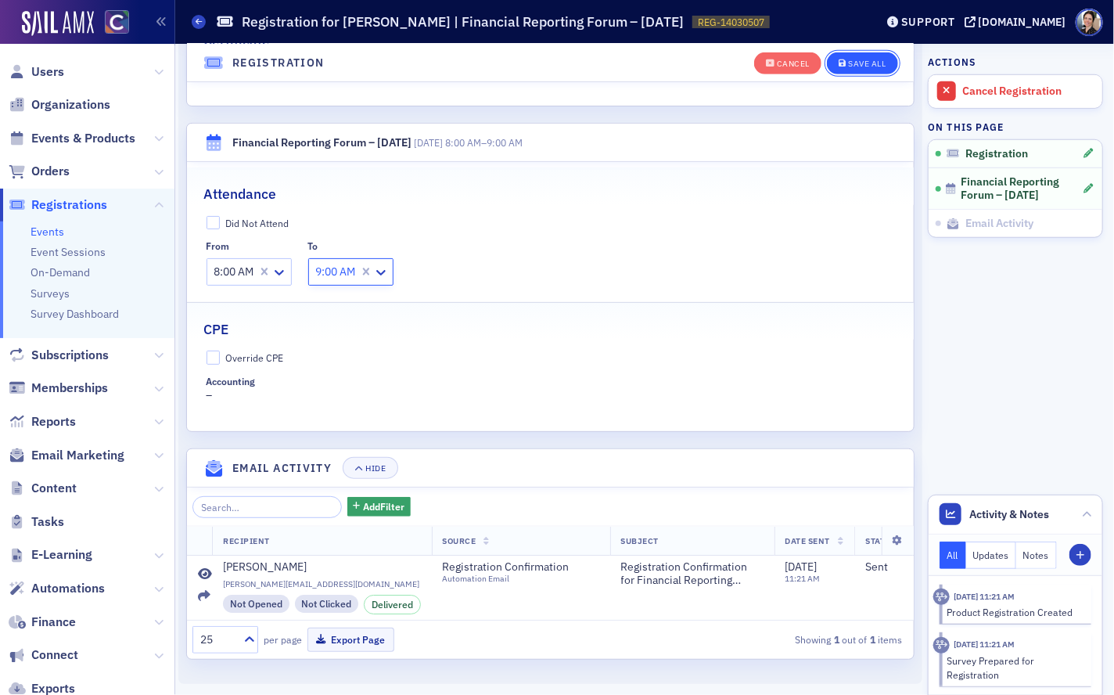
click at [871, 69] on button "Save All" at bounding box center [862, 63] width 70 height 22
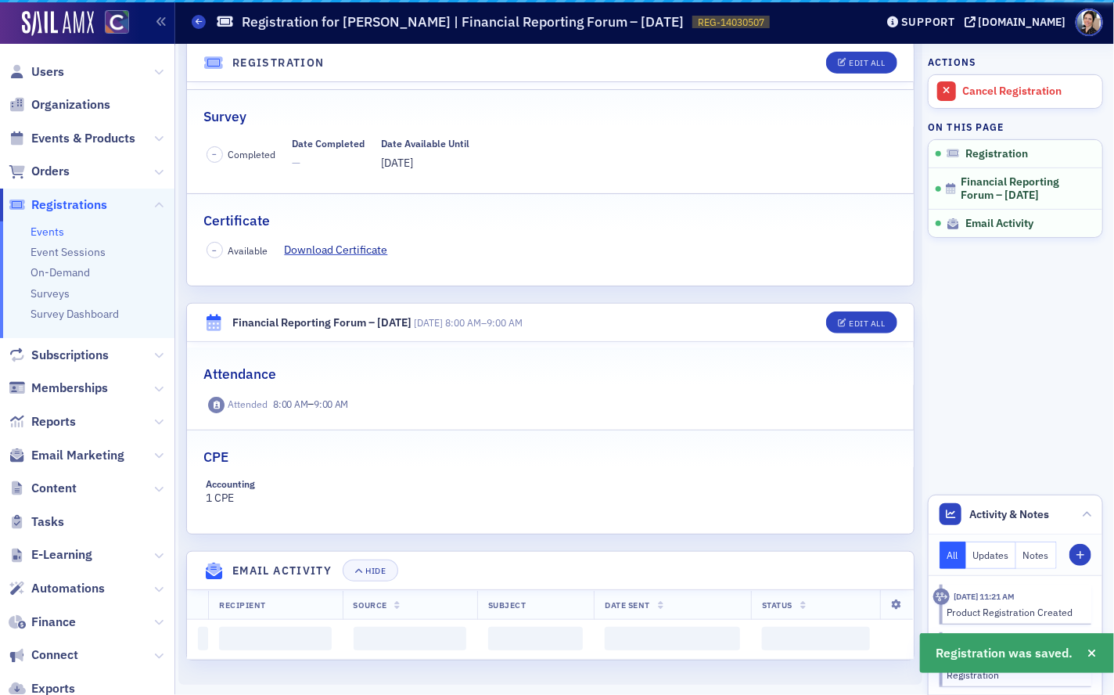
scroll to position [347, 0]
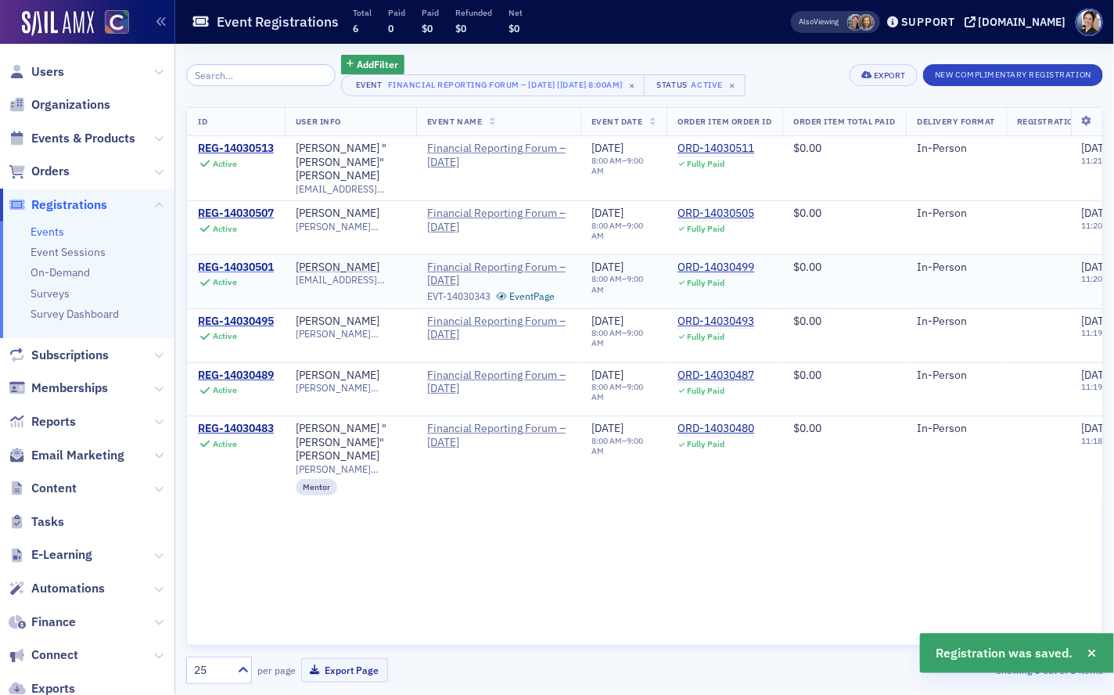
click at [254, 260] on div "REG-14030501" at bounding box center [236, 267] width 76 height 14
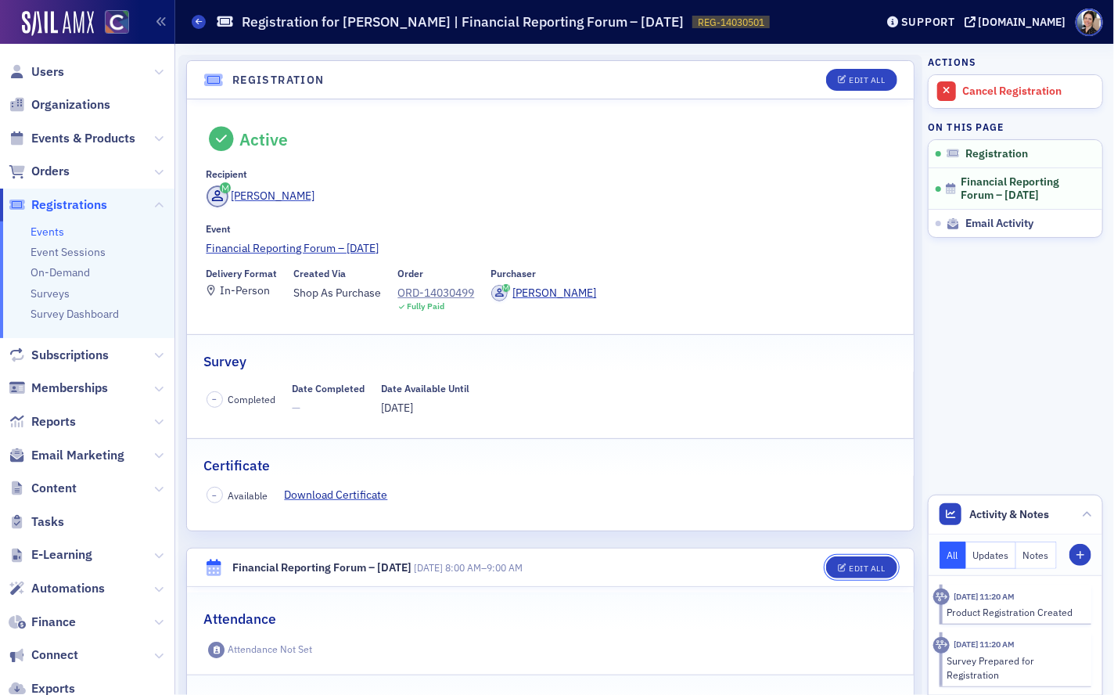
drag, startPoint x: 860, startPoint y: 563, endPoint x: 828, endPoint y: 545, distance: 37.5
click at [860, 564] on div "Edit All" at bounding box center [867, 568] width 36 height 9
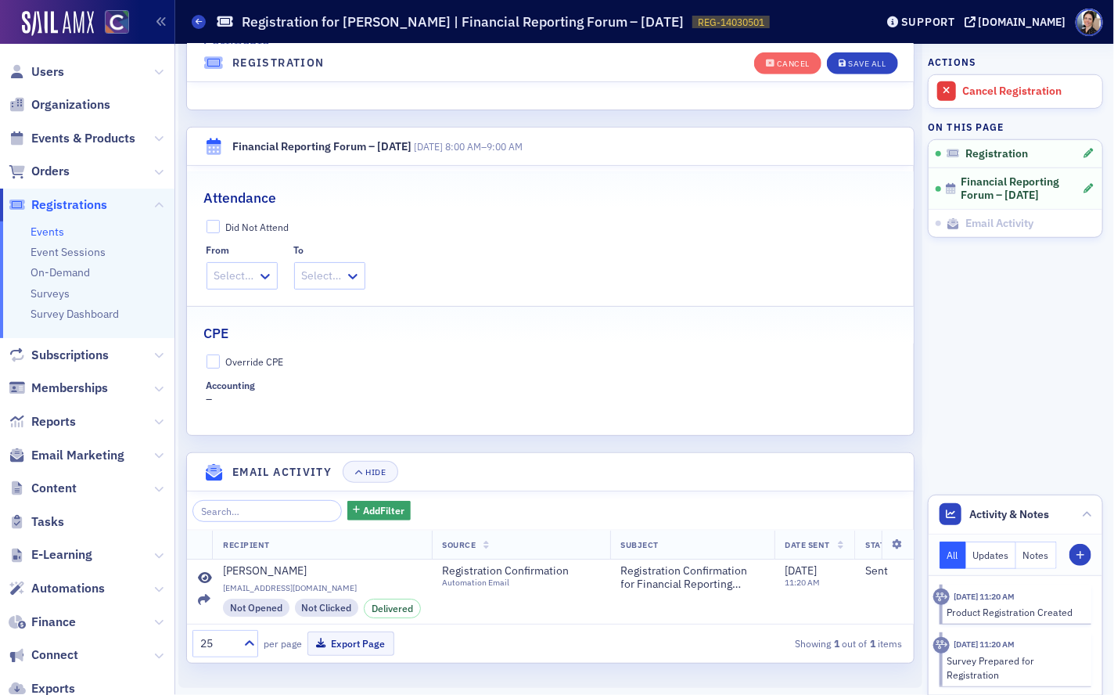
scroll to position [470, 0]
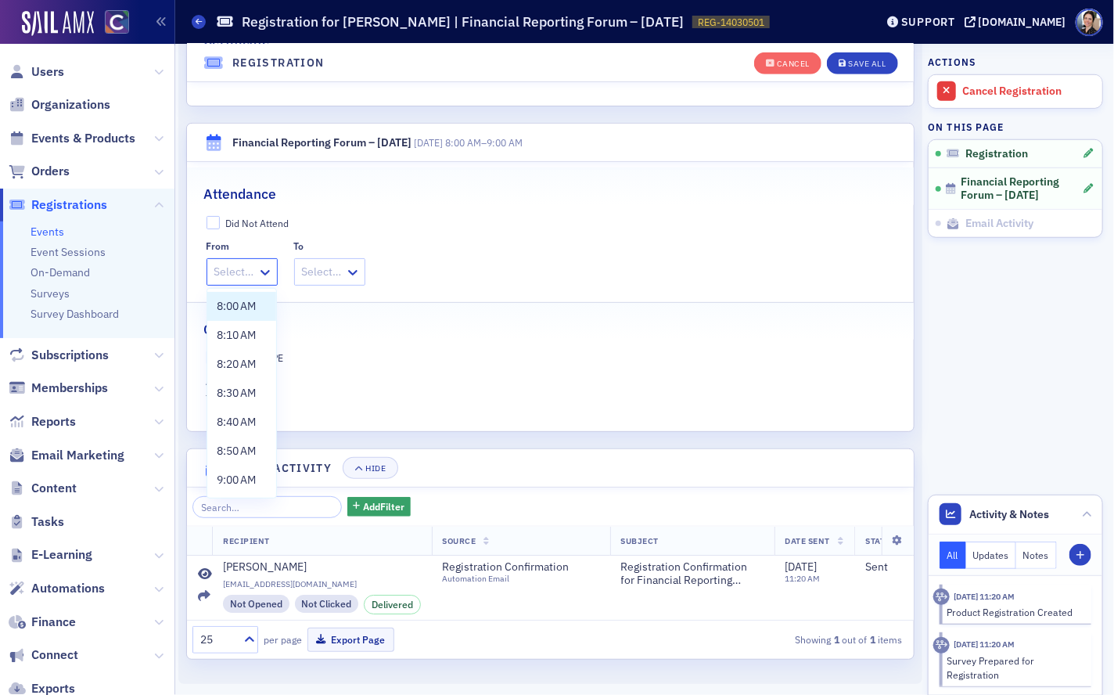
click at [234, 273] on div at bounding box center [234, 272] width 43 height 20
drag, startPoint x: 235, startPoint y: 298, endPoint x: 260, endPoint y: 291, distance: 26.0
click at [236, 298] on span "8:00 AM" at bounding box center [237, 306] width 40 height 16
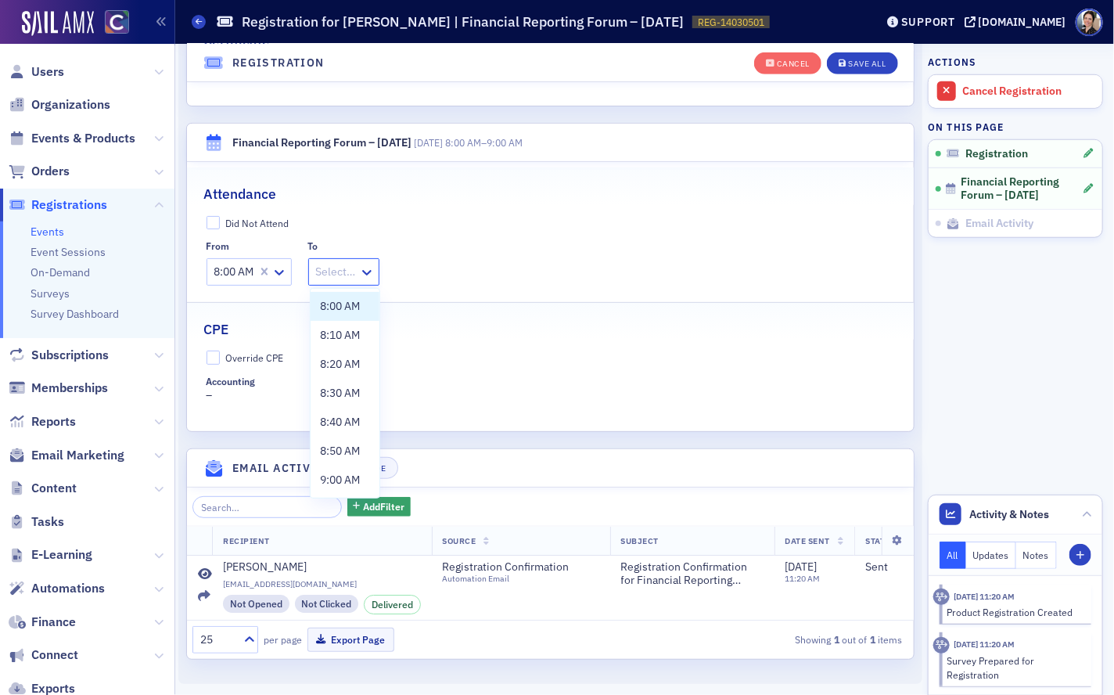
drag, startPoint x: 339, startPoint y: 275, endPoint x: 308, endPoint y: 296, distance: 37.1
click at [338, 276] on div at bounding box center [335, 272] width 43 height 20
click at [341, 480] on span "9:00 AM" at bounding box center [340, 480] width 40 height 16
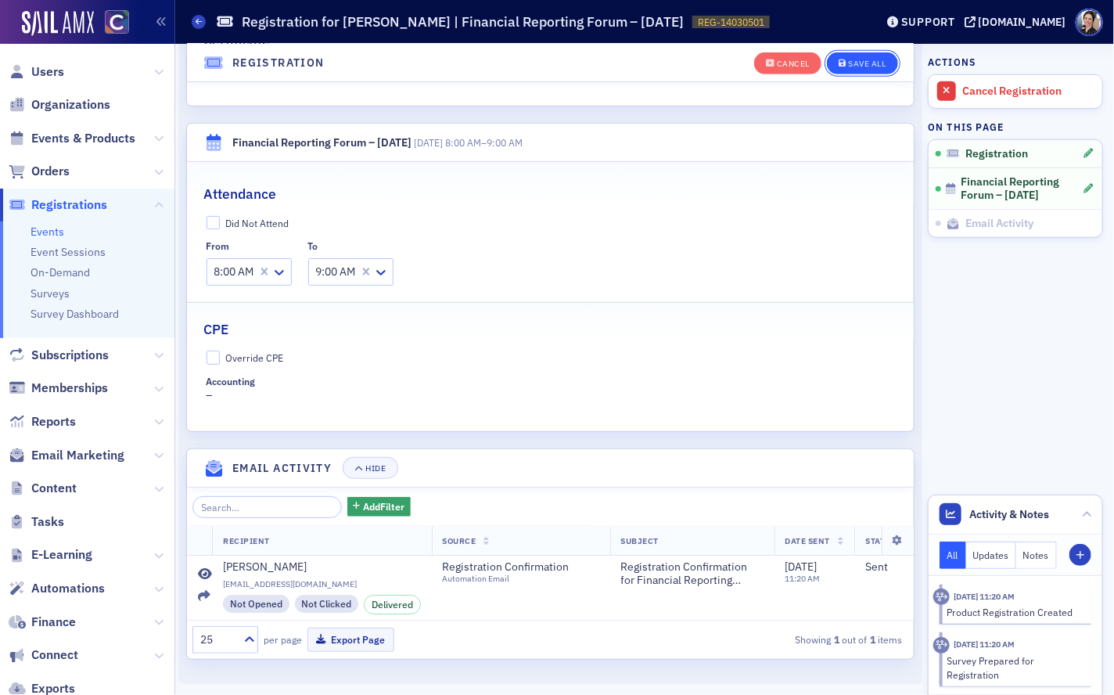
drag, startPoint x: 868, startPoint y: 64, endPoint x: 837, endPoint y: 72, distance: 31.5
click at [867, 64] on div "Save All" at bounding box center [867, 63] width 38 height 9
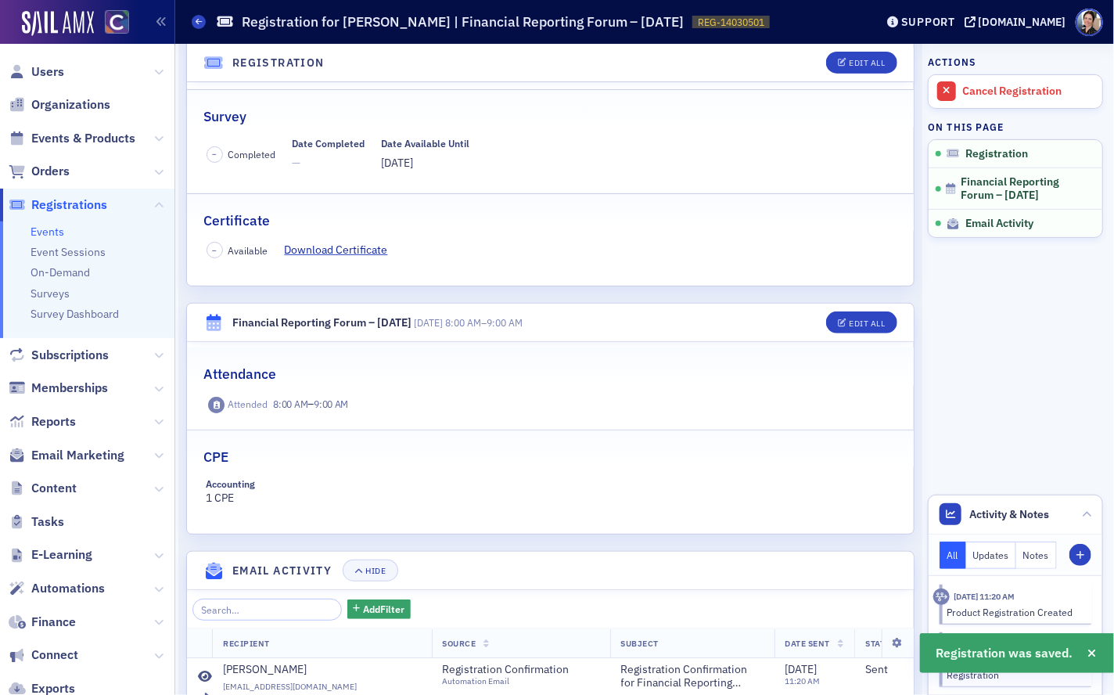
scroll to position [347, 0]
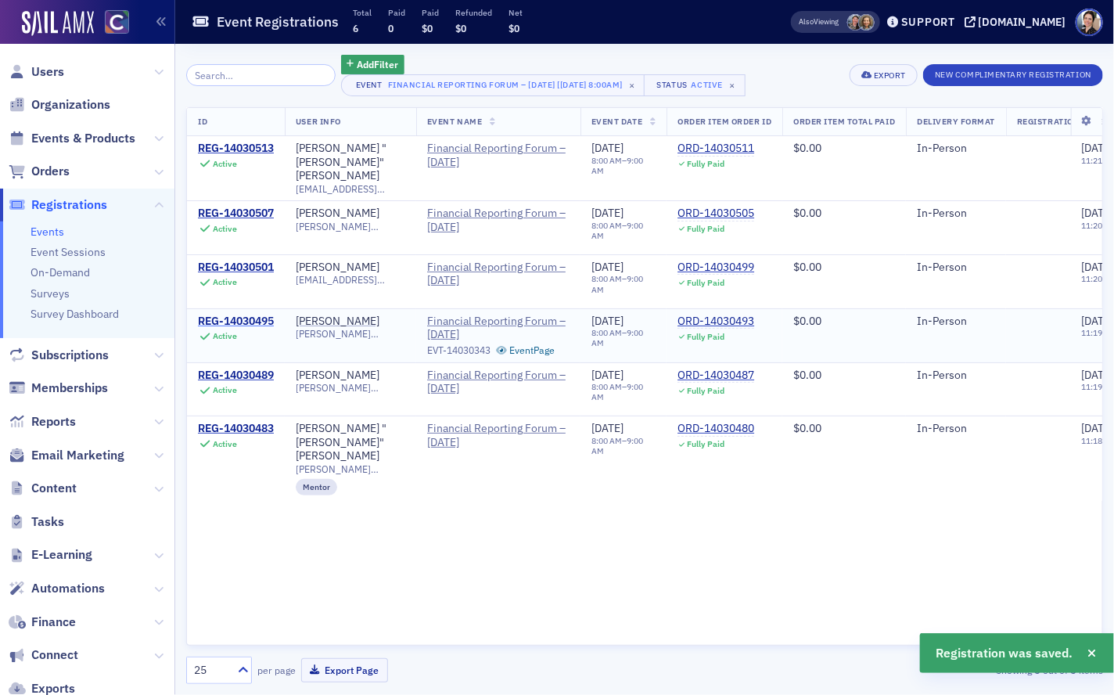
click at [251, 314] on div "REG-14030495" at bounding box center [236, 321] width 76 height 14
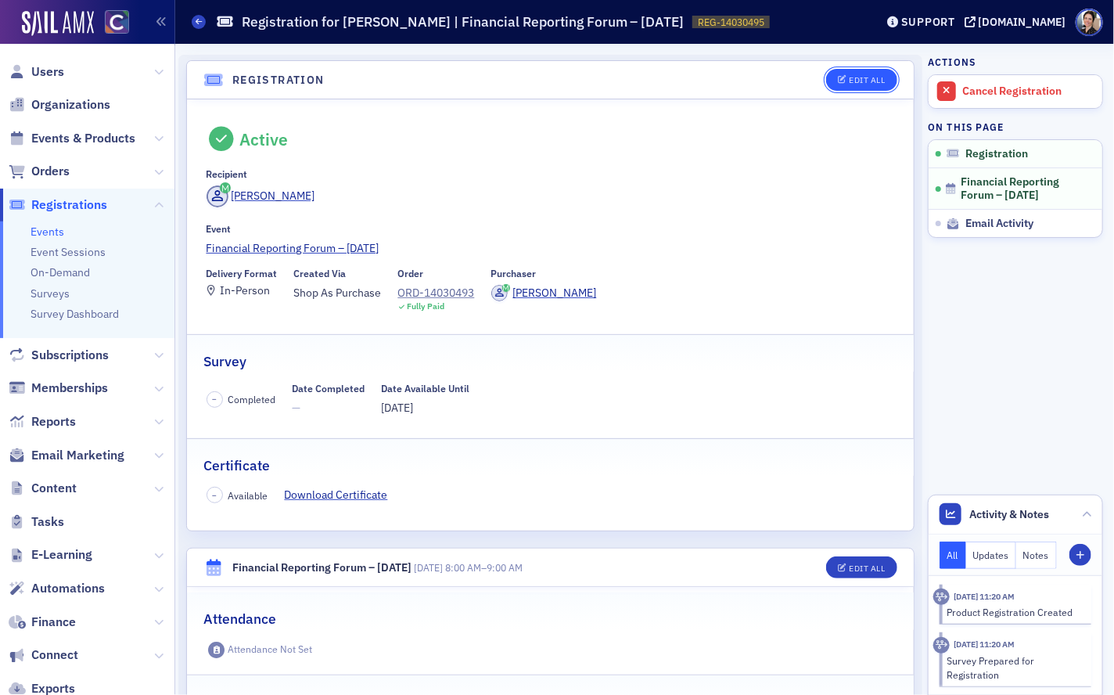
click at [868, 85] on button "Edit All" at bounding box center [861, 80] width 70 height 22
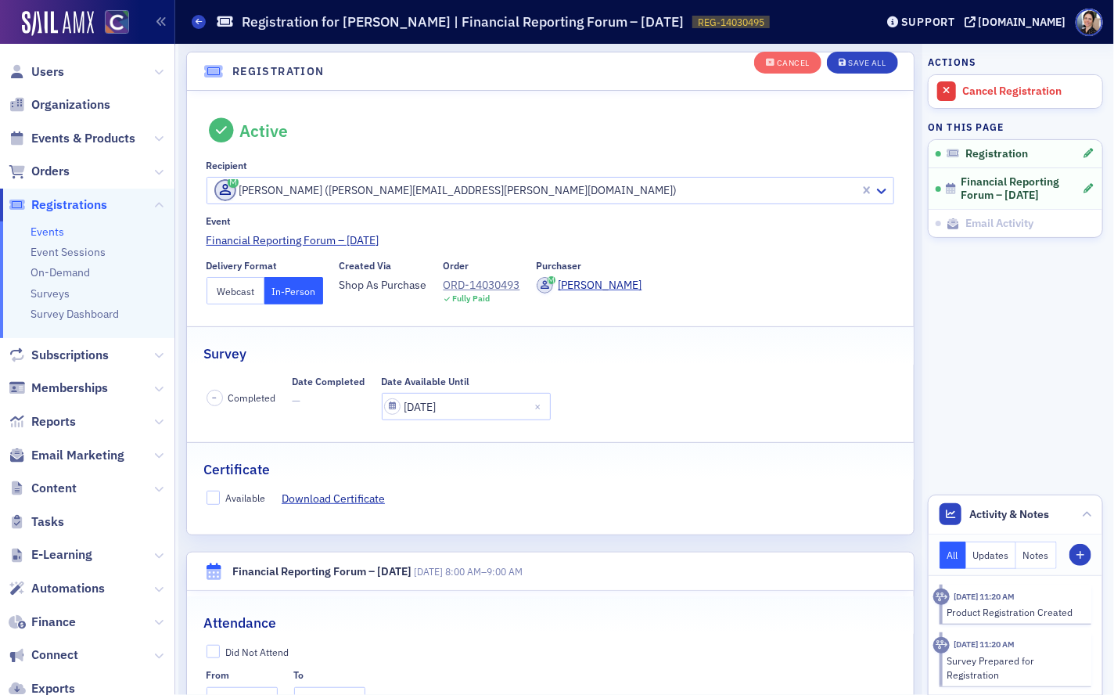
scroll to position [103, 0]
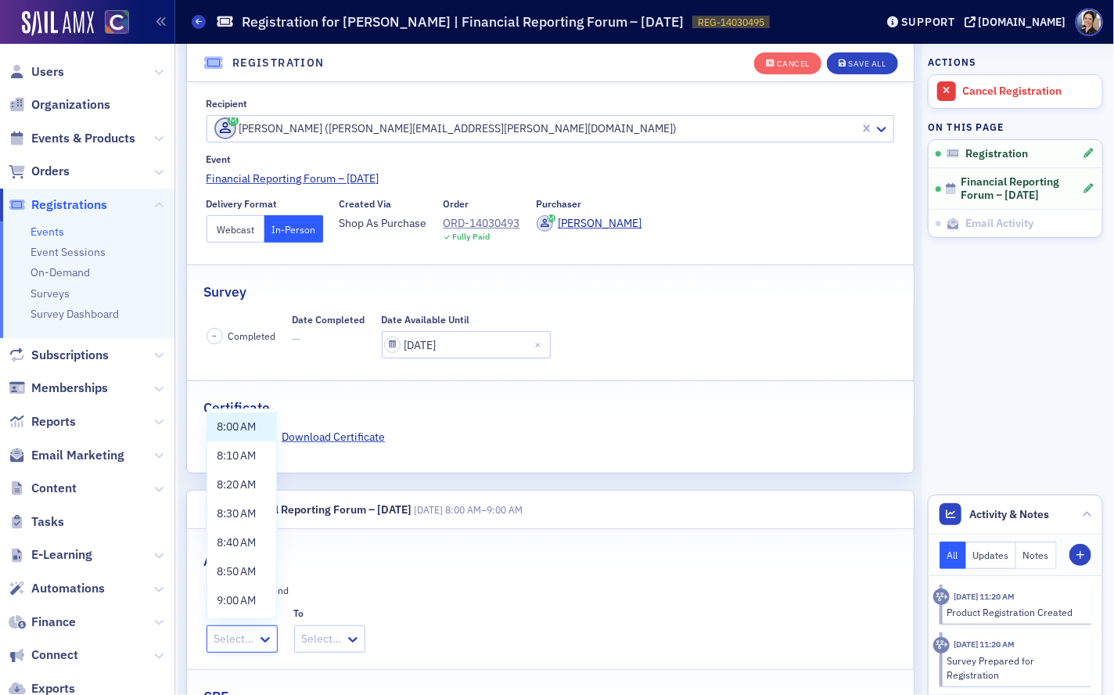
click at [239, 641] on div at bounding box center [234, 639] width 43 height 20
click at [242, 427] on span "8:00 AM" at bounding box center [237, 427] width 40 height 16
click at [342, 641] on div at bounding box center [335, 639] width 43 height 20
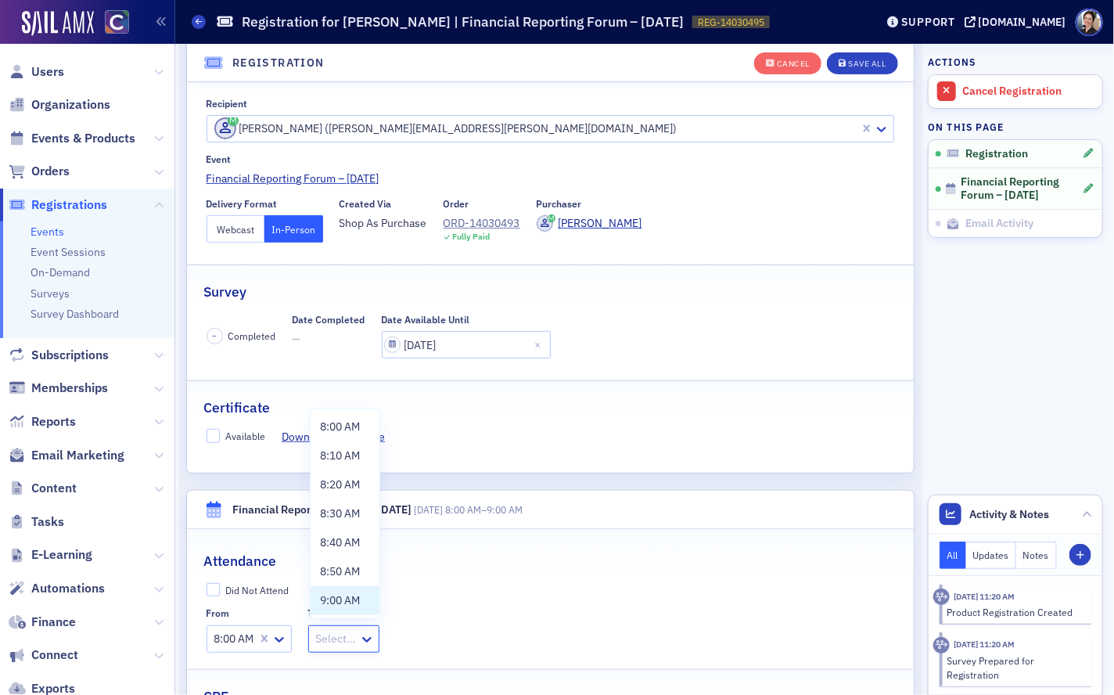
click at [346, 598] on span "9:00 AM" at bounding box center [340, 600] width 40 height 16
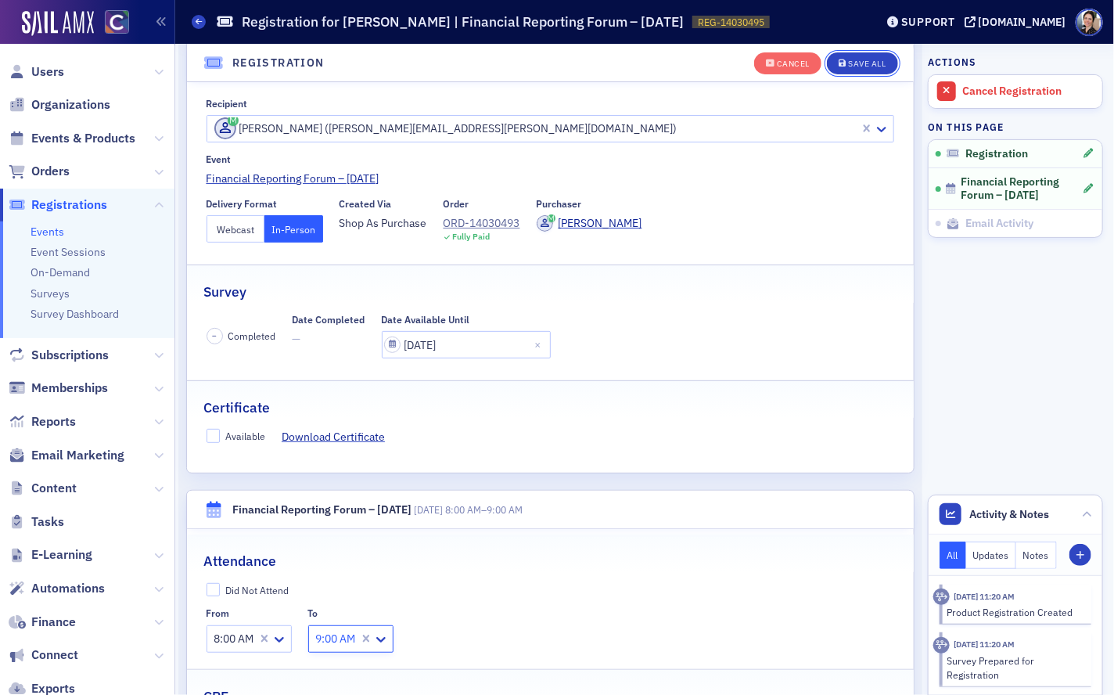
drag, startPoint x: 862, startPoint y: 64, endPoint x: 827, endPoint y: 77, distance: 37.4
click at [862, 64] on div "Save All" at bounding box center [867, 63] width 38 height 9
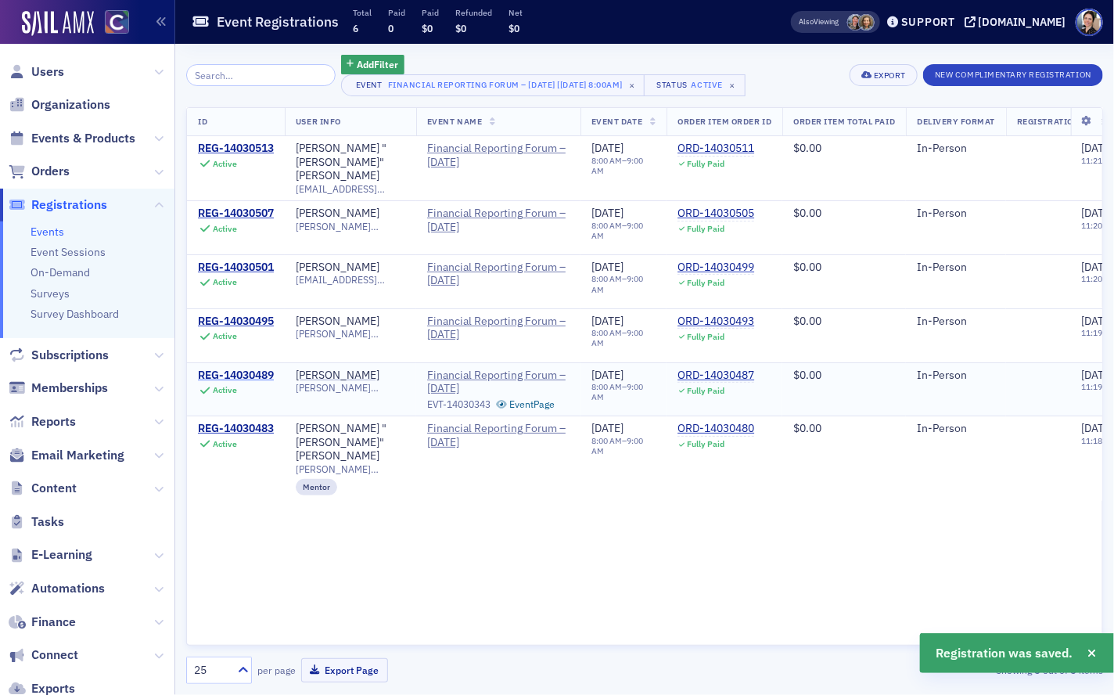
click at [232, 368] on div "REG-14030489" at bounding box center [236, 375] width 76 height 14
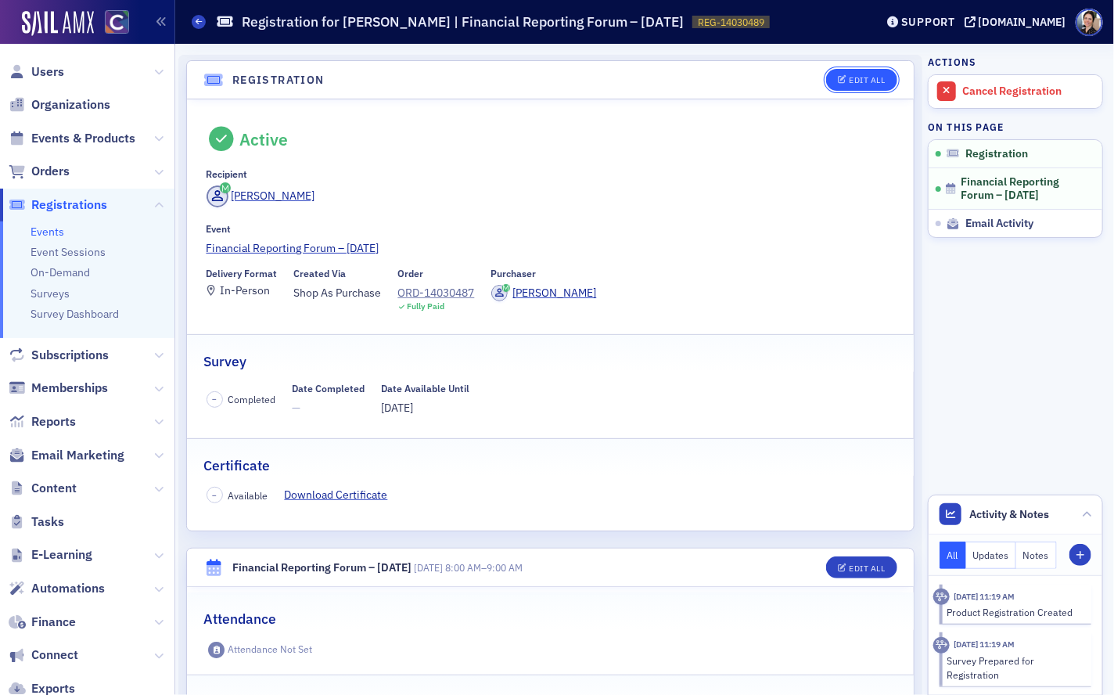
click at [871, 81] on div "Edit All" at bounding box center [867, 80] width 36 height 9
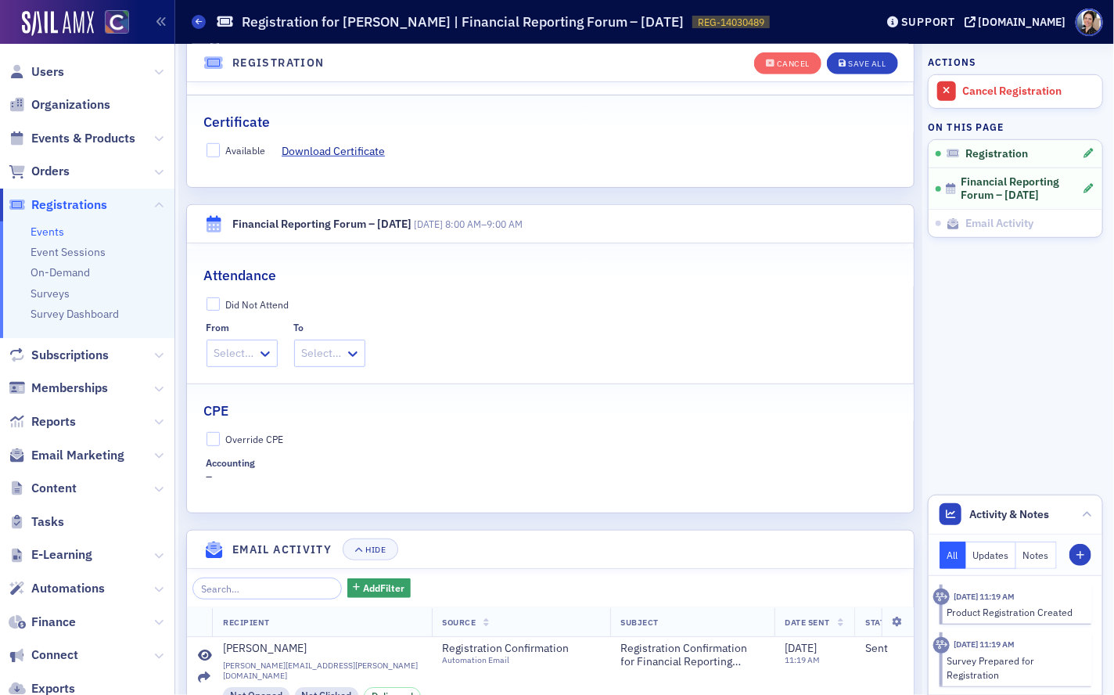
scroll to position [392, 0]
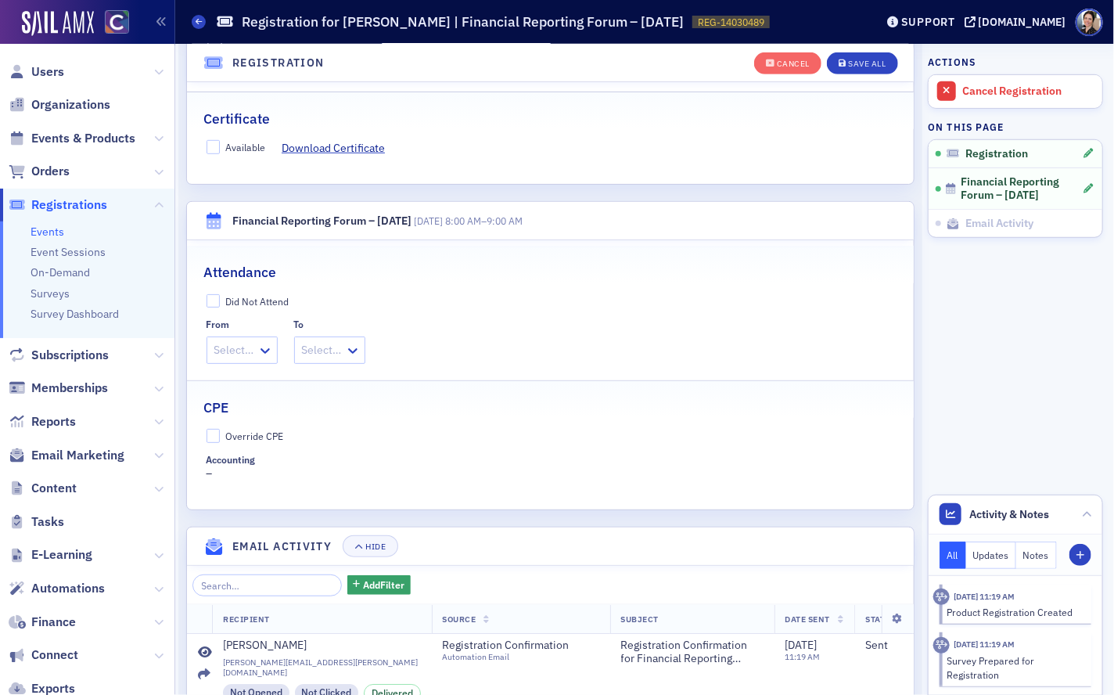
click at [232, 355] on div at bounding box center [234, 350] width 43 height 20
click at [229, 383] on span "8:00 AM" at bounding box center [237, 384] width 40 height 16
click at [346, 347] on div at bounding box center [335, 350] width 43 height 20
drag, startPoint x: 345, startPoint y: 554, endPoint x: 325, endPoint y: 545, distance: 21.4
click at [346, 554] on span "9:00 AM" at bounding box center [340, 558] width 40 height 16
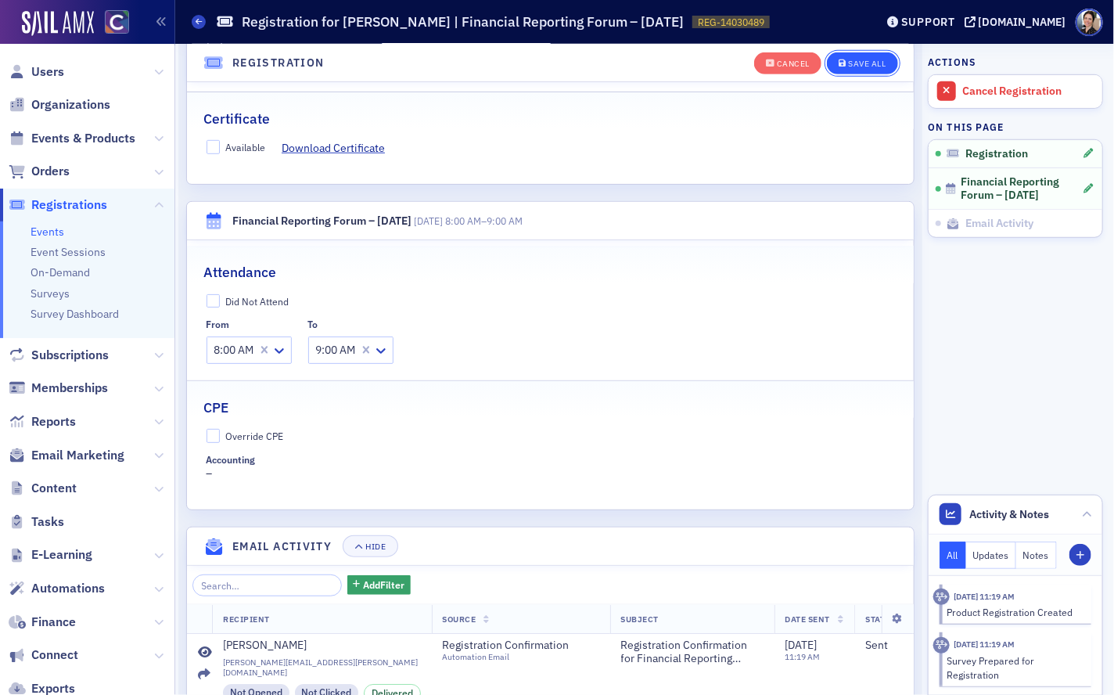
click at [863, 66] on div "Save All" at bounding box center [867, 63] width 38 height 9
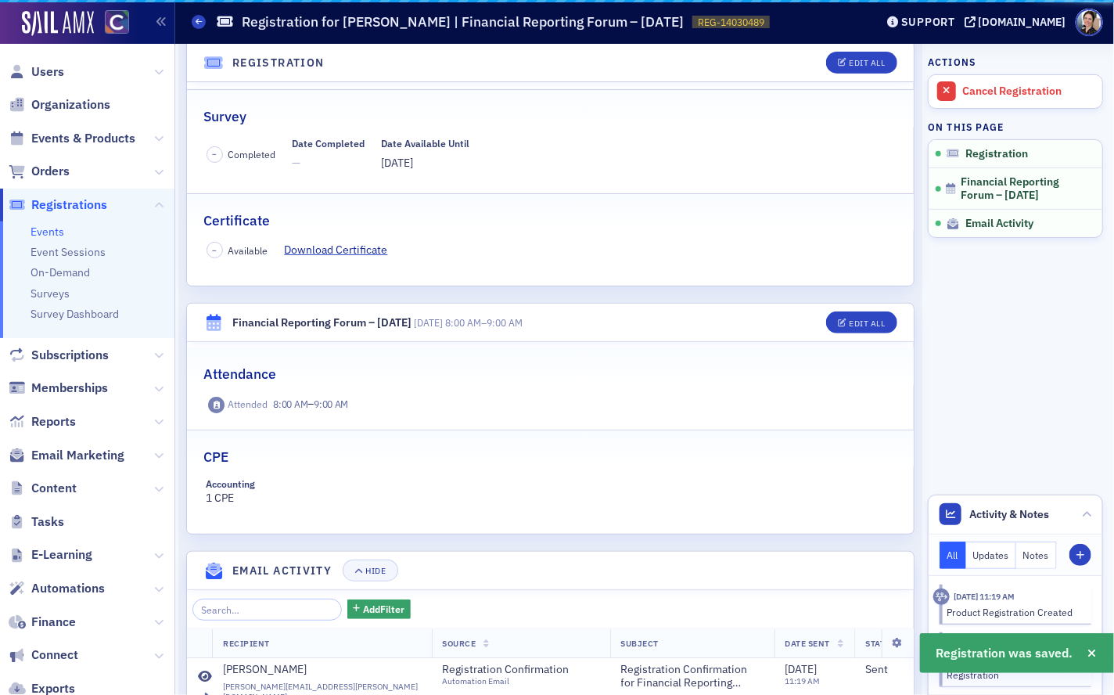
scroll to position [347, 0]
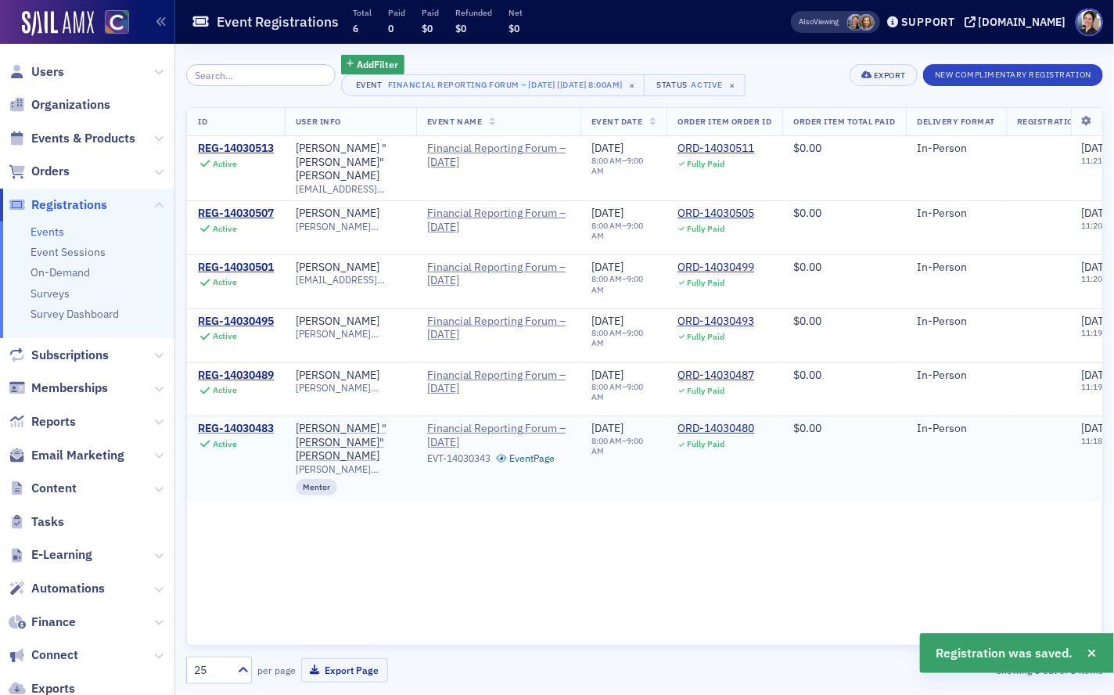
click at [249, 422] on div "REG-14030483" at bounding box center [236, 429] width 76 height 14
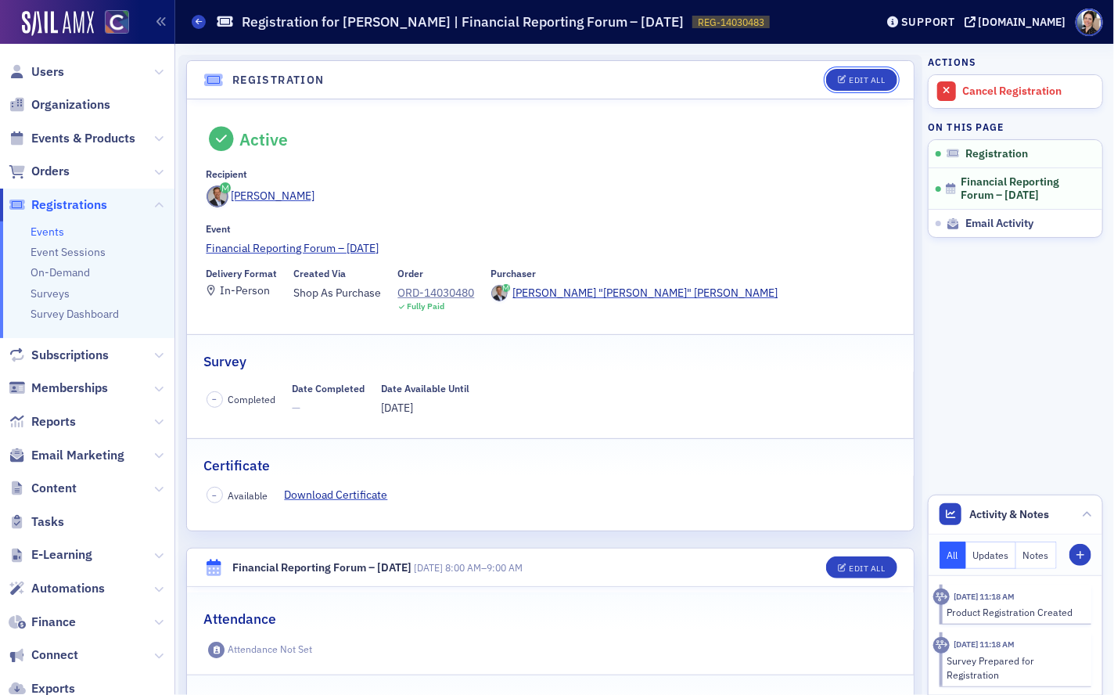
drag, startPoint x: 881, startPoint y: 84, endPoint x: 760, endPoint y: 178, distance: 152.9
click at [881, 85] on button "Edit All" at bounding box center [861, 80] width 70 height 22
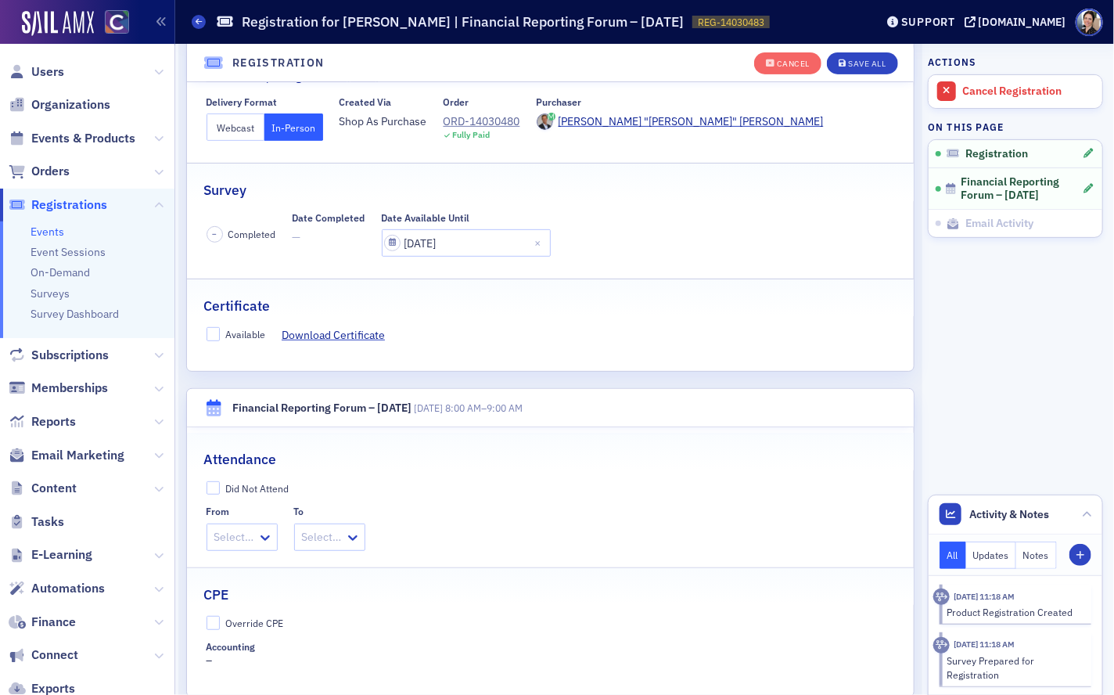
scroll to position [209, 0]
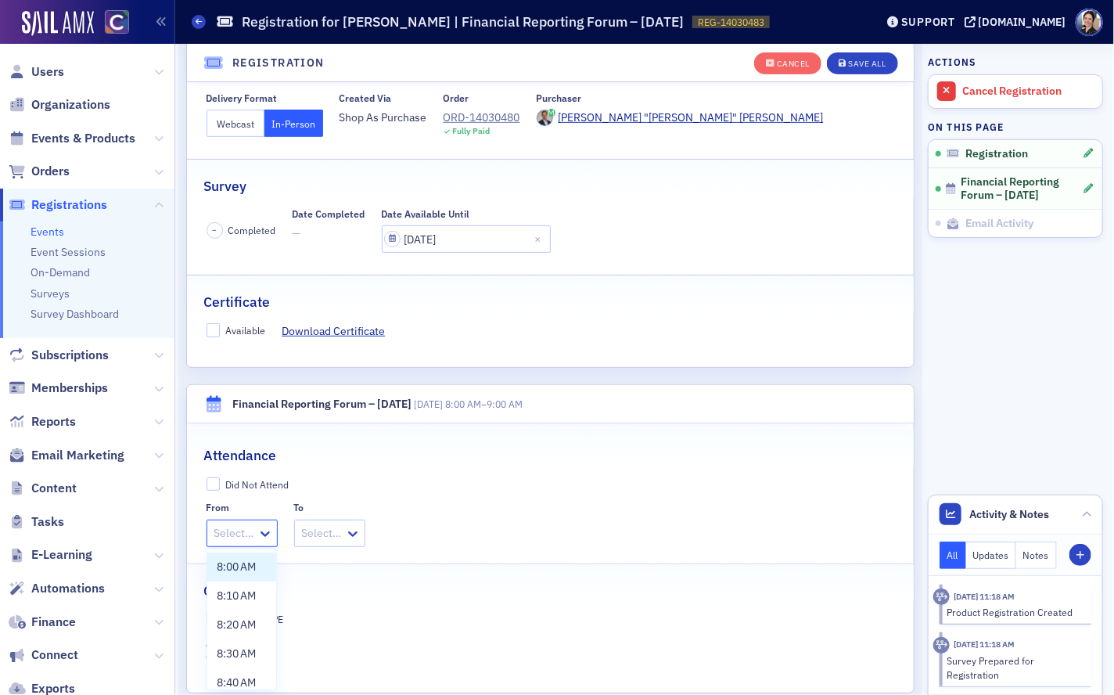
click at [238, 531] on div at bounding box center [234, 533] width 43 height 20
drag, startPoint x: 232, startPoint y: 564, endPoint x: 264, endPoint y: 557, distance: 33.6
click at [234, 563] on span "8:00 AM" at bounding box center [237, 567] width 40 height 16
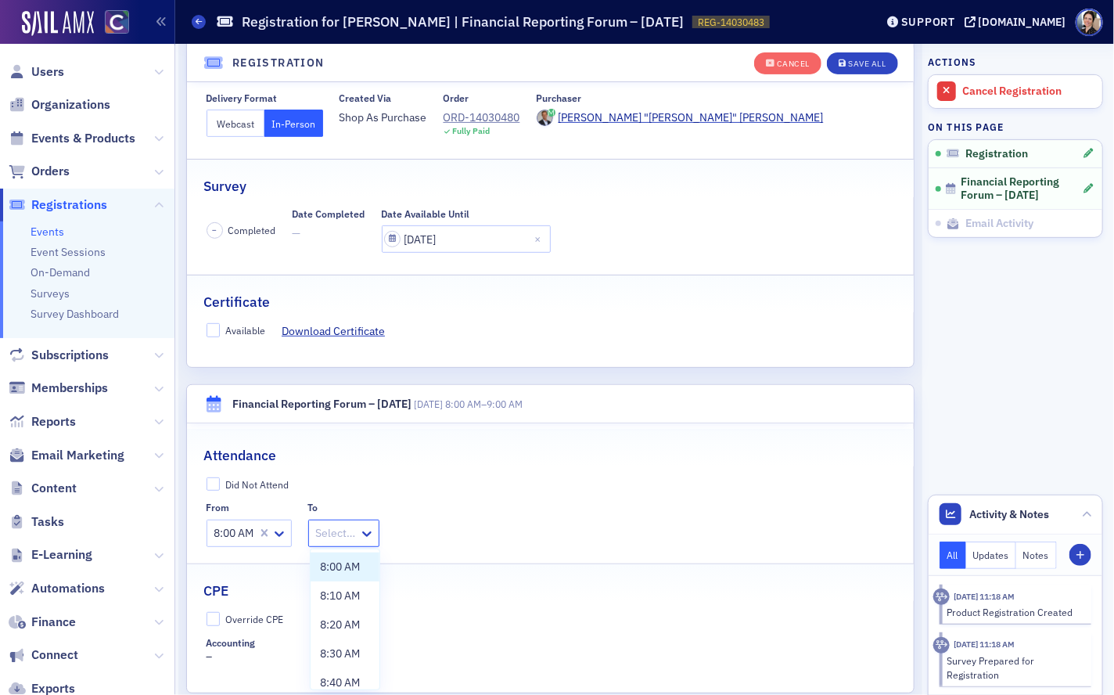
drag, startPoint x: 346, startPoint y: 533, endPoint x: 332, endPoint y: 544, distance: 17.4
click at [346, 533] on div at bounding box center [335, 533] width 43 height 20
drag, startPoint x: 344, startPoint y: 674, endPoint x: 315, endPoint y: 668, distance: 29.5
click at [344, 674] on span "9:00 AM" at bounding box center [340, 672] width 40 height 16
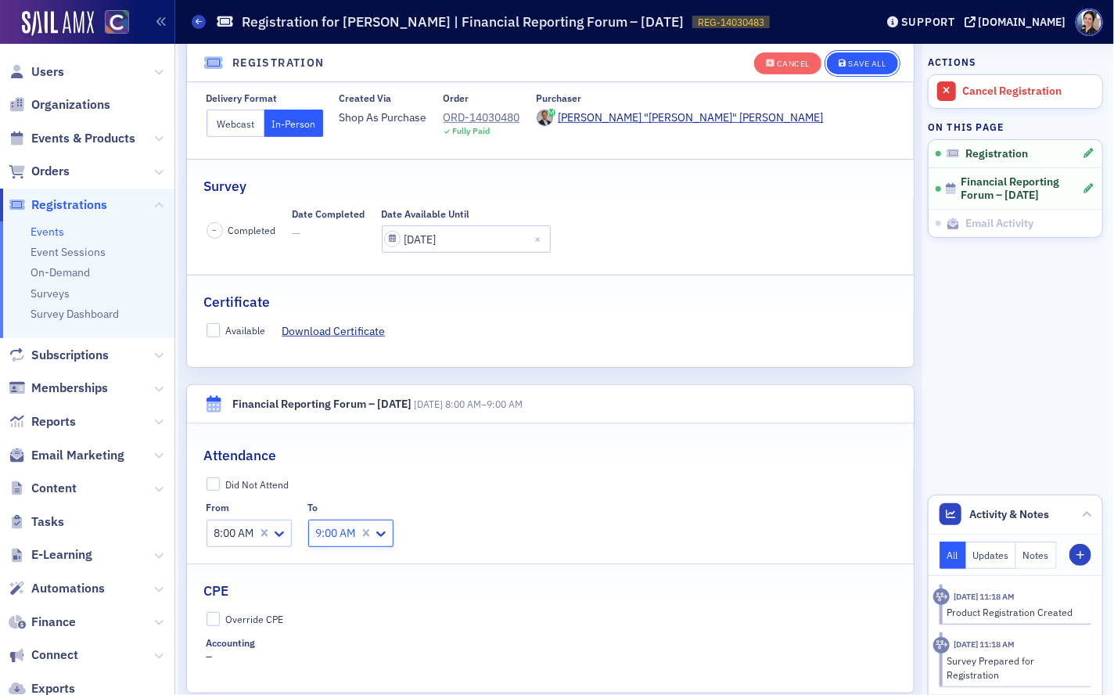
drag, startPoint x: 874, startPoint y: 58, endPoint x: 845, endPoint y: 59, distance: 29.0
click at [874, 59] on div "Save All" at bounding box center [867, 63] width 38 height 9
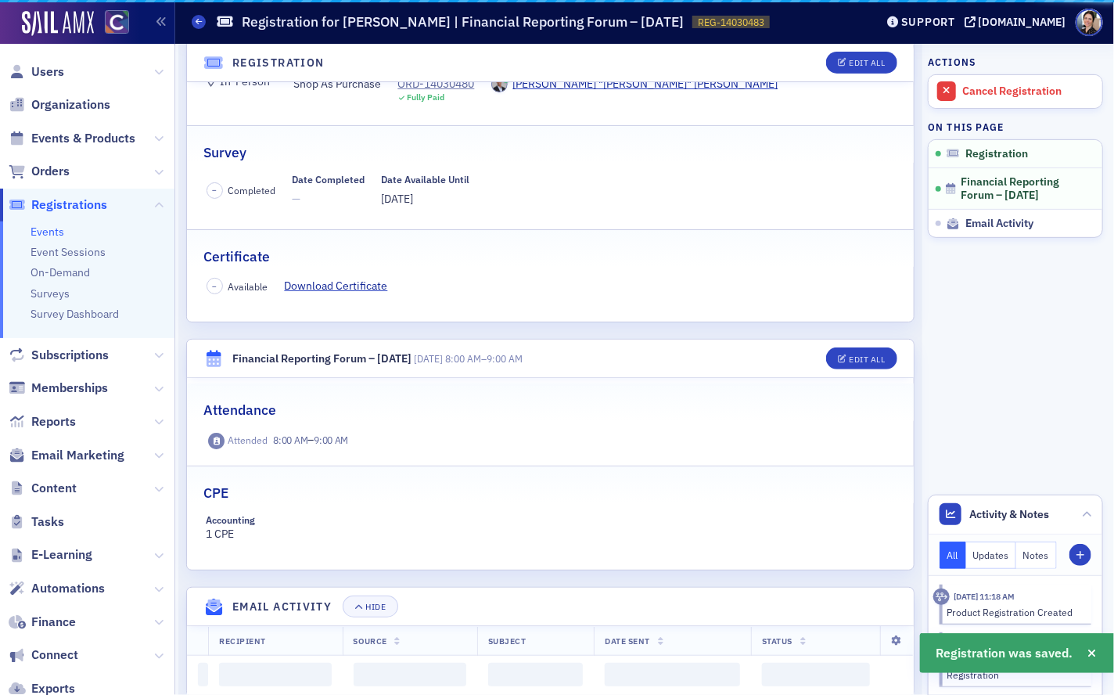
scroll to position [209, 0]
